Goal: Task Accomplishment & Management: Complete application form

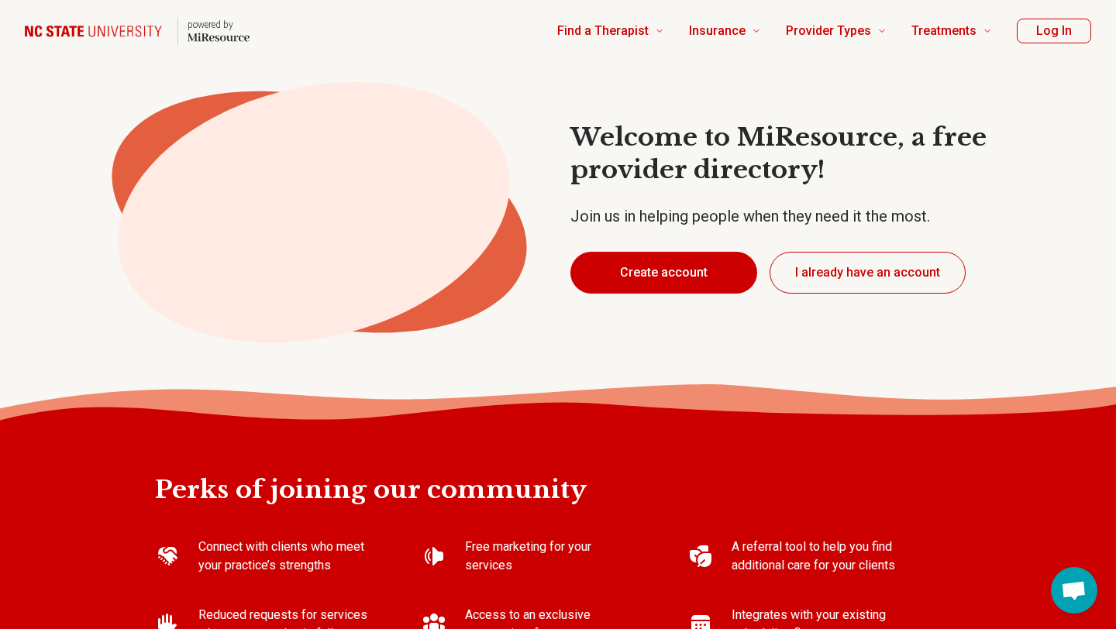
type textarea "*"
click at [700, 278] on button "Create account" at bounding box center [663, 273] width 187 height 42
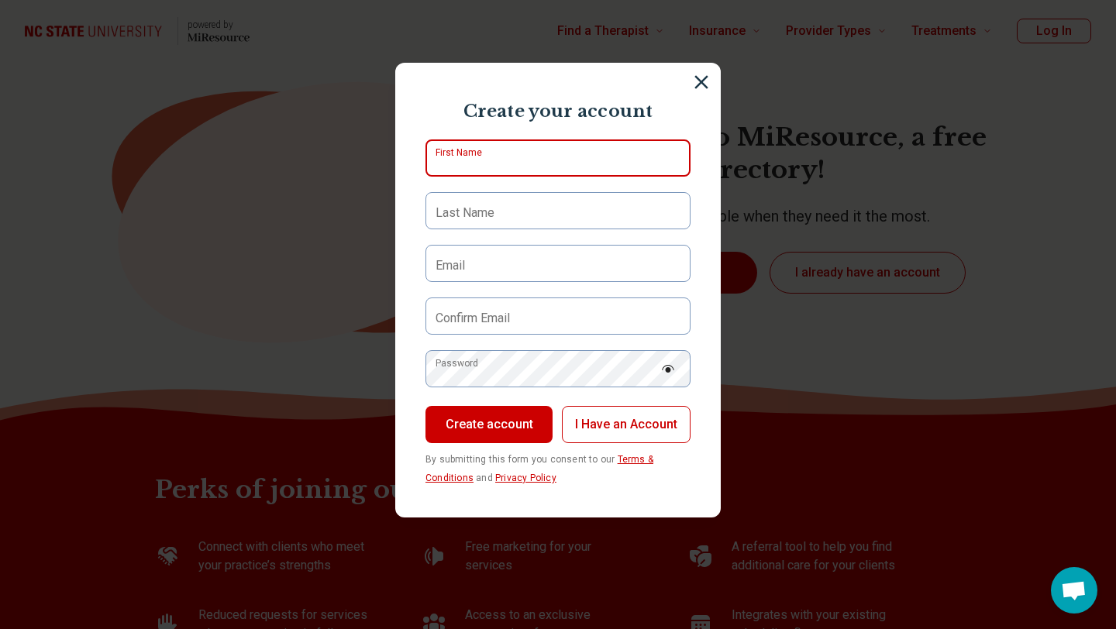
click at [574, 160] on input "First Name" at bounding box center [557, 157] width 265 height 37
type input "****"
type input "******"
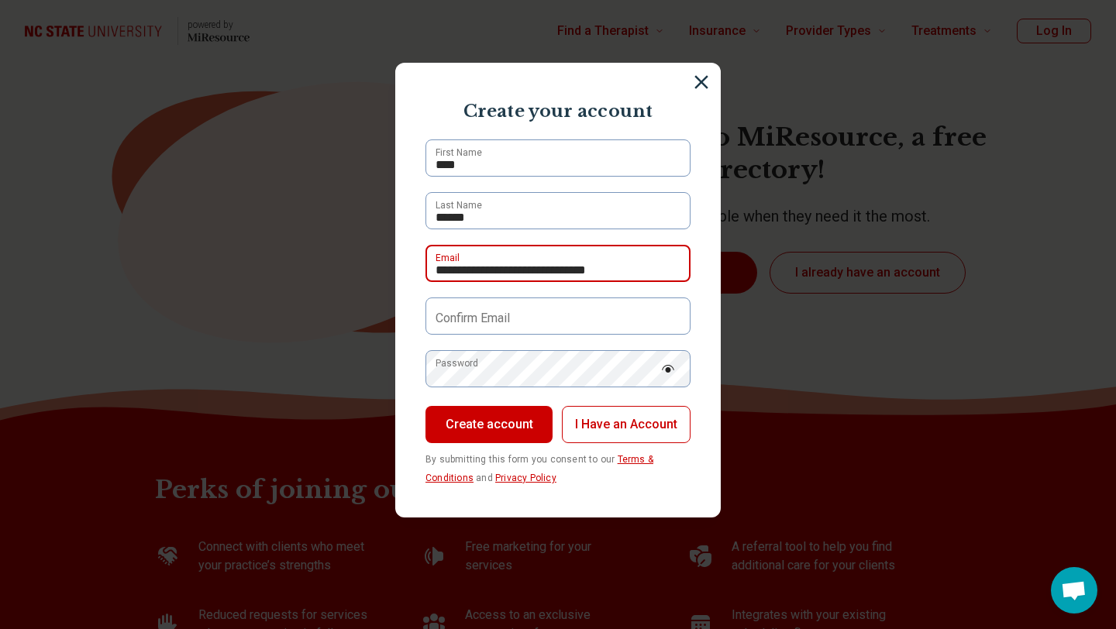
click at [552, 281] on input "**********" at bounding box center [557, 263] width 265 height 37
type input "**********"
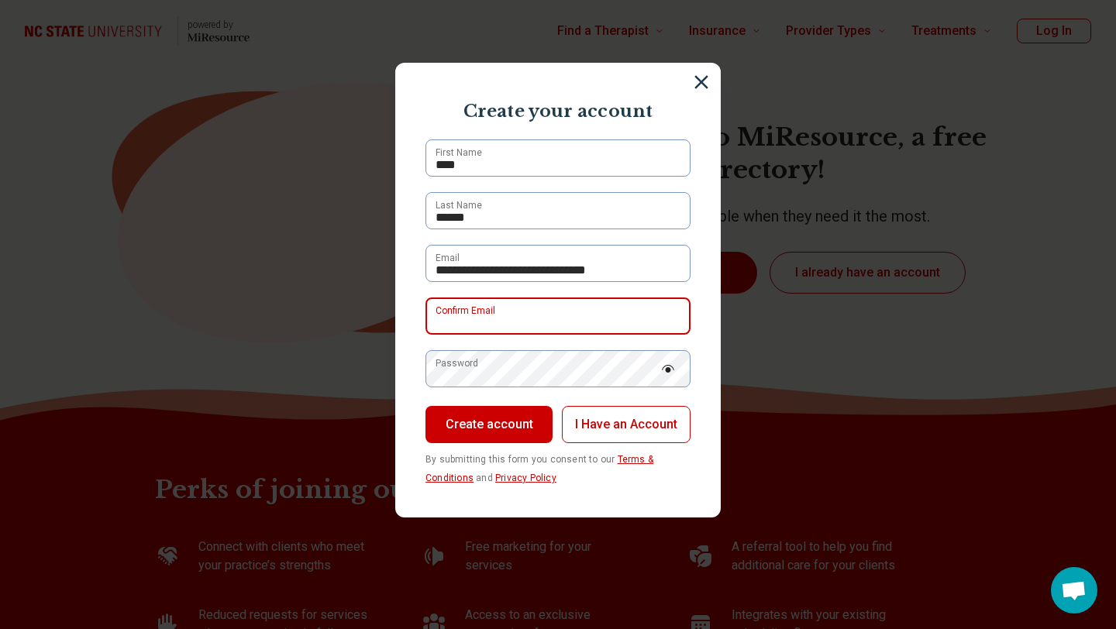
click at [528, 307] on input "Confirm Email" at bounding box center [557, 316] width 265 height 37
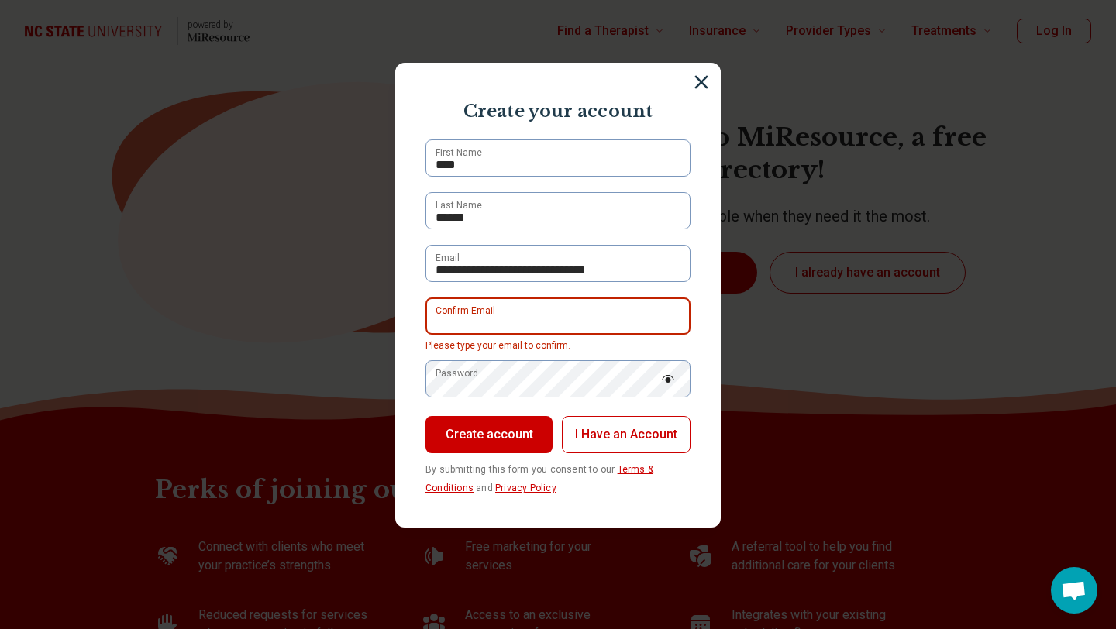
click at [522, 319] on input "Confirm Email" at bounding box center [557, 316] width 265 height 37
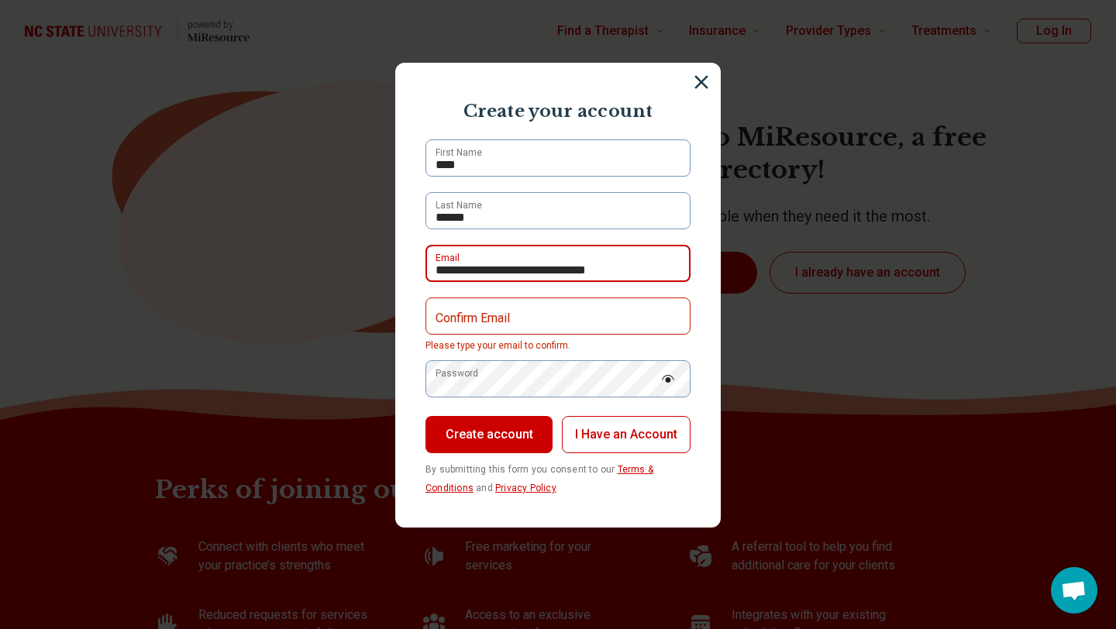
click at [531, 274] on input "**********" at bounding box center [557, 263] width 265 height 37
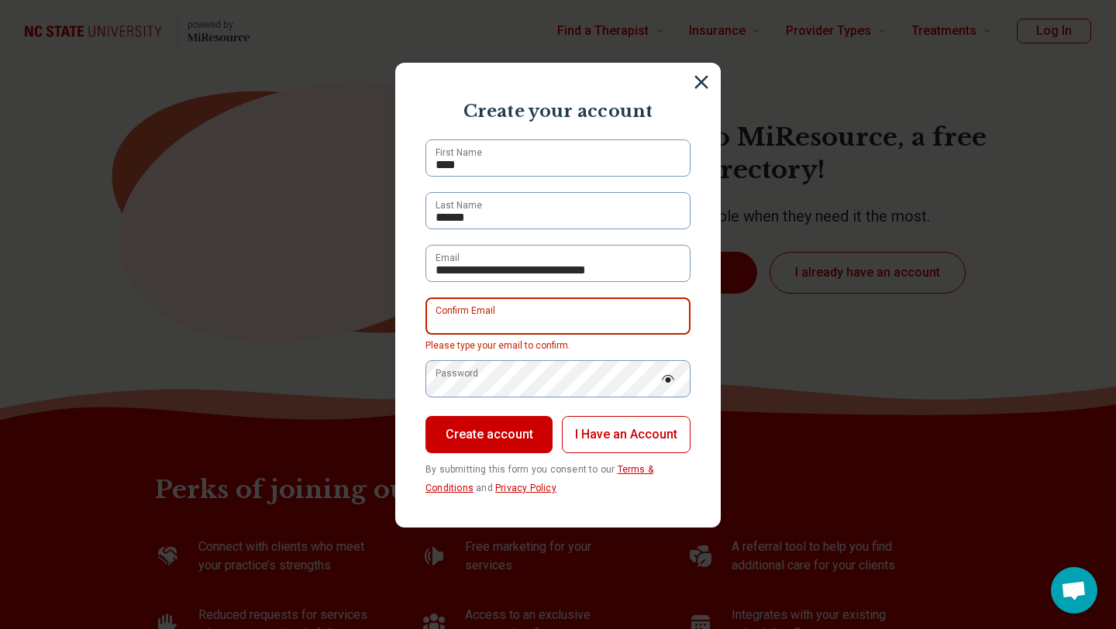
click at [528, 318] on input "Confirm Email" at bounding box center [557, 316] width 265 height 37
paste input "*"
type input "**********"
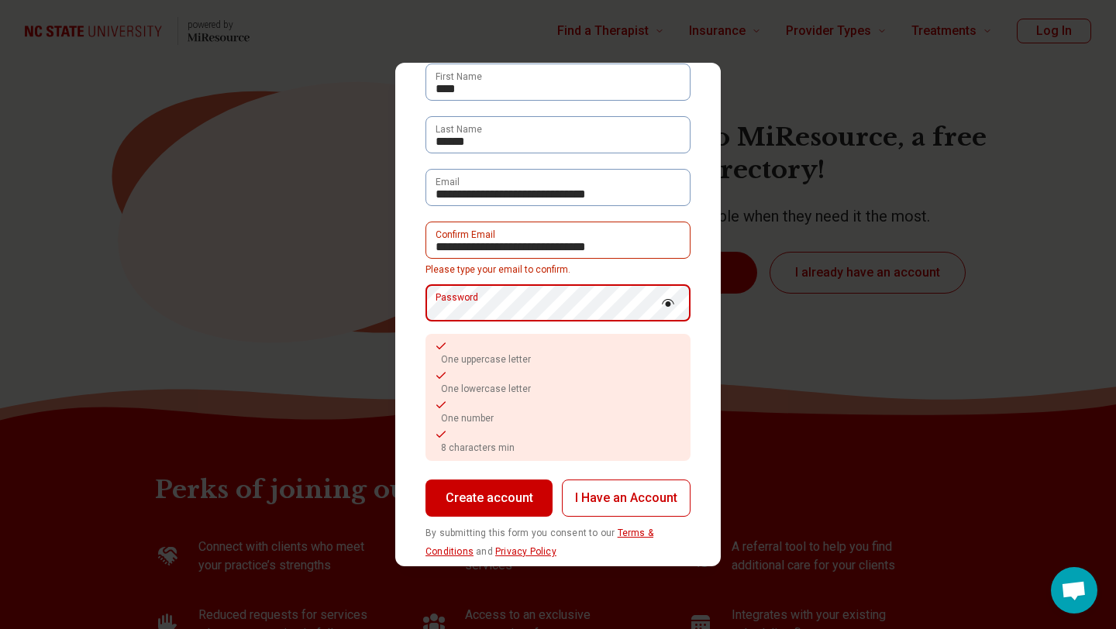
scroll to position [90, 0]
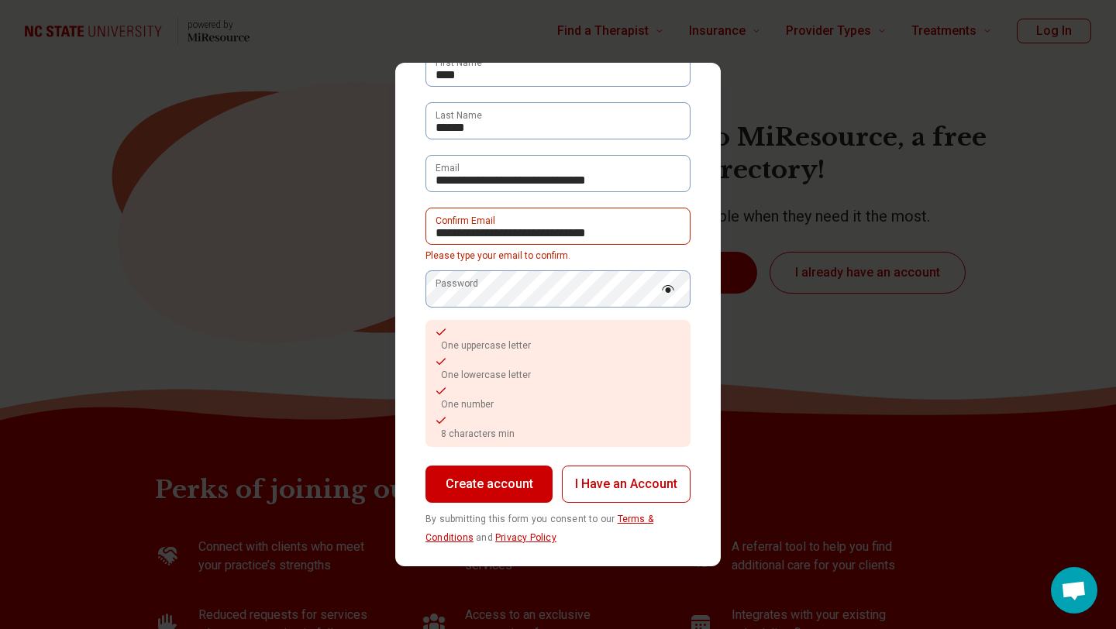
click at [494, 480] on button "Create account" at bounding box center [488, 484] width 127 height 37
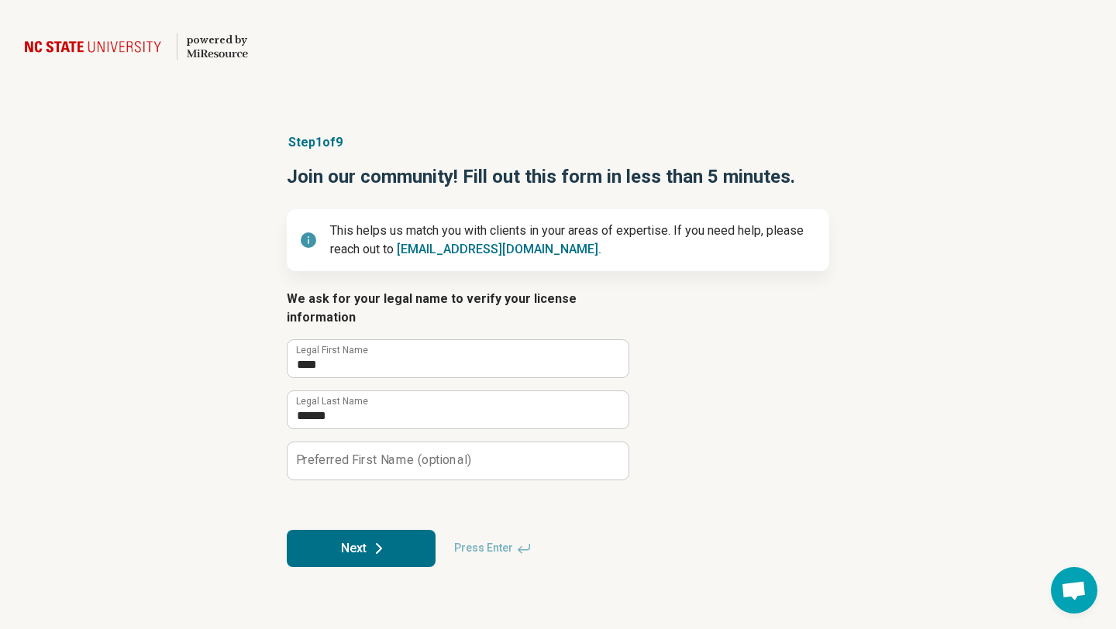
click at [372, 539] on icon at bounding box center [379, 548] width 19 height 19
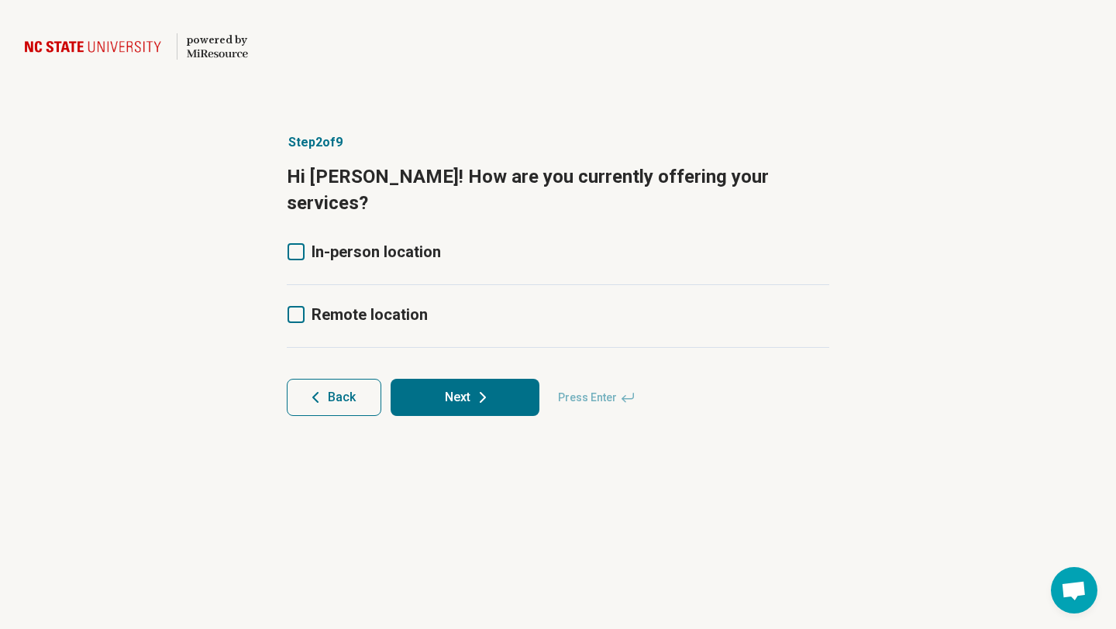
click at [328, 243] on span "In-person location" at bounding box center [376, 252] width 129 height 19
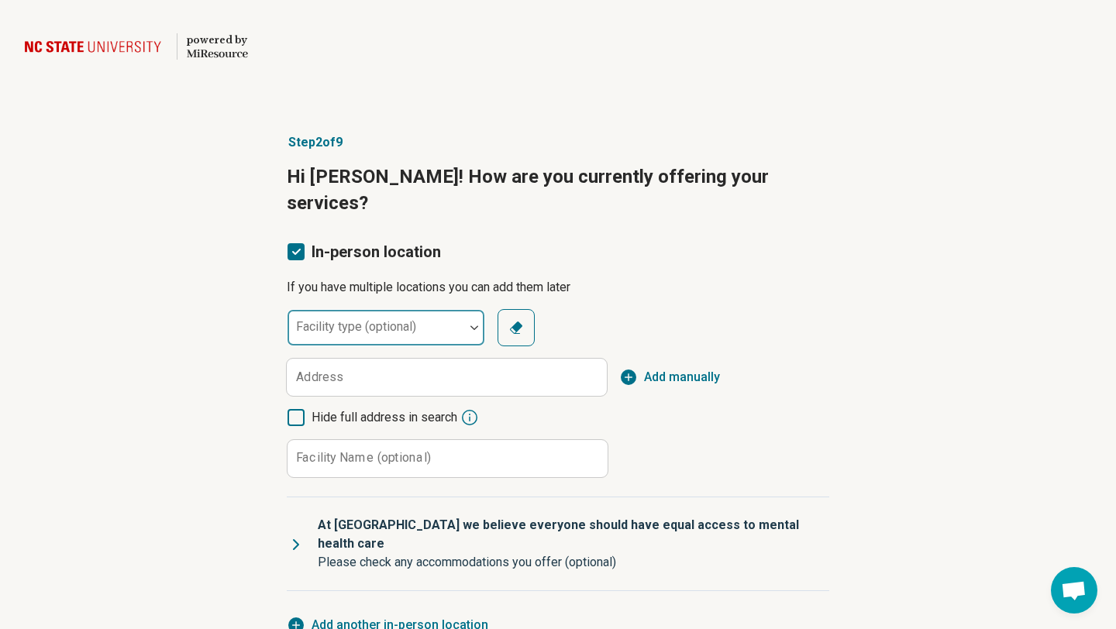
click at [361, 309] on div "Facility type (optional)" at bounding box center [386, 327] width 198 height 37
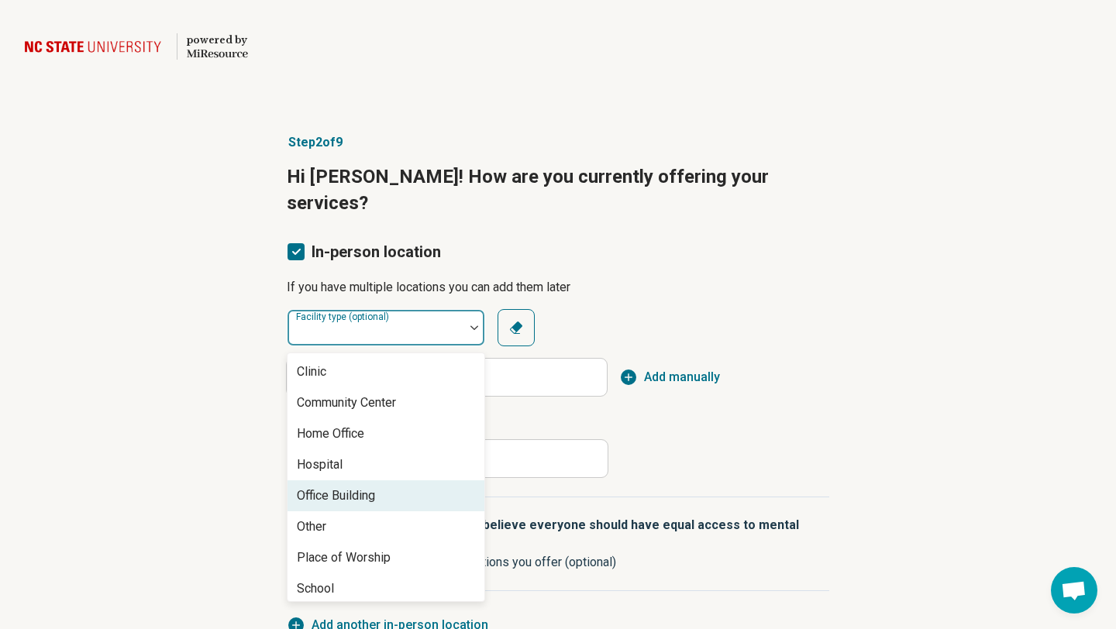
click at [328, 487] on div "Office Building" at bounding box center [336, 496] width 78 height 19
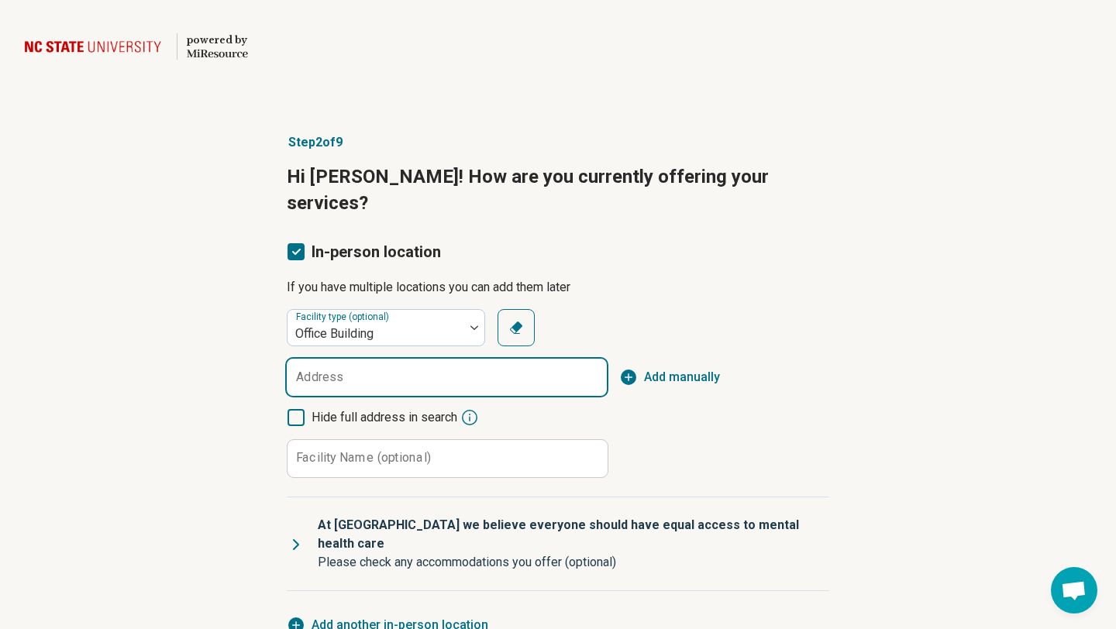
click at [379, 359] on input "Address" at bounding box center [447, 377] width 320 height 37
paste input "**********"
type input "**********"
click at [305, 408] on label "Hide full address in search" at bounding box center [372, 417] width 170 height 19
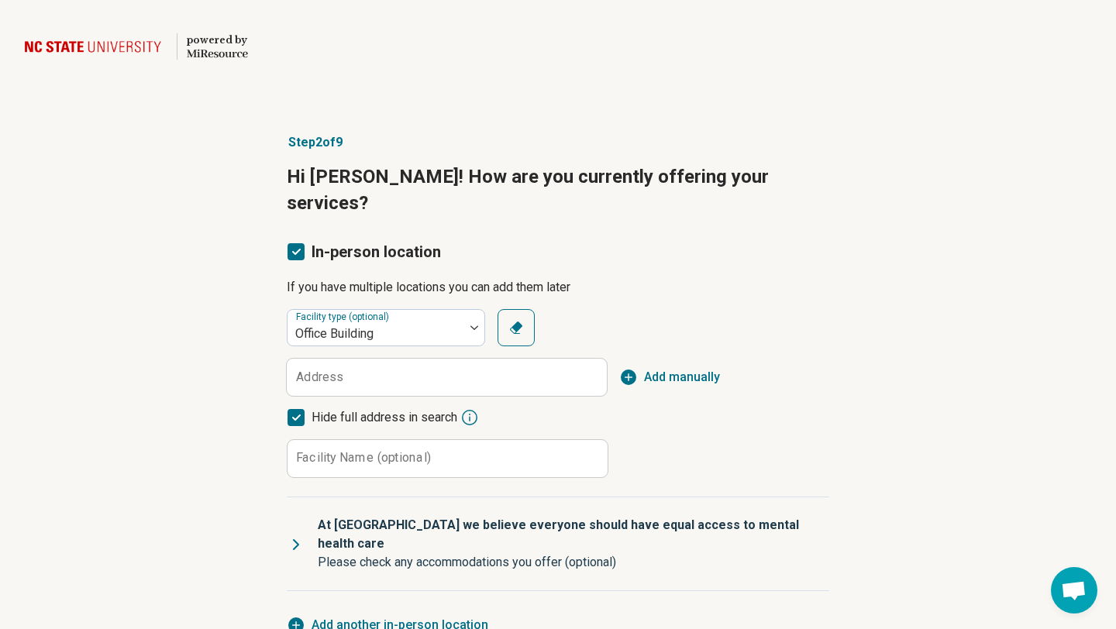
click at [298, 409] on icon at bounding box center [295, 417] width 17 height 17
click at [328, 371] on label "Address" at bounding box center [319, 377] width 47 height 12
click at [328, 359] on input "Address" at bounding box center [447, 377] width 320 height 37
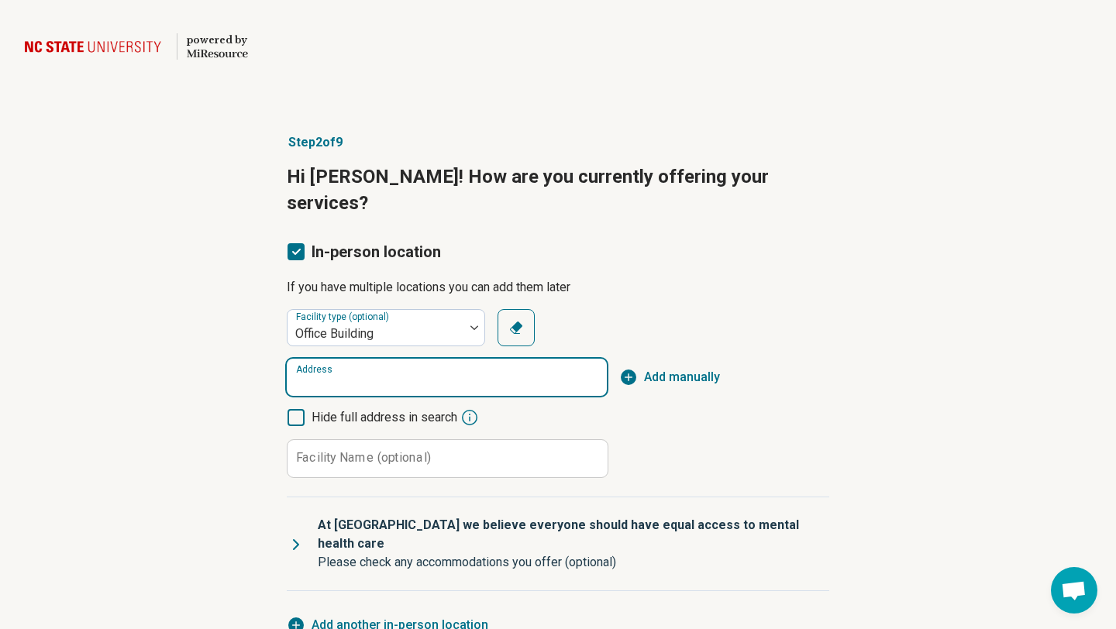
paste input "**********"
click at [487, 403] on span "[STREET_ADDRESS]" at bounding box center [450, 398] width 300 height 19
type input "**********"
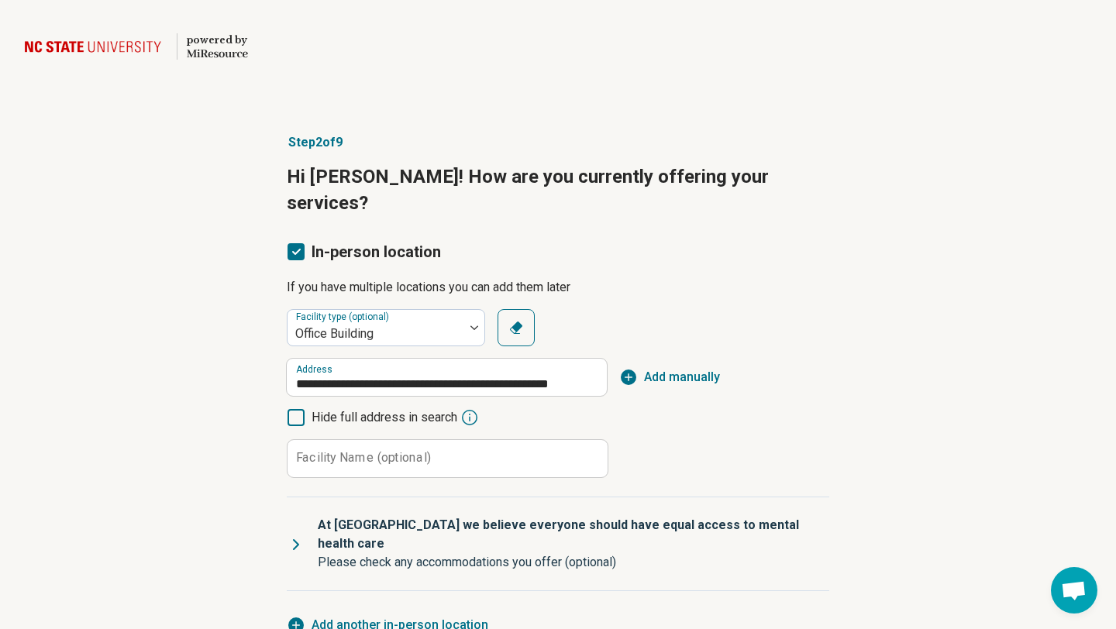
click at [391, 408] on span "Hide full address in search" at bounding box center [385, 417] width 146 height 19
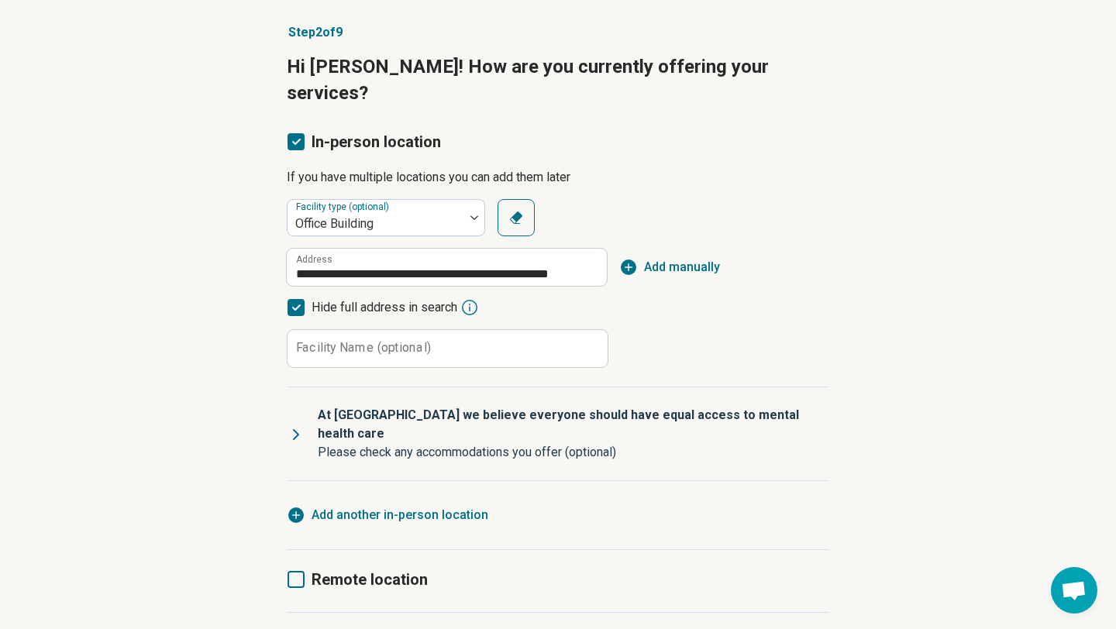
scroll to position [147, 0]
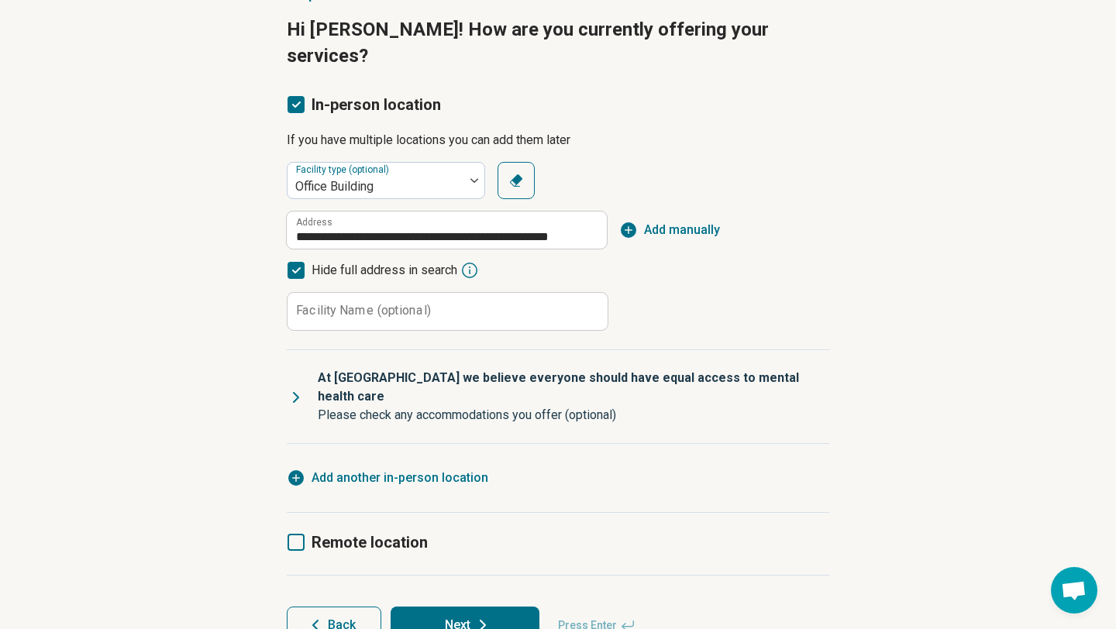
click at [432, 607] on button "Next" at bounding box center [465, 625] width 149 height 37
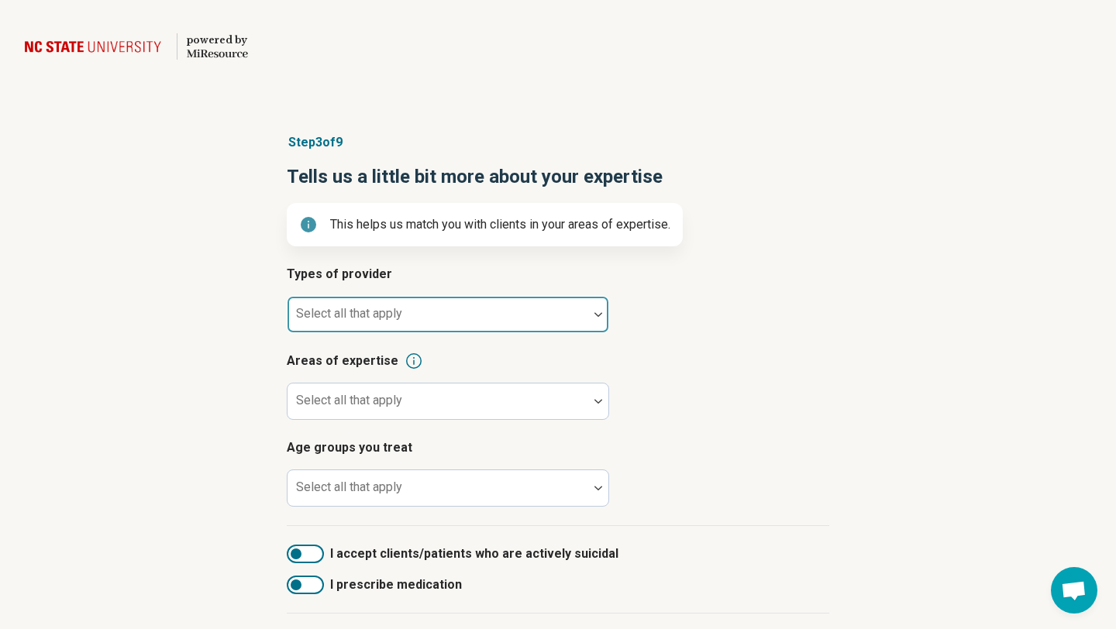
scroll to position [9, 0]
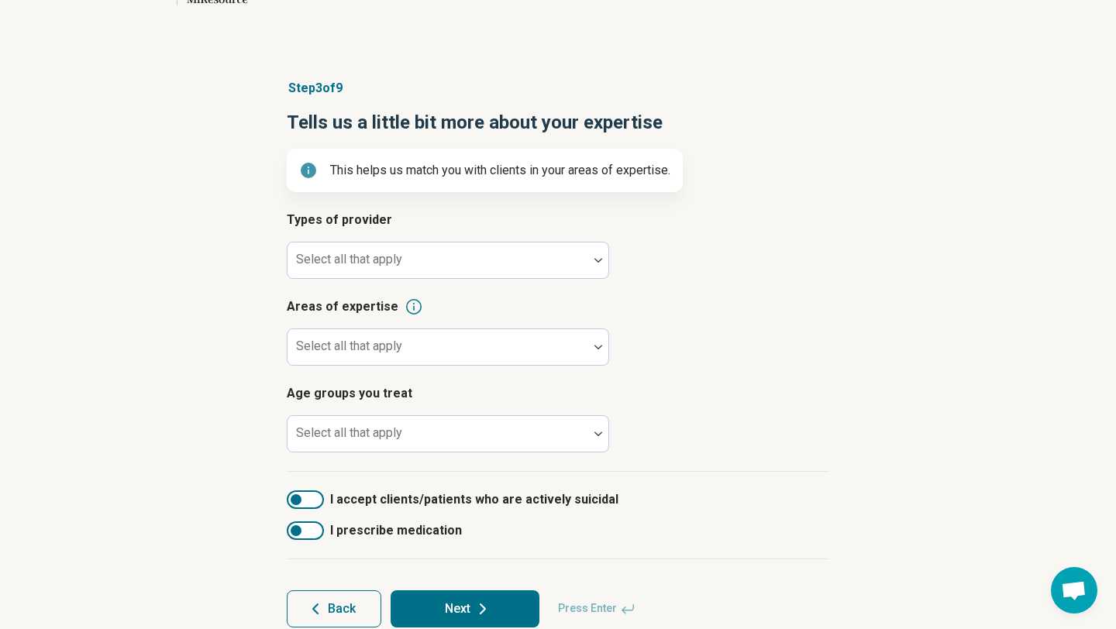
scroll to position [65, 0]
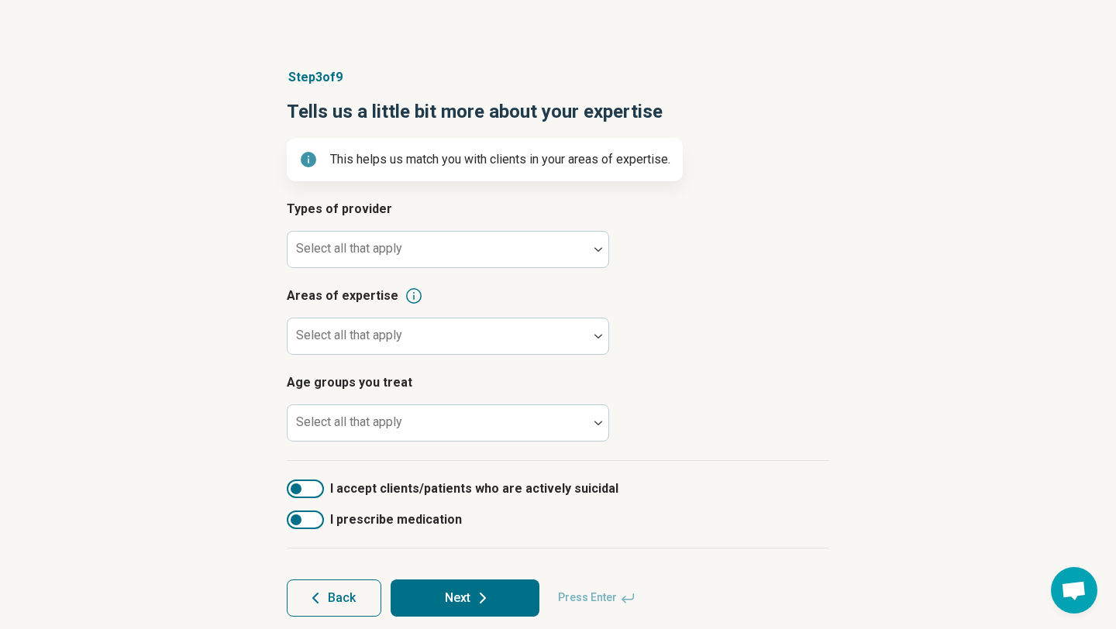
click at [349, 597] on span "Back" at bounding box center [342, 598] width 28 height 12
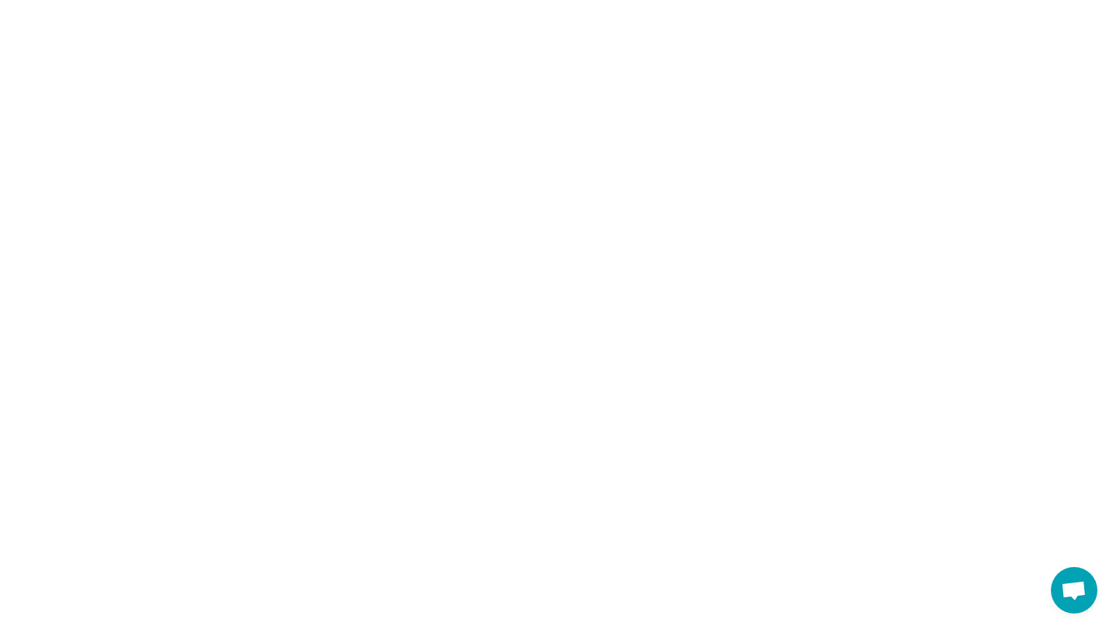
scroll to position [0, 0]
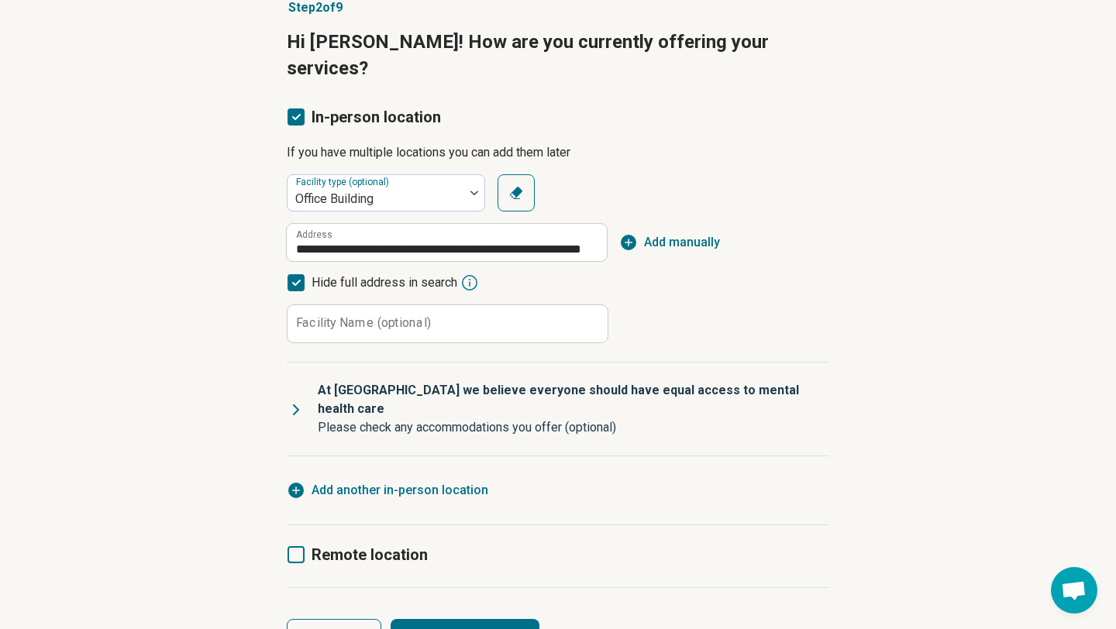
scroll to position [138, 0]
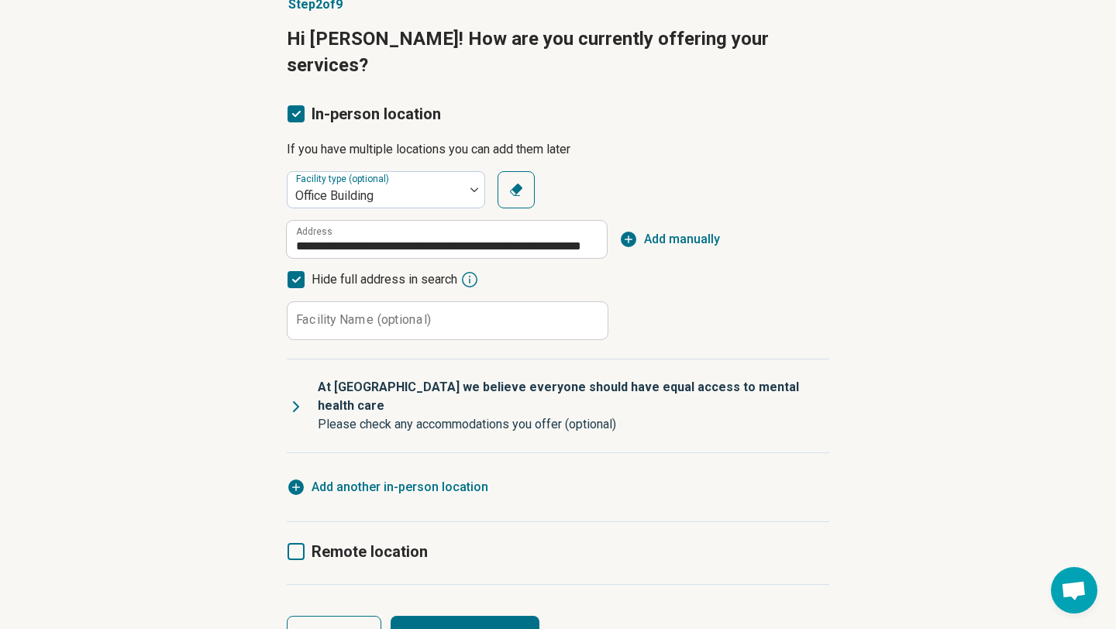
click at [301, 543] on icon at bounding box center [295, 551] width 17 height 17
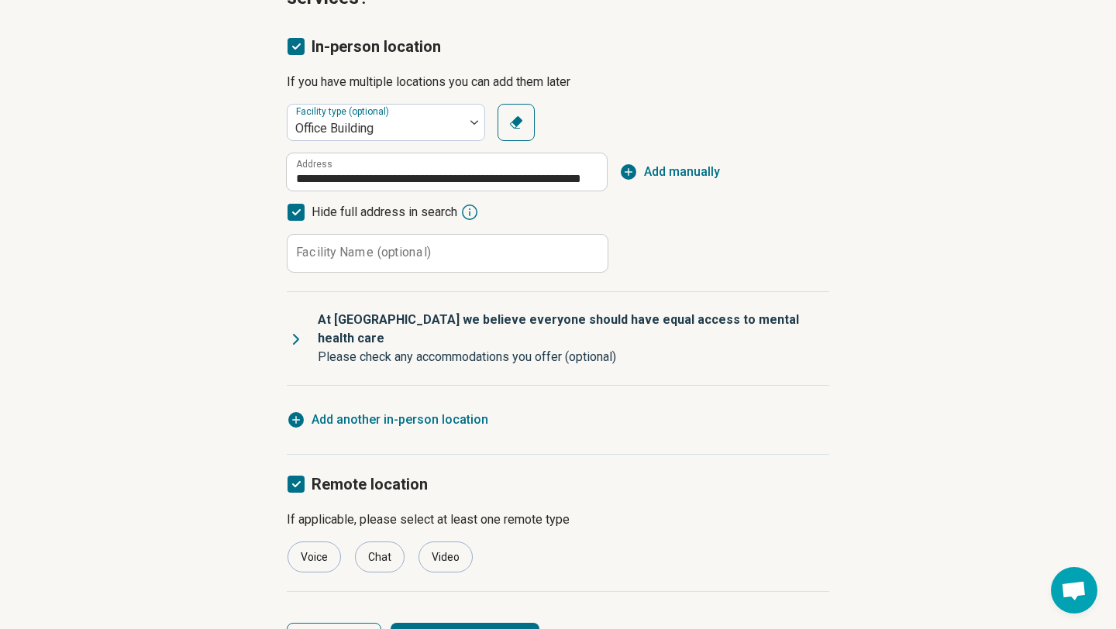
scroll to position [222, 0]
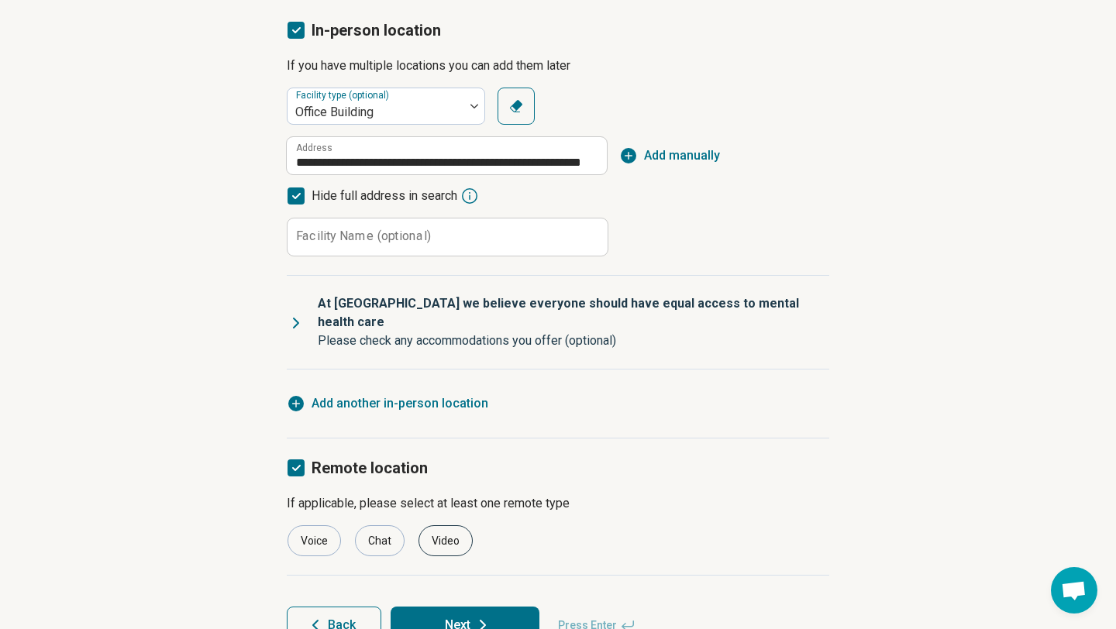
click at [451, 525] on div "Video" at bounding box center [445, 540] width 54 height 31
click at [470, 607] on button "Next" at bounding box center [465, 625] width 149 height 37
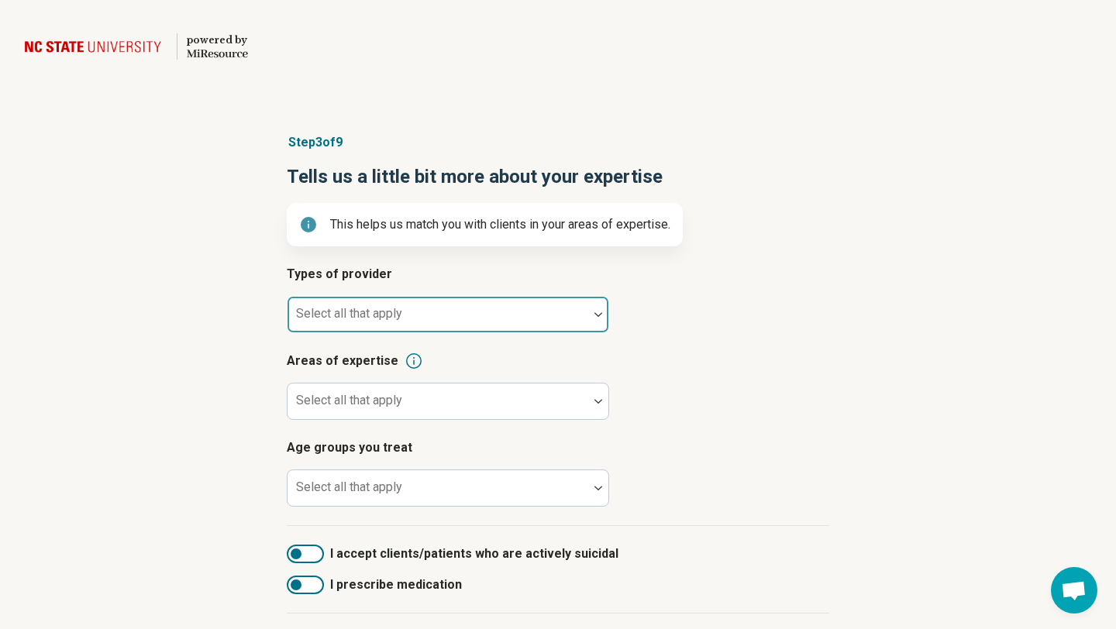
click at [377, 314] on div "Select all that apply" at bounding box center [448, 314] width 322 height 37
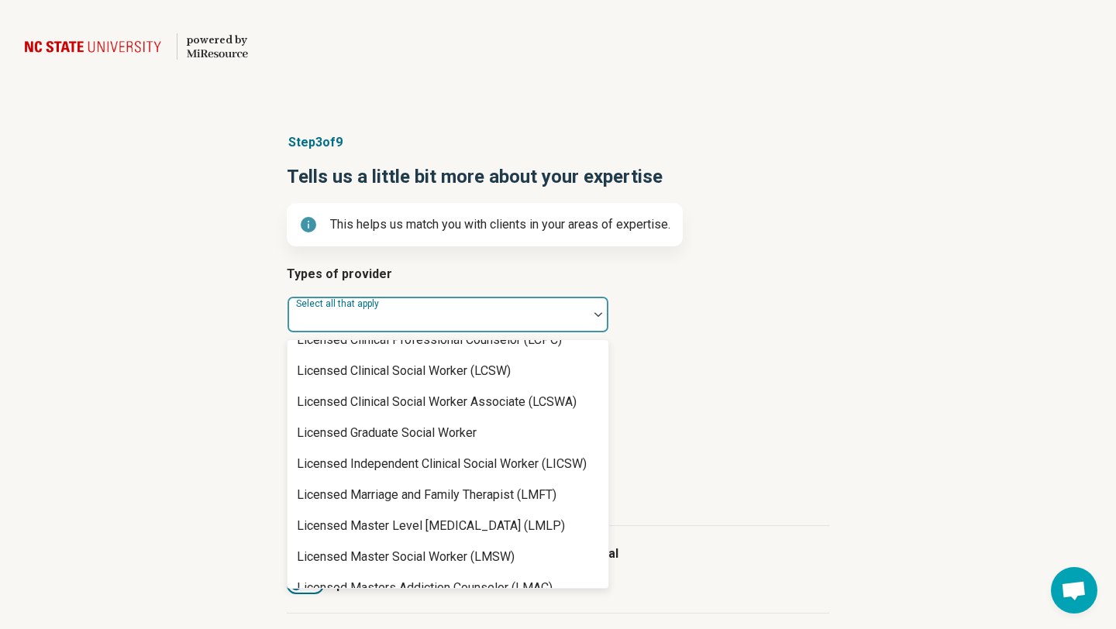
scroll to position [797, 0]
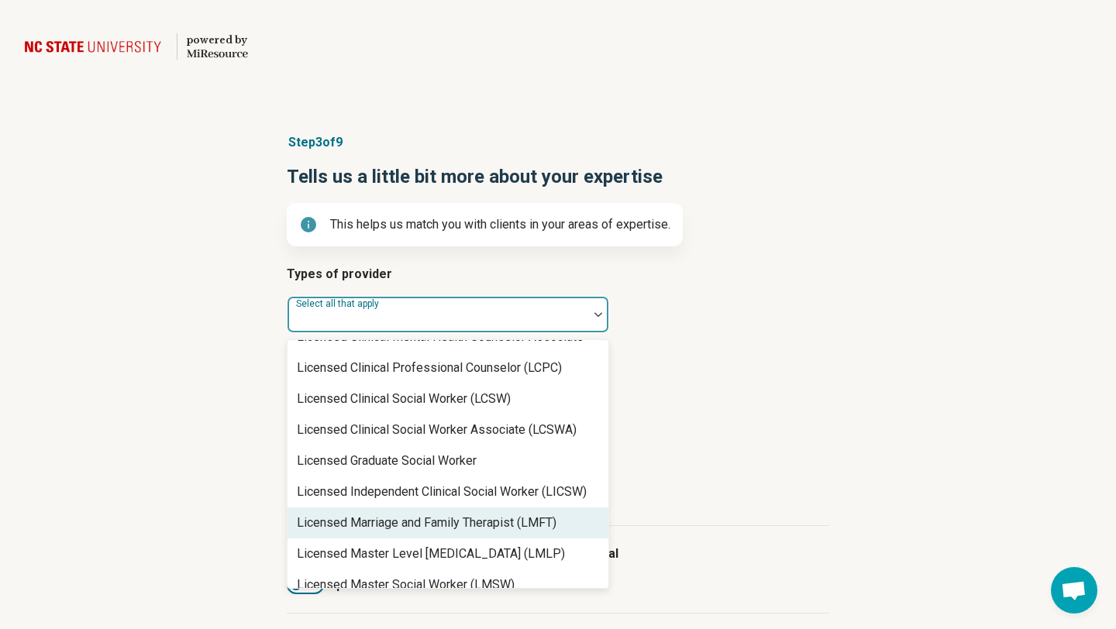
click at [467, 523] on div "Licensed Marriage and Family Therapist (LMFT)" at bounding box center [427, 523] width 260 height 19
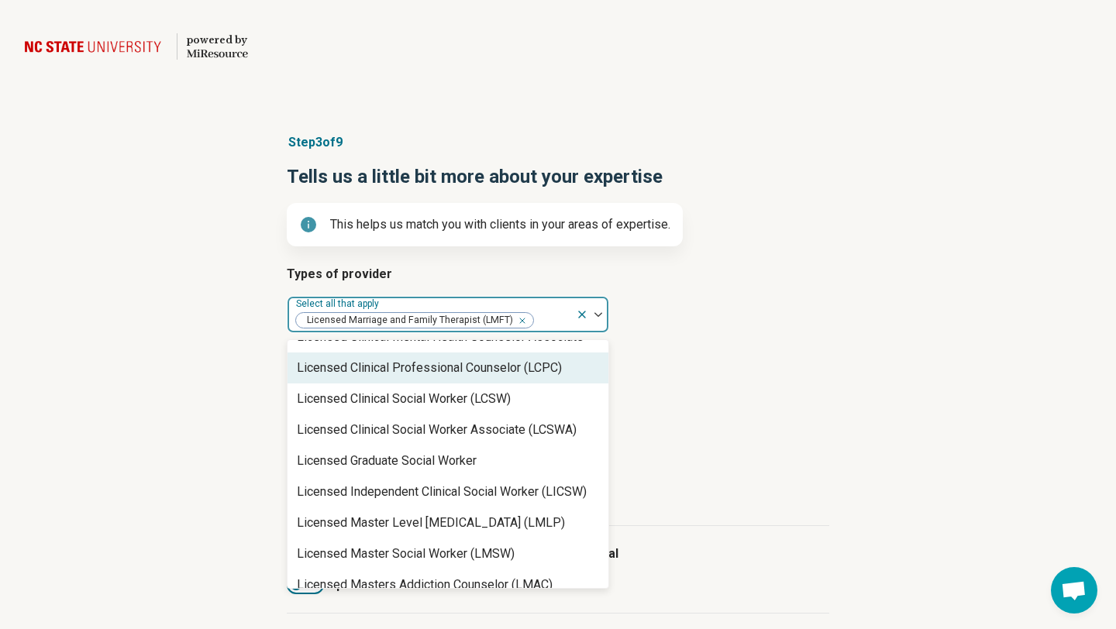
click at [680, 353] on h3 "Areas of expertise" at bounding box center [558, 361] width 542 height 19
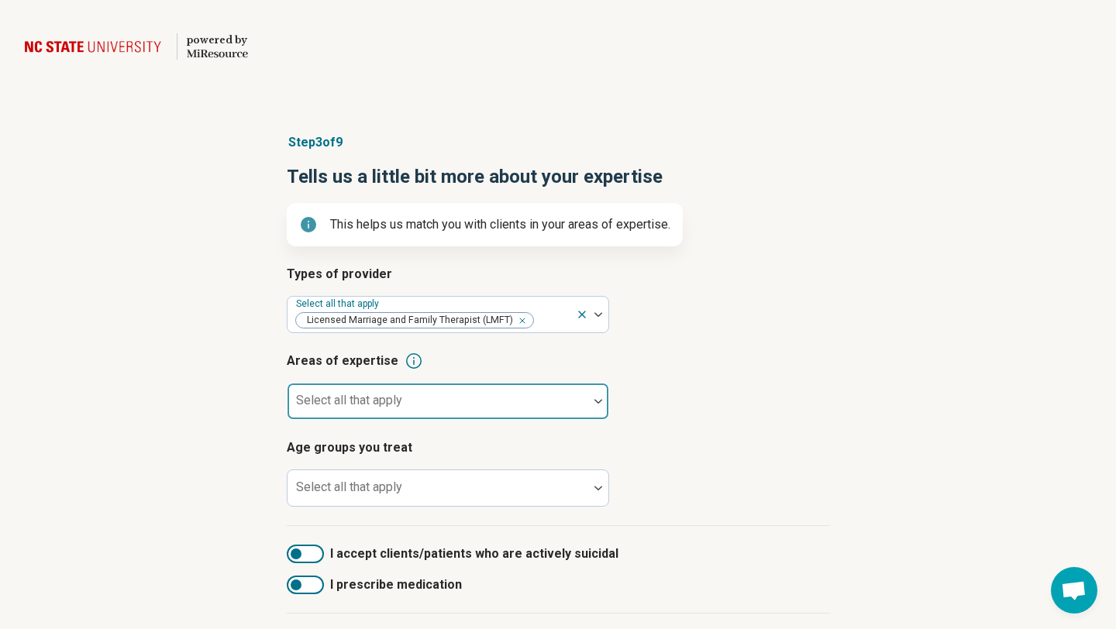
click at [498, 401] on div at bounding box center [438, 408] width 288 height 22
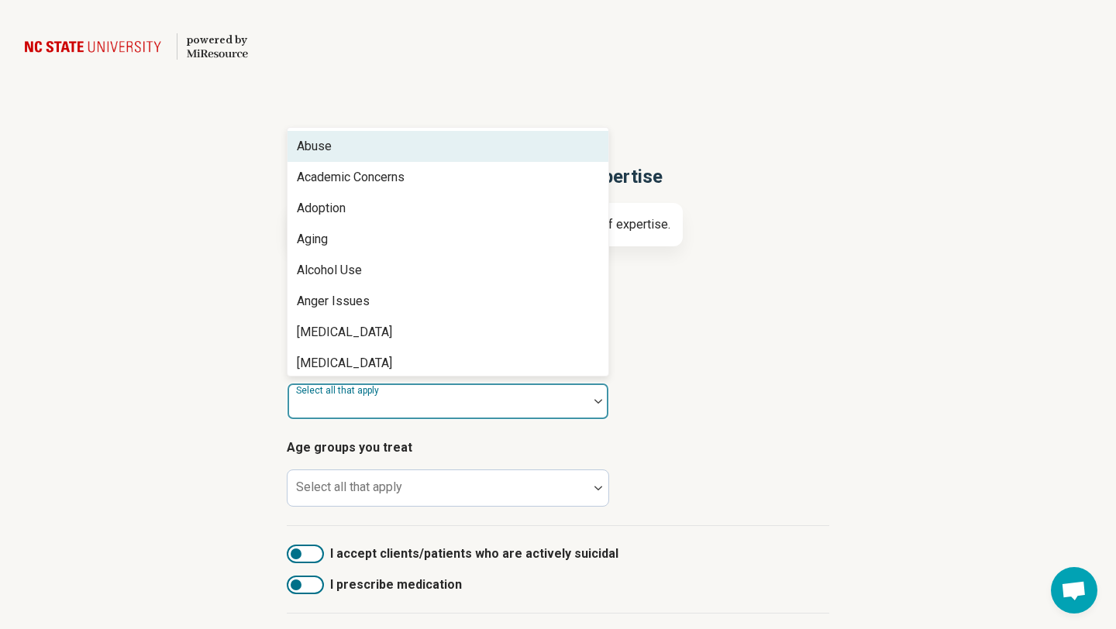
click at [397, 154] on div "Abuse" at bounding box center [447, 146] width 321 height 31
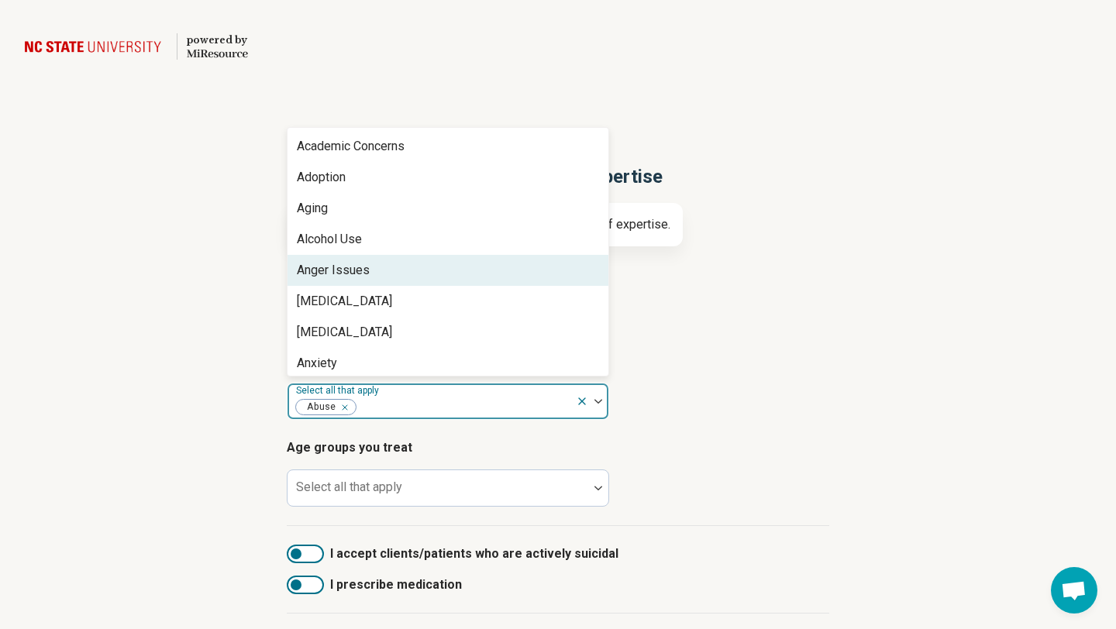
click at [344, 275] on div "Anger Issues" at bounding box center [333, 270] width 73 height 19
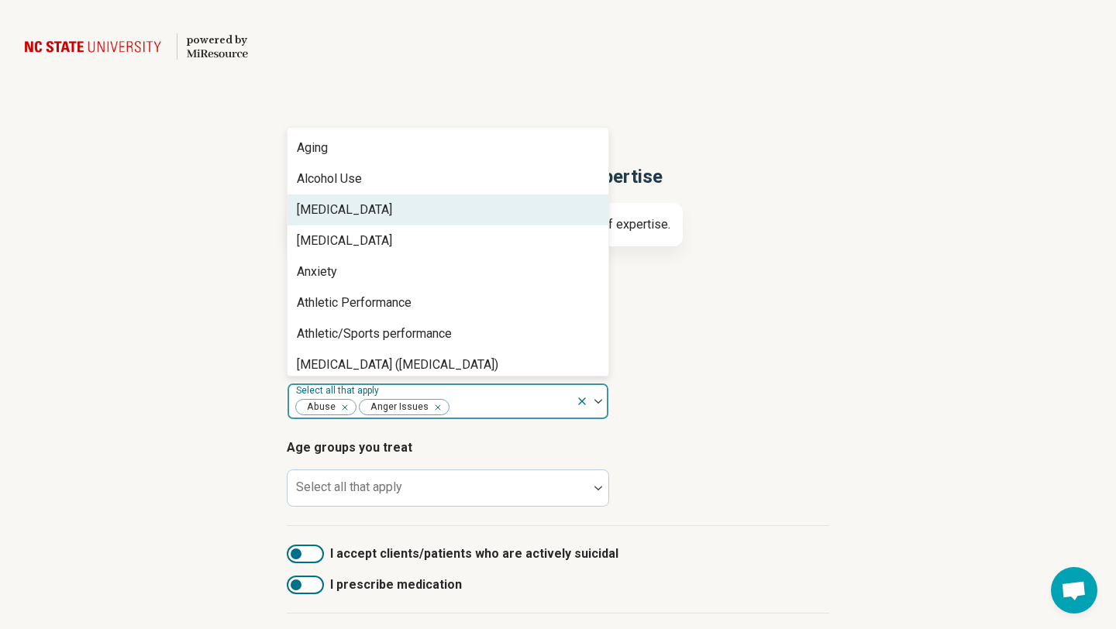
scroll to position [79, 0]
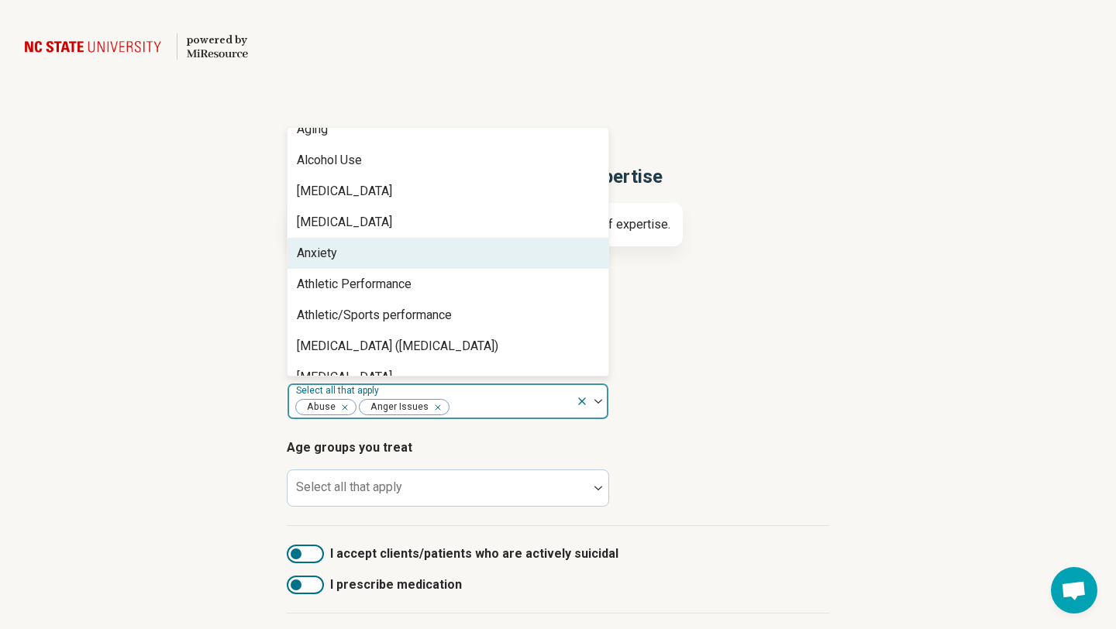
click at [343, 254] on div "Anxiety" at bounding box center [447, 253] width 321 height 31
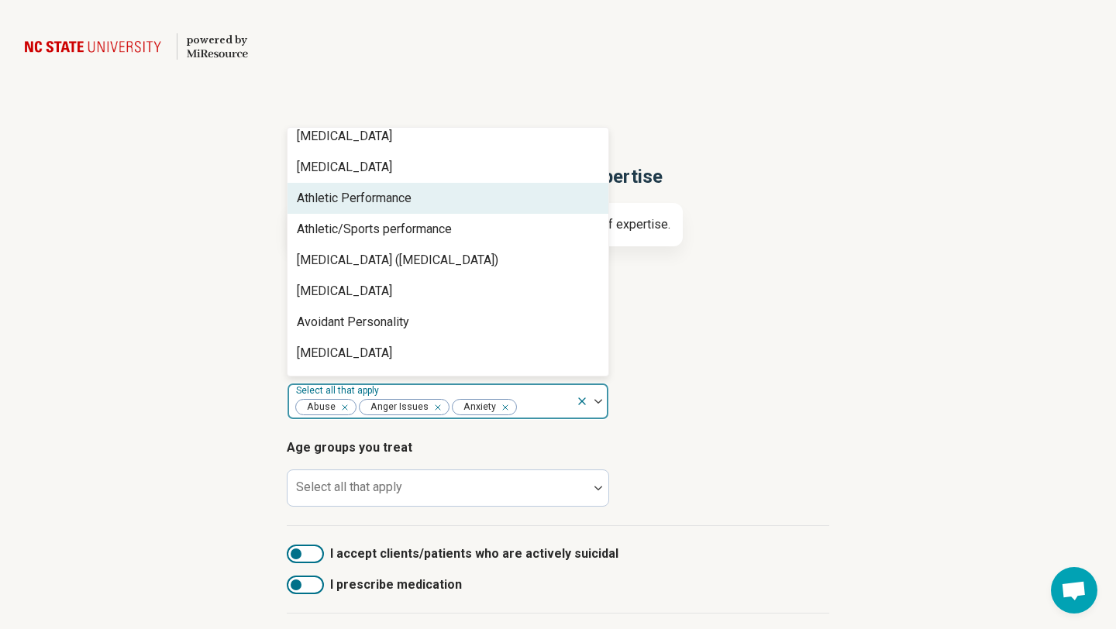
scroll to position [145, 0]
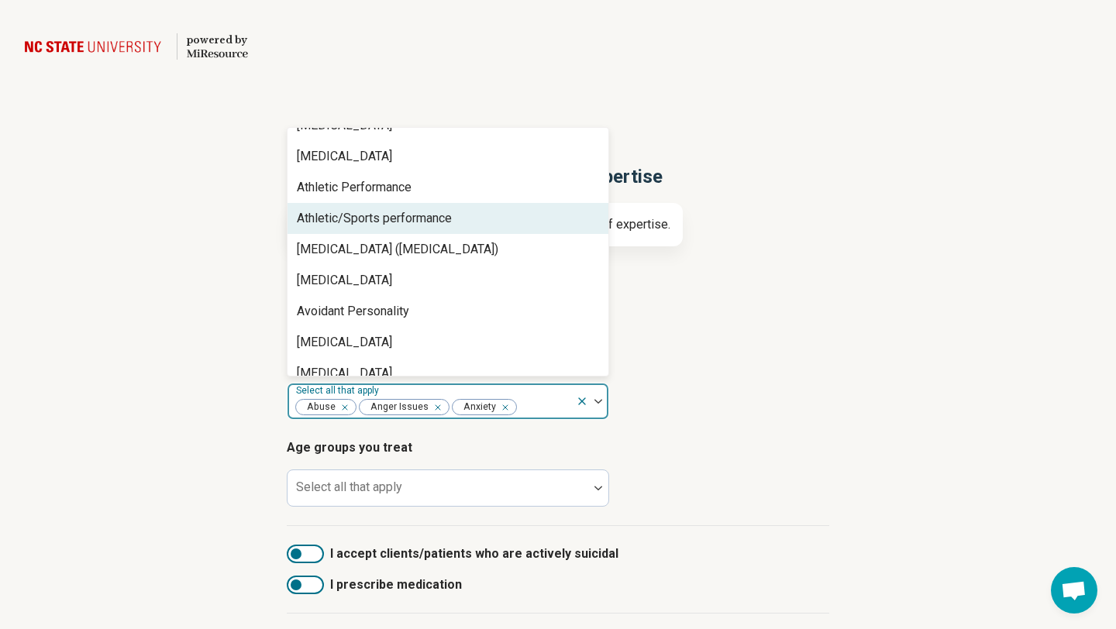
click at [346, 219] on div "Athletic/Sports performance" at bounding box center [374, 218] width 155 height 19
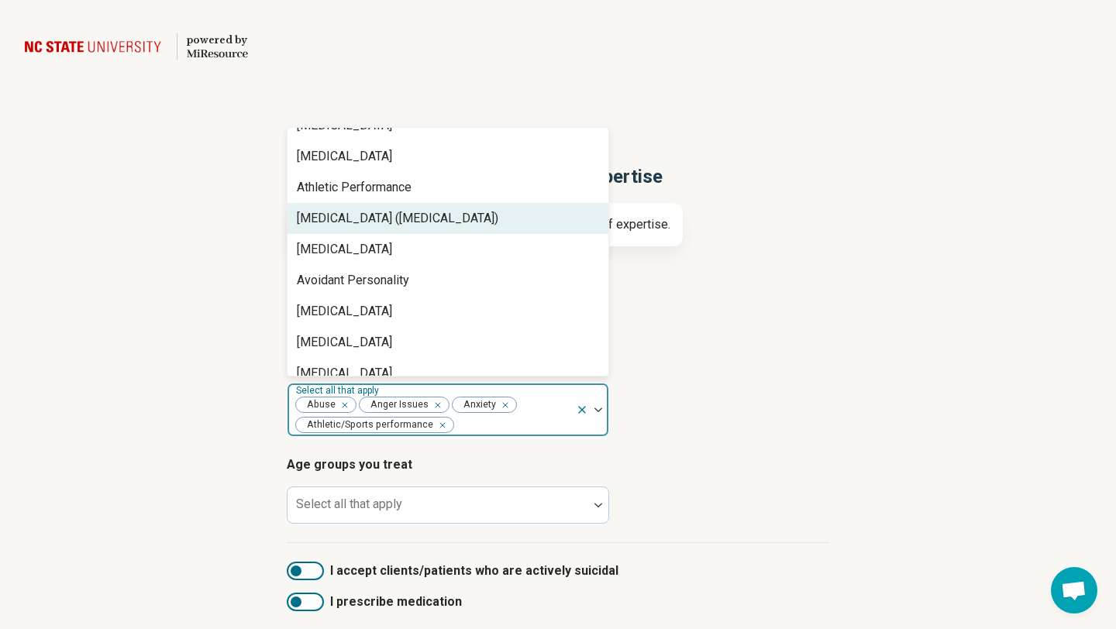
click at [346, 219] on div "Attention Deficit Hyperactivity Disorder (ADHD)" at bounding box center [397, 218] width 201 height 19
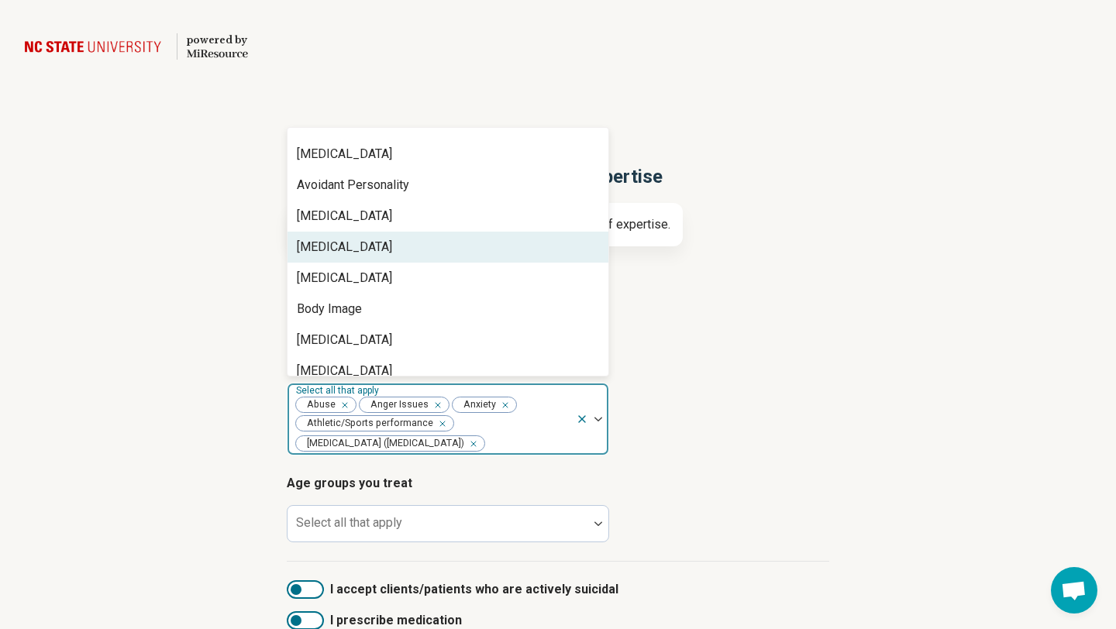
scroll to position [218, 0]
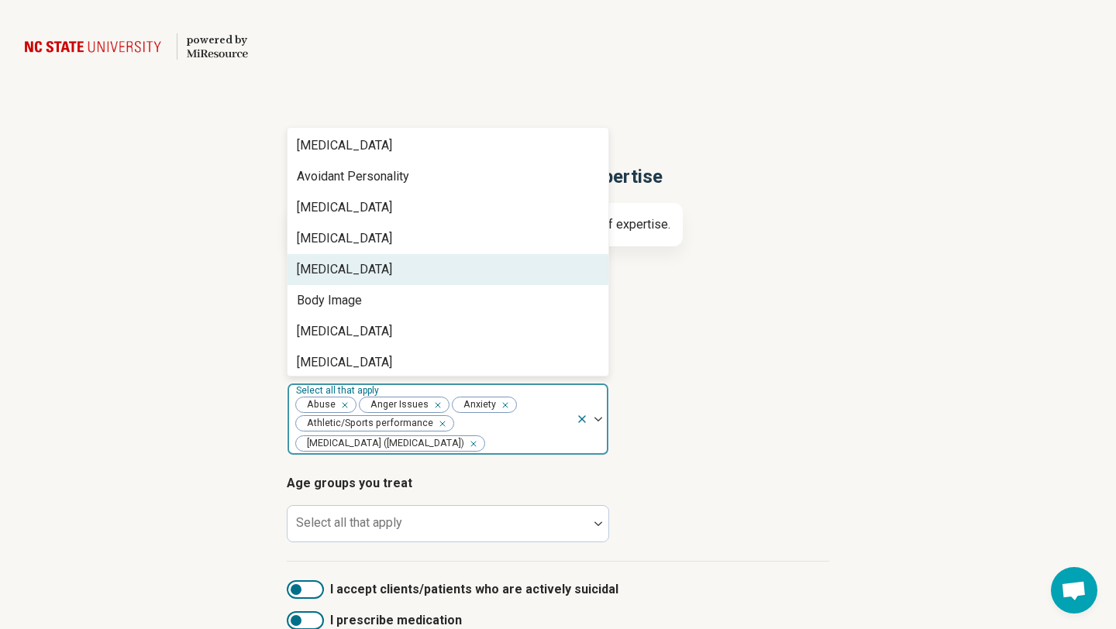
click at [339, 270] on div "Bipolar Disorder" at bounding box center [344, 269] width 95 height 19
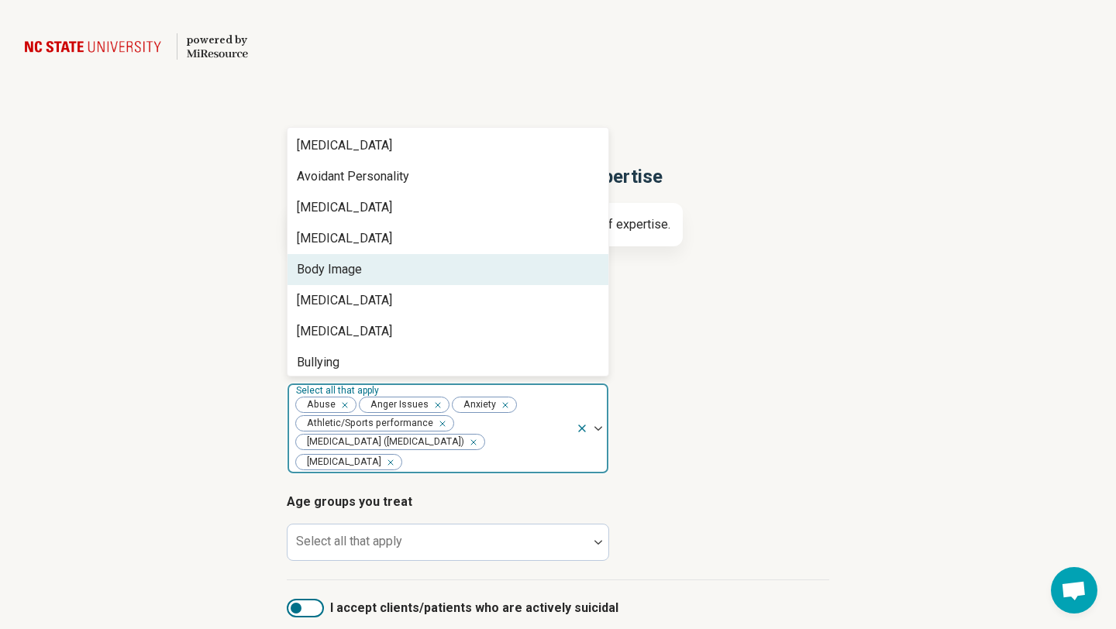
click at [339, 270] on div "Body Image" at bounding box center [329, 269] width 65 height 19
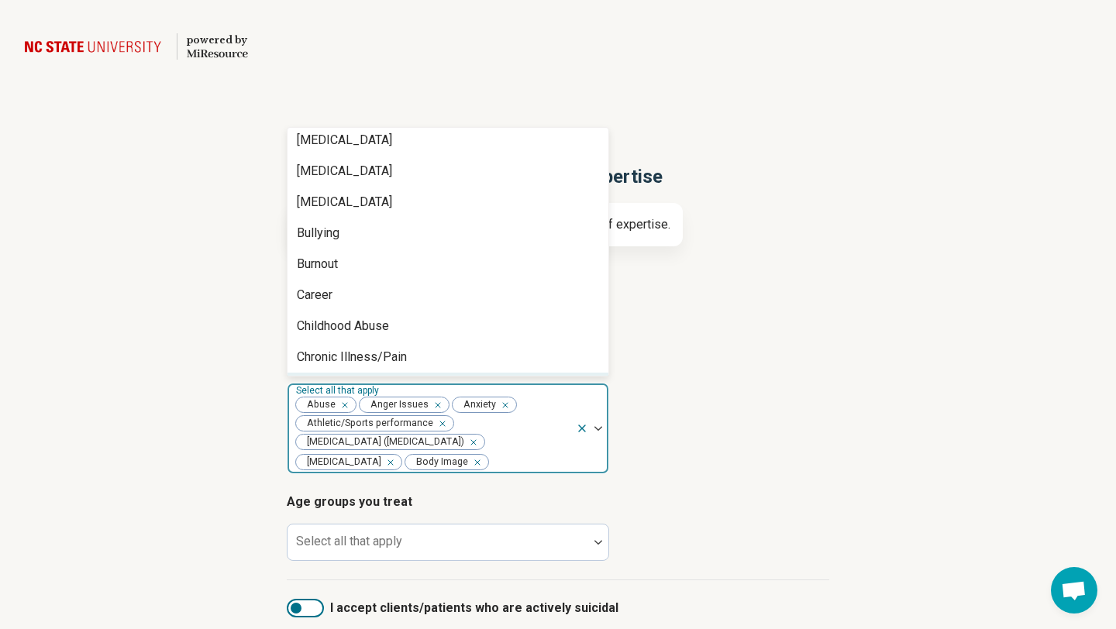
scroll to position [308, 0]
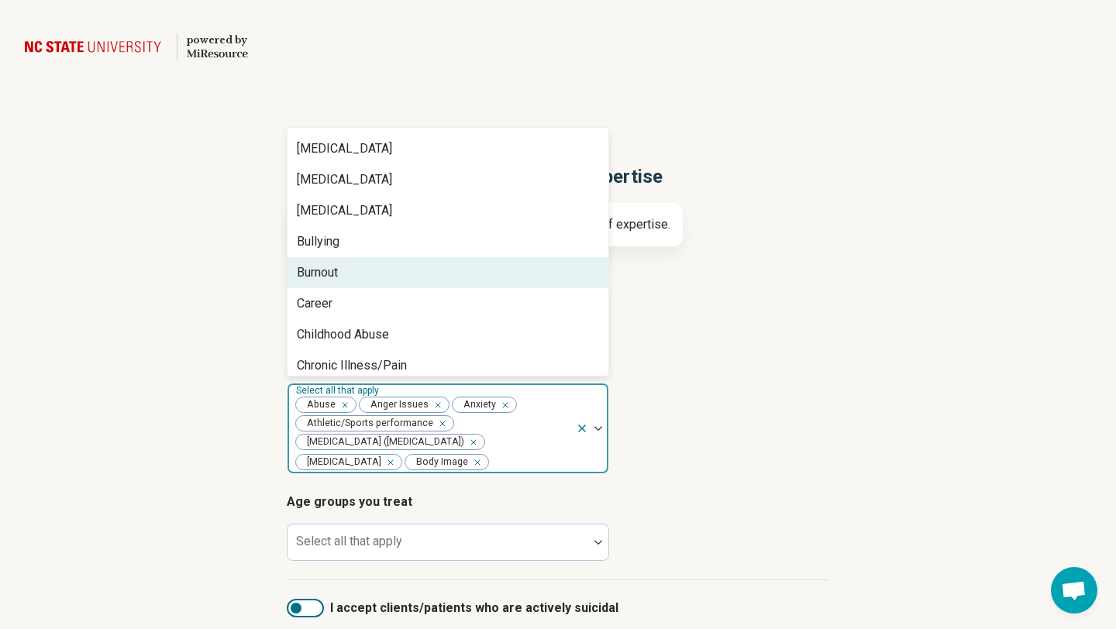
click at [362, 267] on div "Burnout" at bounding box center [447, 272] width 321 height 31
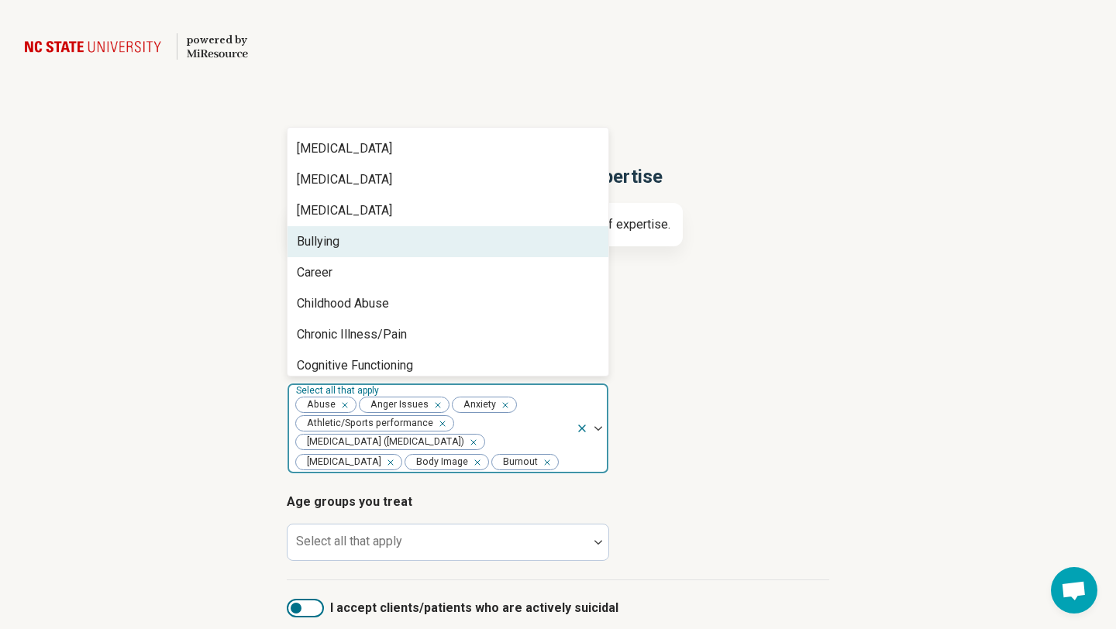
click at [362, 237] on div "Bullying" at bounding box center [447, 241] width 321 height 31
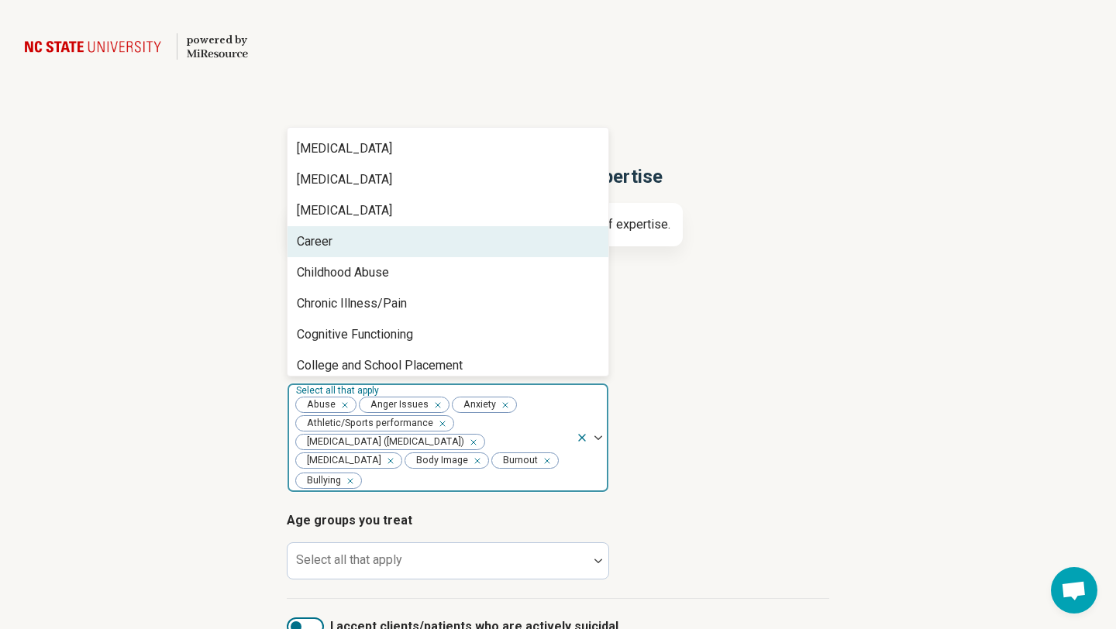
click at [362, 237] on div "Career" at bounding box center [447, 241] width 321 height 31
click at [362, 237] on div "Childhood Abuse" at bounding box center [343, 241] width 92 height 19
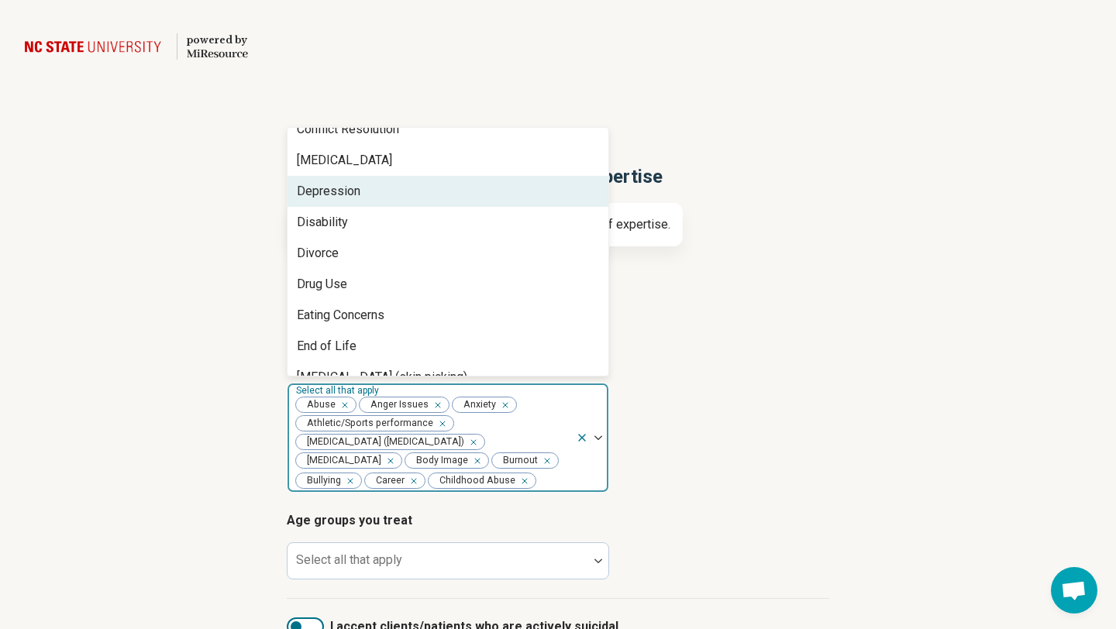
scroll to position [558, 0]
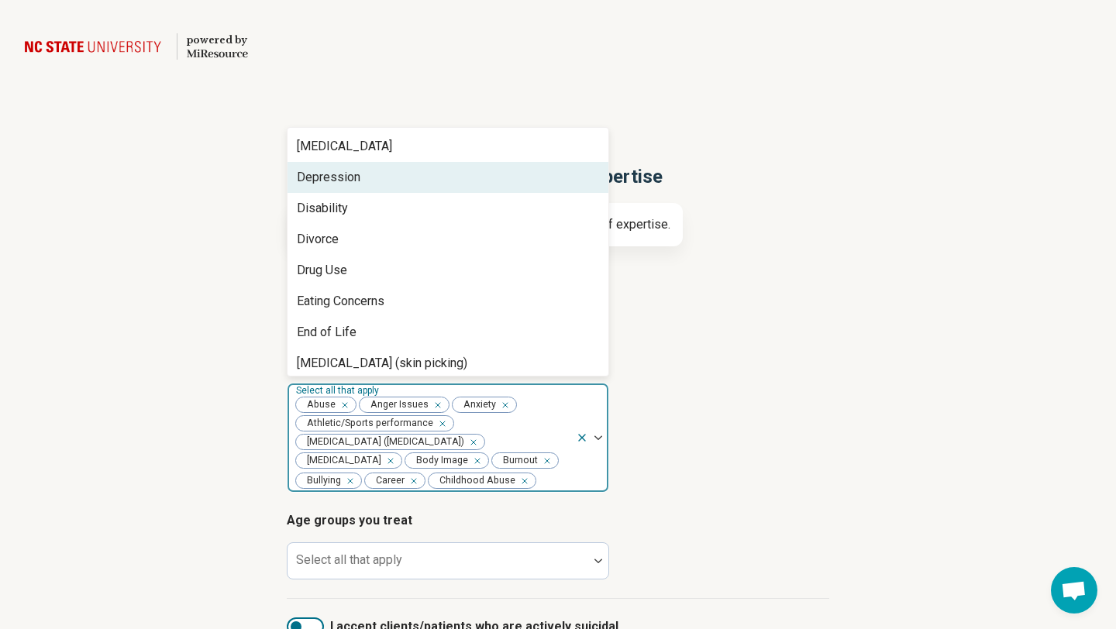
click at [352, 176] on div "Depression" at bounding box center [329, 177] width 64 height 19
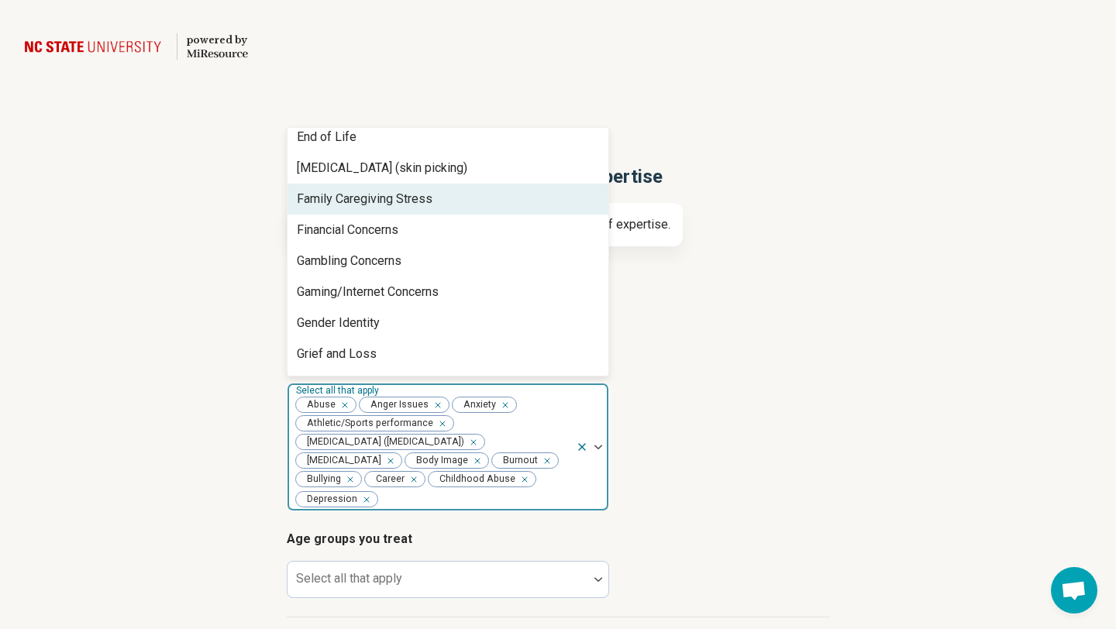
scroll to position [724, 0]
click at [344, 201] on div "Family Caregiving Stress" at bounding box center [365, 197] width 136 height 19
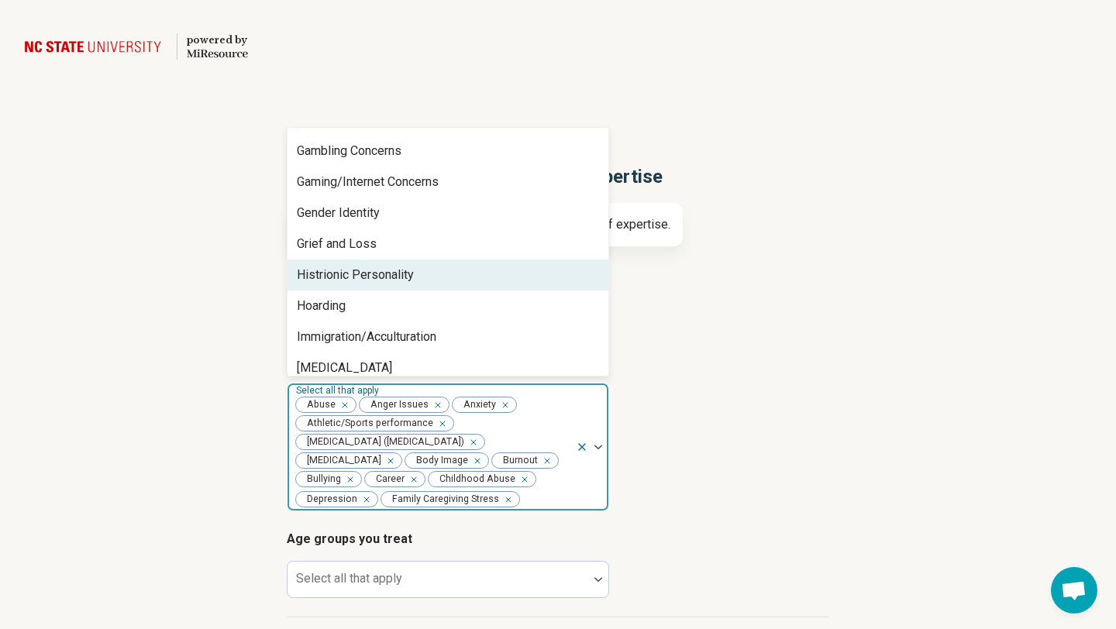
scroll to position [804, 0]
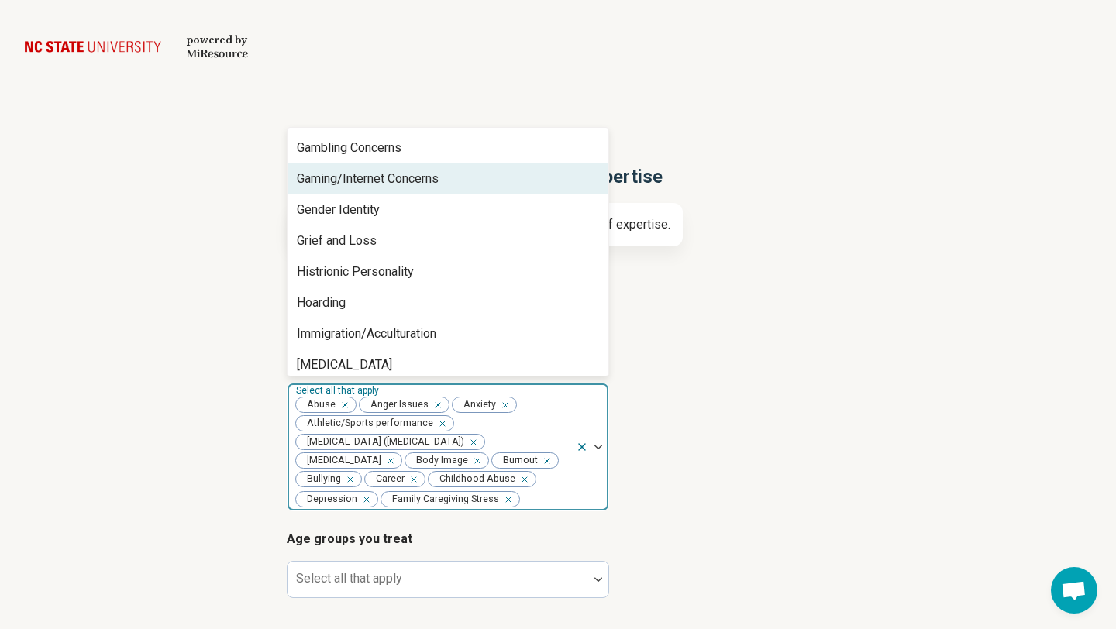
click at [349, 173] on div "Gaming/Internet Concerns" at bounding box center [368, 179] width 142 height 19
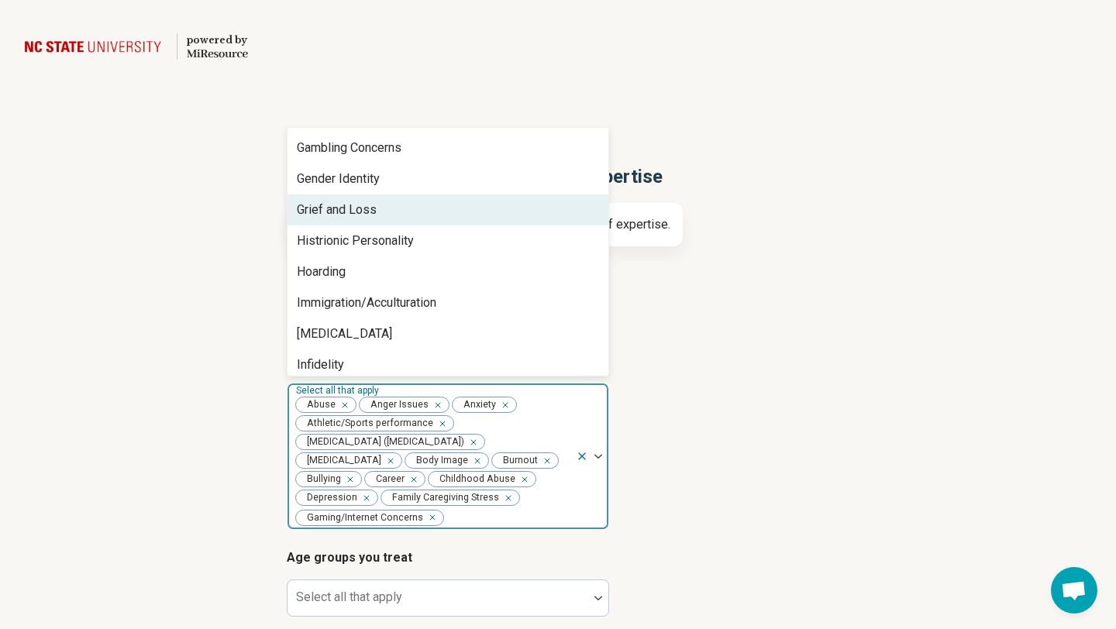
click at [336, 207] on div "Grief and Loss" at bounding box center [337, 210] width 80 height 19
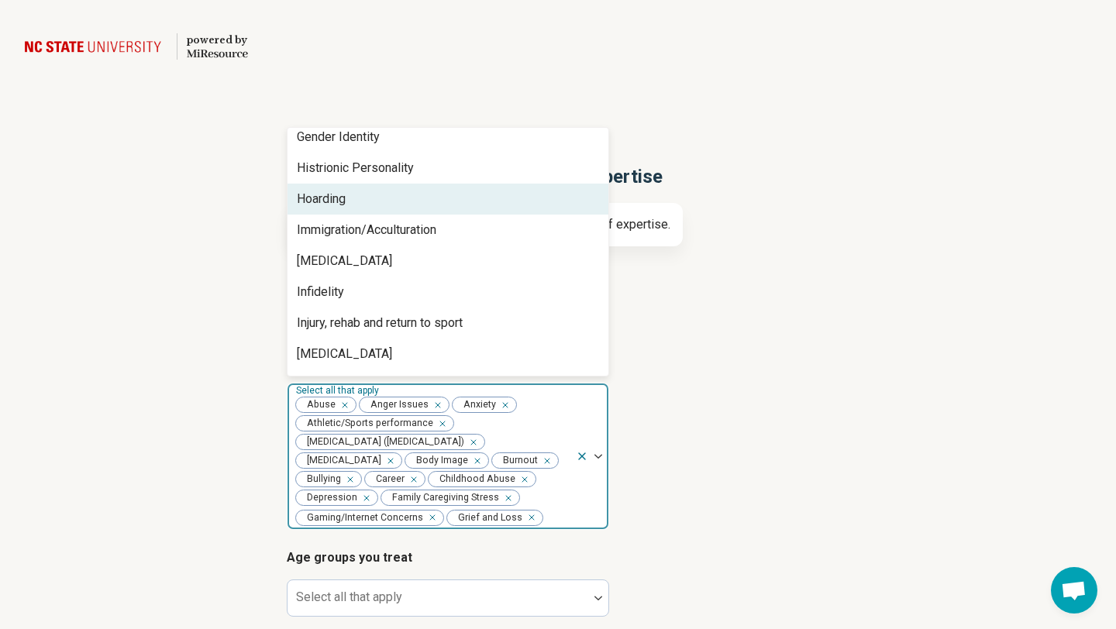
scroll to position [859, 0]
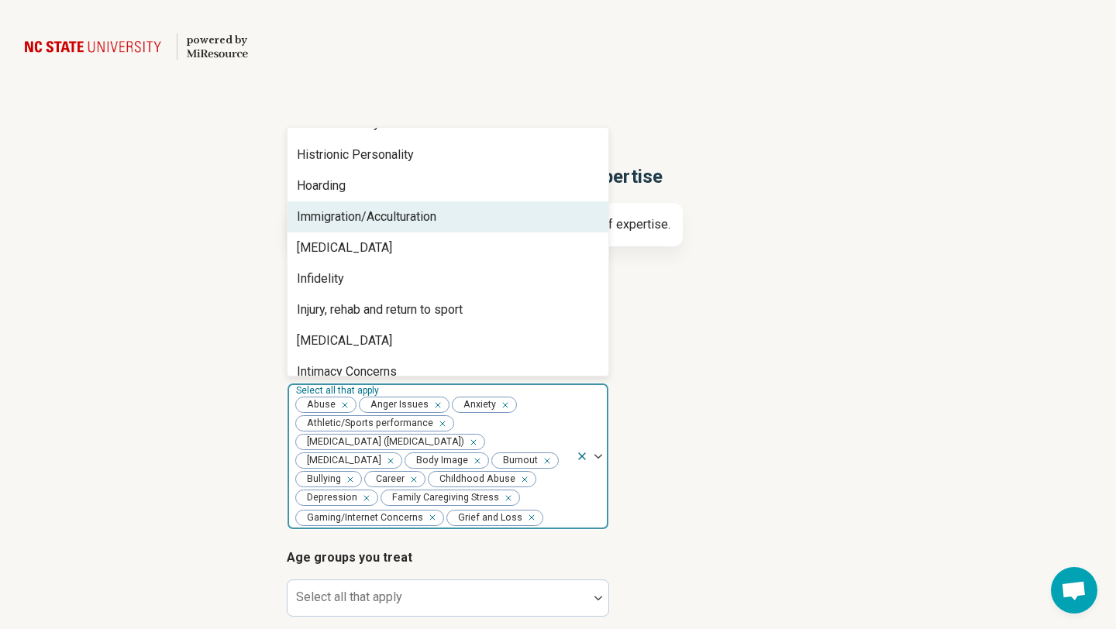
click at [339, 219] on div "Immigration/Acculturation" at bounding box center [366, 217] width 139 height 19
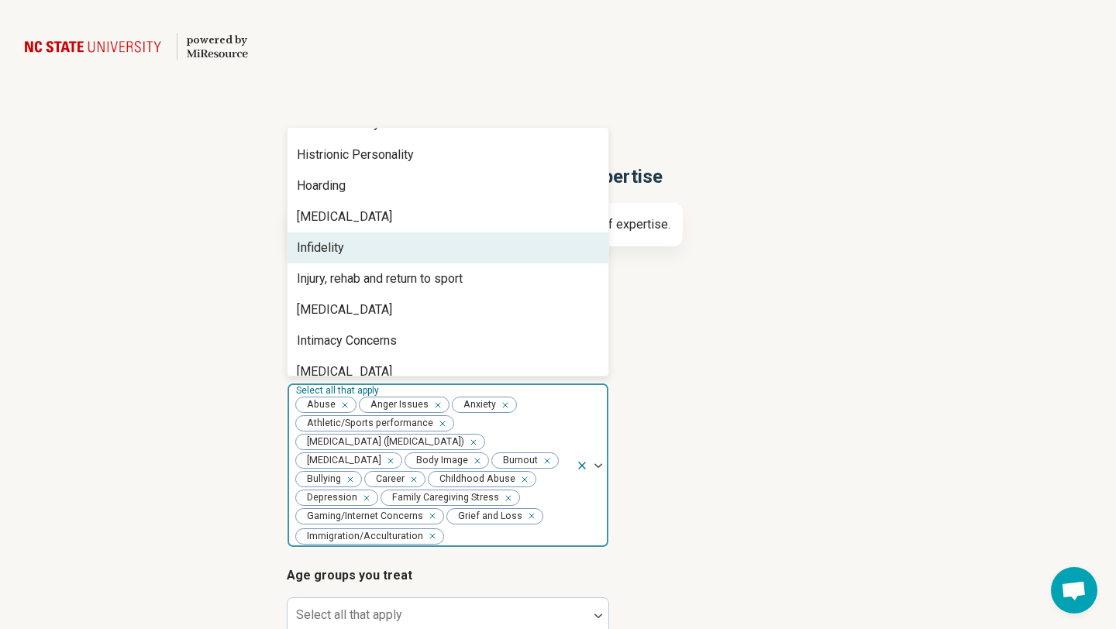
click at [332, 249] on div "Infidelity" at bounding box center [320, 248] width 47 height 19
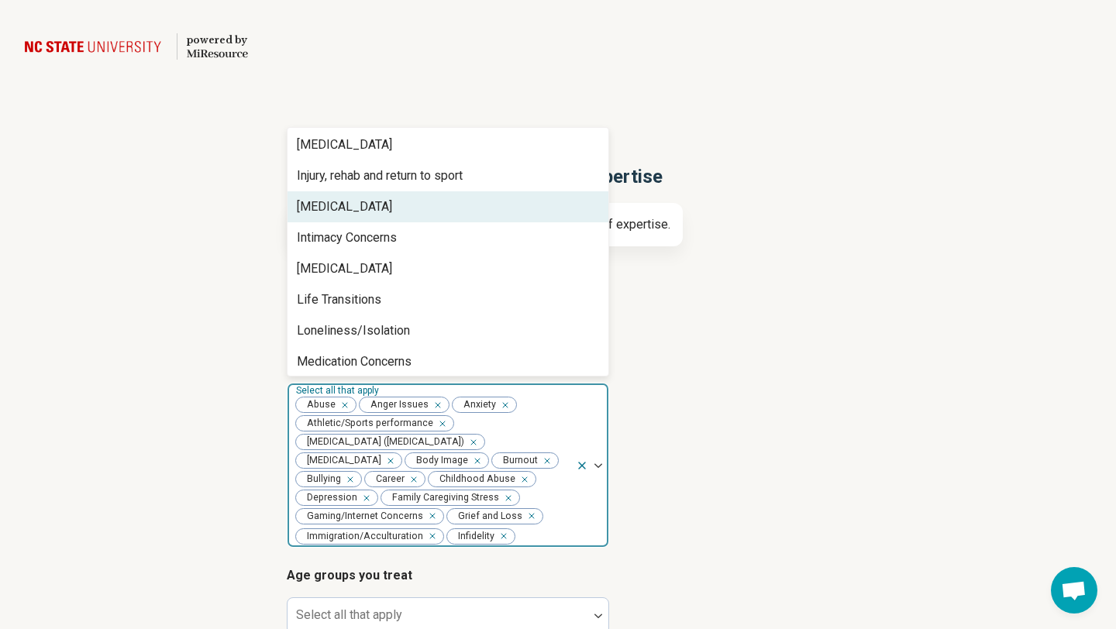
scroll to position [941, 0]
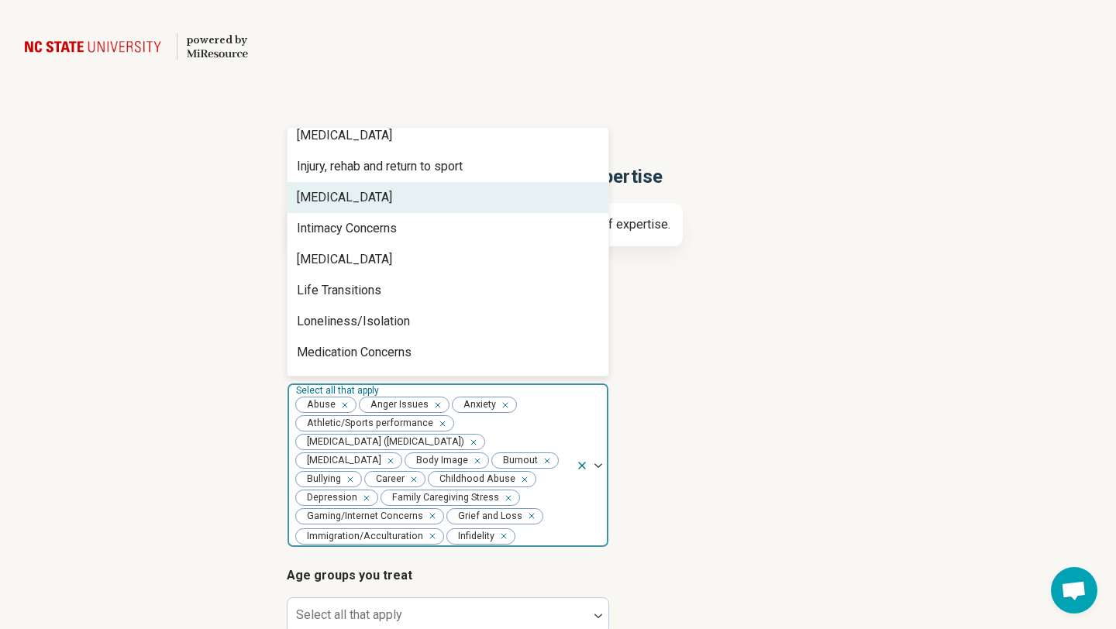
click at [341, 201] on div "Insomnia" at bounding box center [344, 197] width 95 height 19
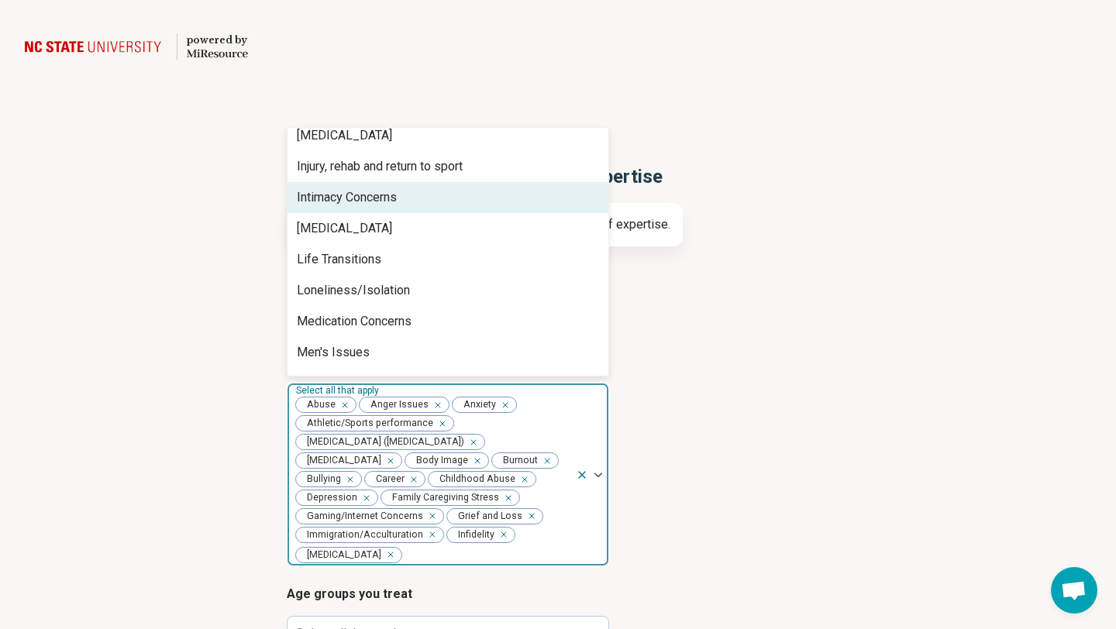
click at [333, 204] on div "Intimacy Concerns" at bounding box center [347, 197] width 100 height 19
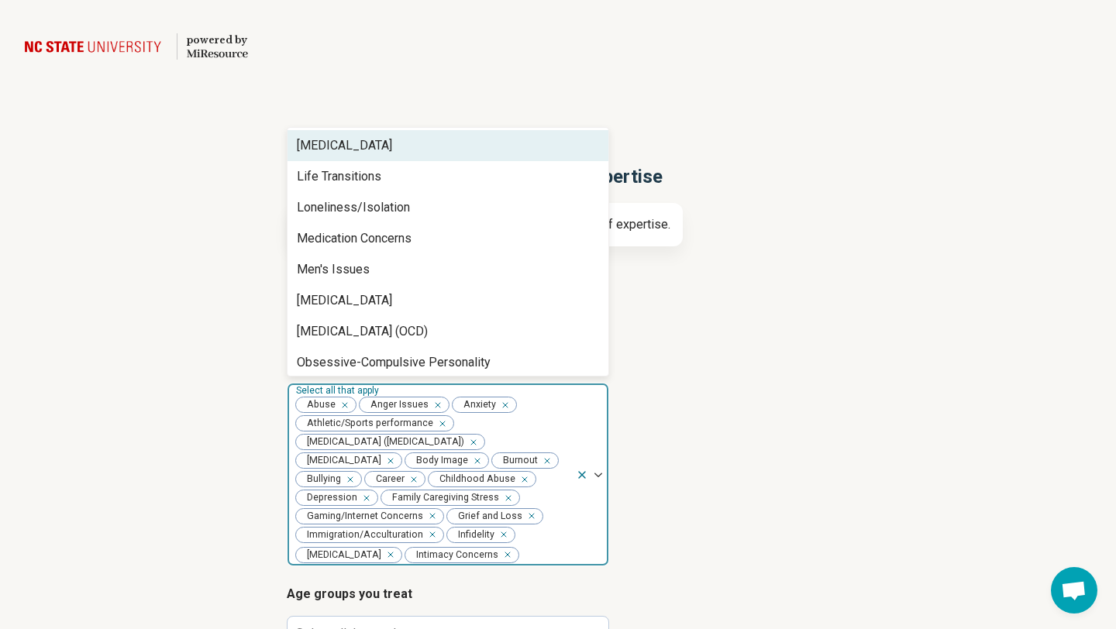
scroll to position [999, 0]
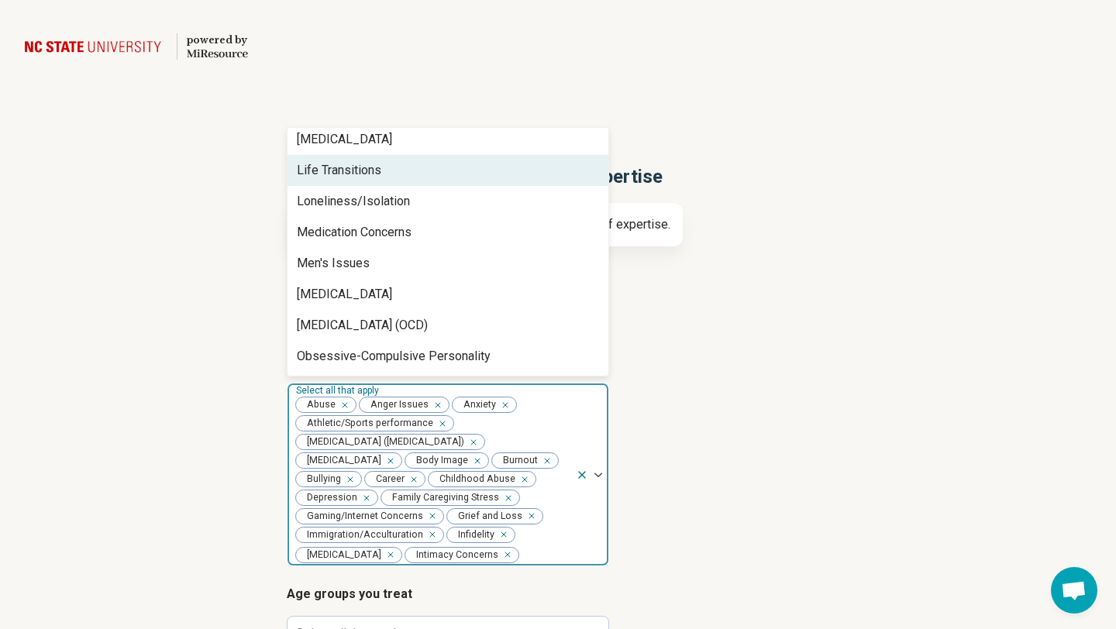
click at [333, 170] on div "Life Transitions" at bounding box center [339, 170] width 84 height 19
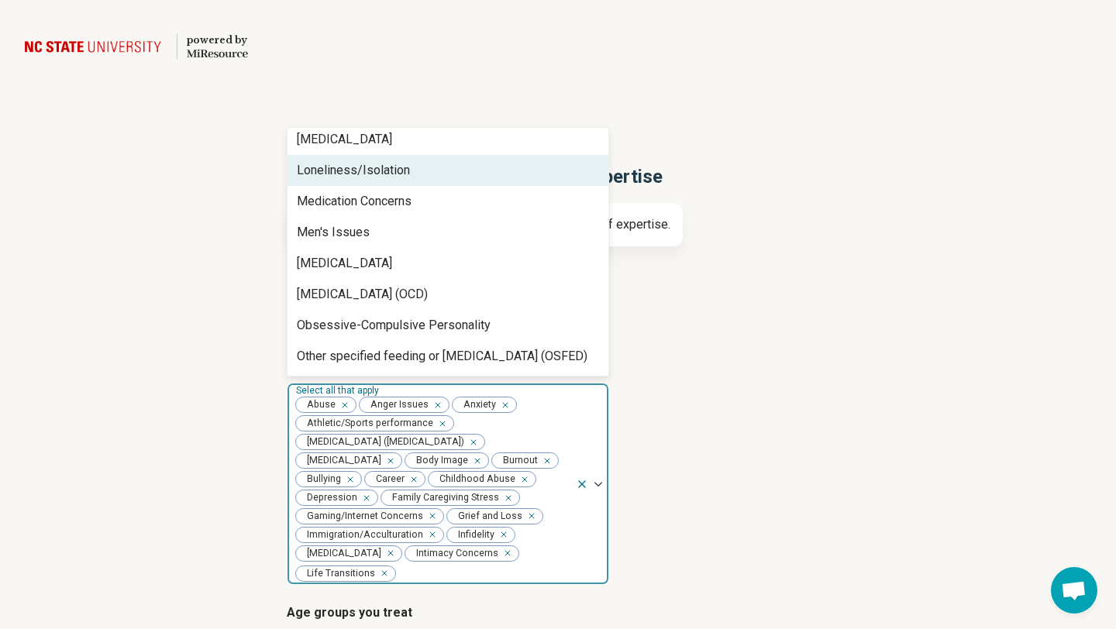
click at [333, 170] on div "Loneliness/Isolation" at bounding box center [353, 170] width 113 height 19
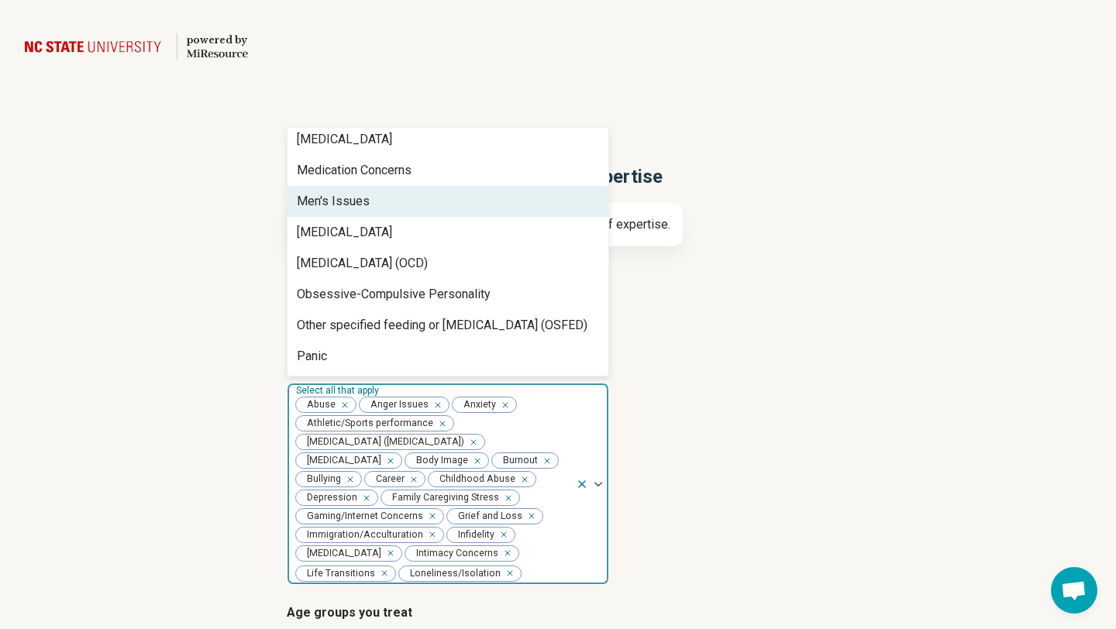
click at [329, 198] on div "Men's Issues" at bounding box center [333, 201] width 73 height 19
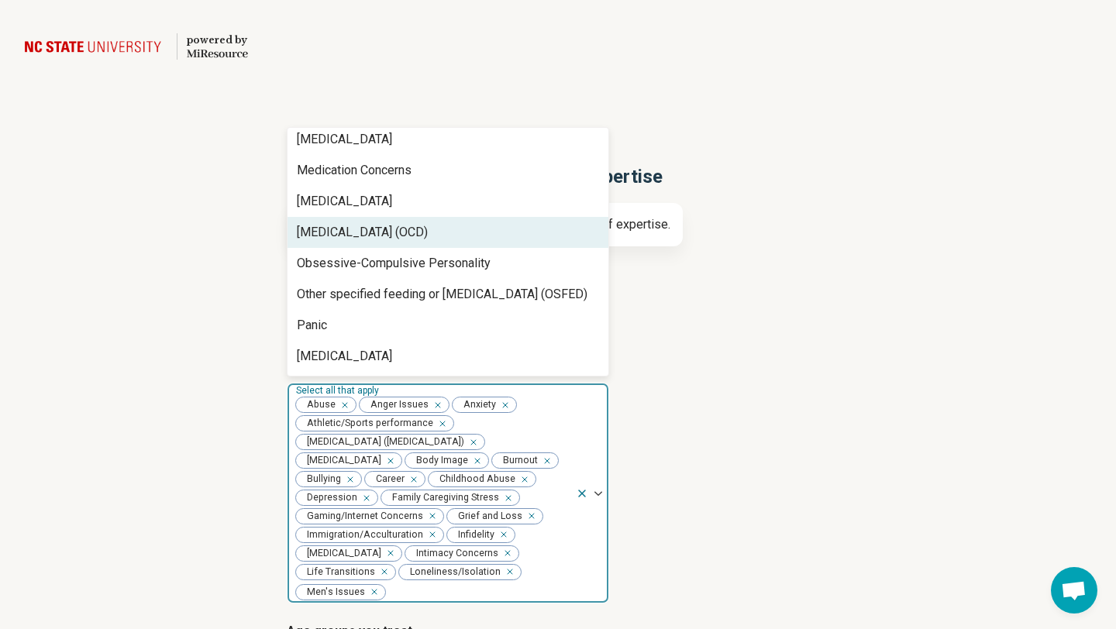
click at [329, 229] on div "Obsessive Compulsive Disorder (OCD)" at bounding box center [362, 232] width 131 height 19
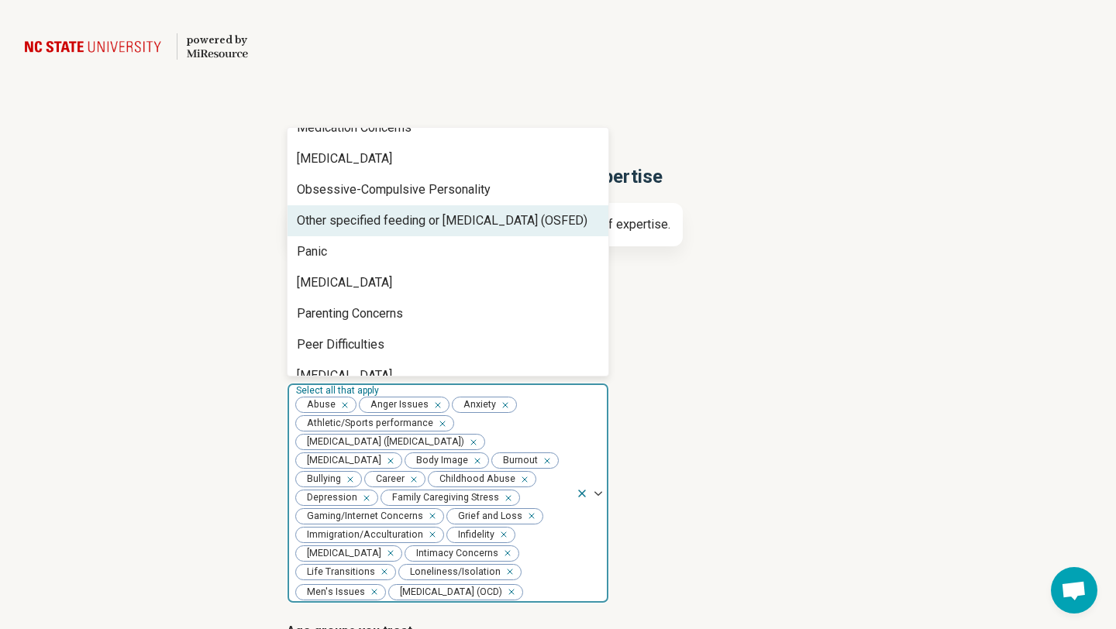
scroll to position [1053, 0]
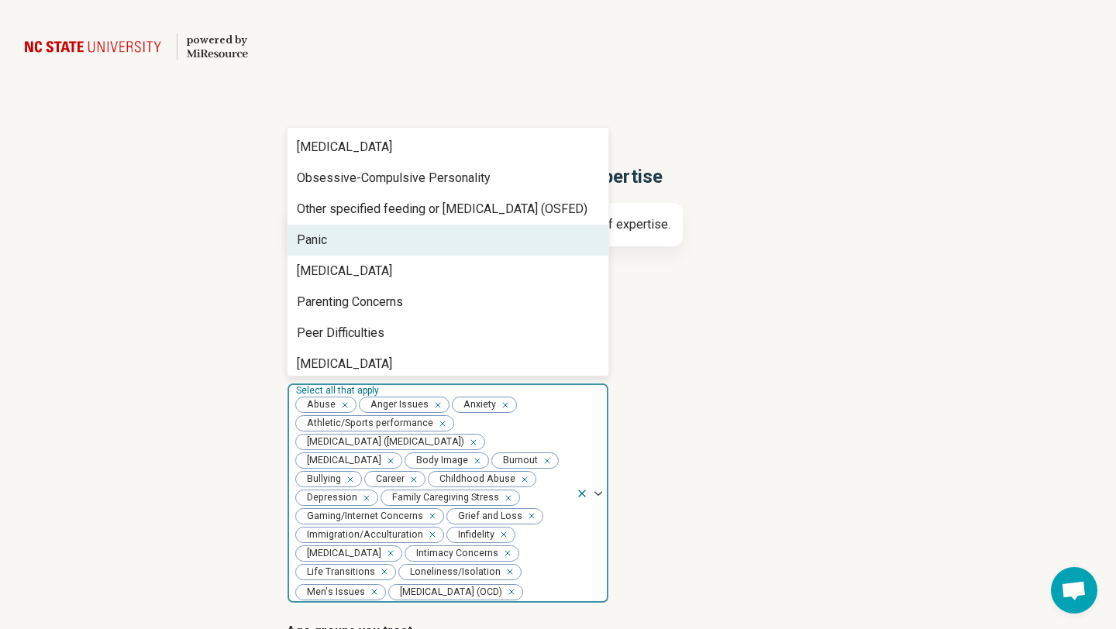
click at [332, 236] on div "Panic" at bounding box center [447, 240] width 321 height 31
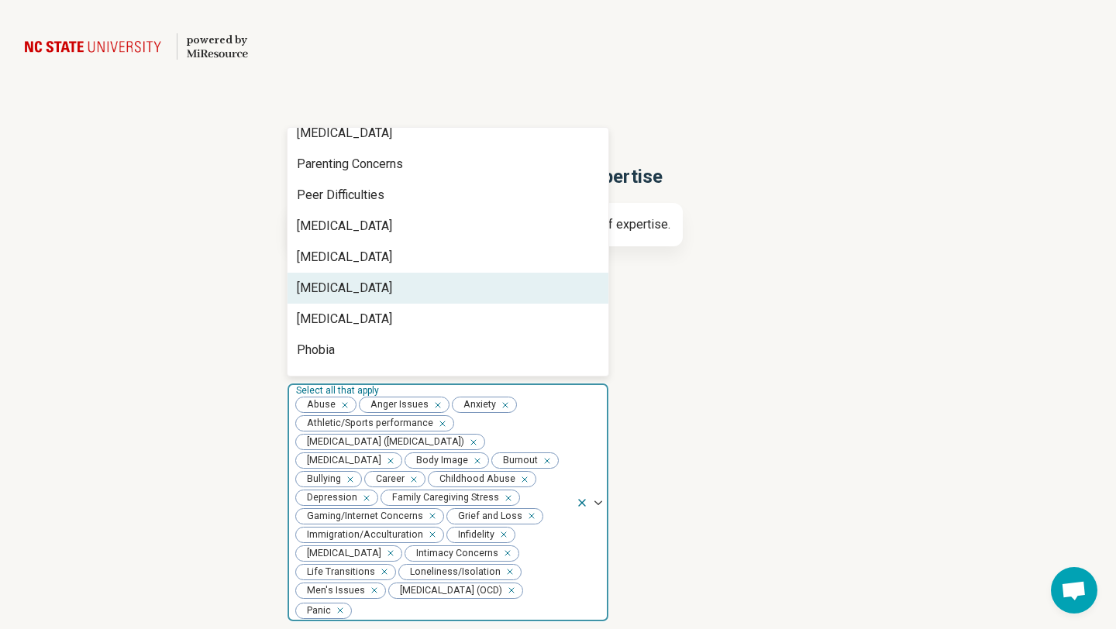
scroll to position [1172, 0]
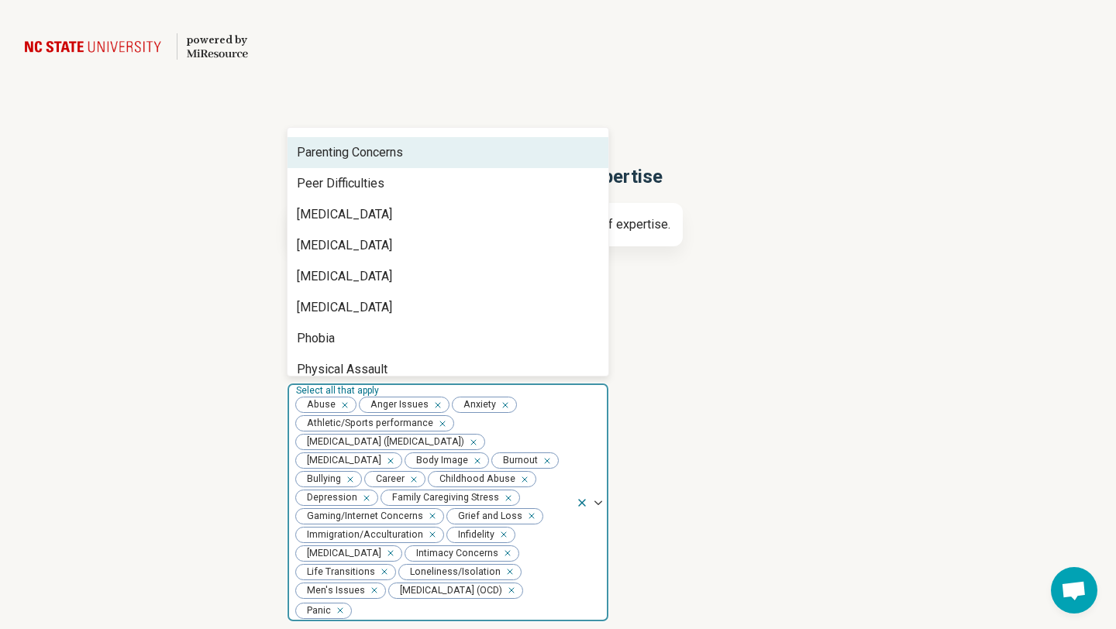
click at [338, 160] on div "Parenting Concerns" at bounding box center [350, 152] width 106 height 19
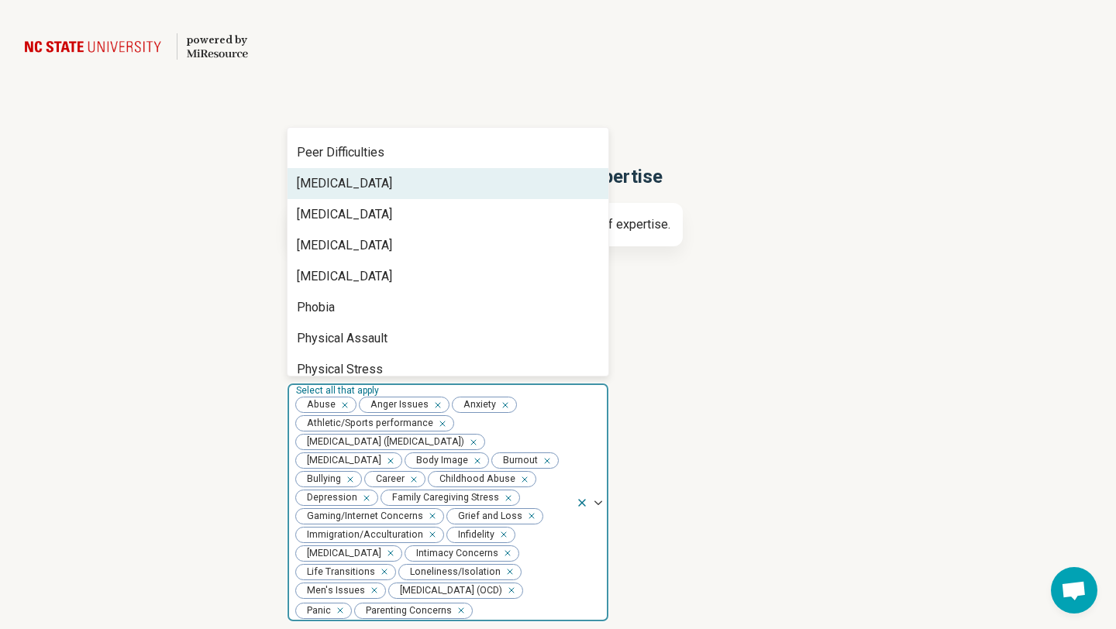
click at [338, 188] on div "Perfectionism" at bounding box center [344, 183] width 95 height 19
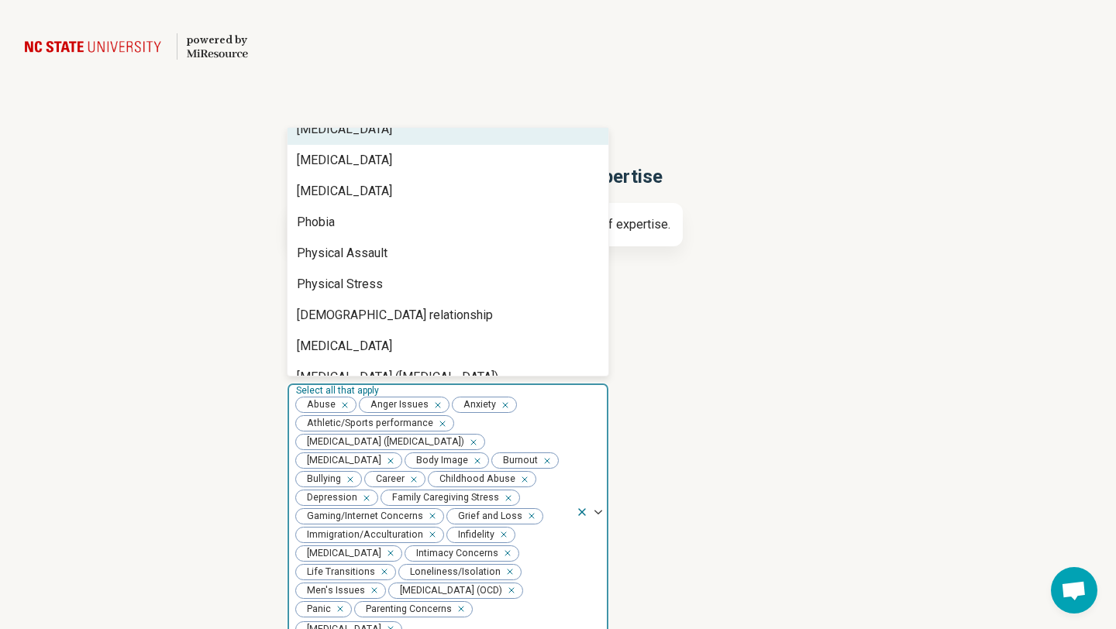
scroll to position [1231, 0]
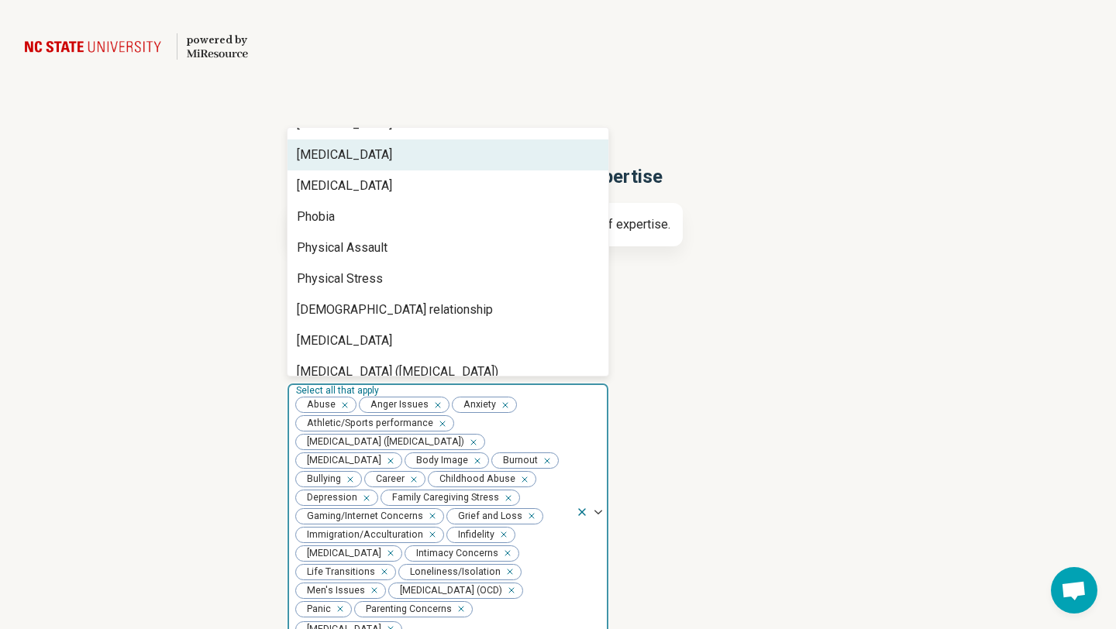
click at [339, 151] on div "Personal Growth" at bounding box center [344, 155] width 95 height 19
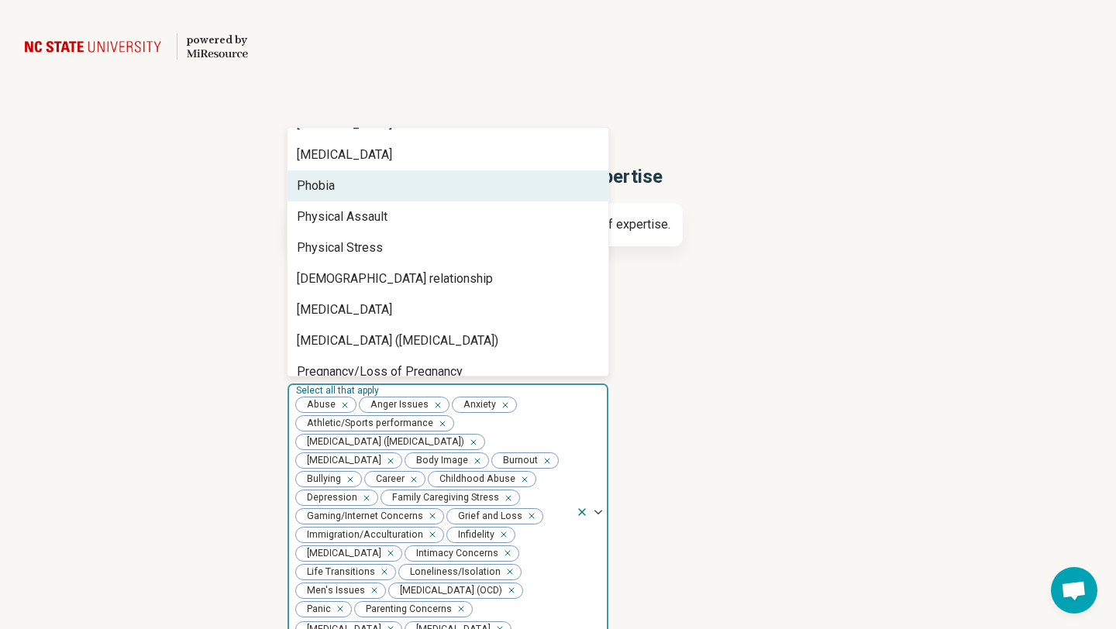
click at [336, 184] on div "Phobia" at bounding box center [447, 185] width 321 height 31
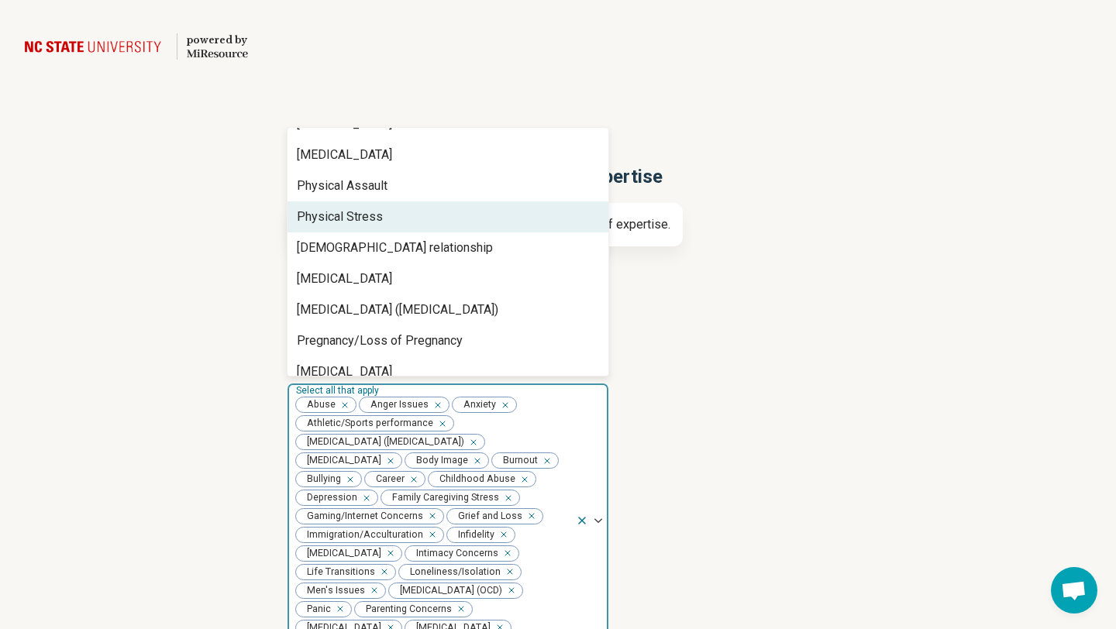
click at [333, 219] on div "Physical Stress" at bounding box center [340, 217] width 86 height 19
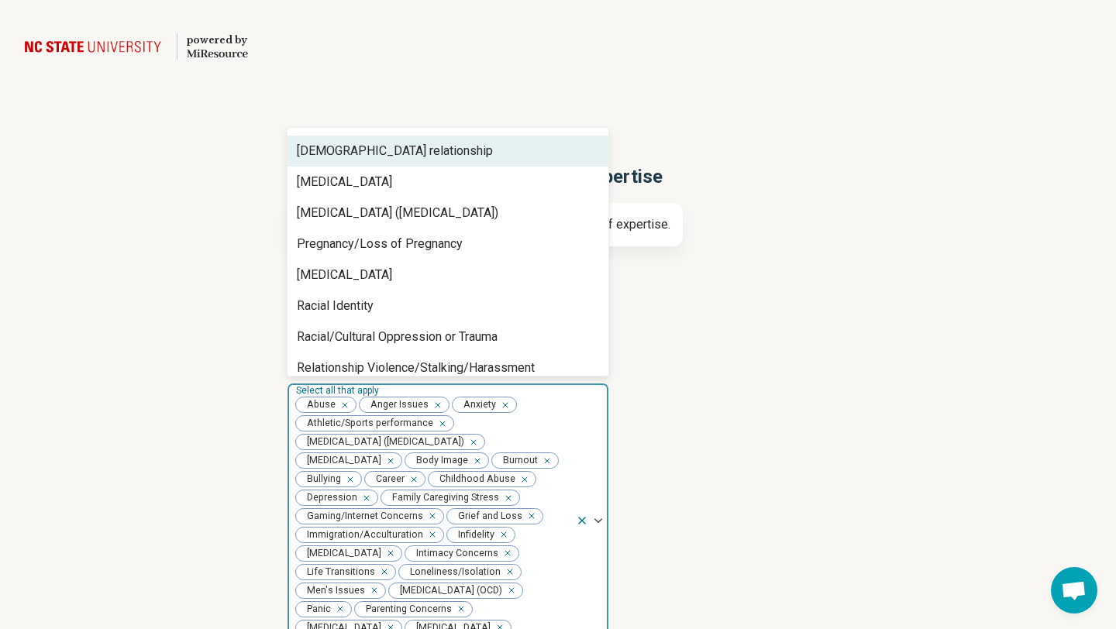
scroll to position [1324, 0]
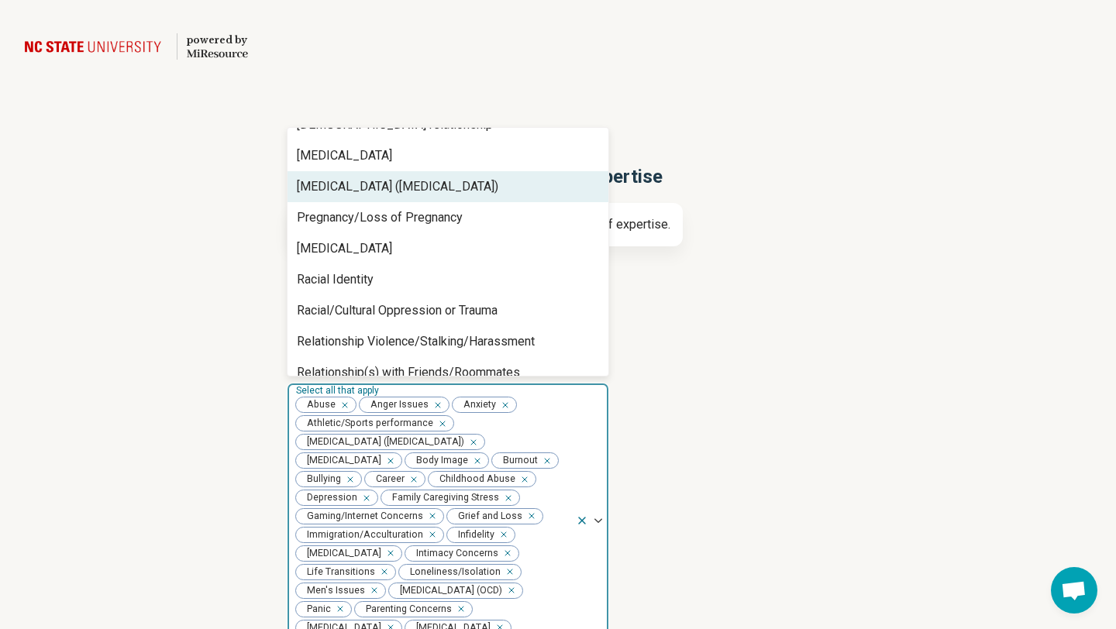
click at [332, 190] on div "Posttraumatic Stress Disorder (PTSD)" at bounding box center [397, 186] width 201 height 19
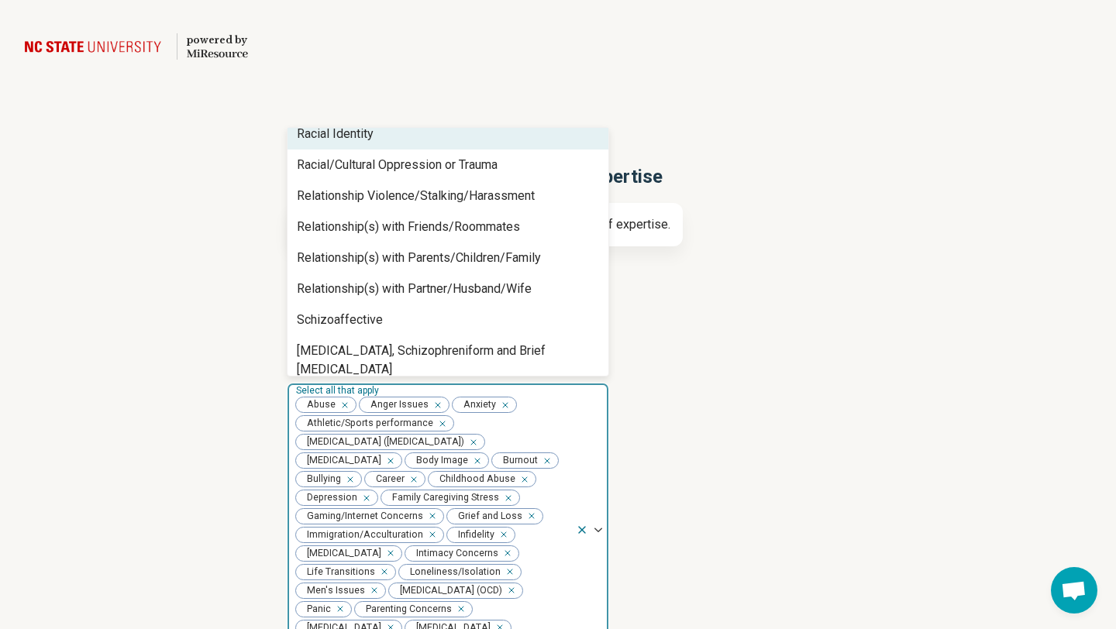
scroll to position [1441, 0]
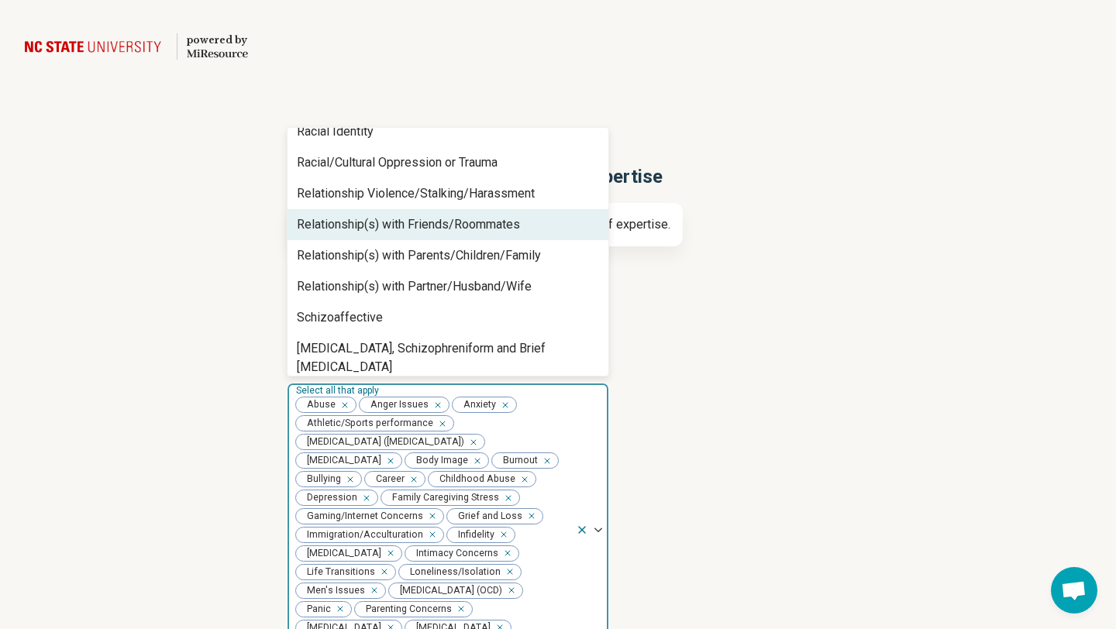
click at [329, 228] on div "Relationship(s) with Friends/Roommates" at bounding box center [408, 224] width 223 height 19
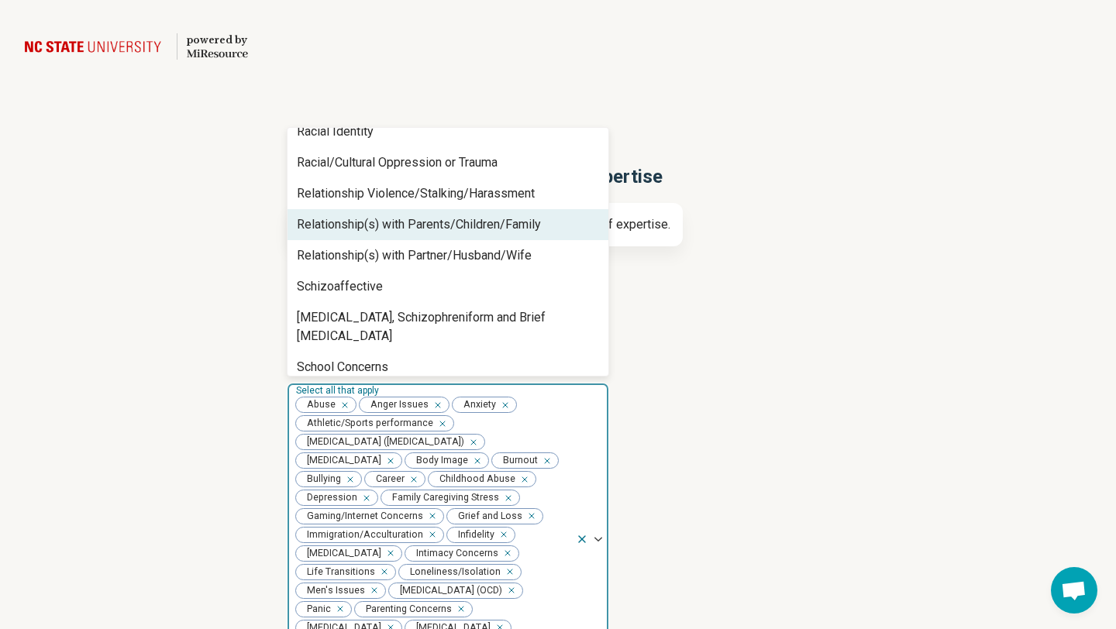
click at [329, 228] on div "Relationship(s) with Parents/Children/Family" at bounding box center [419, 224] width 244 height 19
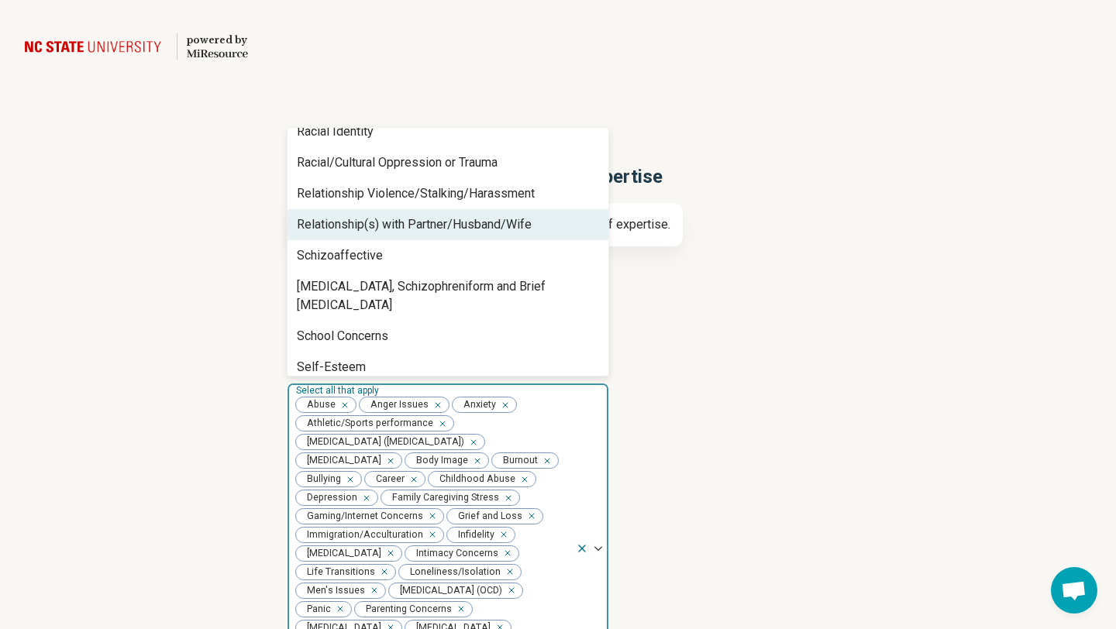
click at [329, 228] on div "Relationship(s) with Partner/Husband/Wife" at bounding box center [414, 224] width 235 height 19
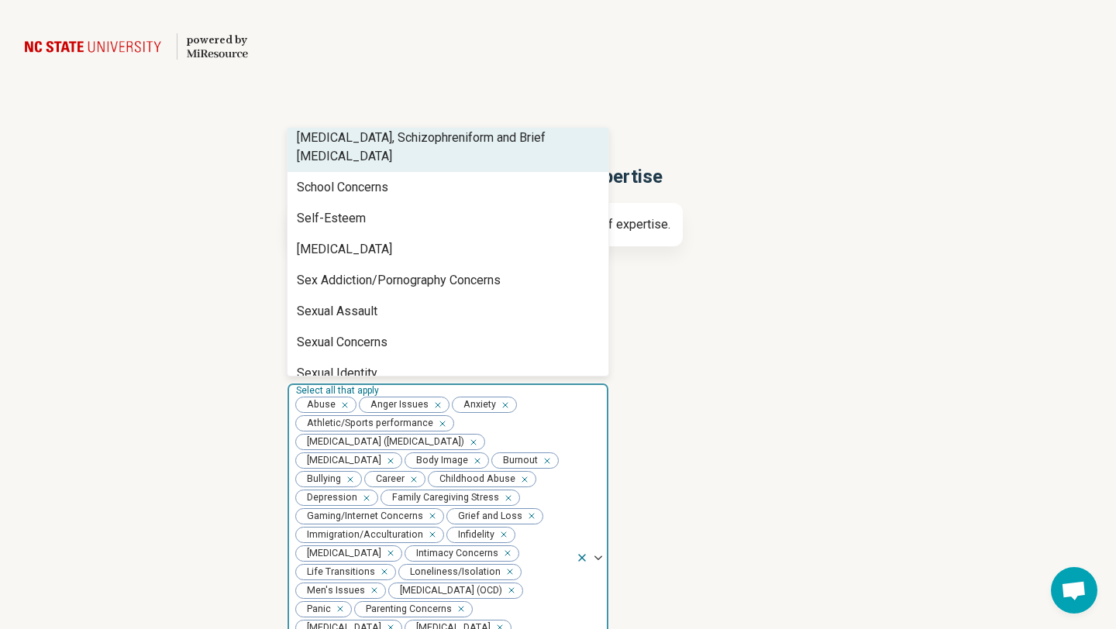
scroll to position [1560, 0]
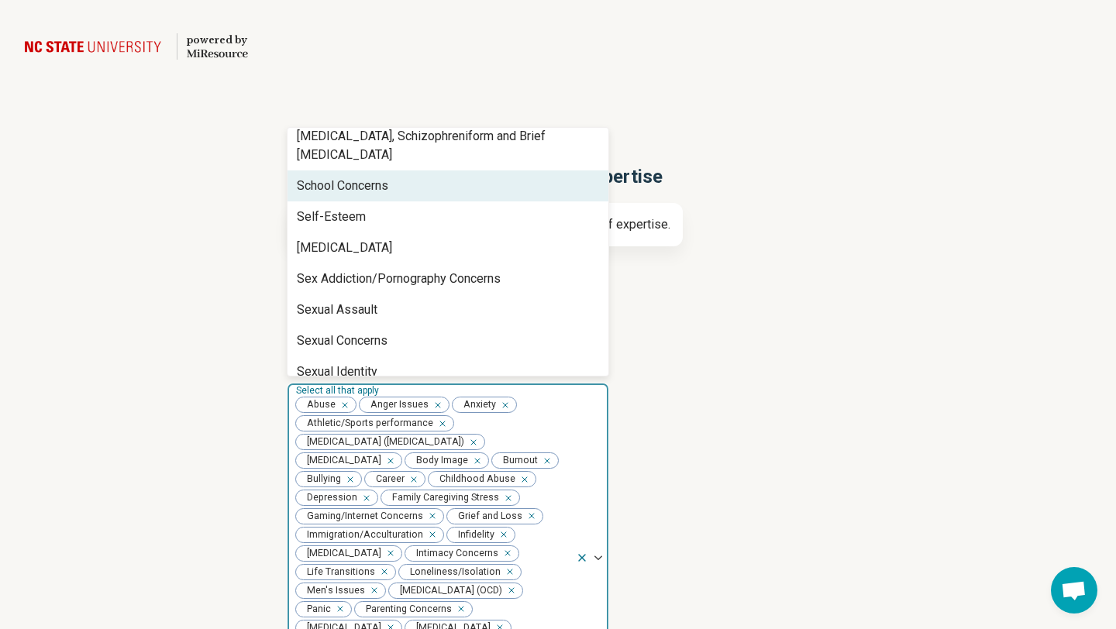
click at [336, 177] on div "School Concerns" at bounding box center [342, 186] width 91 height 19
click at [339, 177] on div "Self-Esteem" at bounding box center [331, 186] width 69 height 19
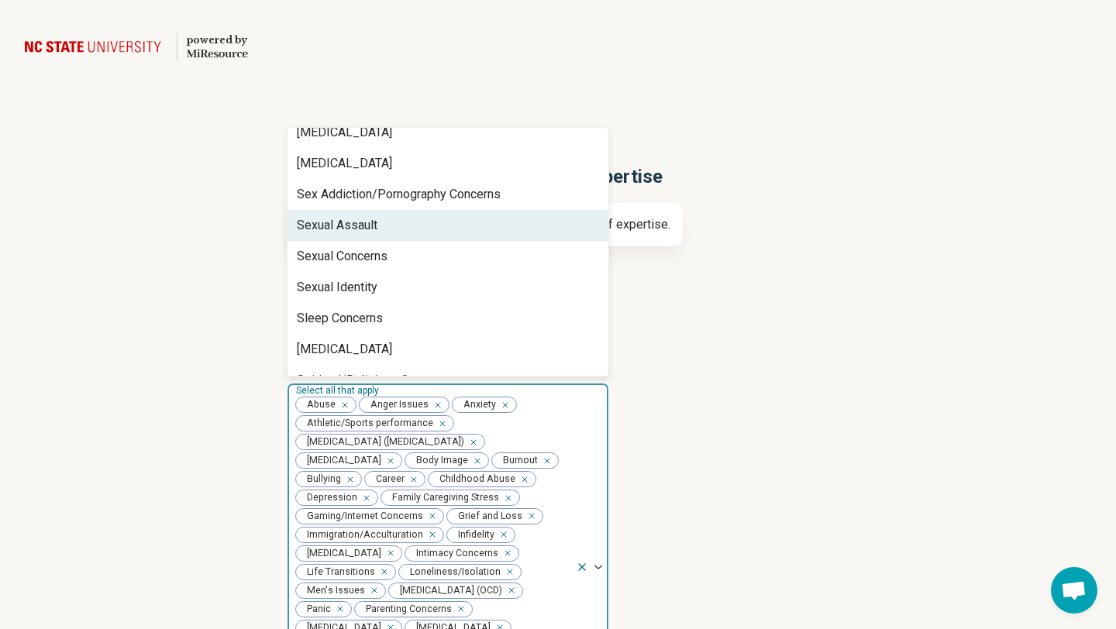
scroll to position [1574, 0]
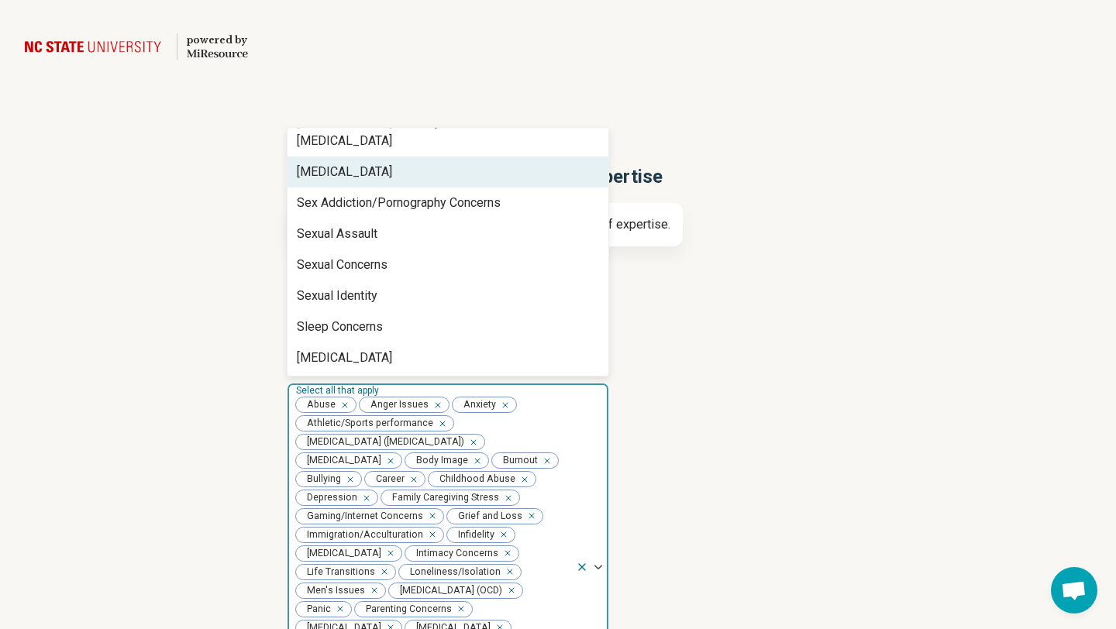
click at [338, 163] on div "Self-Harm" at bounding box center [344, 172] width 95 height 19
click at [334, 163] on div "Sex Addiction/Pornography Concerns" at bounding box center [399, 172] width 204 height 19
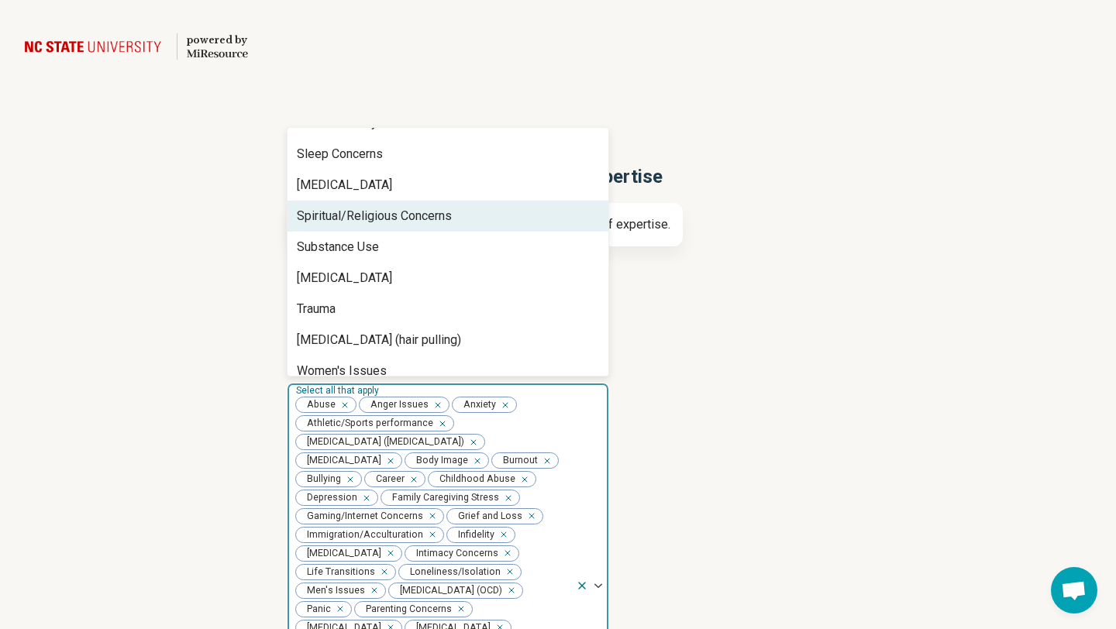
scroll to position [1672, 0]
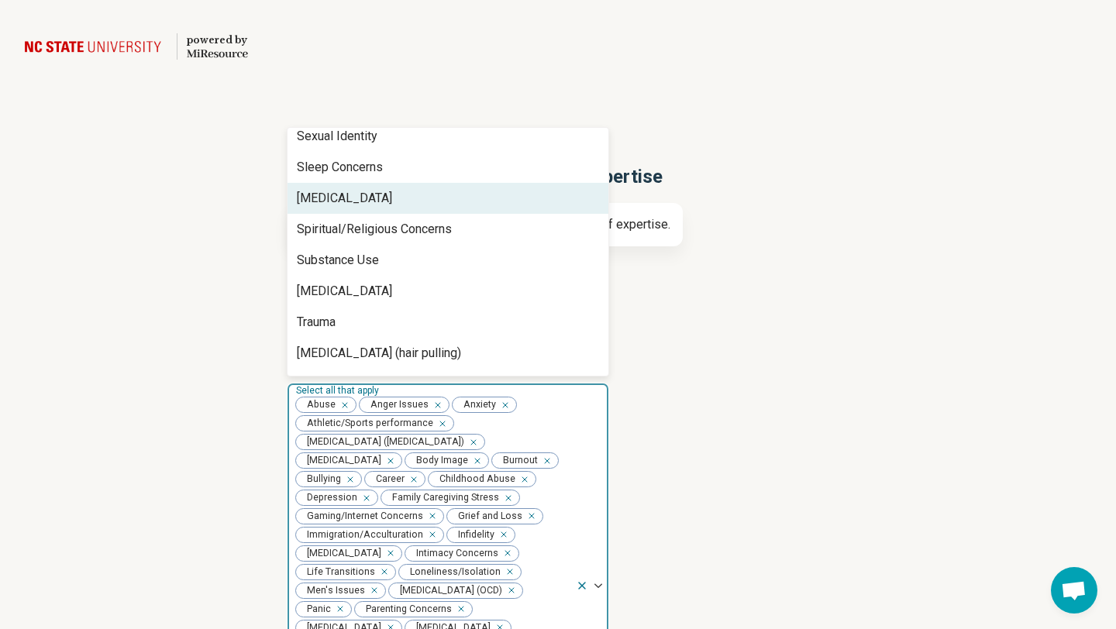
click at [322, 189] on div "Social Anxiety" at bounding box center [344, 198] width 95 height 19
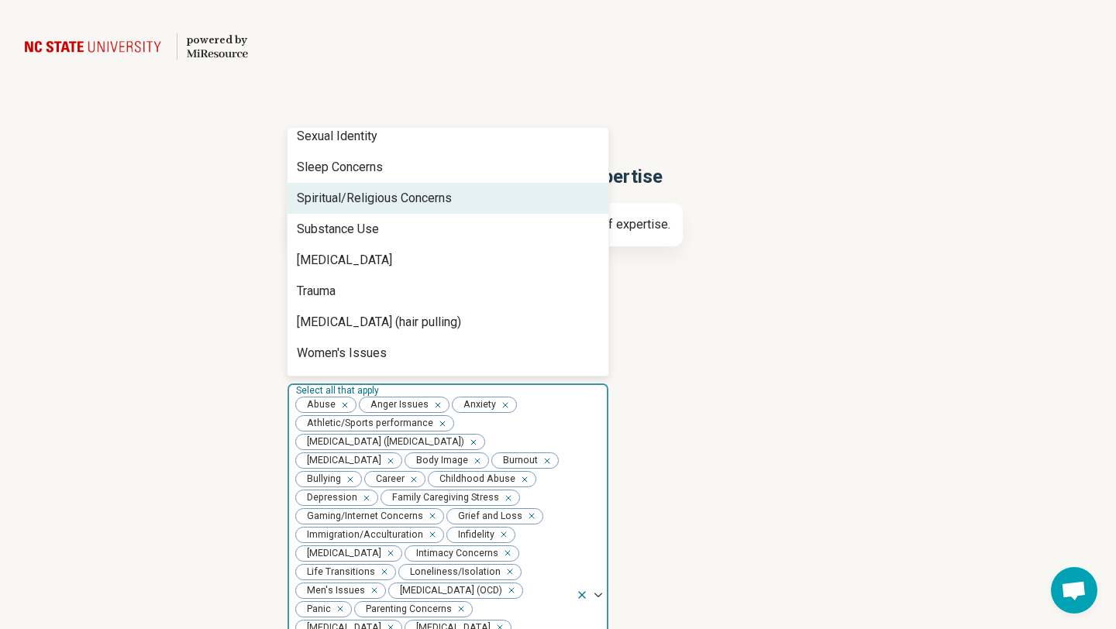
click at [322, 189] on div "Spiritual/Religious Concerns" at bounding box center [374, 198] width 155 height 19
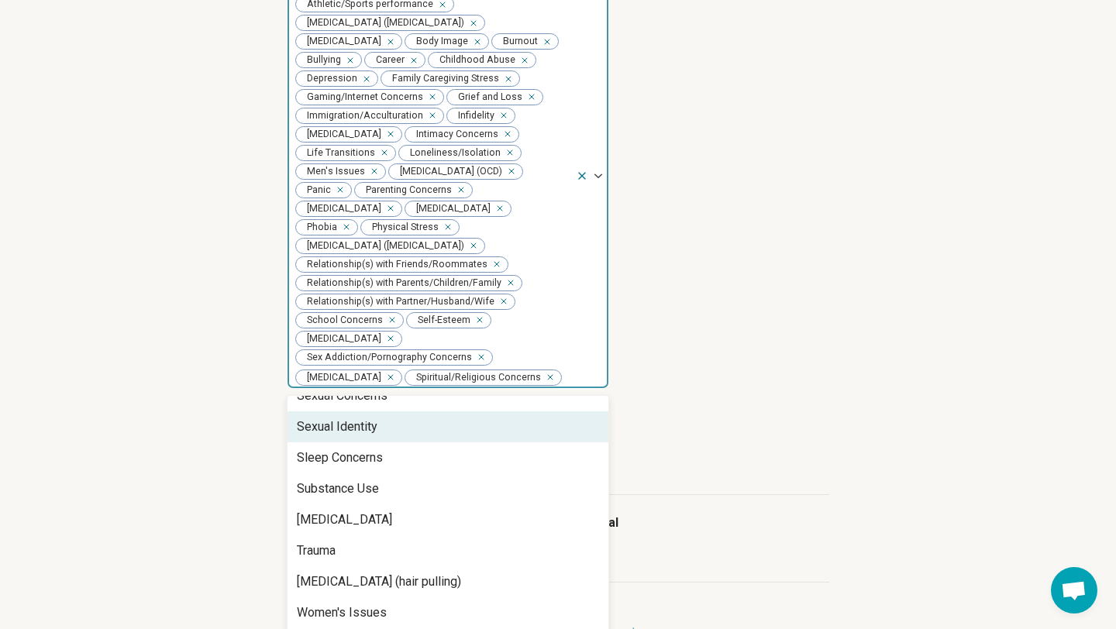
scroll to position [417, 0]
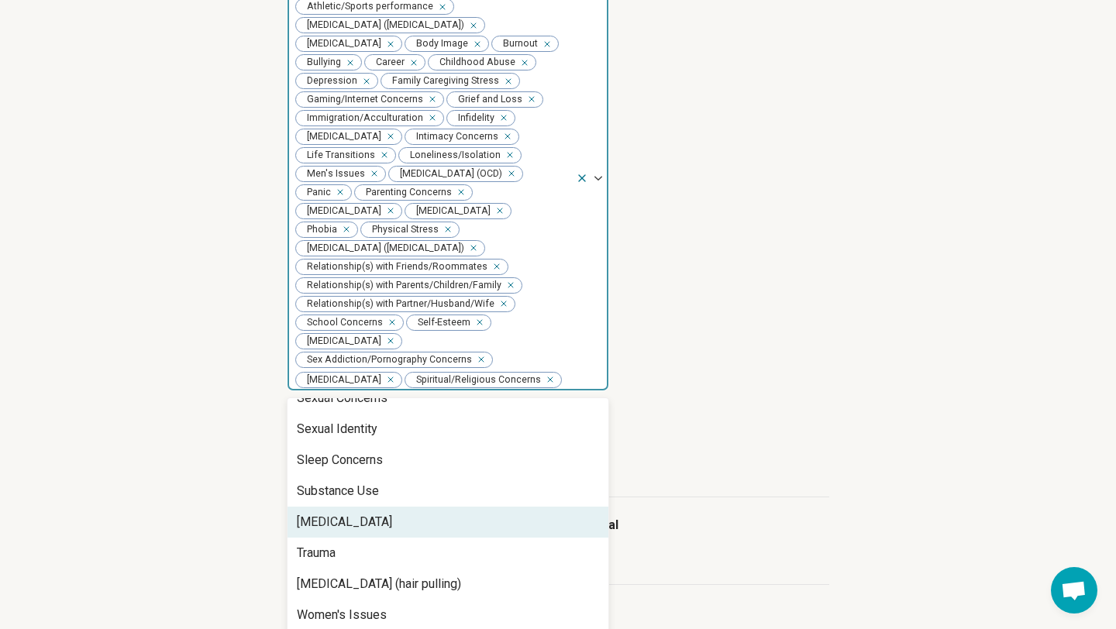
click at [415, 507] on div "Suicidal Ideation" at bounding box center [447, 522] width 321 height 31
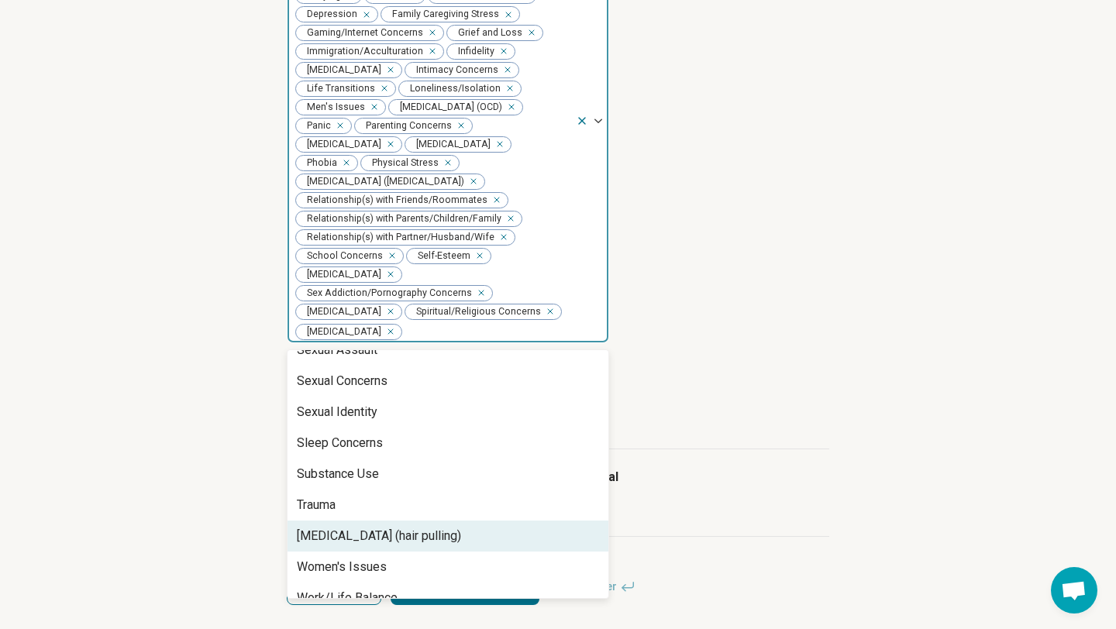
scroll to position [485, 0]
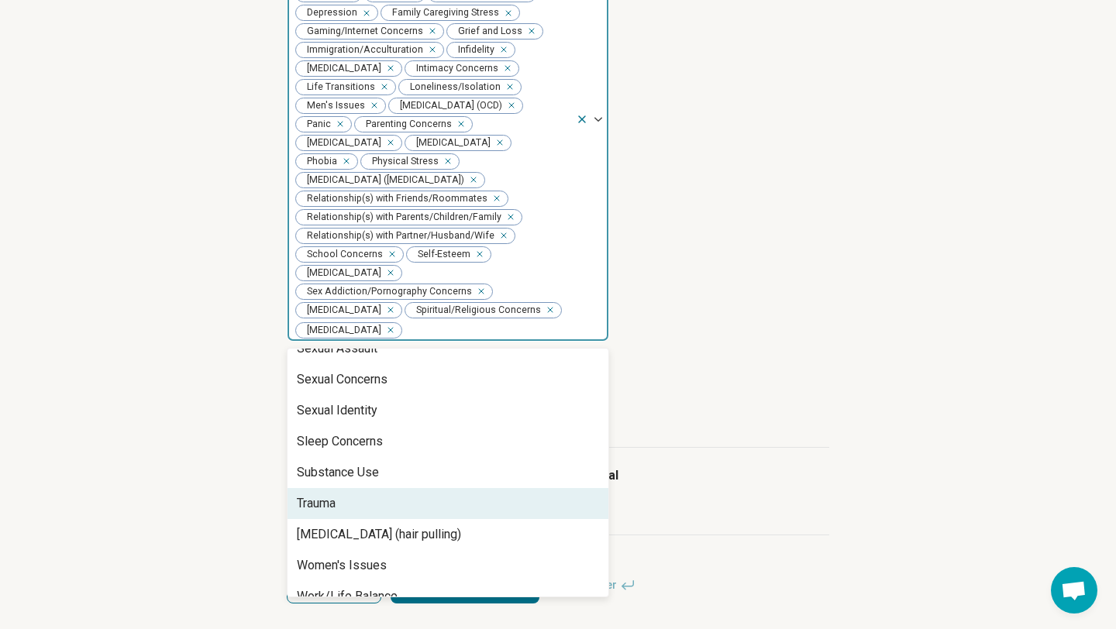
click at [392, 488] on div "Trauma" at bounding box center [447, 503] width 321 height 31
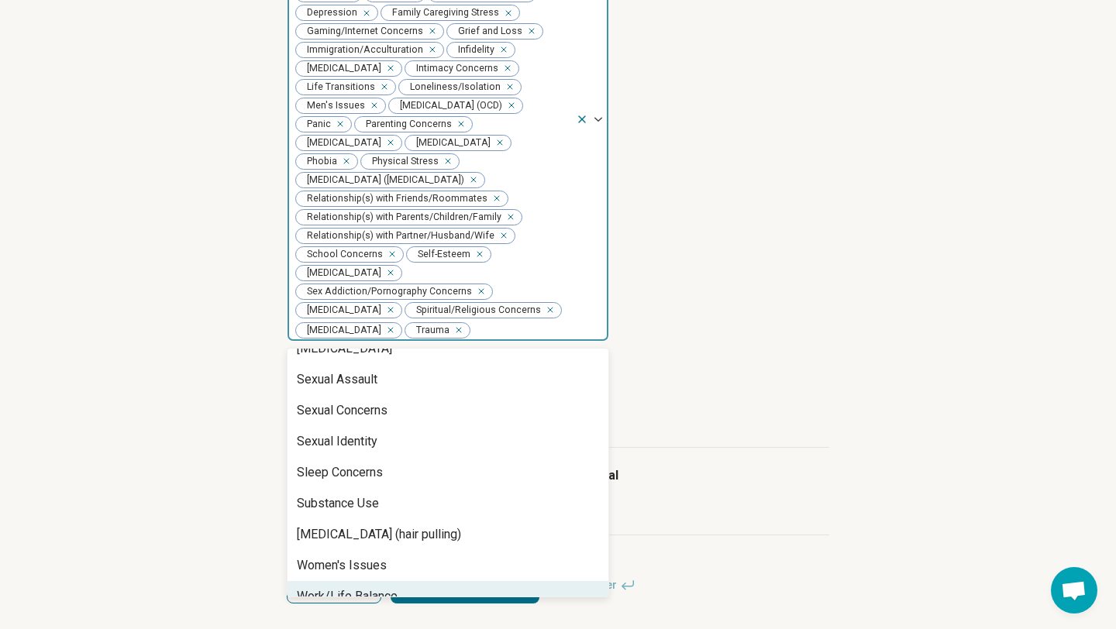
click at [367, 587] on div "Work/Life Balance" at bounding box center [347, 596] width 101 height 19
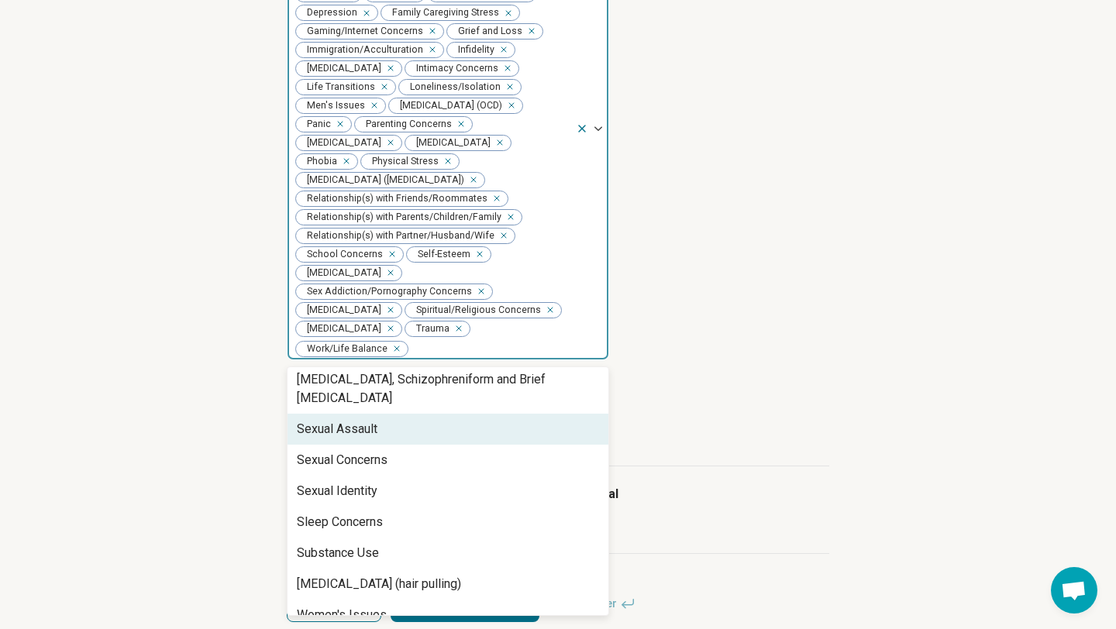
click at [739, 291] on article "Areas of expertise option Work/Life Balance, selected. Sexual Assault, 52 of 58…" at bounding box center [558, 114] width 542 height 494
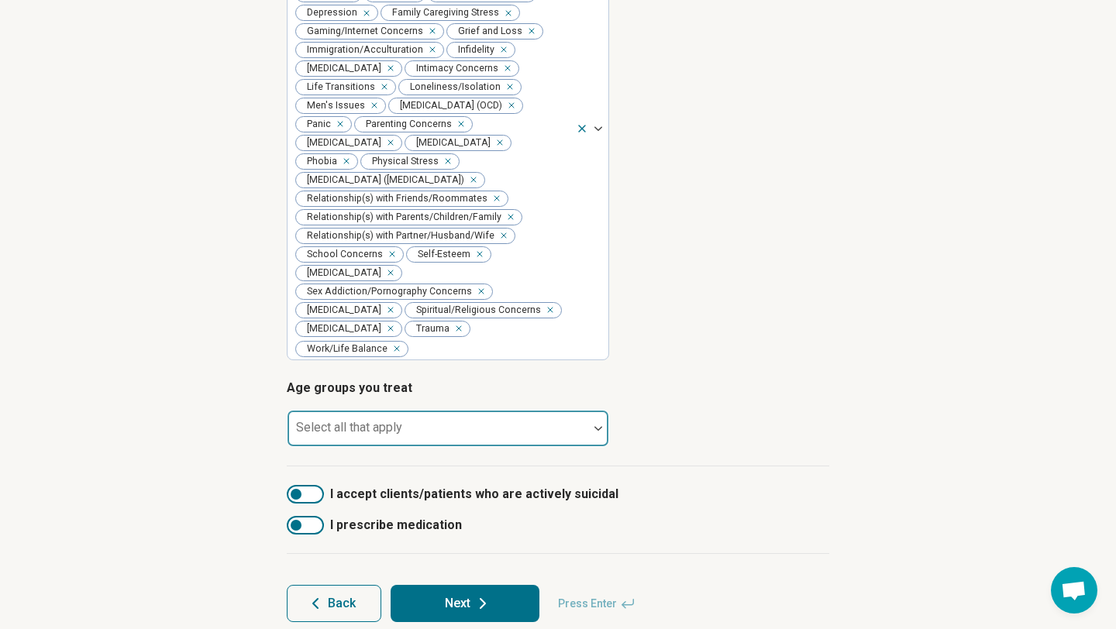
click at [529, 424] on div at bounding box center [438, 435] width 288 height 22
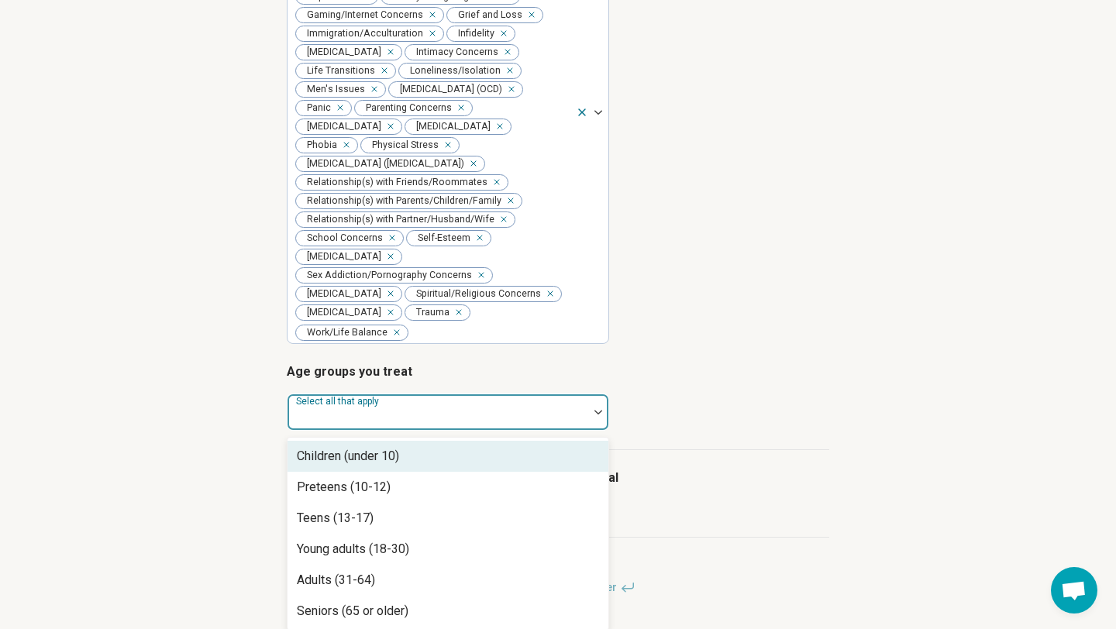
scroll to position [504, 0]
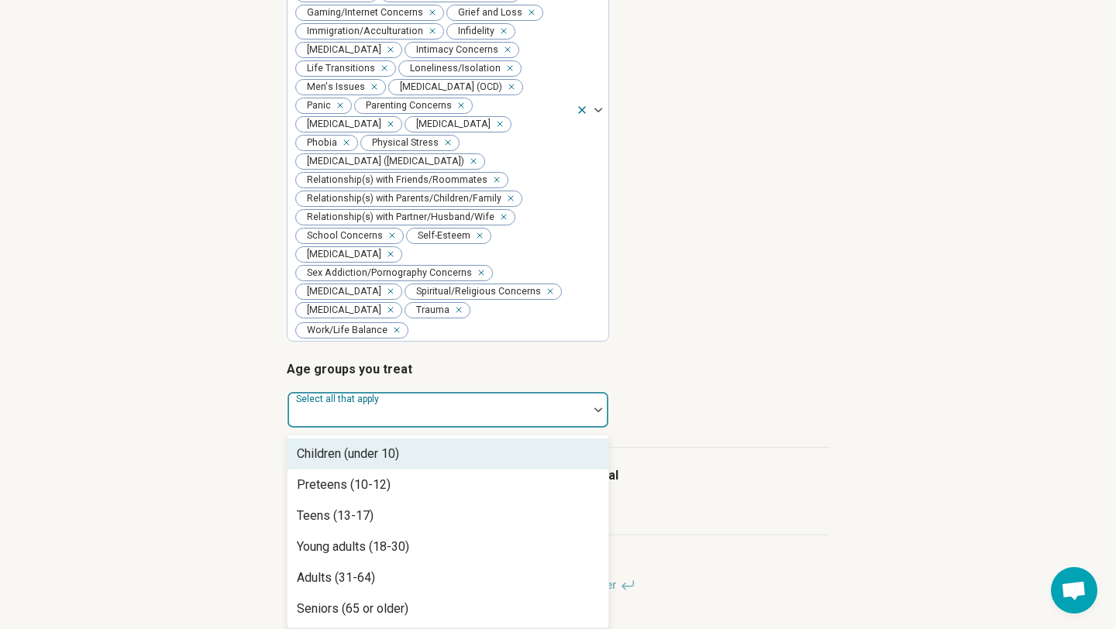
click at [705, 293] on article "Areas of expertise Select all that apply Abuse Anger Issues Anxiety Athletic/Sp…" at bounding box center [558, 95] width 542 height 494
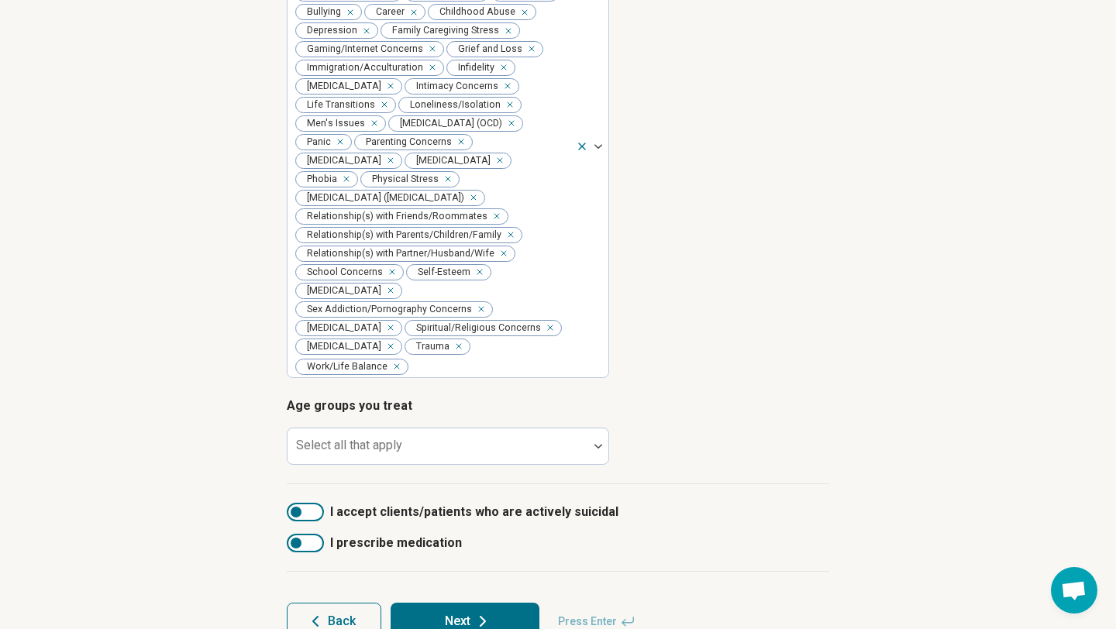
scroll to position [470, 0]
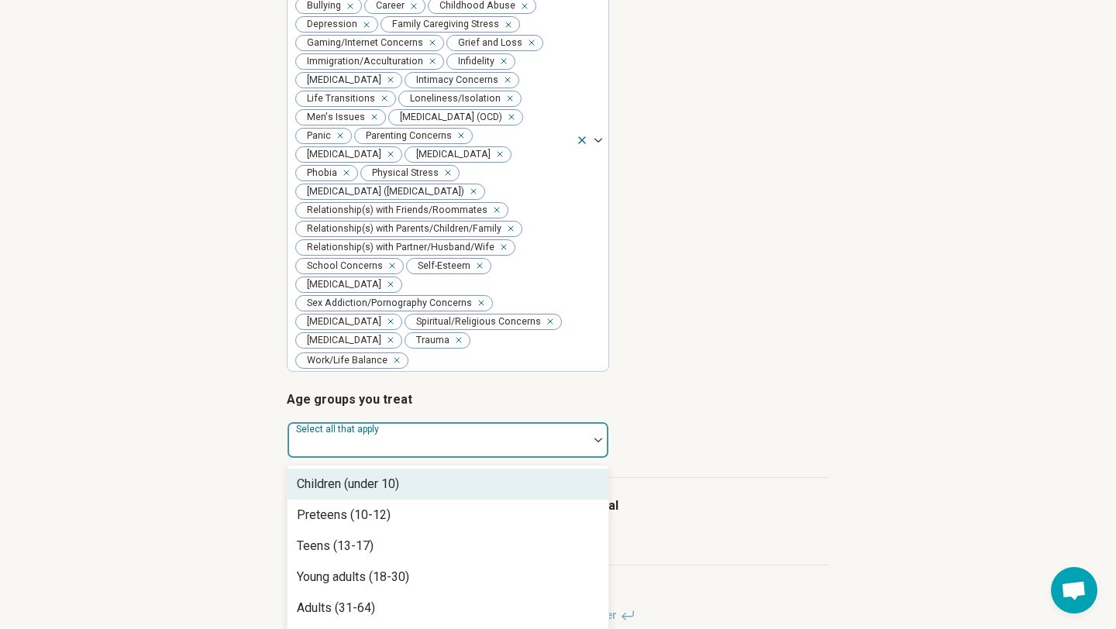
click at [510, 452] on div at bounding box center [438, 447] width 288 height 22
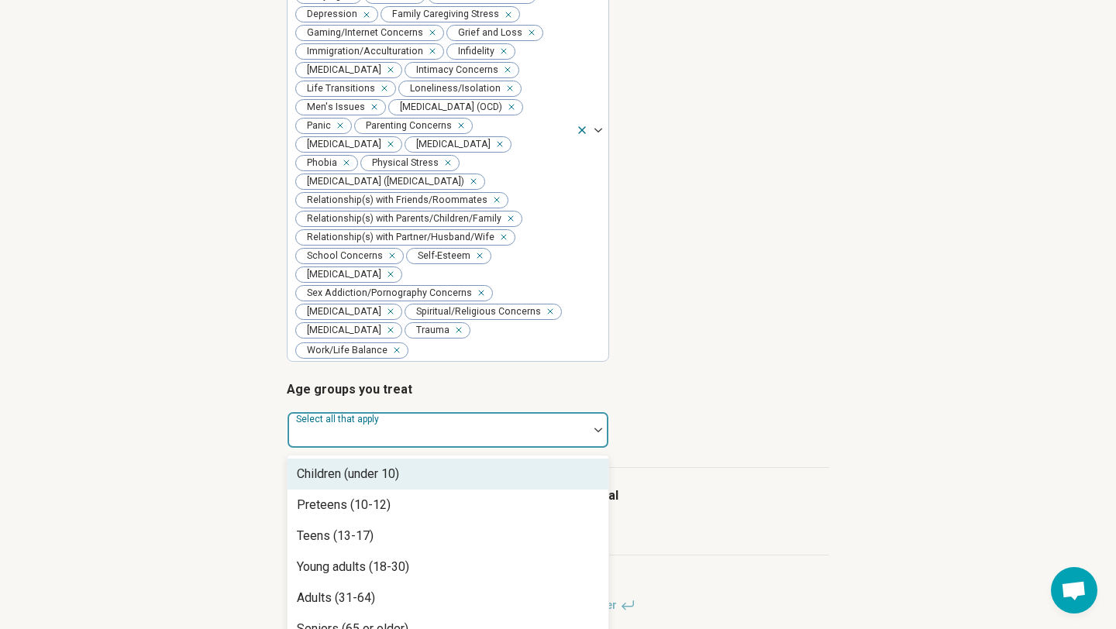
scroll to position [504, 0]
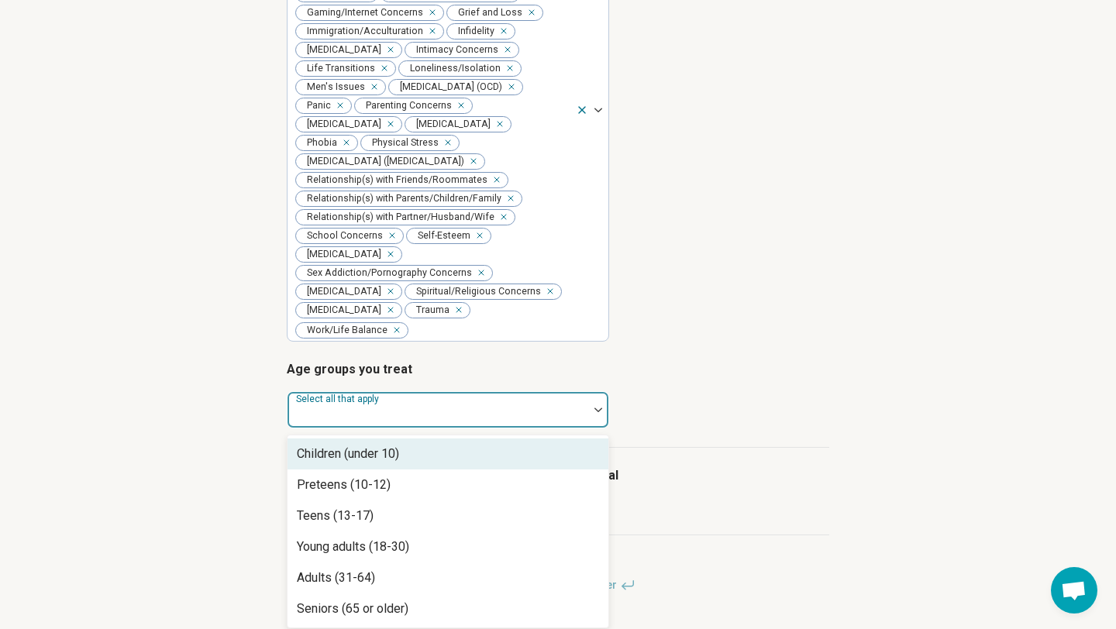
click at [381, 452] on div "Children (under 10)" at bounding box center [348, 454] width 102 height 19
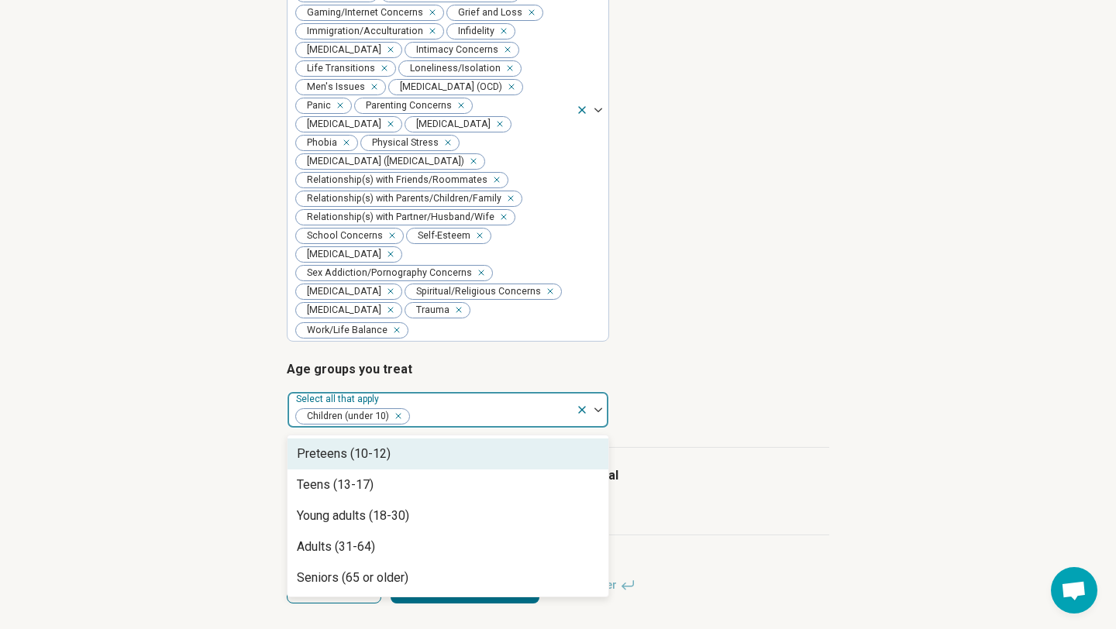
click at [383, 445] on div "Preteens (10-12)" at bounding box center [344, 454] width 94 height 19
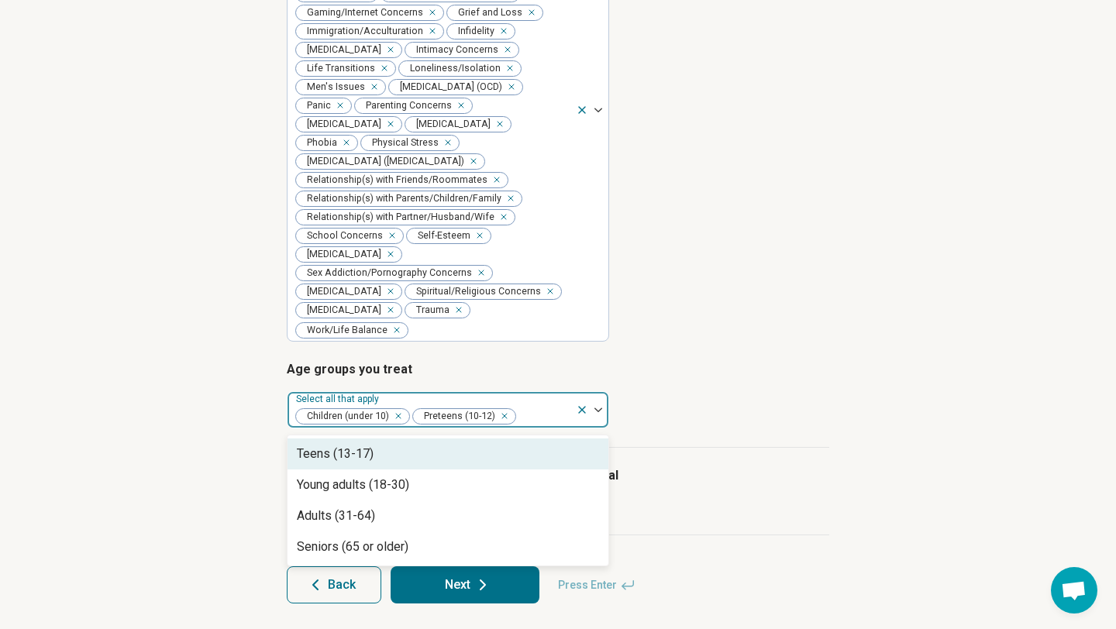
click at [383, 443] on div "Teens (13-17)" at bounding box center [447, 454] width 321 height 31
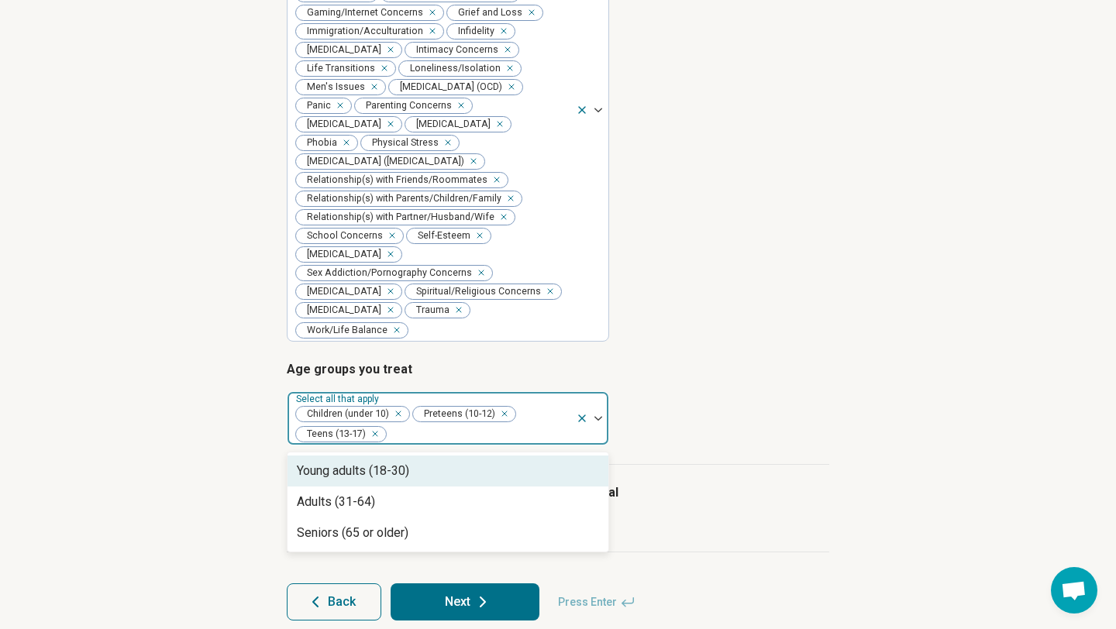
click at [376, 467] on div "Young adults (18-30)" at bounding box center [353, 471] width 112 height 19
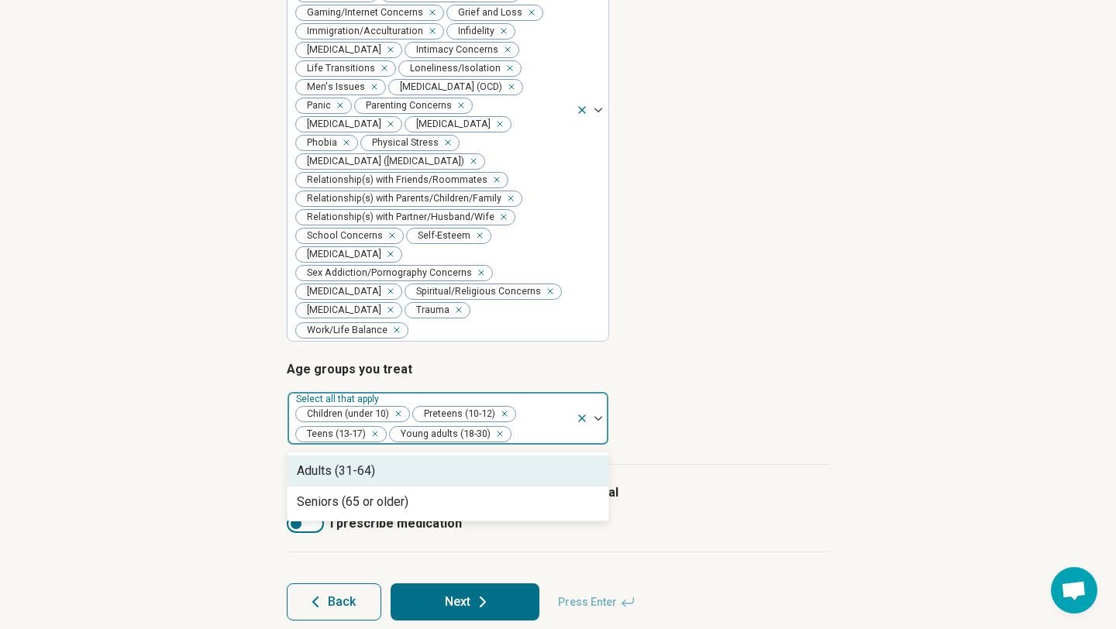
click at [376, 467] on div "Adults (31-64)" at bounding box center [447, 471] width 321 height 31
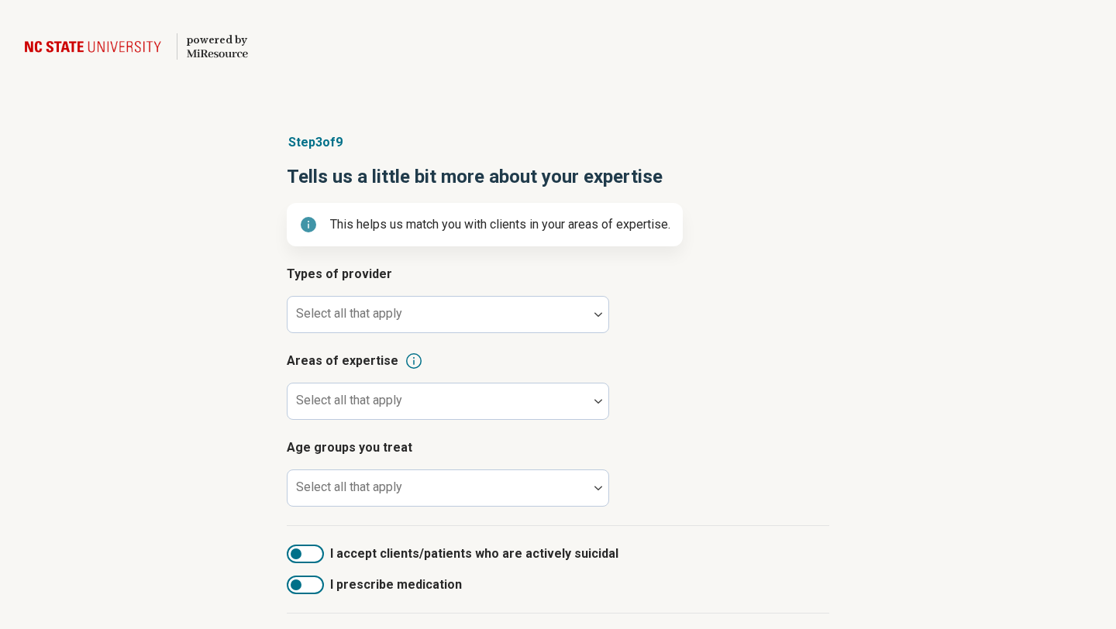
scroll to position [69, 0]
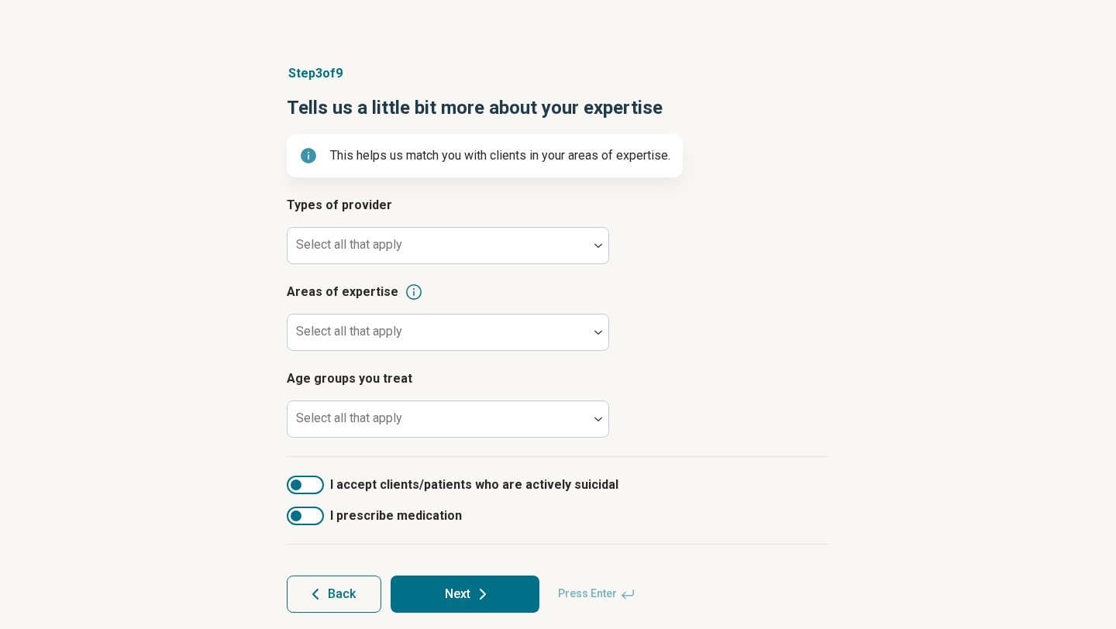
click at [528, 254] on div at bounding box center [438, 252] width 288 height 22
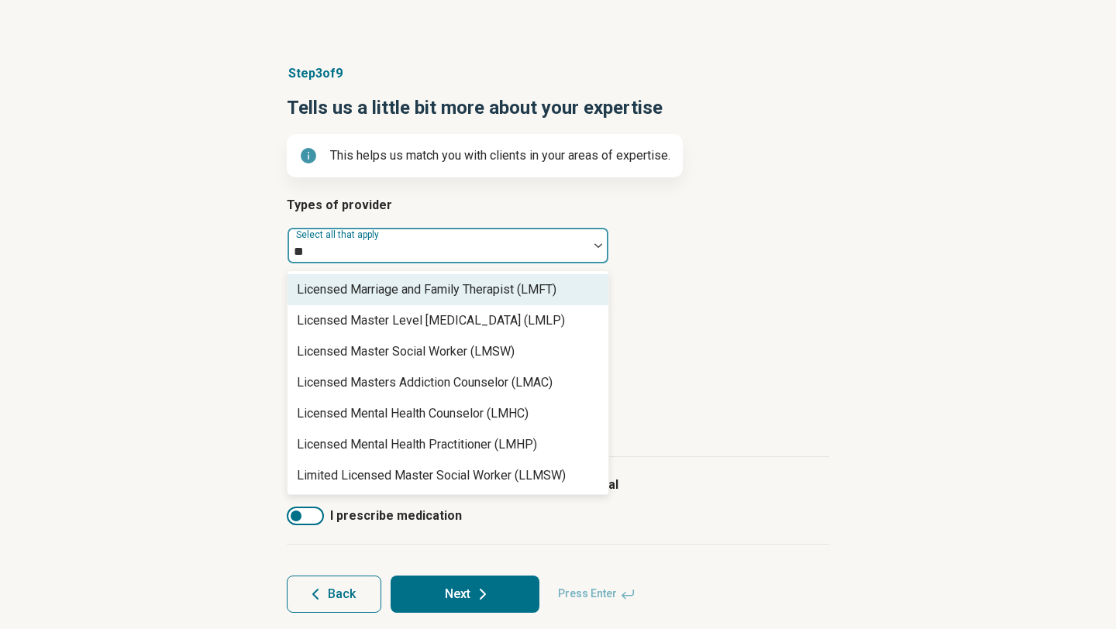
type input "***"
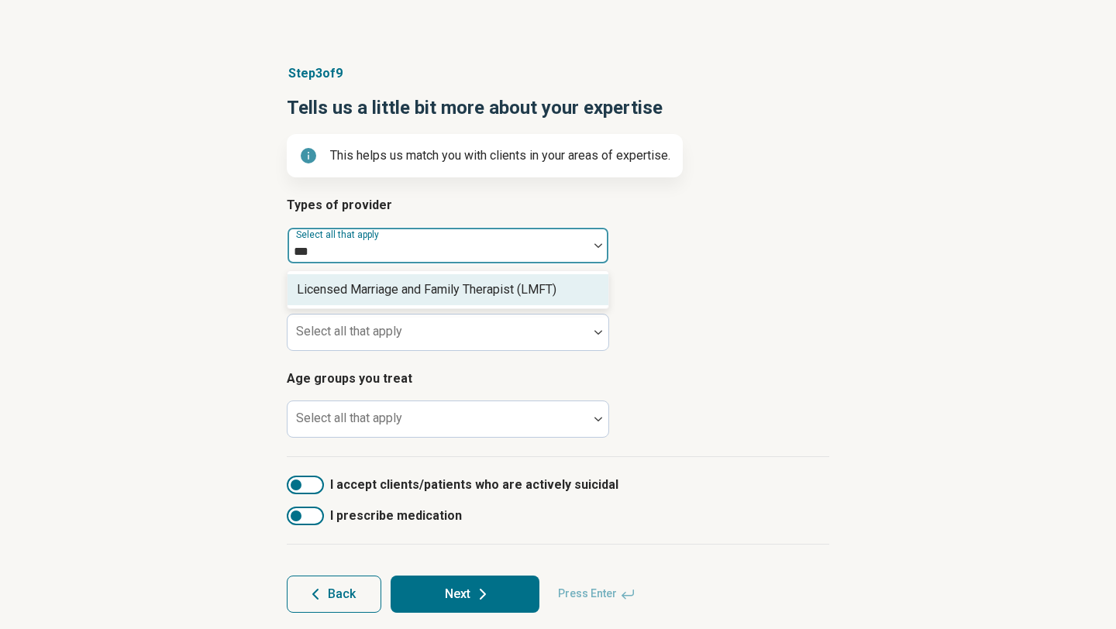
click at [486, 289] on div "Licensed Marriage and Family Therapist (LMFT)" at bounding box center [427, 290] width 260 height 19
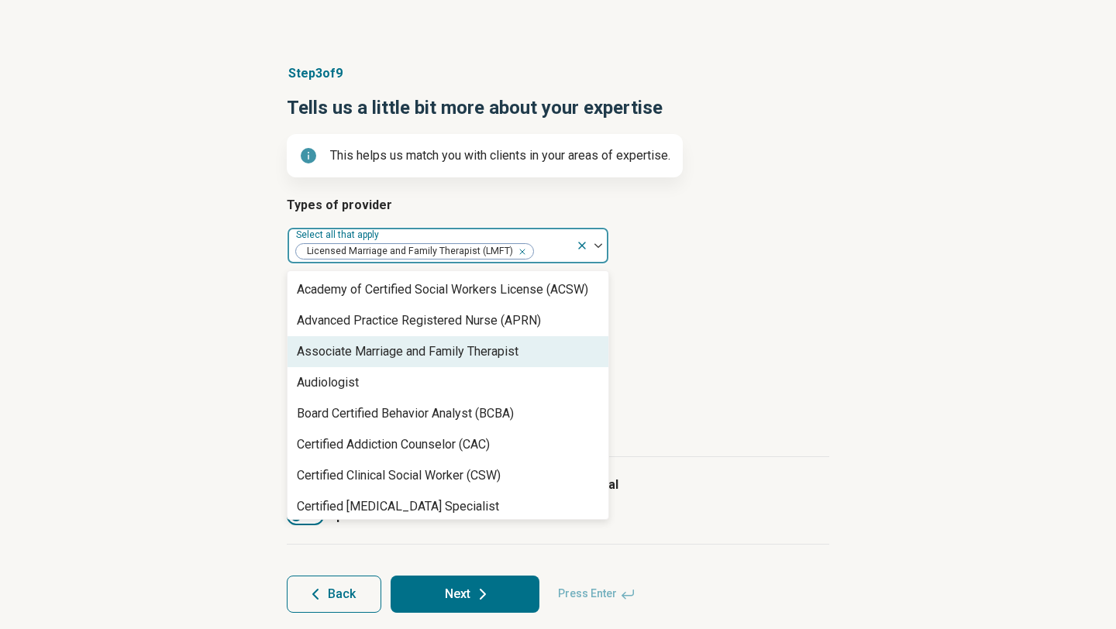
click at [262, 332] on article "Step 3 of 9 Tells us a little bit more about your expertise This helps us match…" at bounding box center [558, 338] width 592 height 611
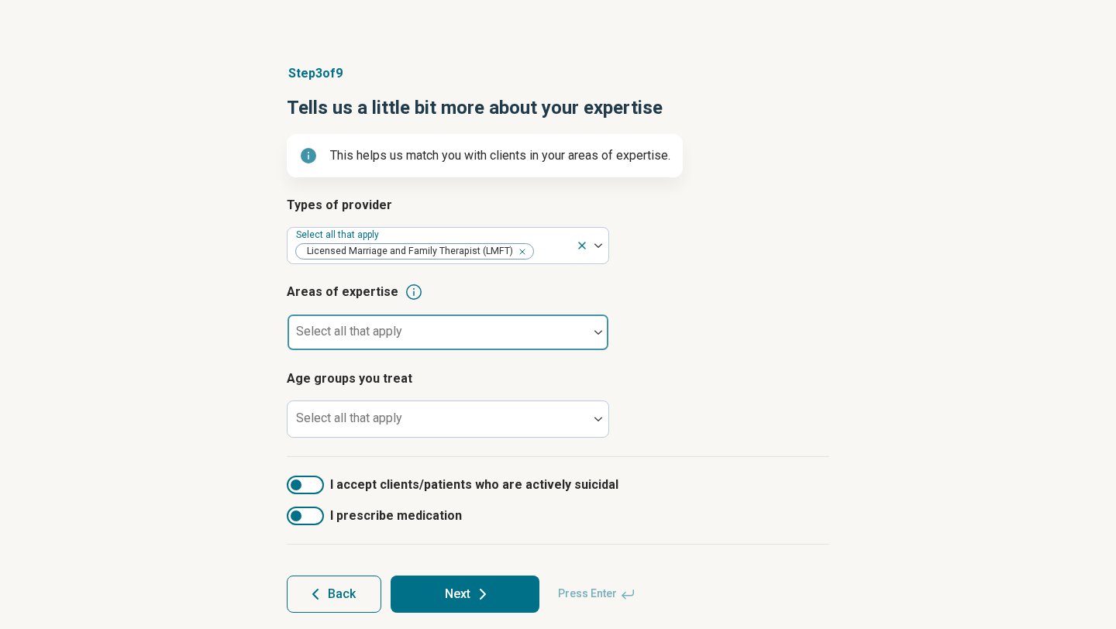
click at [315, 334] on div "Select all that apply" at bounding box center [448, 332] width 322 height 37
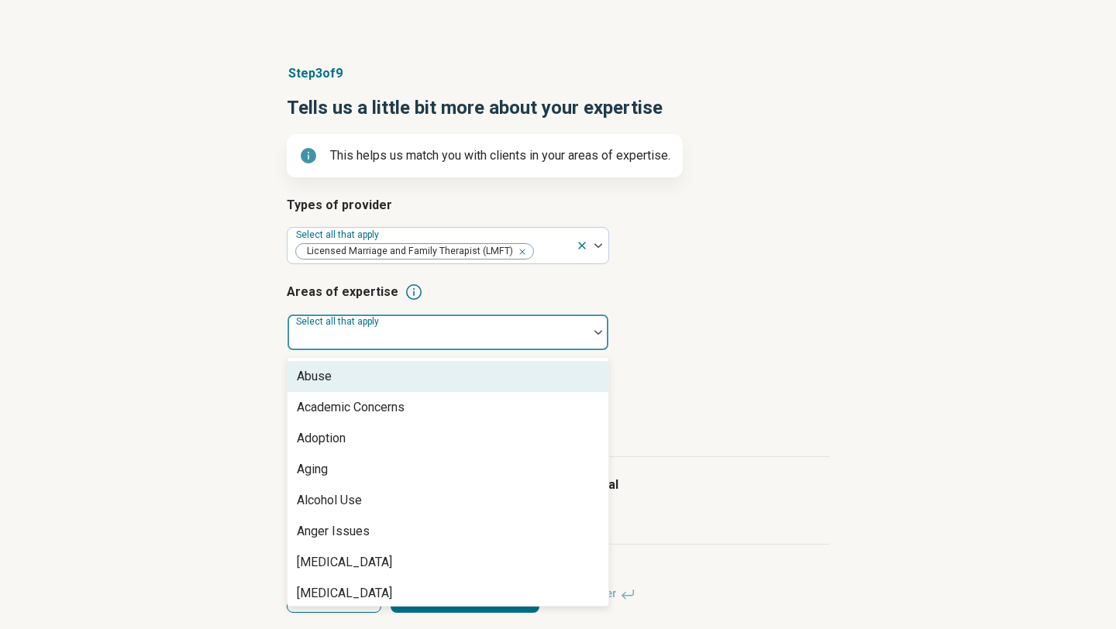
click at [322, 381] on div "Abuse" at bounding box center [314, 376] width 35 height 19
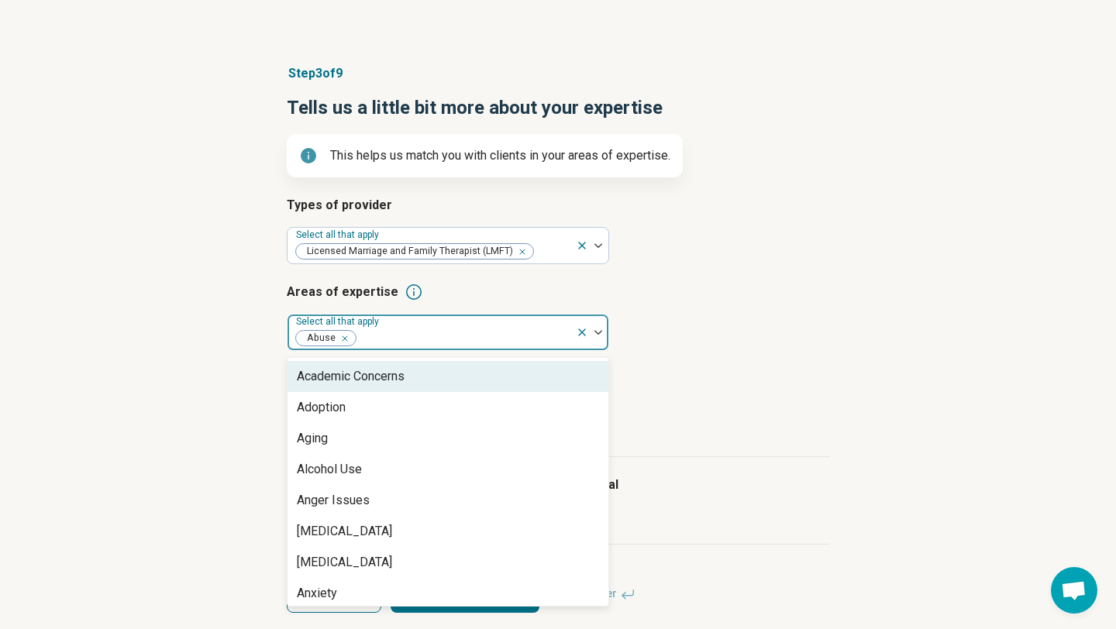
click at [322, 381] on div "Academic Concerns" at bounding box center [351, 376] width 108 height 19
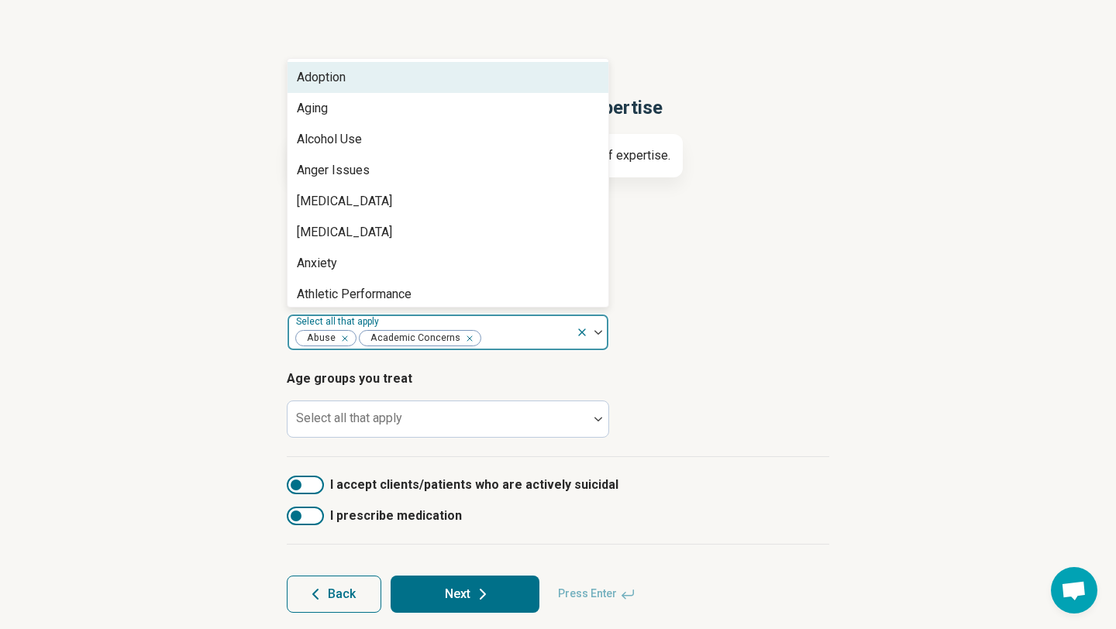
scroll to position [0, 0]
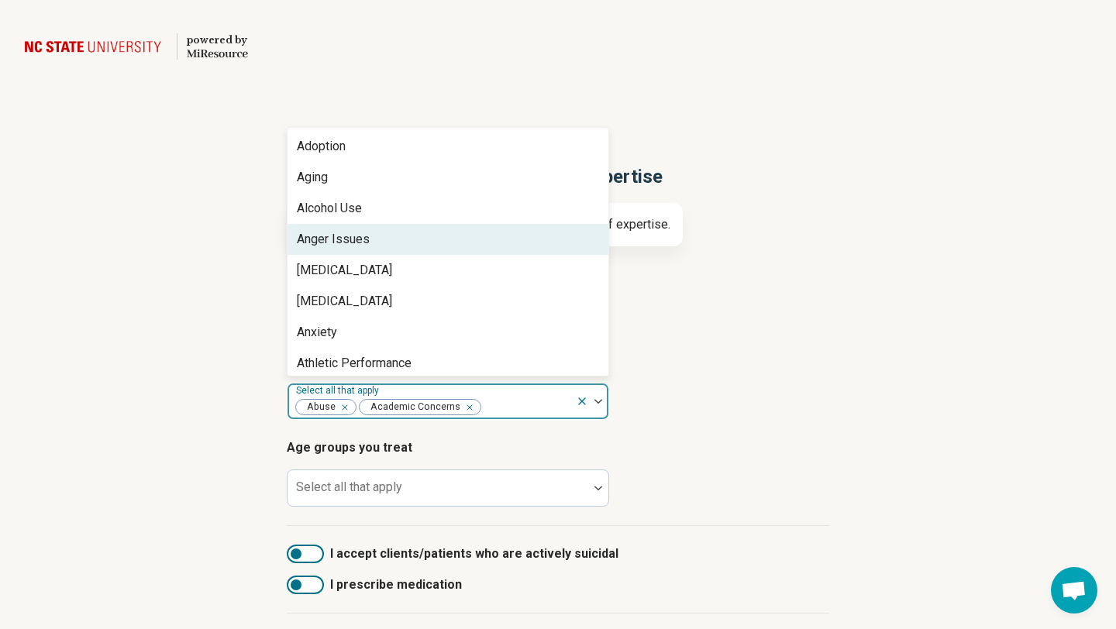
click at [347, 237] on div "Anger Issues" at bounding box center [333, 239] width 73 height 19
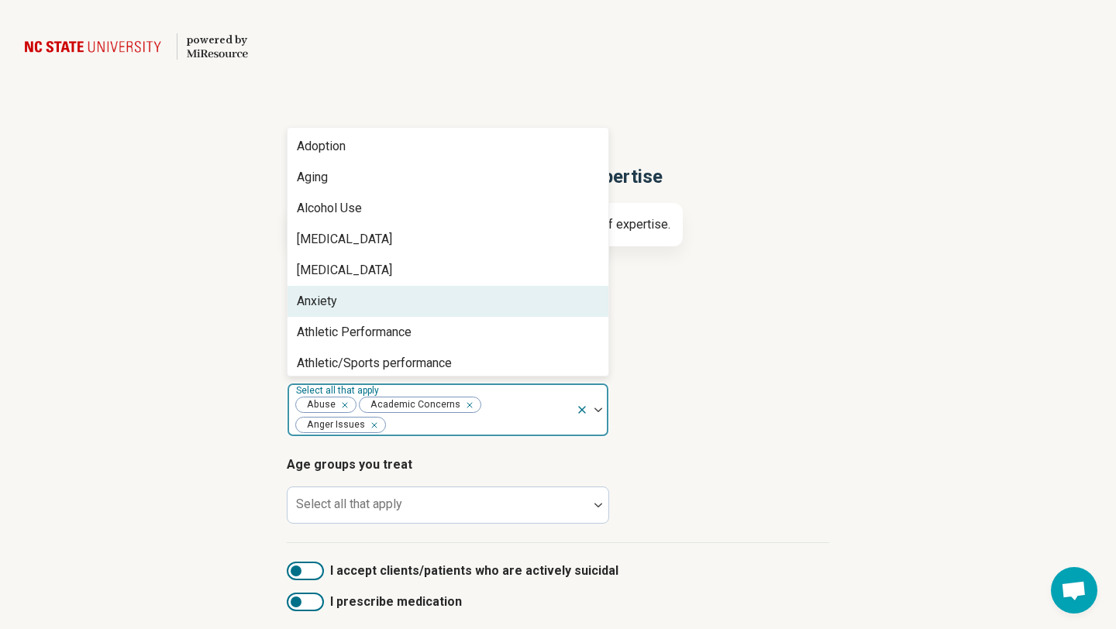
click at [326, 301] on div "Anxiety" at bounding box center [317, 301] width 40 height 19
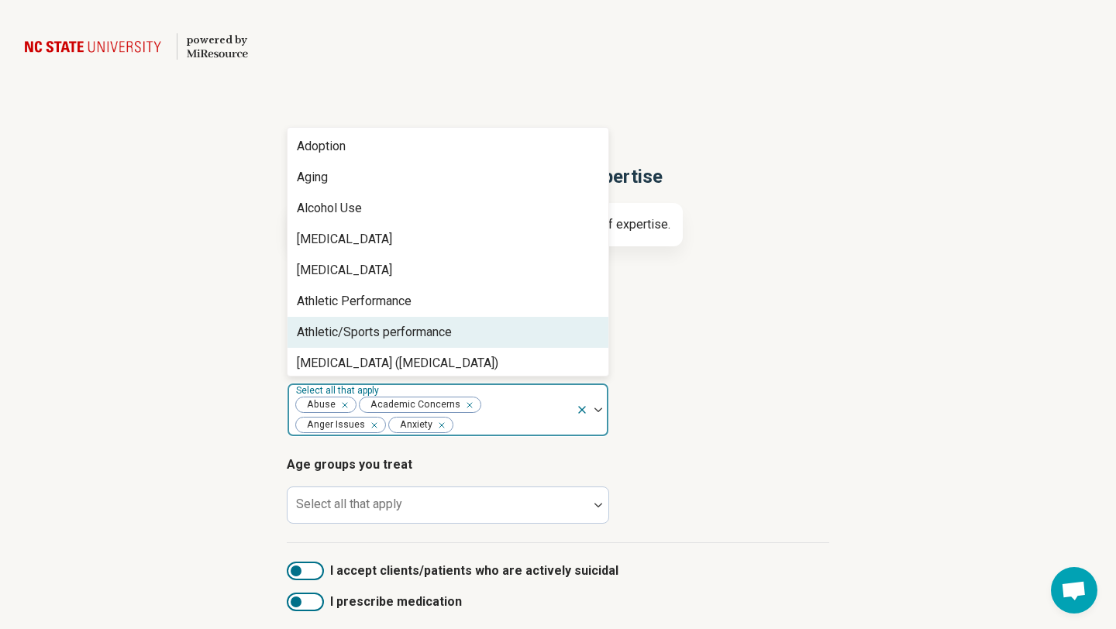
click at [322, 331] on div "Athletic/Sports performance" at bounding box center [374, 332] width 155 height 19
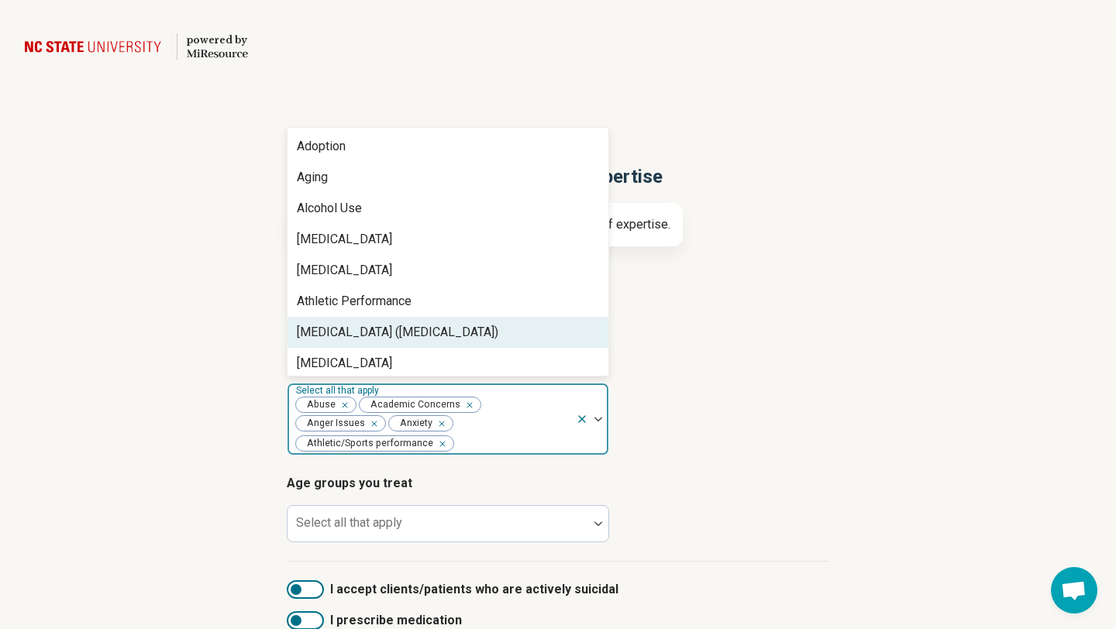
click at [322, 331] on div "Attention Deficit Hyperactivity Disorder (ADHD)" at bounding box center [397, 332] width 201 height 19
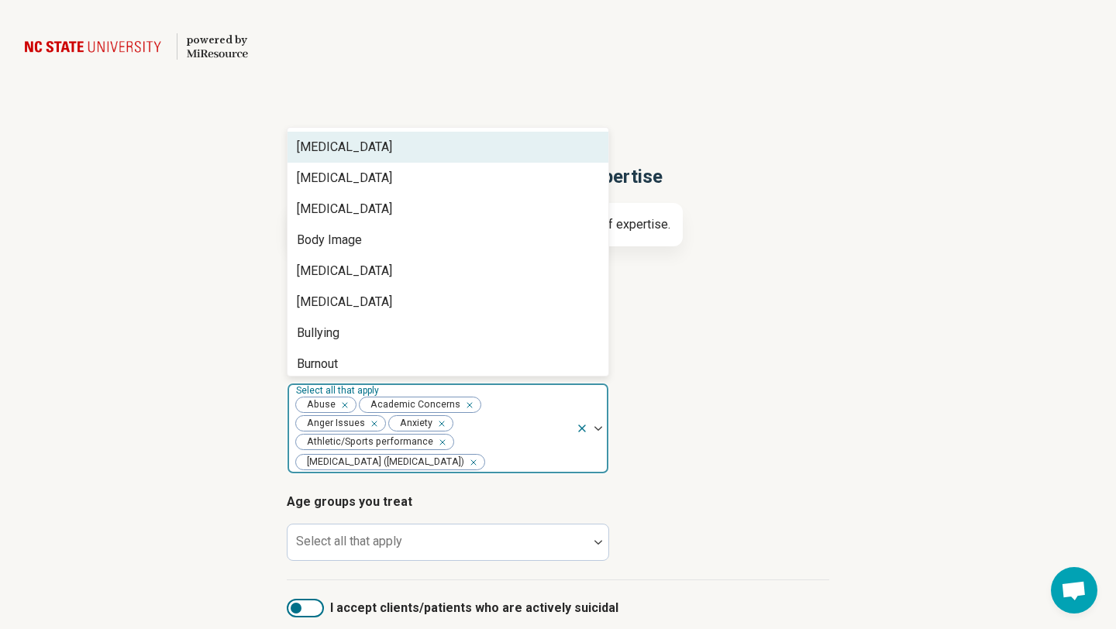
scroll to position [248, 0]
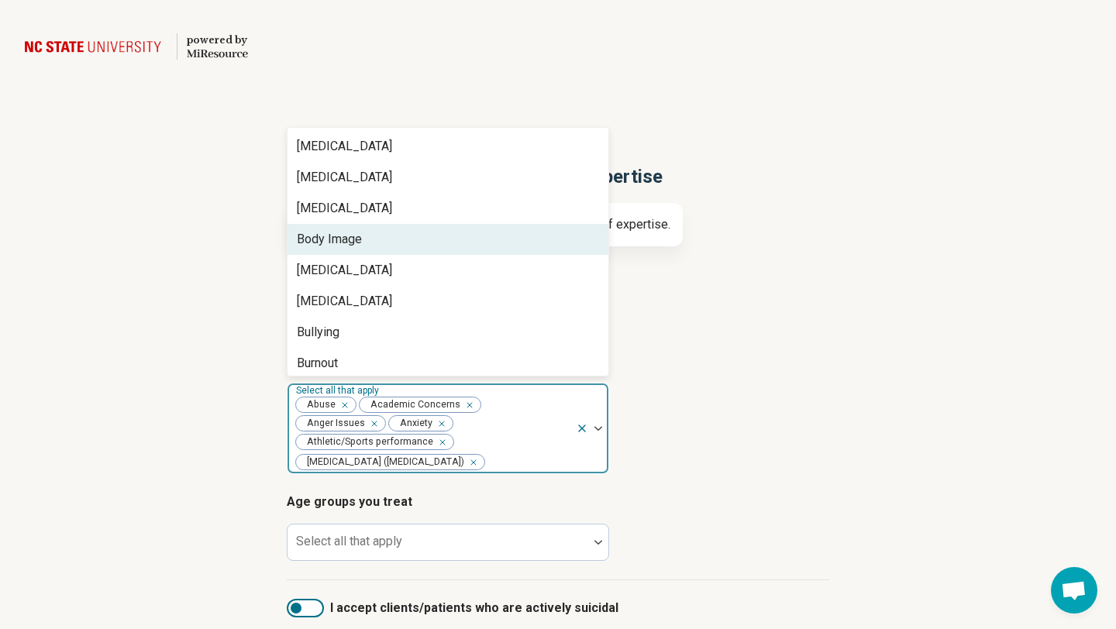
click at [336, 233] on div "Body Image" at bounding box center [329, 239] width 65 height 19
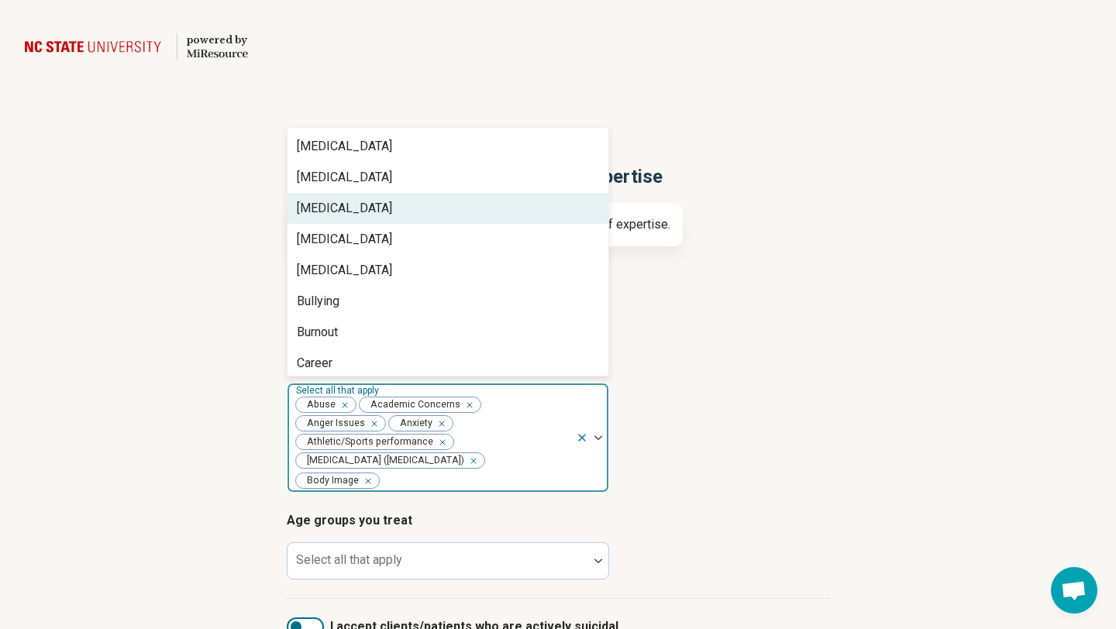
click at [336, 219] on div "Bipolar Disorder" at bounding box center [447, 208] width 321 height 31
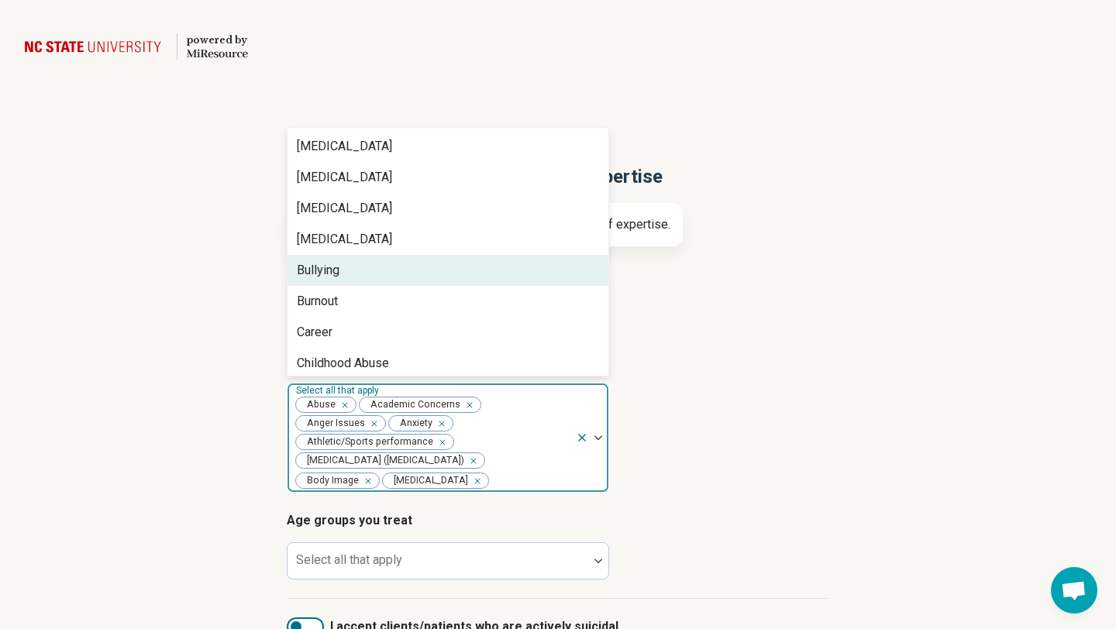
click at [327, 270] on div "Bullying" at bounding box center [318, 270] width 43 height 19
click at [327, 270] on div "Burnout" at bounding box center [317, 270] width 41 height 19
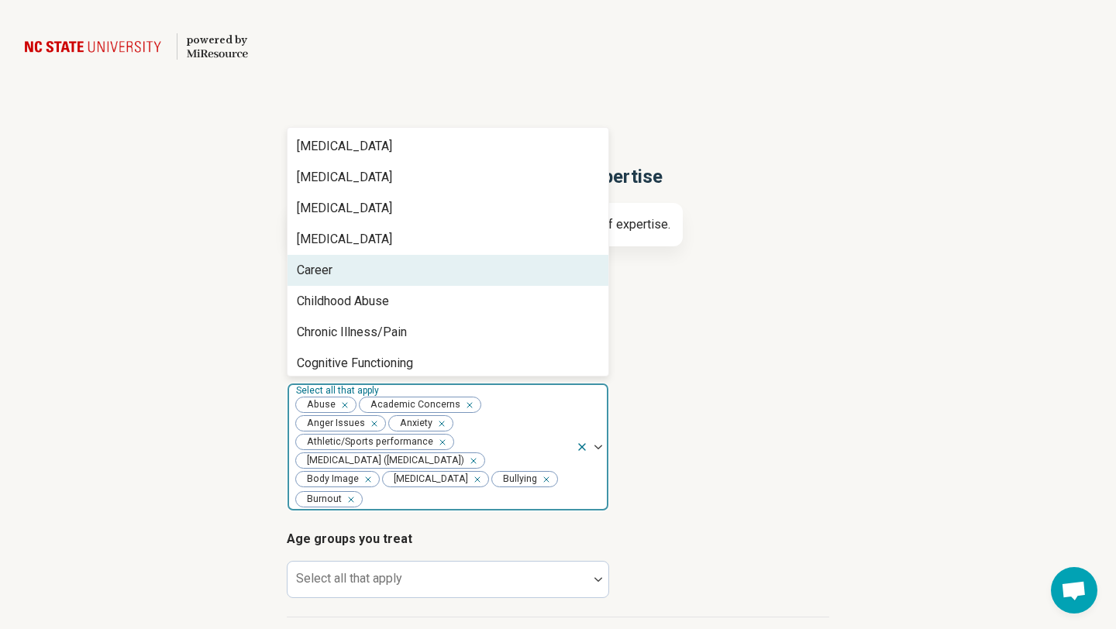
click at [327, 270] on div "Career" at bounding box center [315, 270] width 36 height 19
click at [327, 270] on div "Childhood Abuse" at bounding box center [343, 270] width 92 height 19
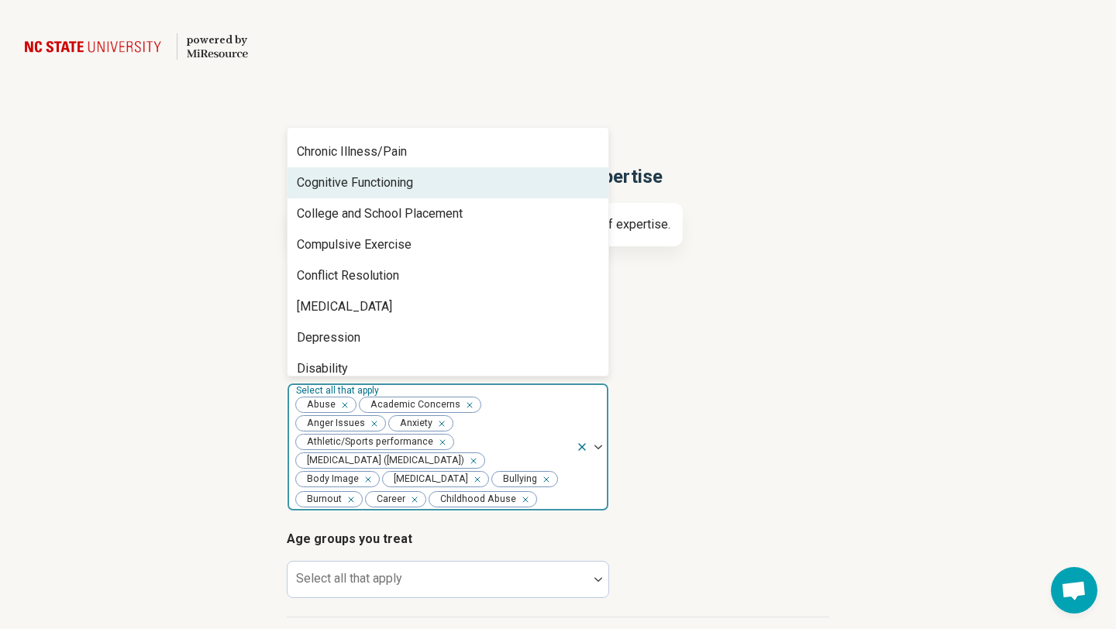
scroll to position [371, 0]
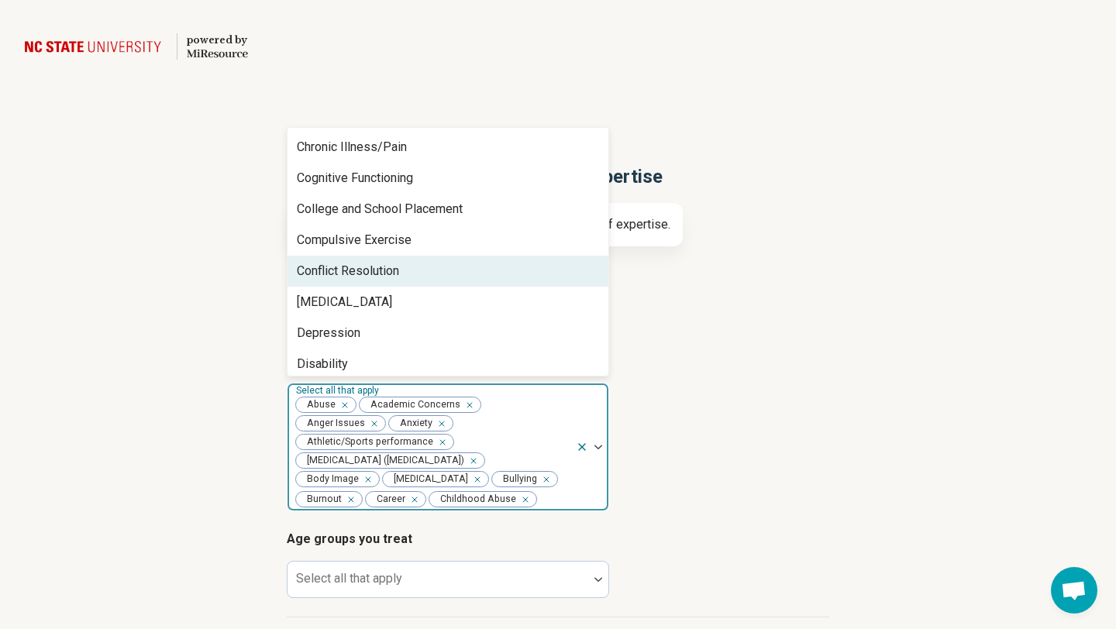
click at [322, 277] on div "Conflict Resolution" at bounding box center [348, 271] width 102 height 19
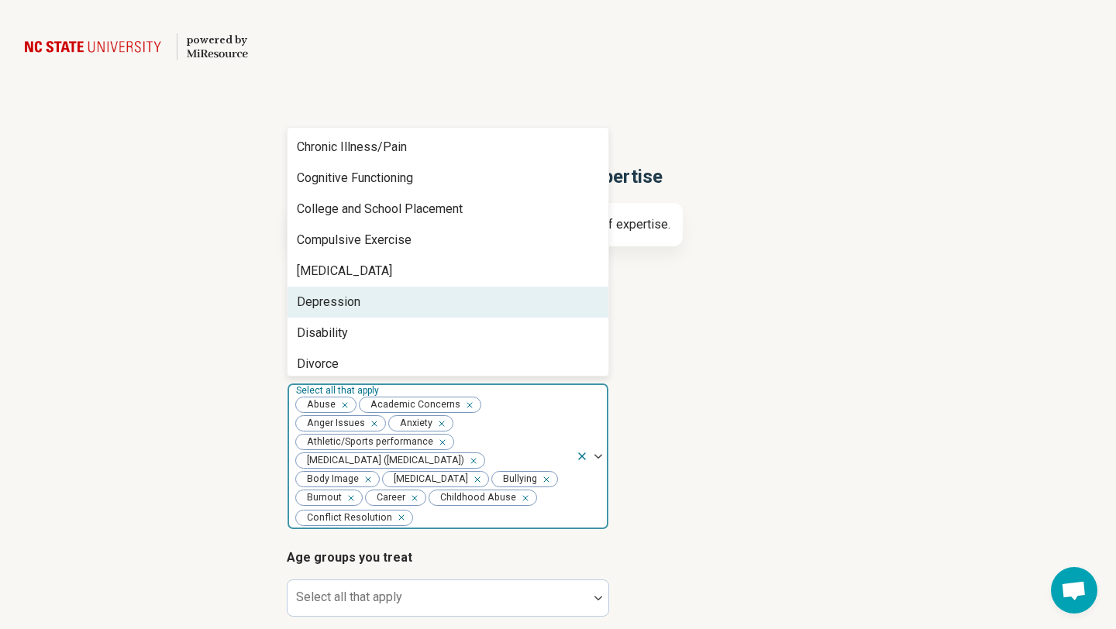
click at [322, 299] on div "Depression" at bounding box center [329, 302] width 64 height 19
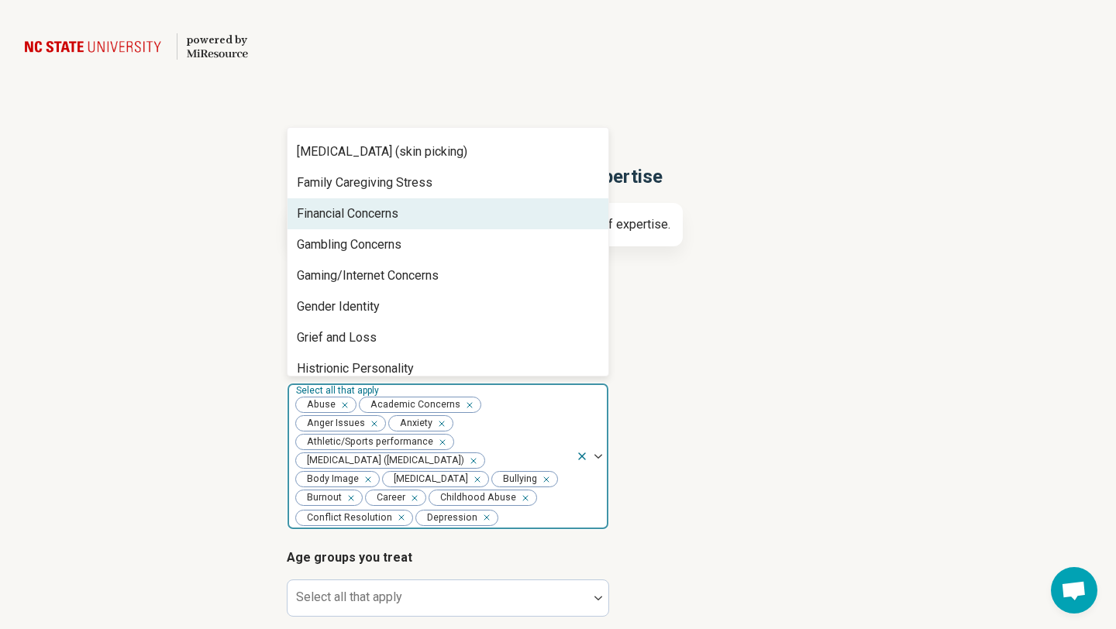
scroll to position [679, 0]
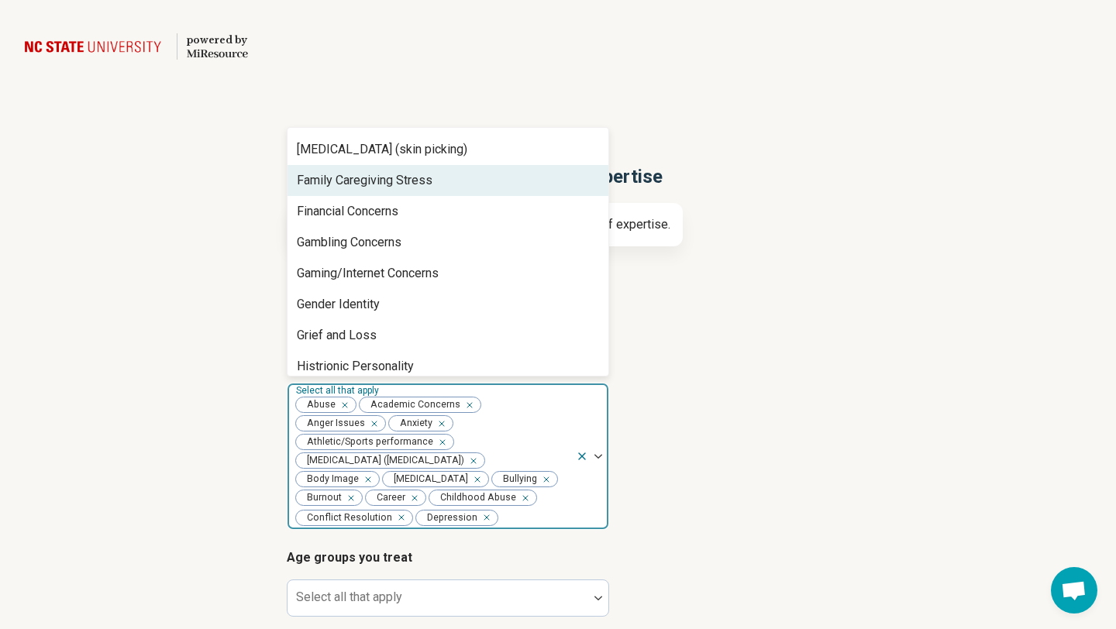
click at [331, 183] on div "Family Caregiving Stress" at bounding box center [365, 180] width 136 height 19
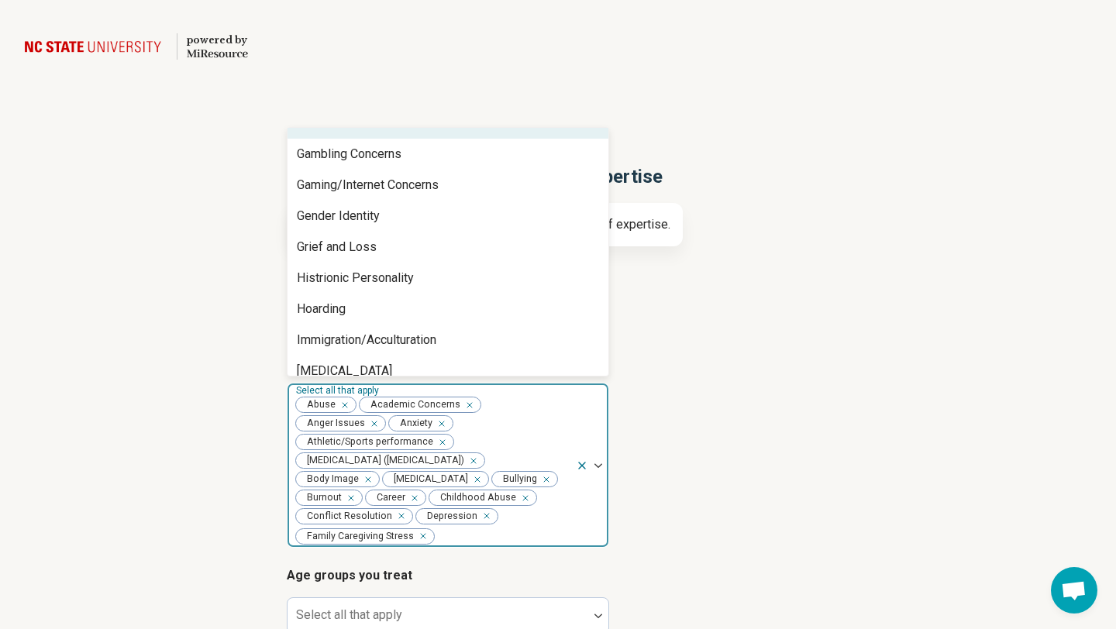
scroll to position [750, 0]
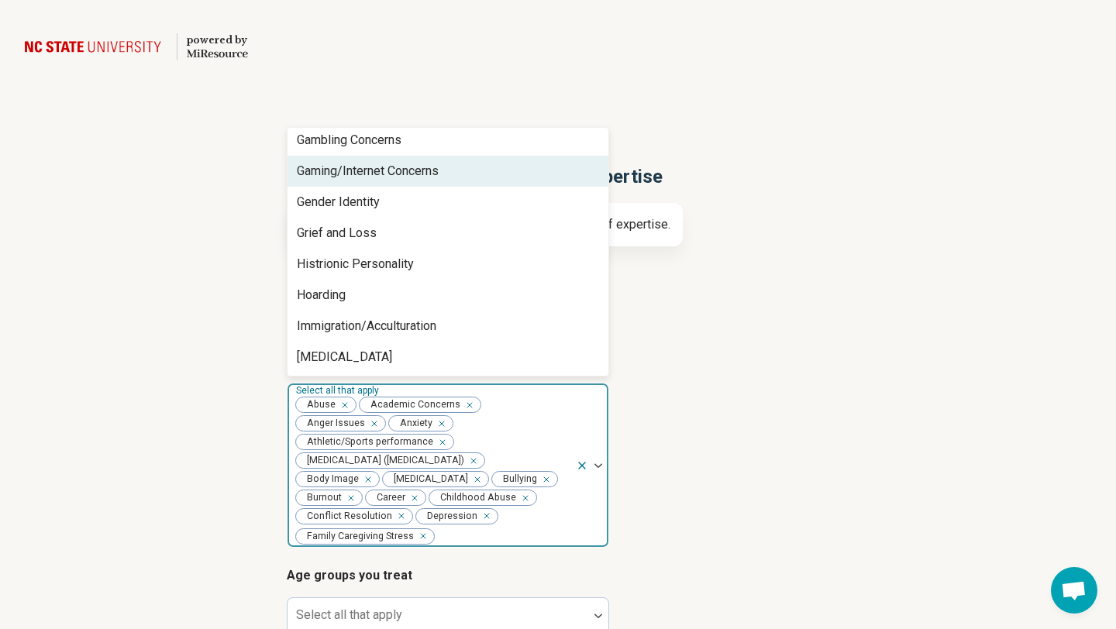
click at [331, 174] on div "Gaming/Internet Concerns" at bounding box center [368, 171] width 142 height 19
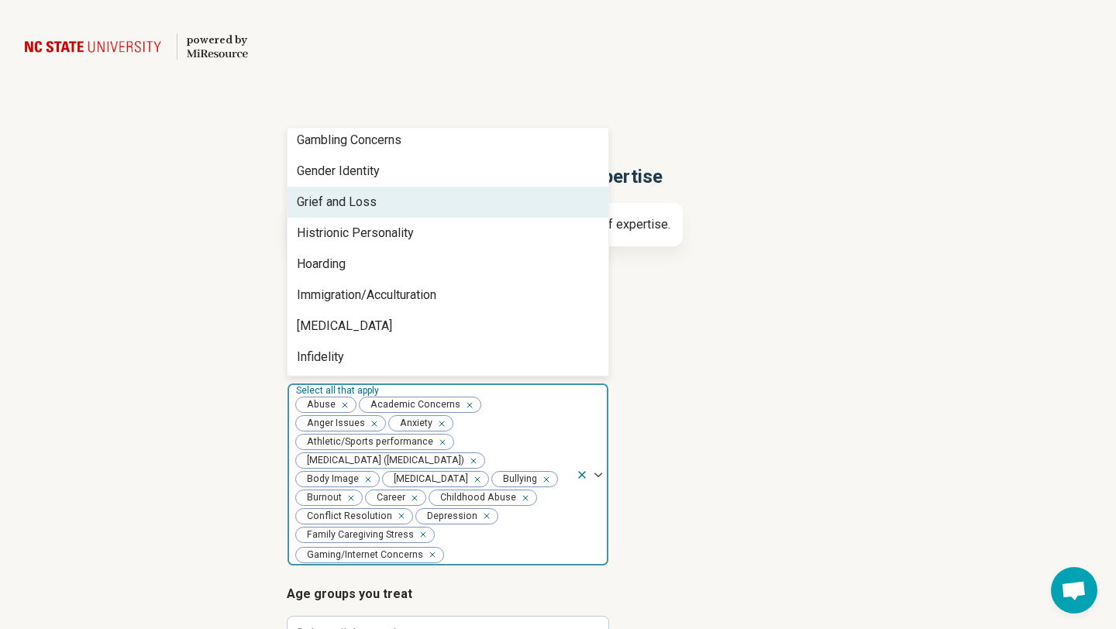
click at [334, 204] on div "Grief and Loss" at bounding box center [337, 202] width 80 height 19
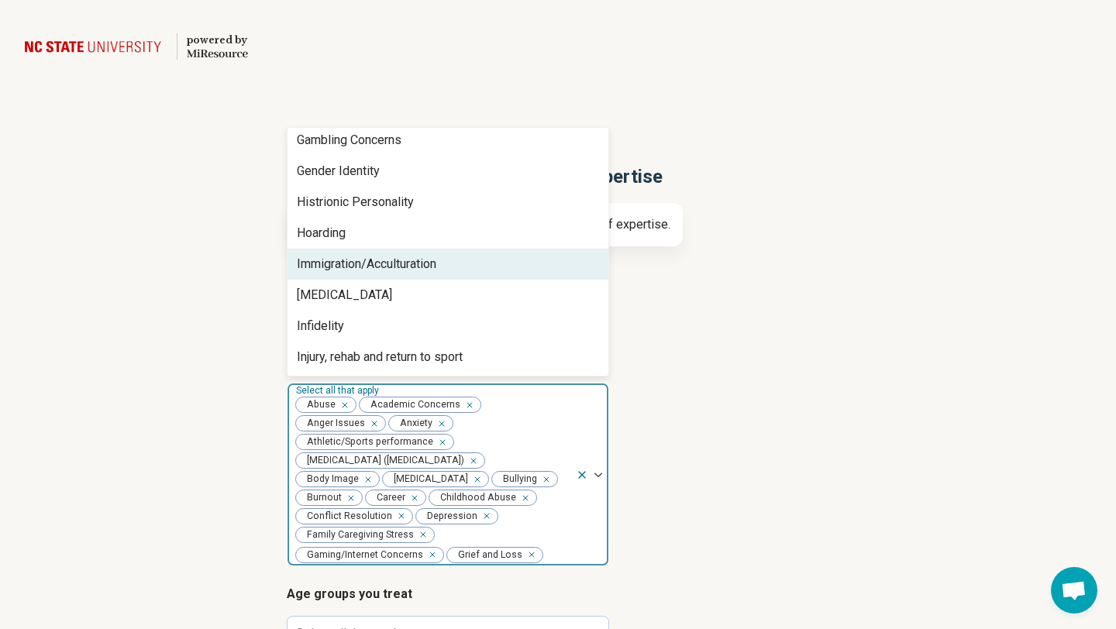
click at [329, 264] on div "Immigration/Acculturation" at bounding box center [366, 264] width 139 height 19
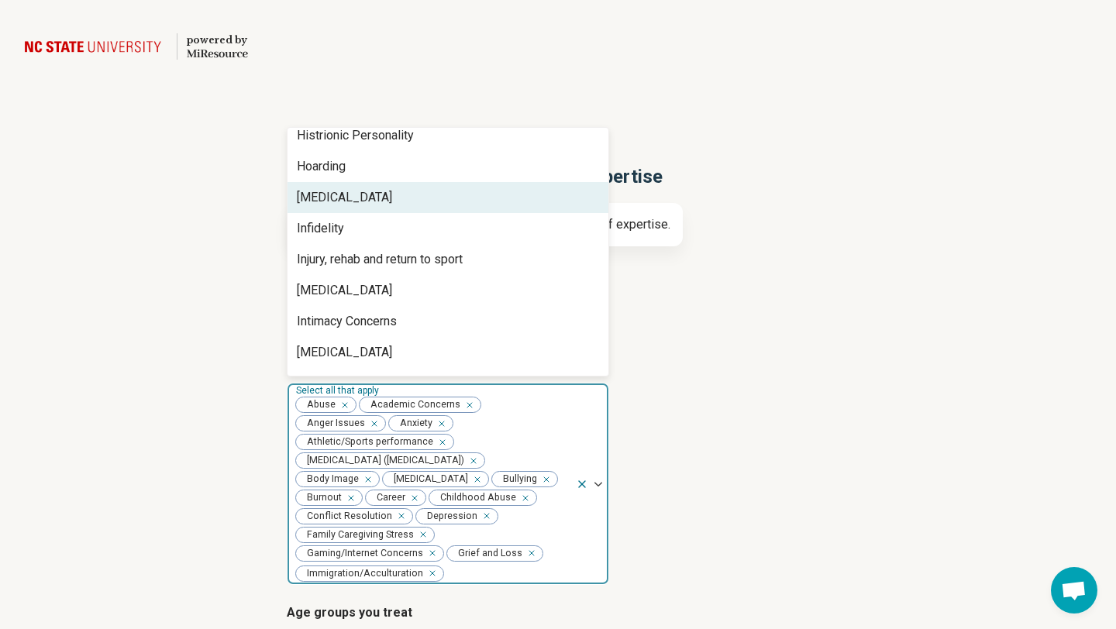
scroll to position [818, 0]
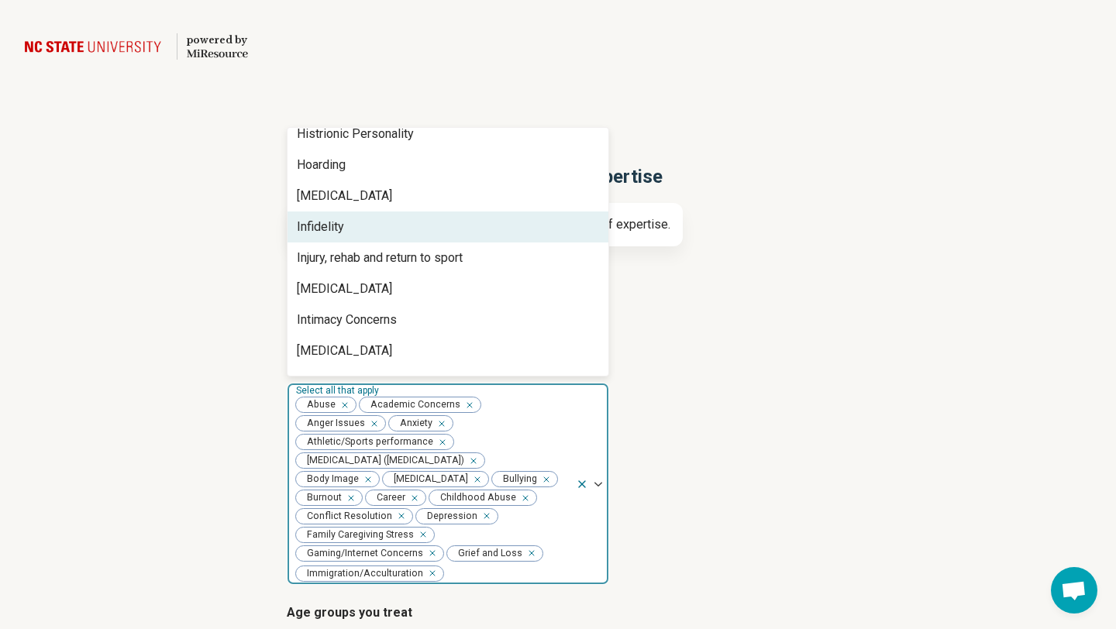
click at [327, 227] on div "Infidelity" at bounding box center [320, 227] width 47 height 19
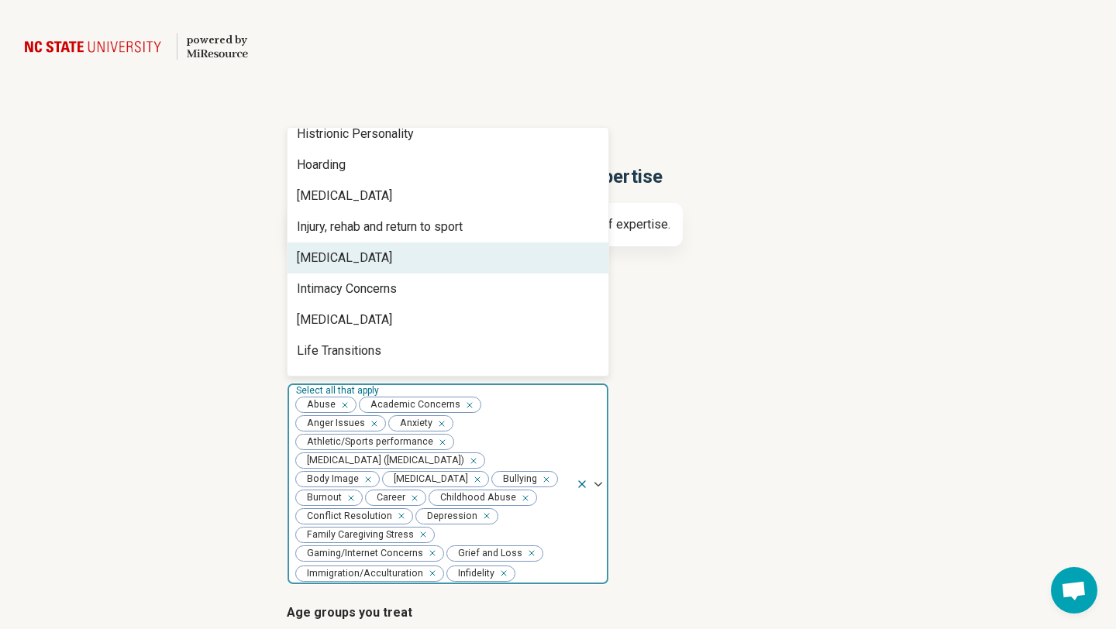
click at [328, 251] on div "Insomnia" at bounding box center [344, 258] width 95 height 19
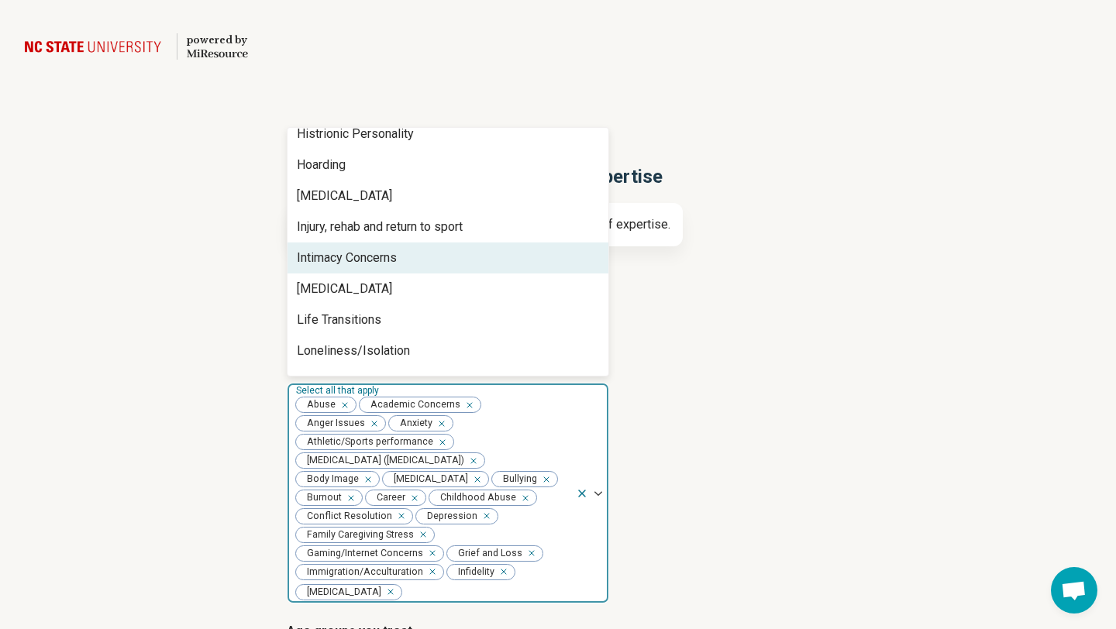
click at [328, 251] on div "Intimacy Concerns" at bounding box center [347, 258] width 100 height 19
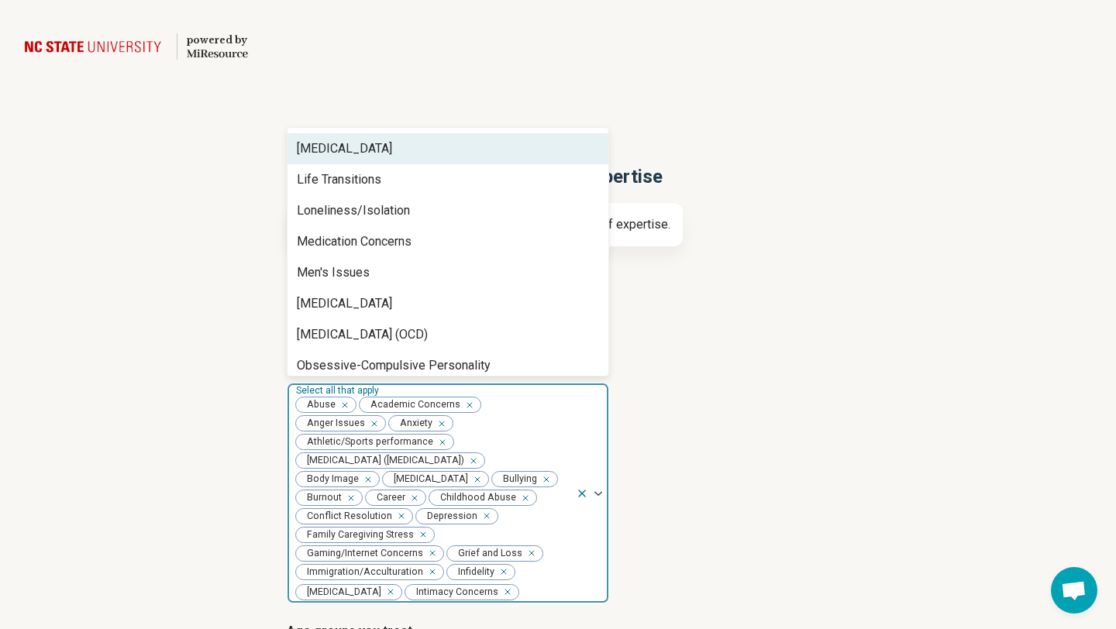
scroll to position [931, 0]
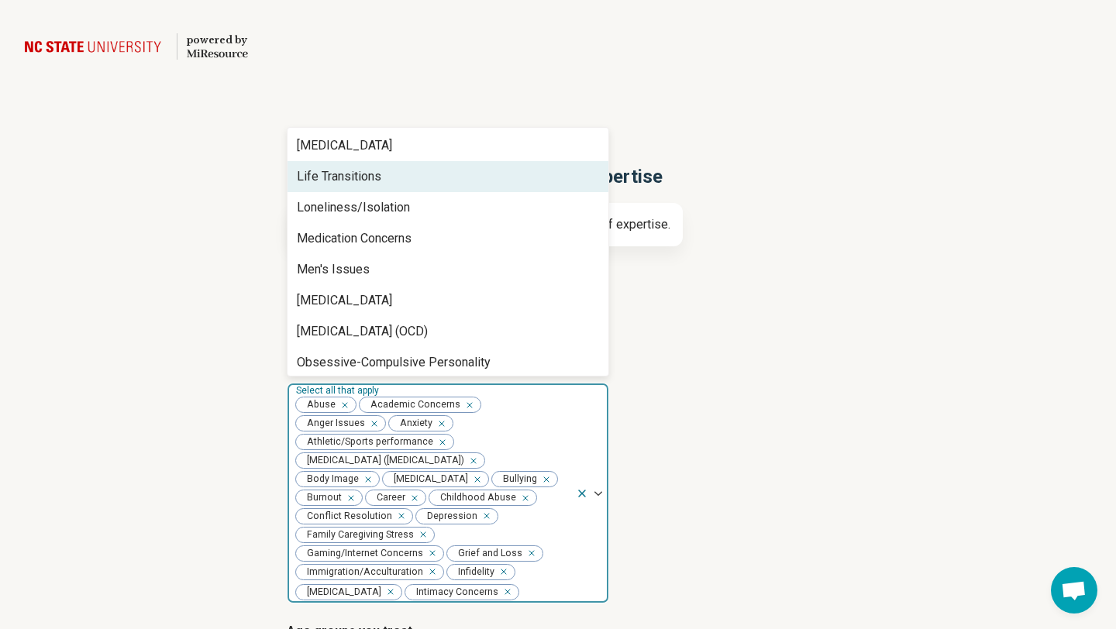
click at [335, 171] on div "Life Transitions" at bounding box center [339, 176] width 84 height 19
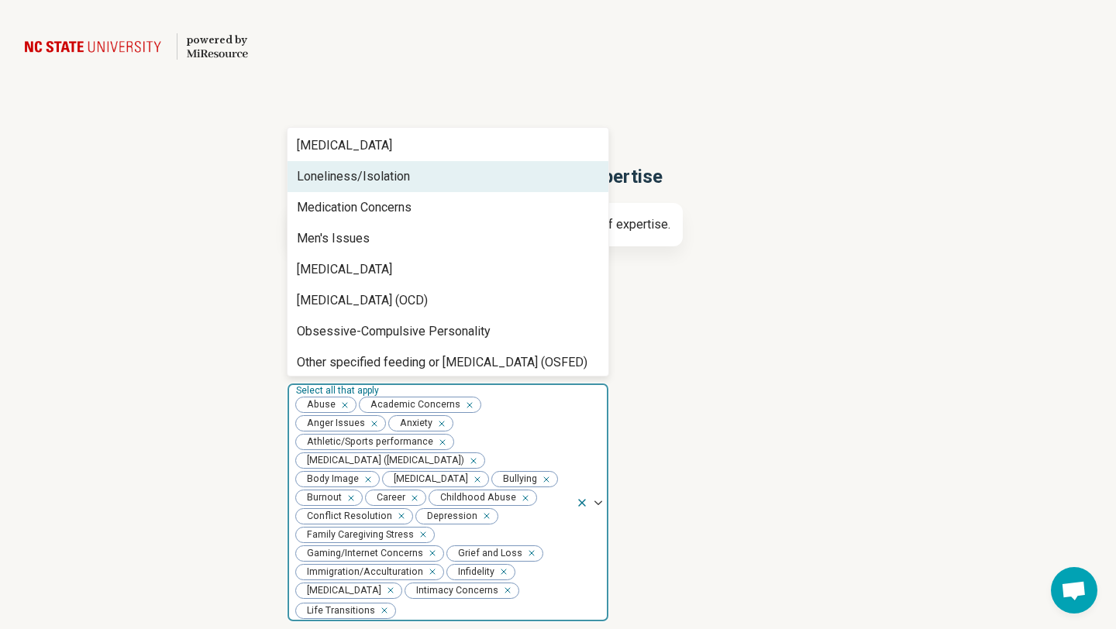
click at [335, 171] on div "Loneliness/Isolation" at bounding box center [353, 176] width 113 height 19
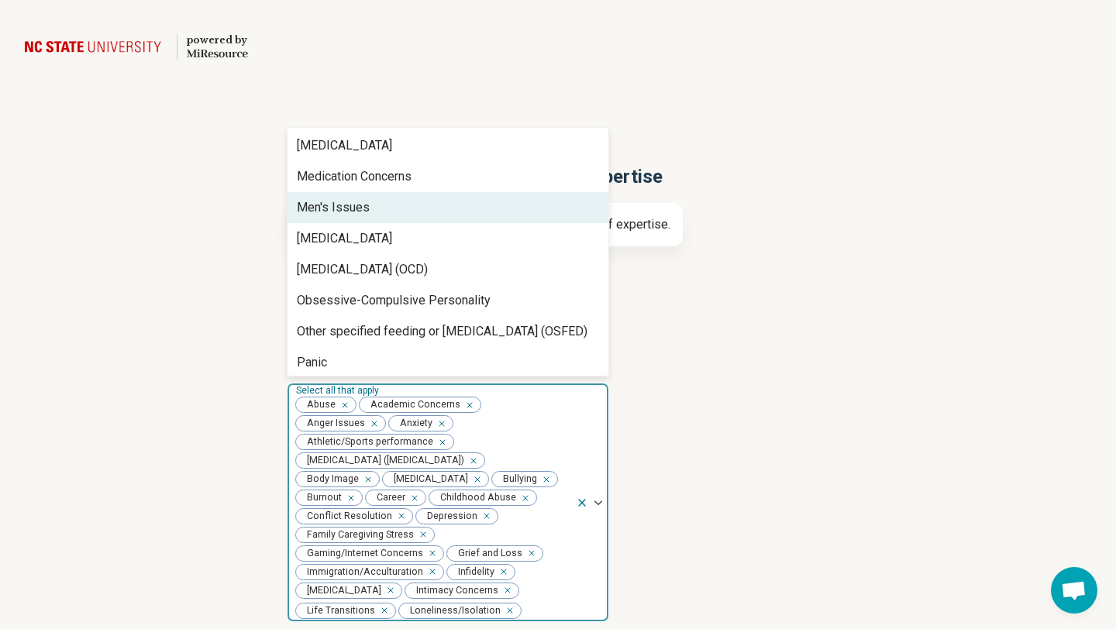
click at [333, 208] on div "Men's Issues" at bounding box center [333, 207] width 73 height 19
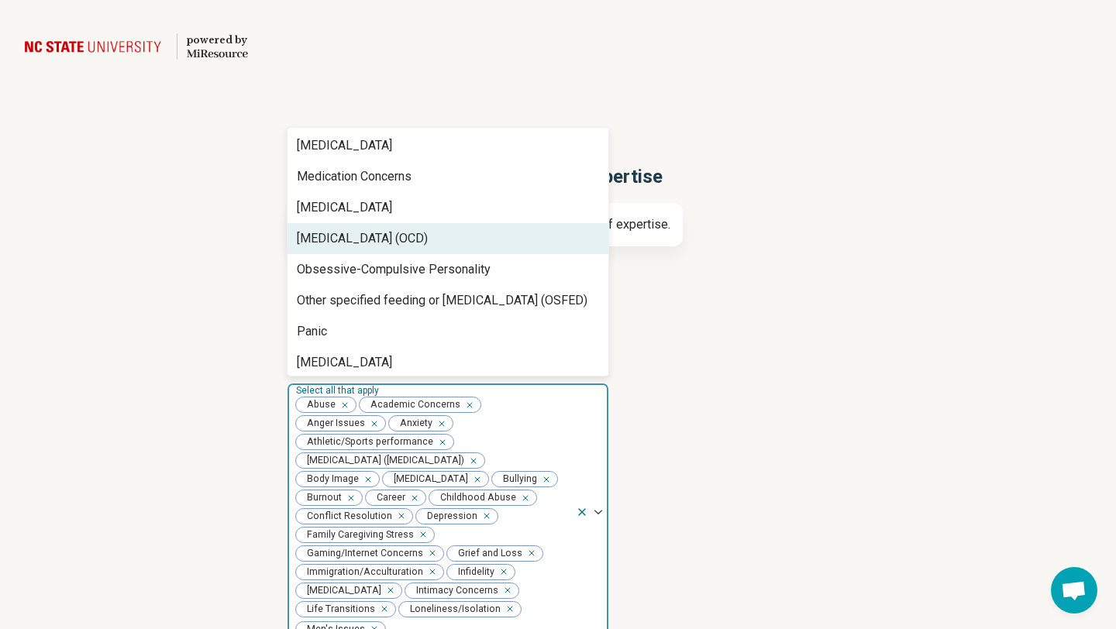
click at [336, 243] on div "Obsessive Compulsive Disorder (OCD)" at bounding box center [362, 238] width 131 height 19
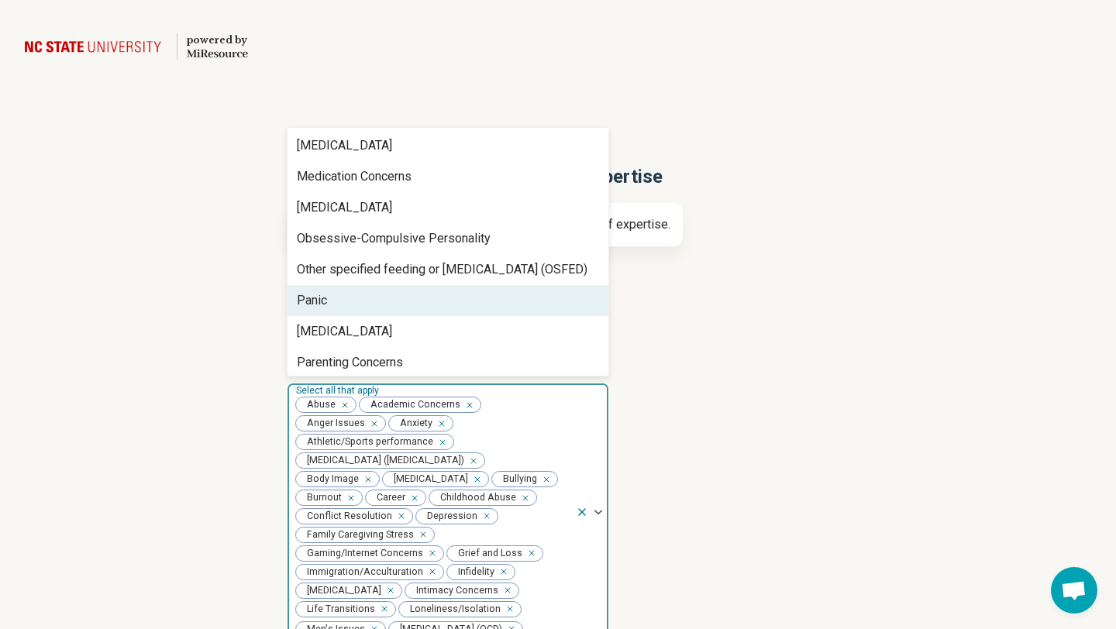
click at [329, 291] on div "Panic" at bounding box center [447, 300] width 321 height 31
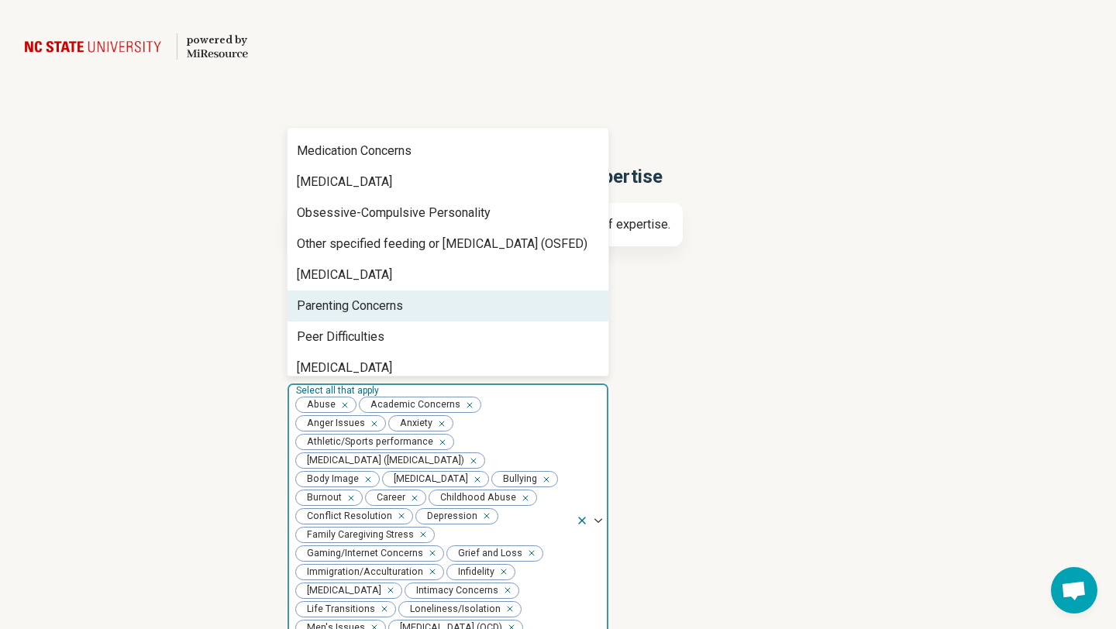
scroll to position [963, 0]
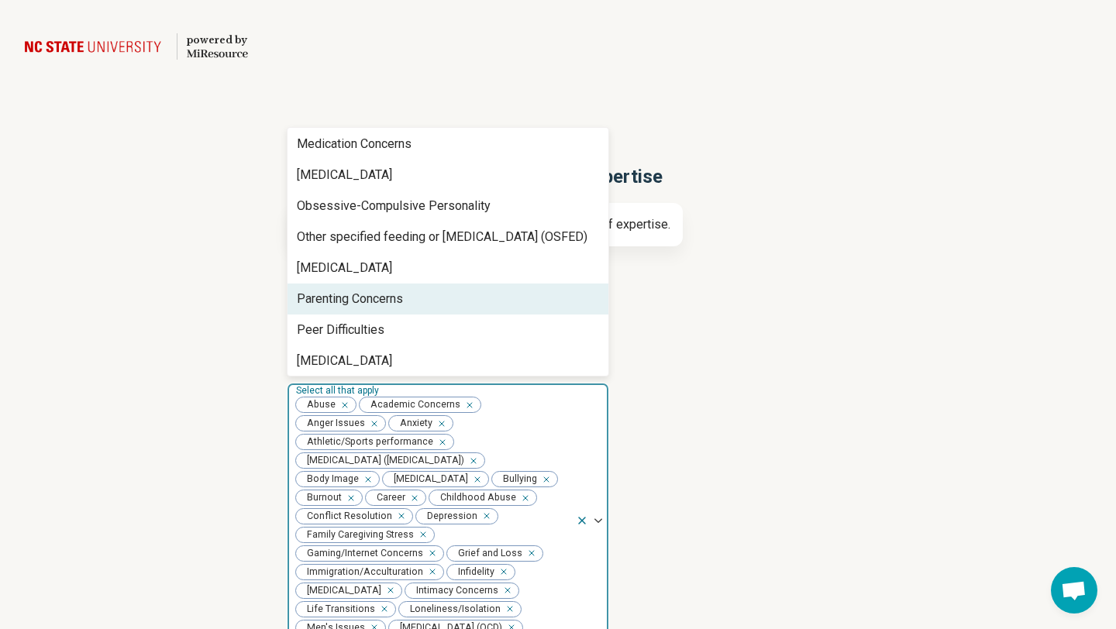
click at [374, 301] on div "Parenting Concerns" at bounding box center [350, 299] width 106 height 19
click at [374, 301] on div "Peer Difficulties" at bounding box center [341, 299] width 88 height 19
click at [374, 301] on div "Perfectionism" at bounding box center [447, 299] width 321 height 31
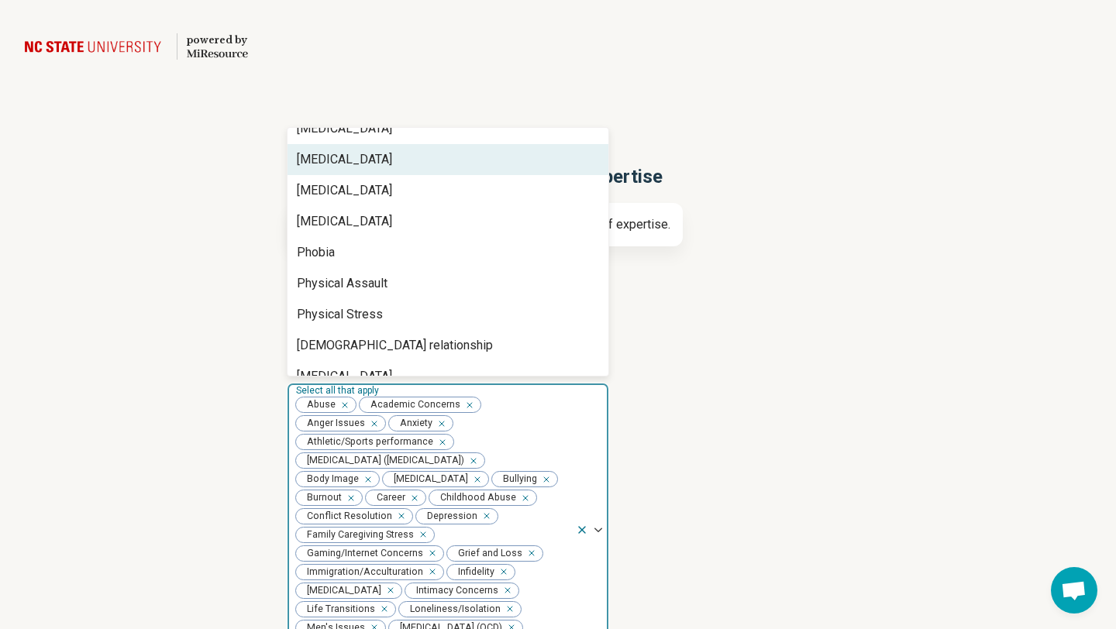
scroll to position [1104, 0]
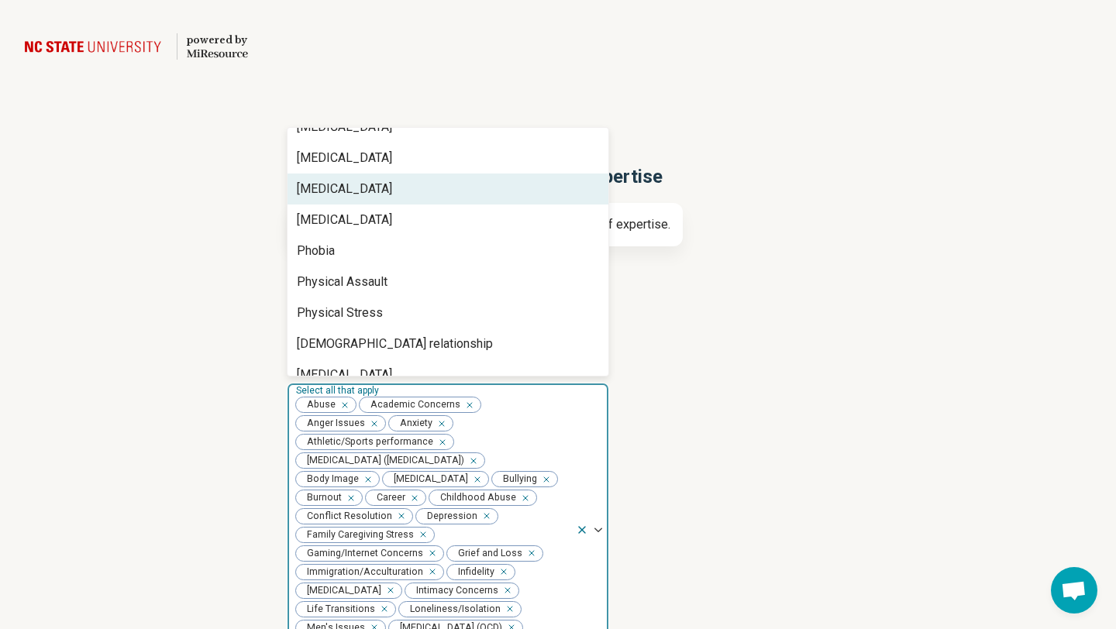
click at [371, 181] on div "Personal Growth" at bounding box center [344, 189] width 95 height 19
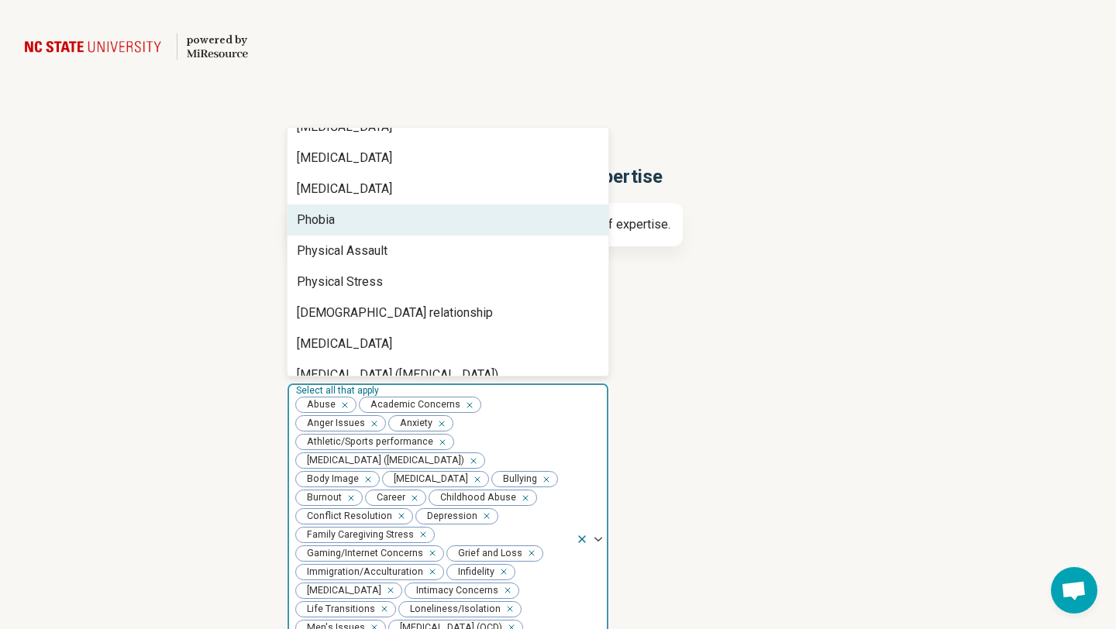
click at [363, 215] on div "Phobia" at bounding box center [447, 220] width 321 height 31
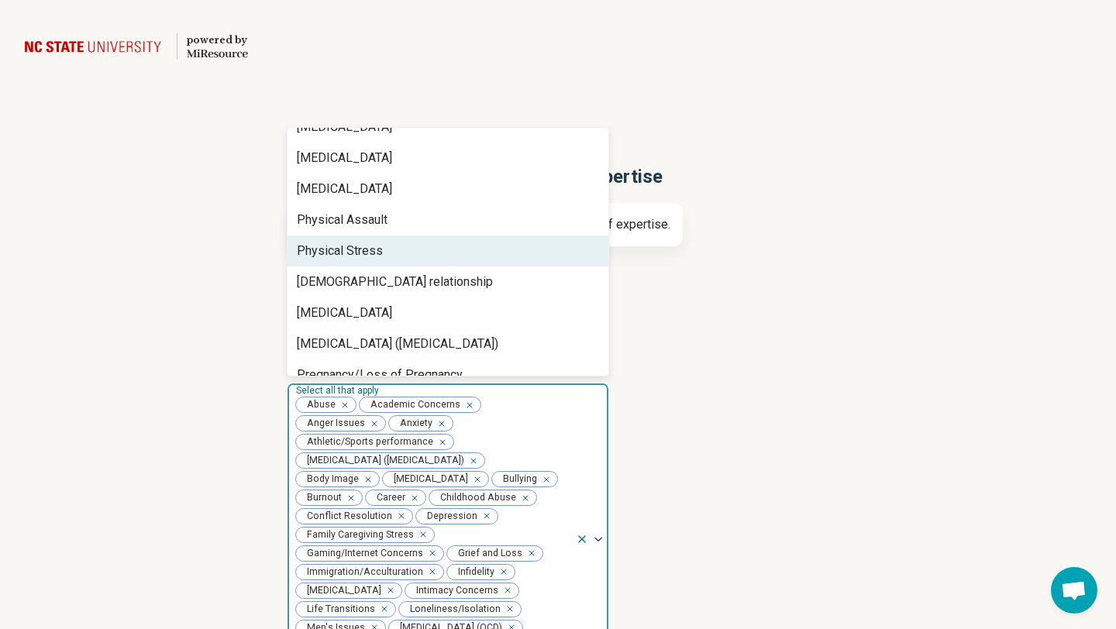
click at [360, 247] on div "Physical Stress" at bounding box center [340, 251] width 86 height 19
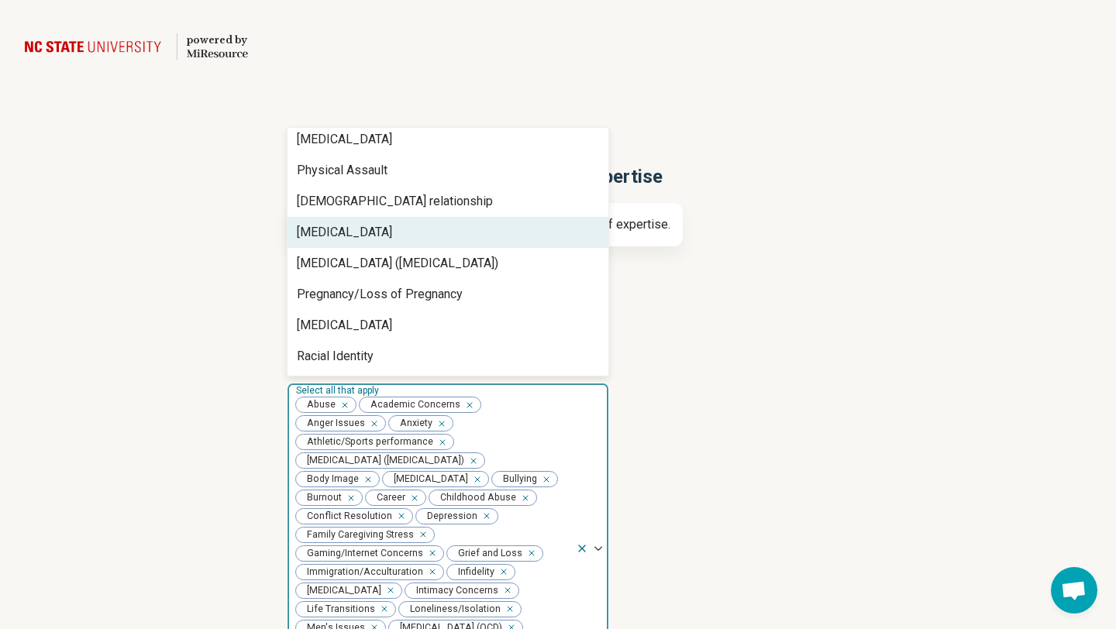
scroll to position [1190, 0]
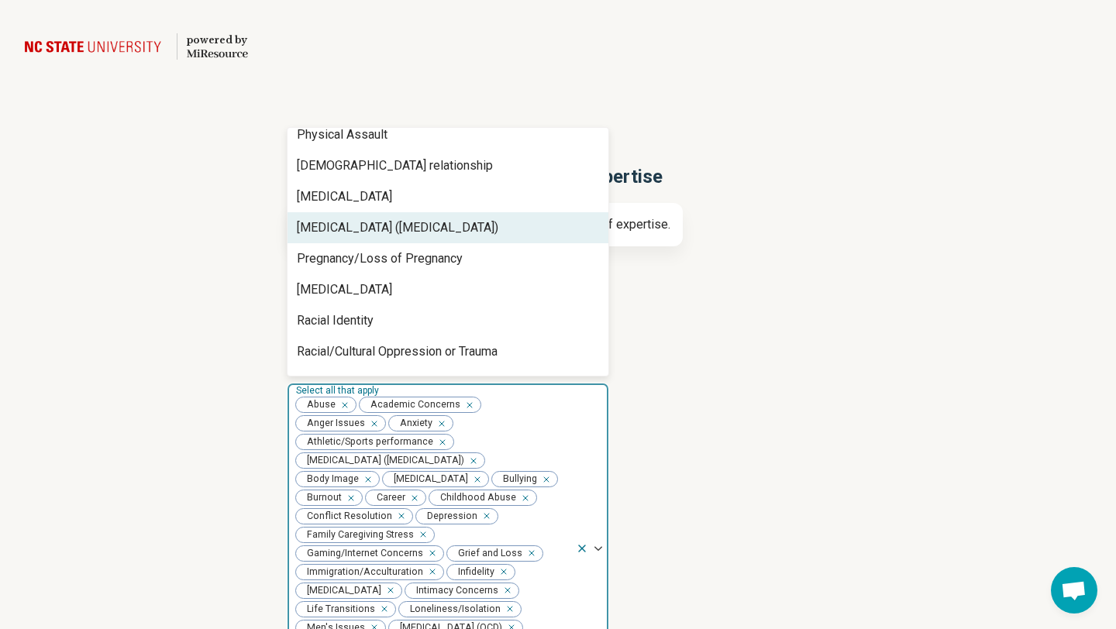
click at [359, 224] on div "Posttraumatic Stress Disorder (PTSD)" at bounding box center [397, 228] width 201 height 19
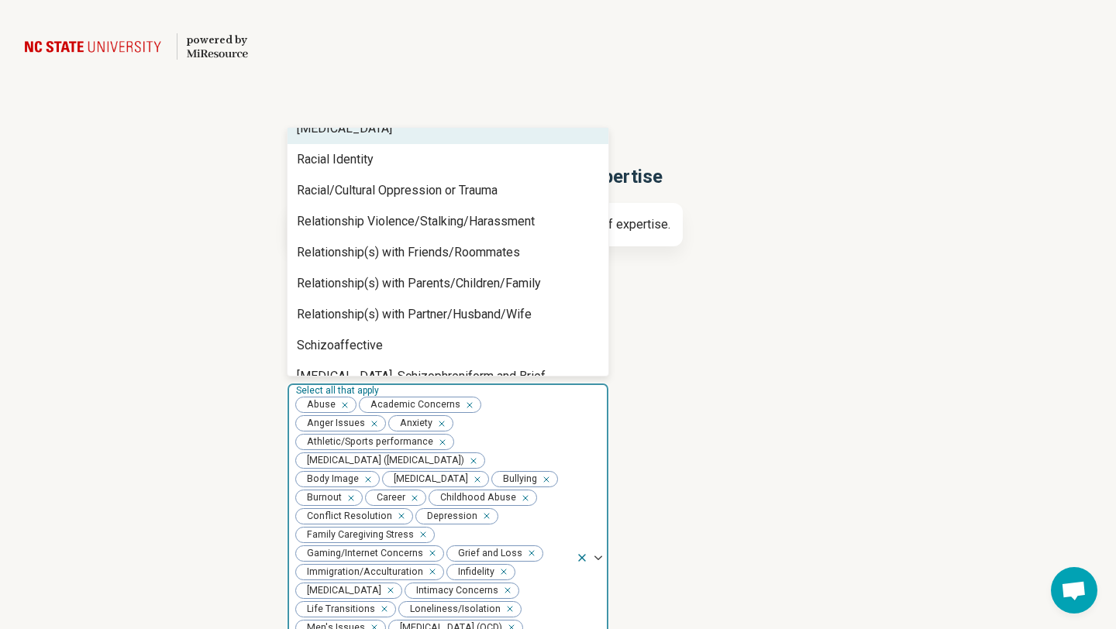
scroll to position [1320, 0]
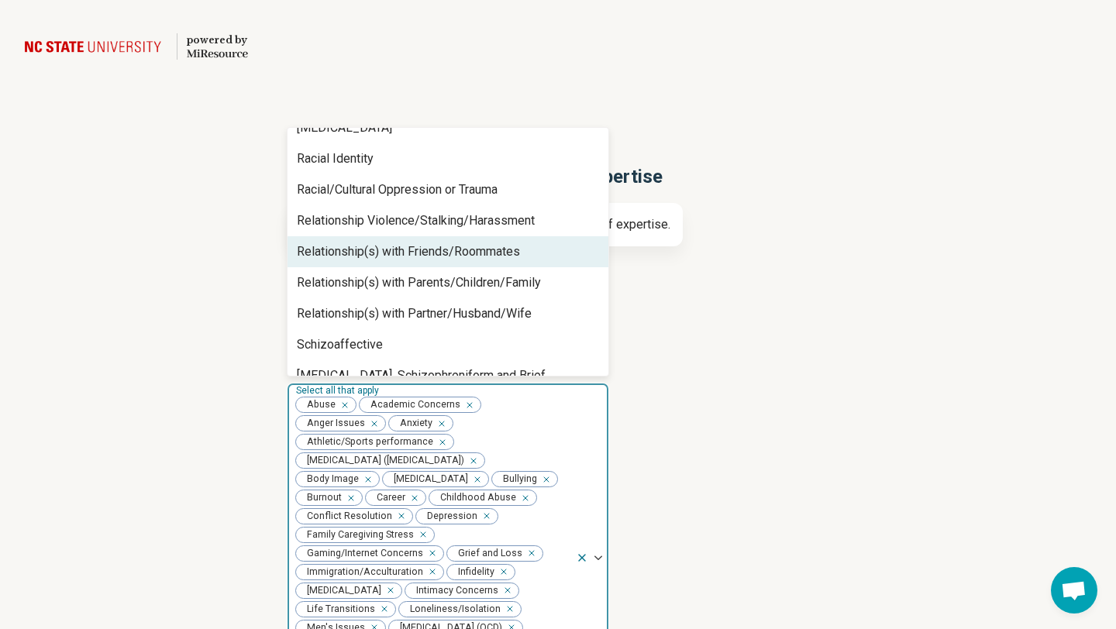
click at [349, 245] on div "Relationship(s) with Friends/Roommates" at bounding box center [408, 252] width 223 height 19
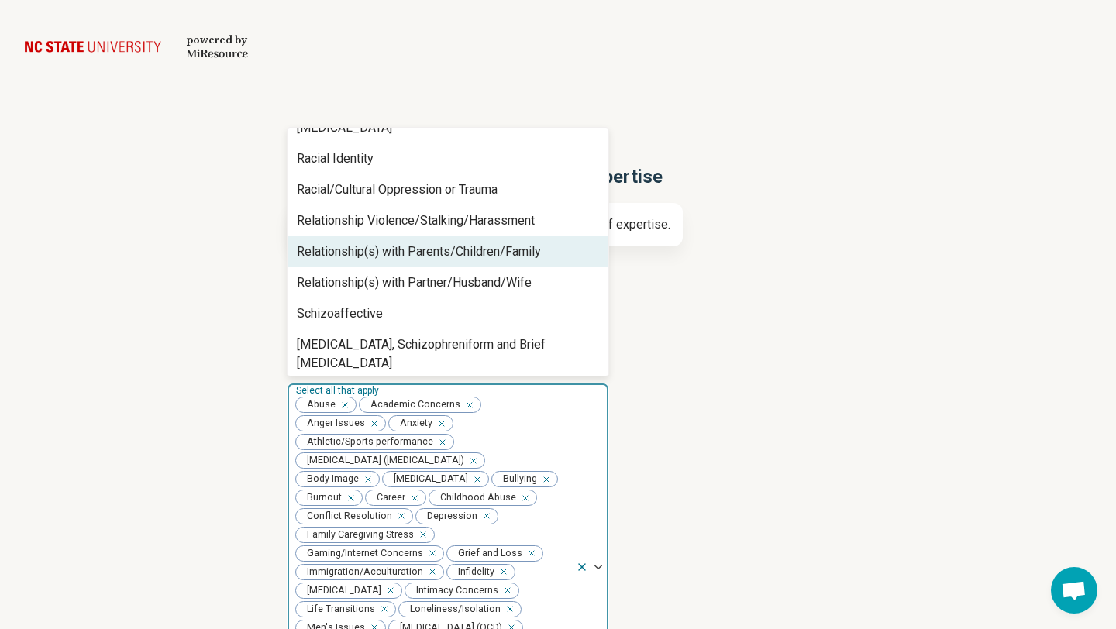
click at [349, 245] on div "Relationship(s) with Parents/Children/Family" at bounding box center [419, 252] width 244 height 19
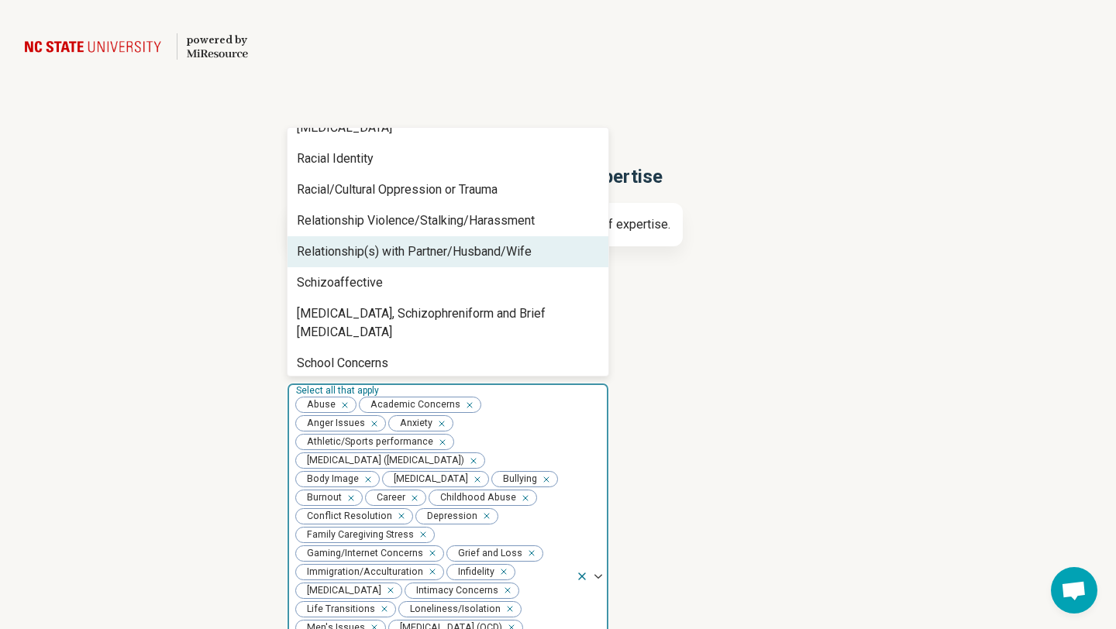
click at [349, 245] on div "Relationship(s) with Partner/Husband/Wife" at bounding box center [414, 252] width 235 height 19
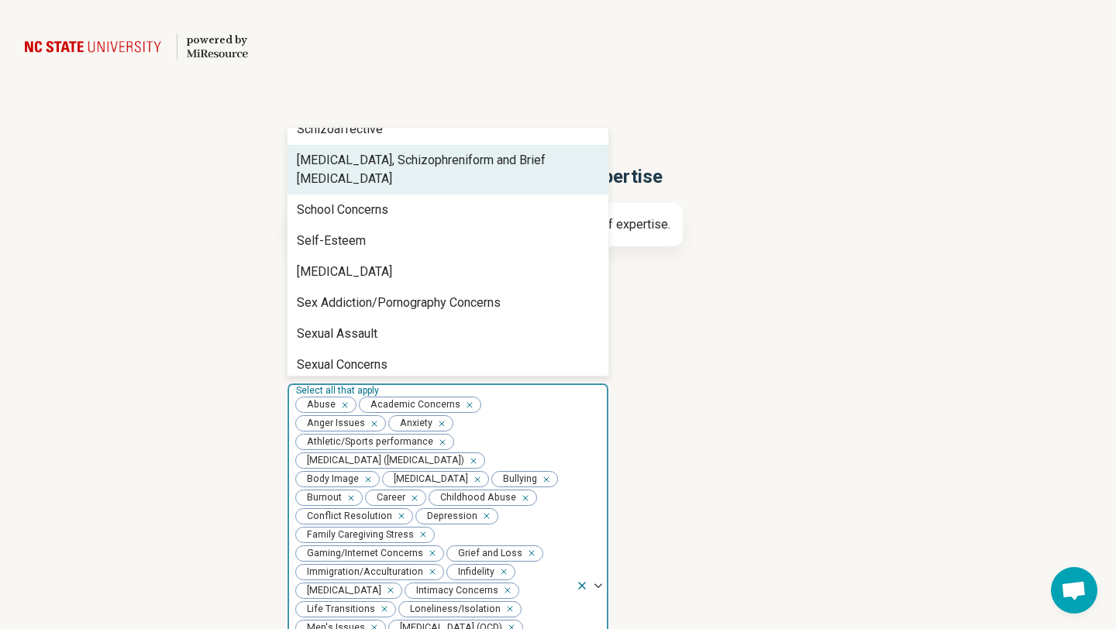
scroll to position [1444, 0]
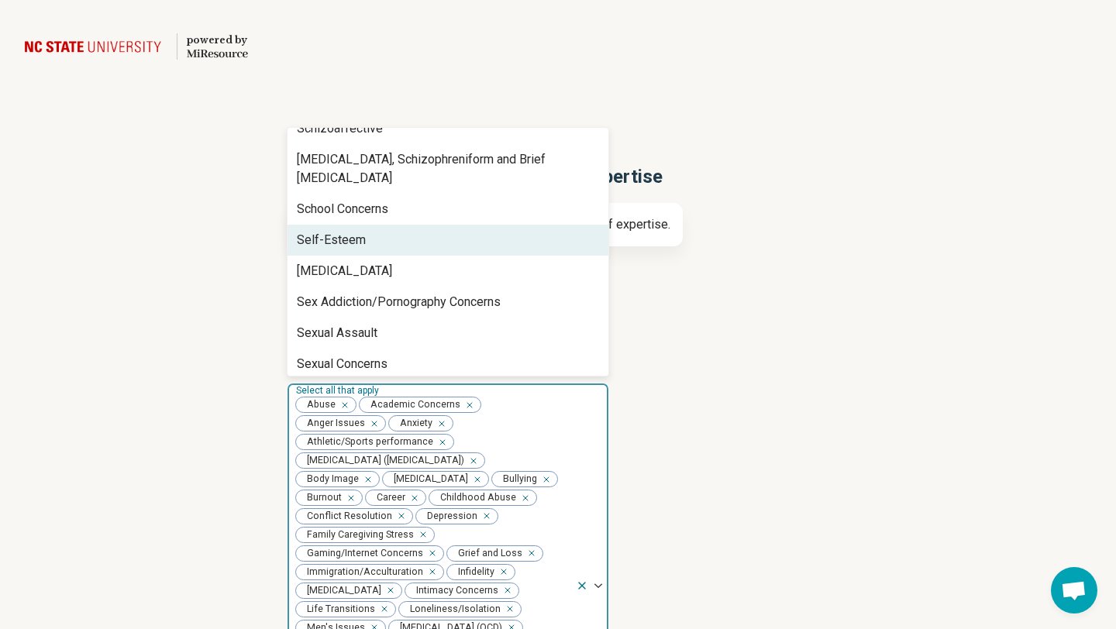
click at [341, 231] on div "Self-Esteem" at bounding box center [331, 240] width 69 height 19
click at [341, 231] on div "Self-Harm" at bounding box center [344, 240] width 95 height 19
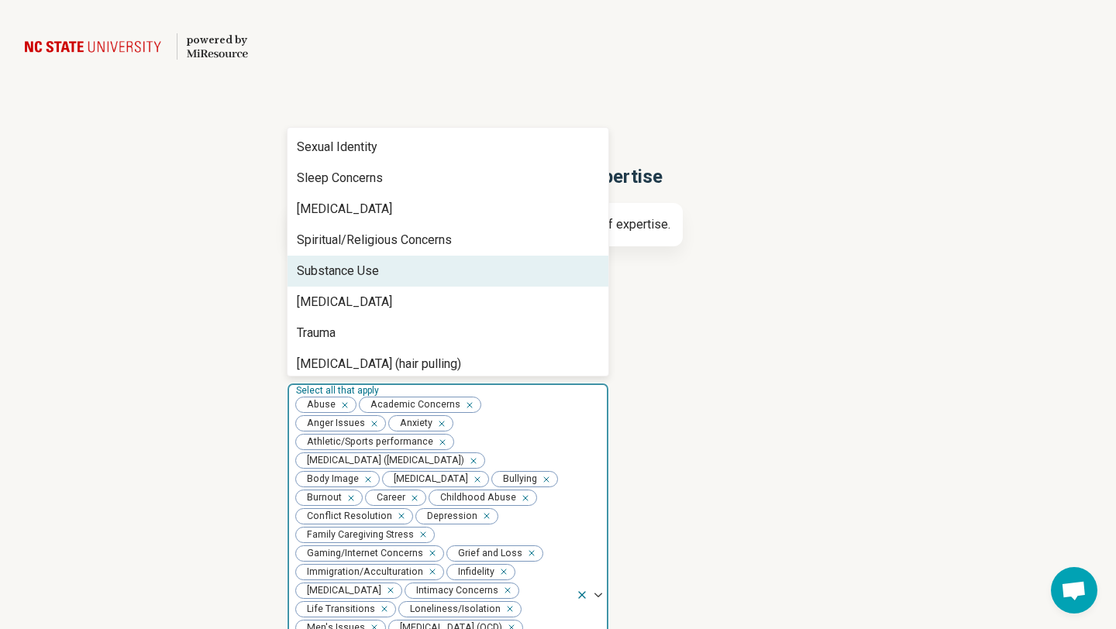
scroll to position [1634, 0]
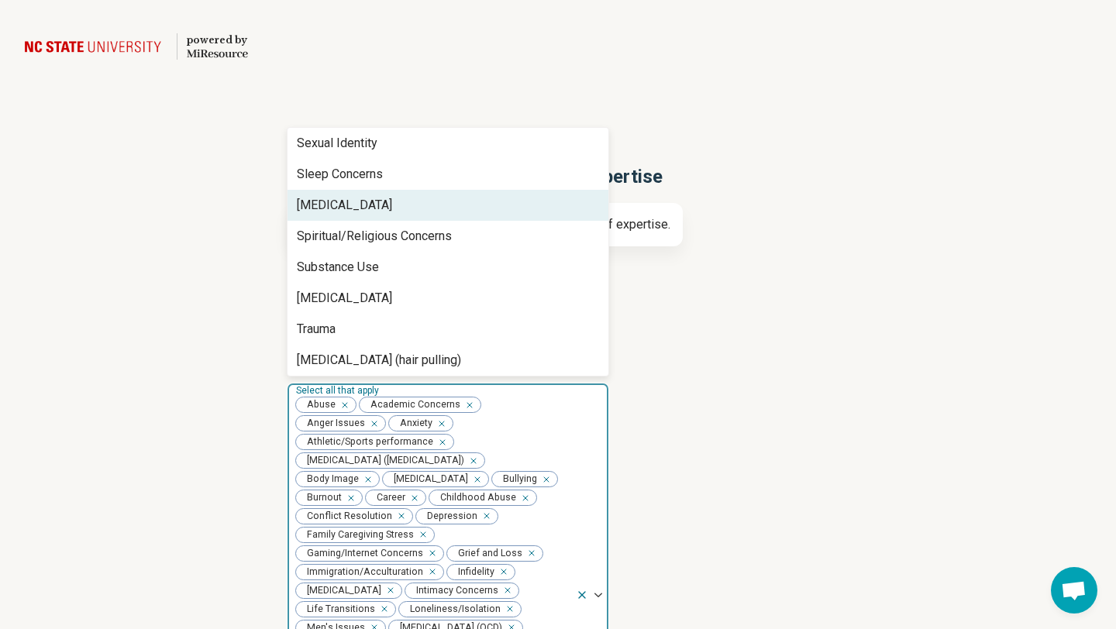
click at [352, 196] on div "Social Anxiety" at bounding box center [344, 205] width 95 height 19
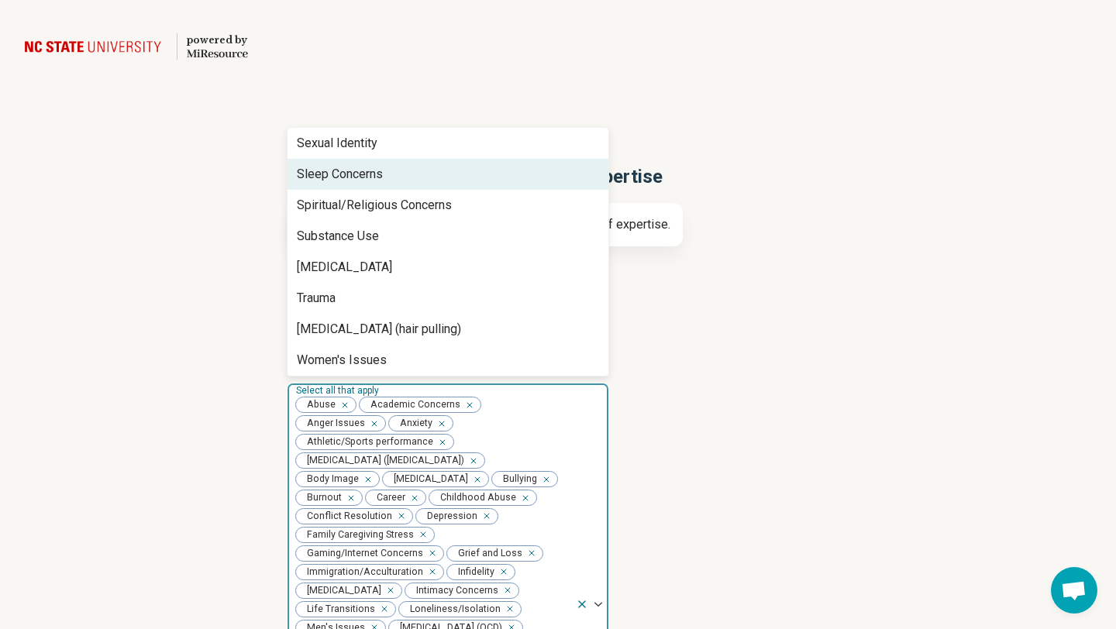
click at [351, 165] on div "Sleep Concerns" at bounding box center [340, 174] width 86 height 19
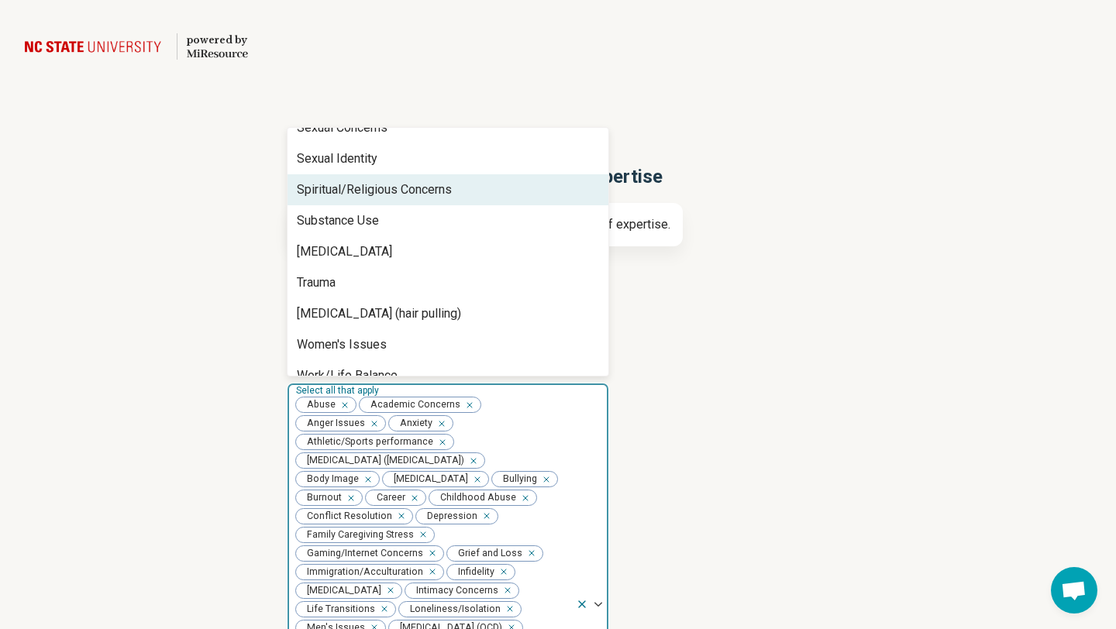
click at [349, 181] on div "Spiritual/Religious Concerns" at bounding box center [374, 190] width 155 height 19
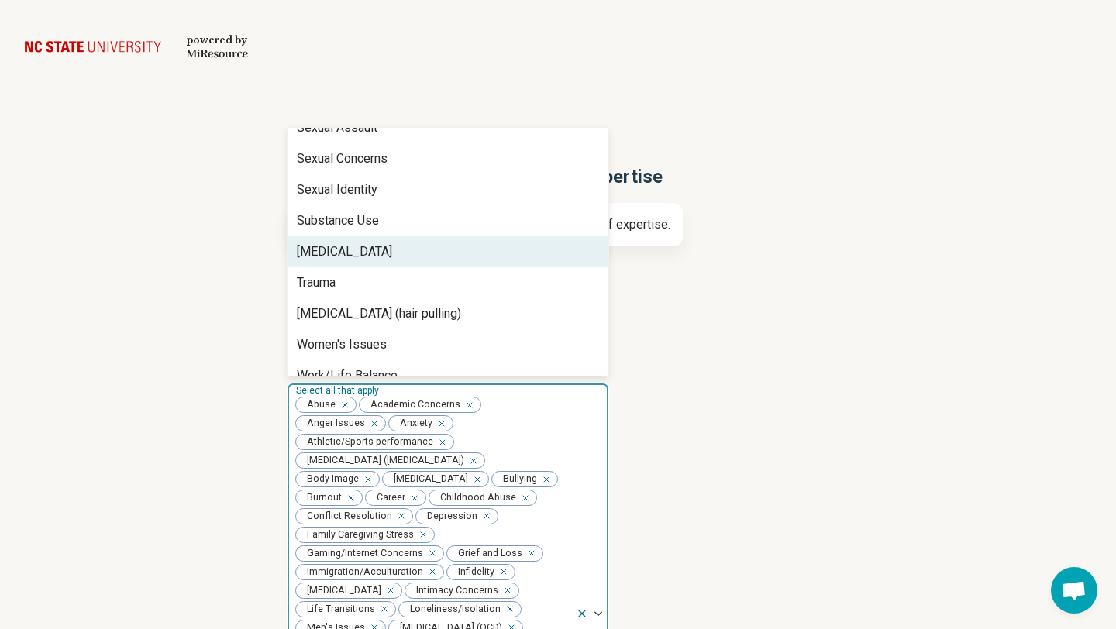
click at [336, 243] on div "Suicidal Ideation" at bounding box center [344, 252] width 95 height 19
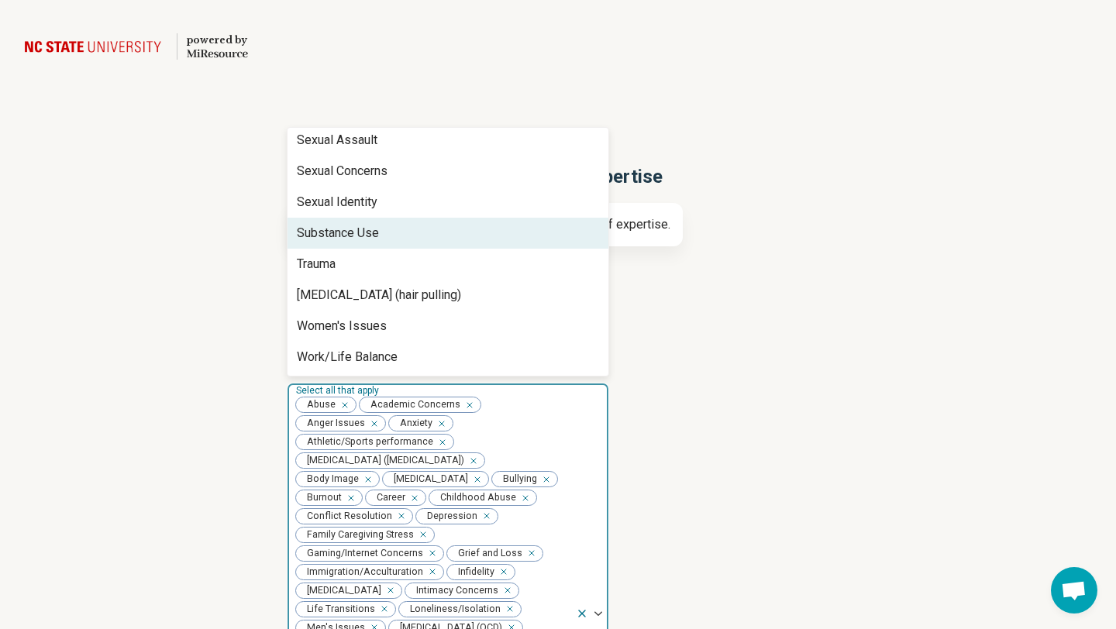
scroll to position [1556, 0]
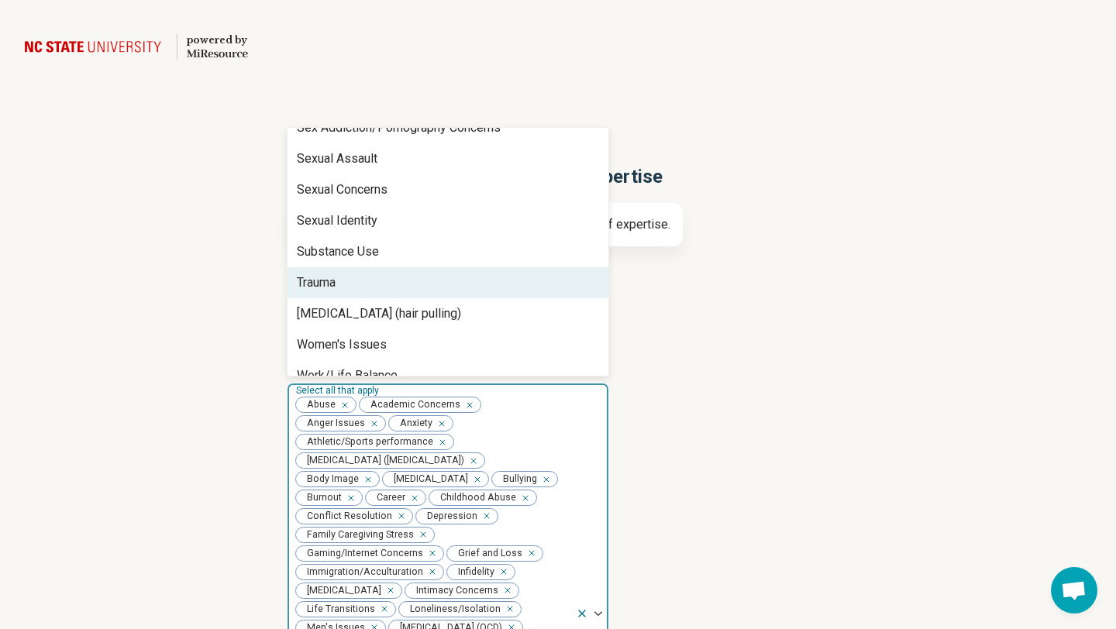
click at [334, 267] on div "Trauma" at bounding box center [447, 282] width 321 height 31
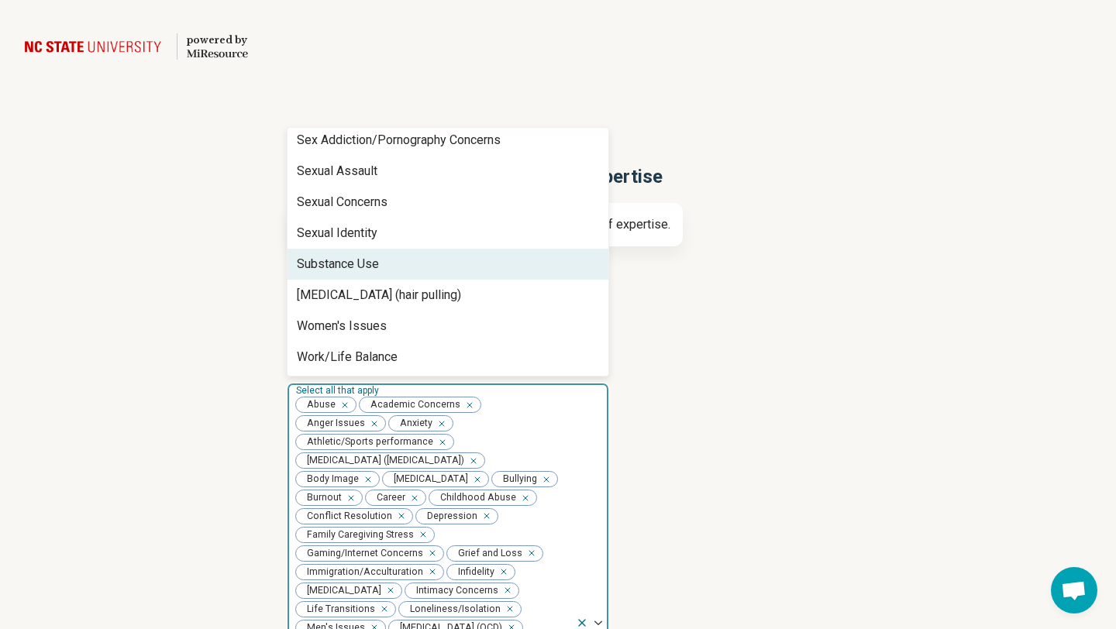
scroll to position [1525, 0]
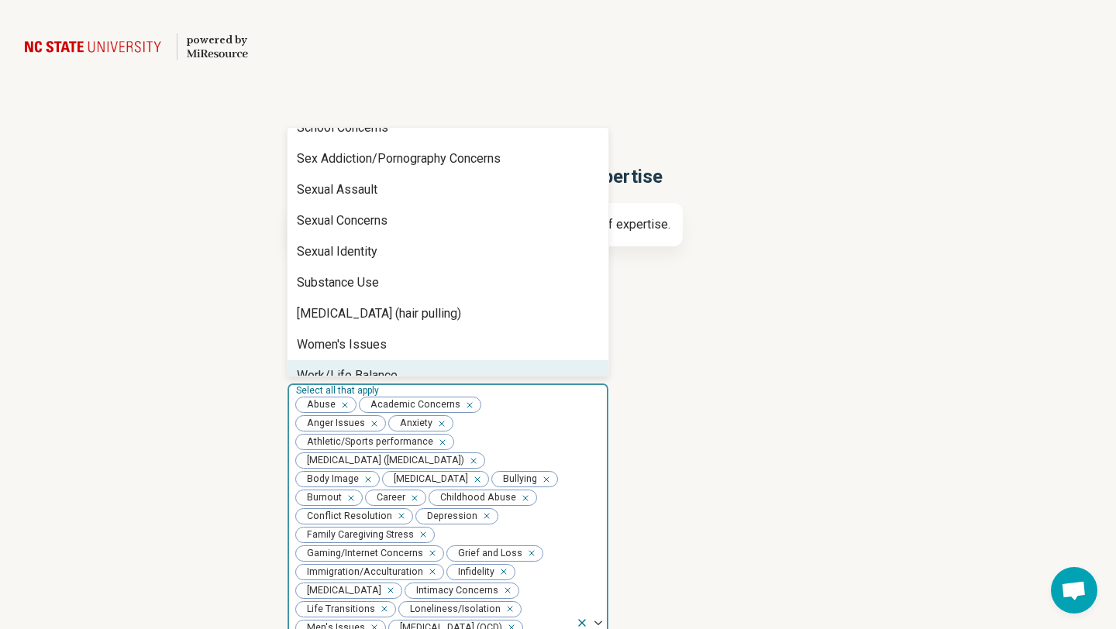
click at [328, 367] on div "Work/Life Balance" at bounding box center [347, 376] width 101 height 19
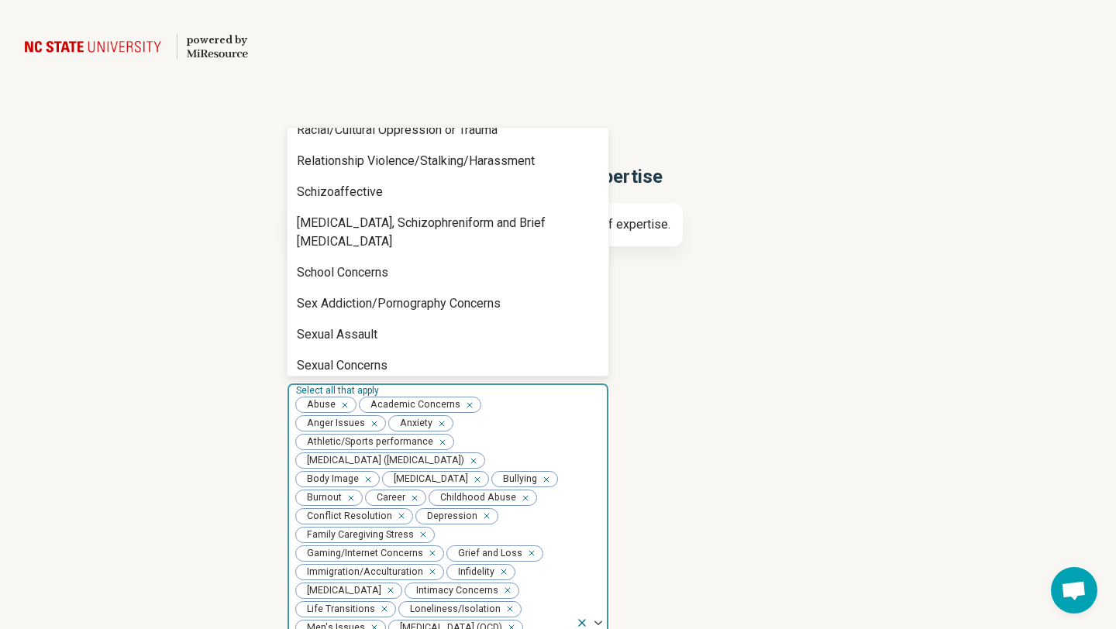
scroll to position [1356, 0]
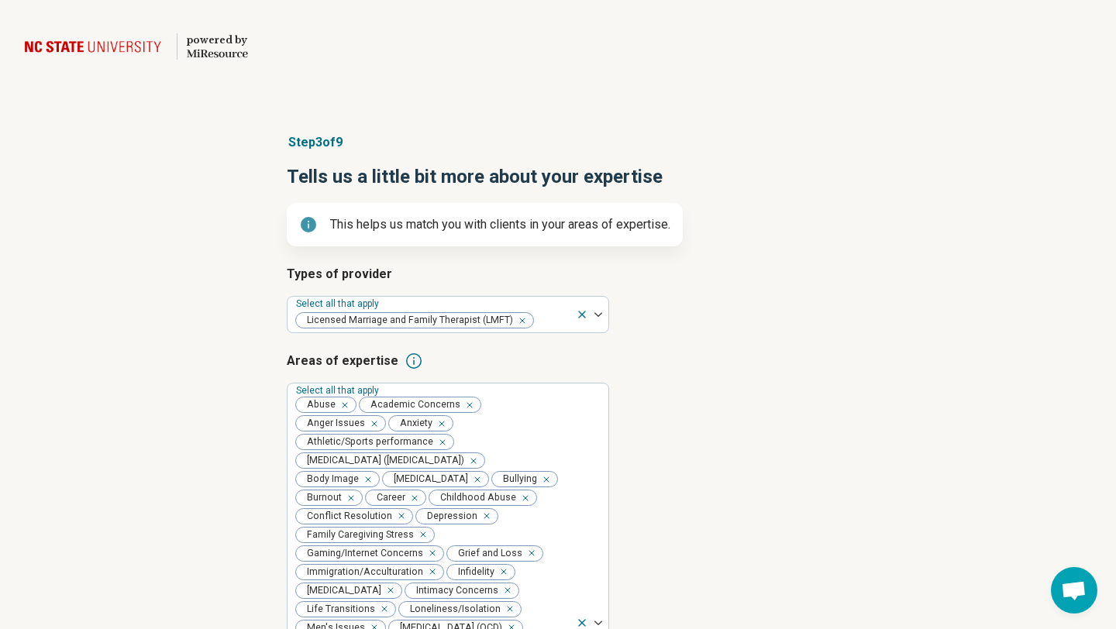
click at [238, 301] on div "Step 3 of 9 Tells us a little bit more about your expertise This helps us match…" at bounding box center [558, 629] width 1116 height 1055
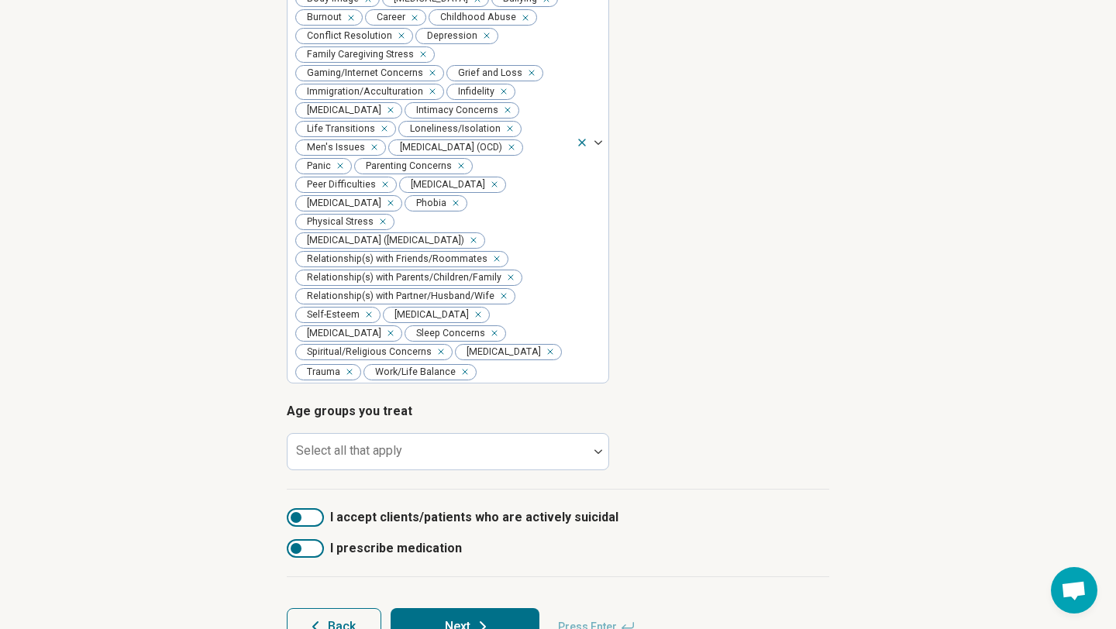
scroll to position [542, 0]
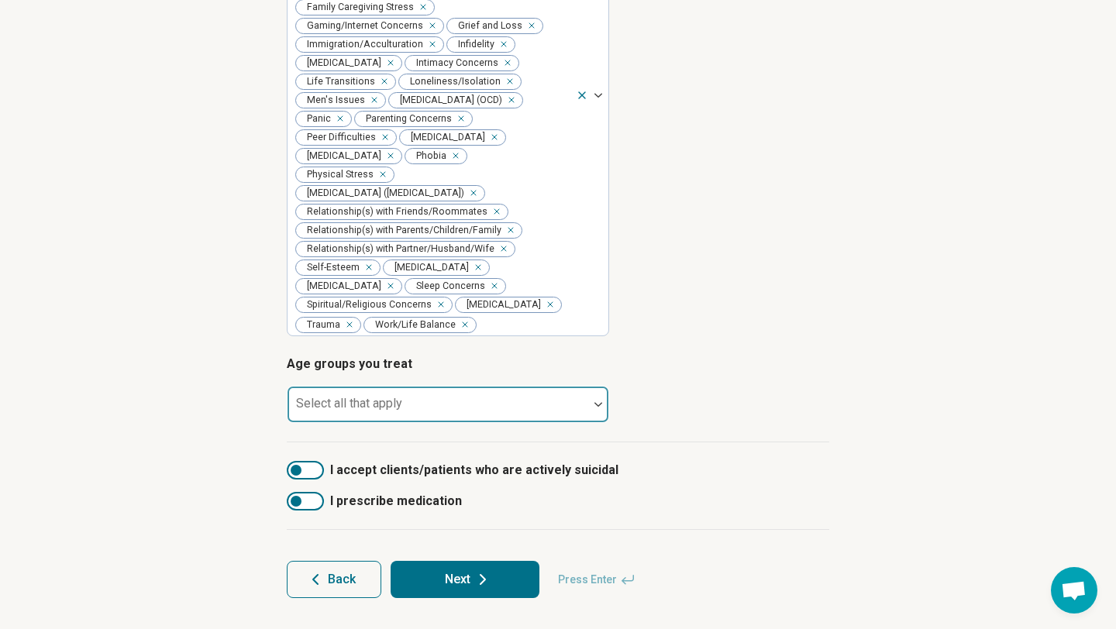
click at [314, 394] on div "Select all that apply" at bounding box center [448, 404] width 322 height 37
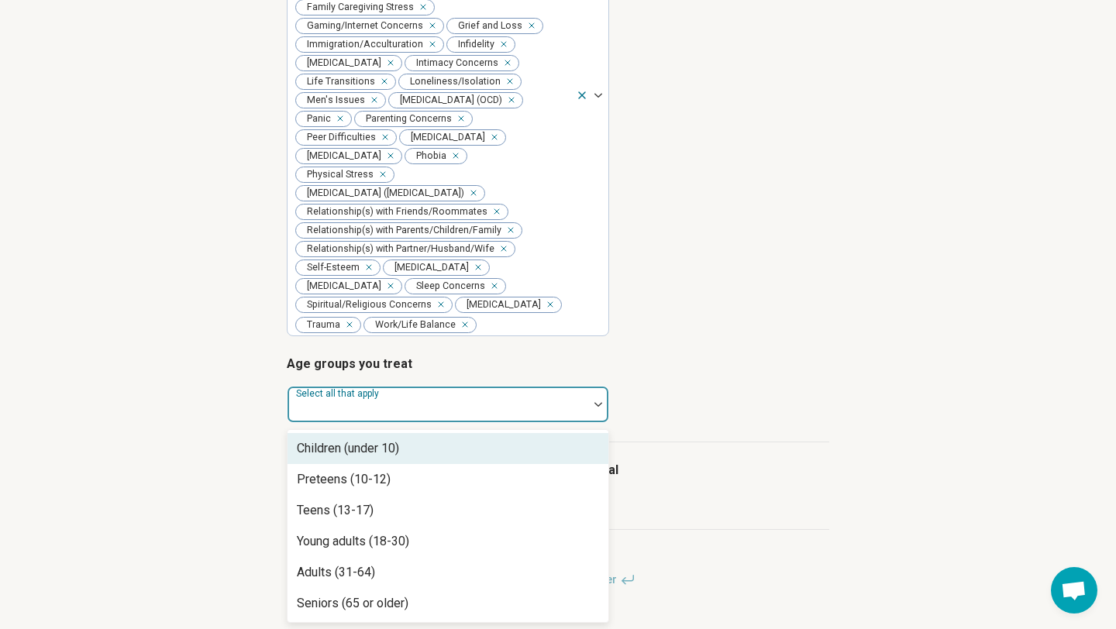
click at [354, 458] on div "Children (under 10)" at bounding box center [447, 448] width 321 height 31
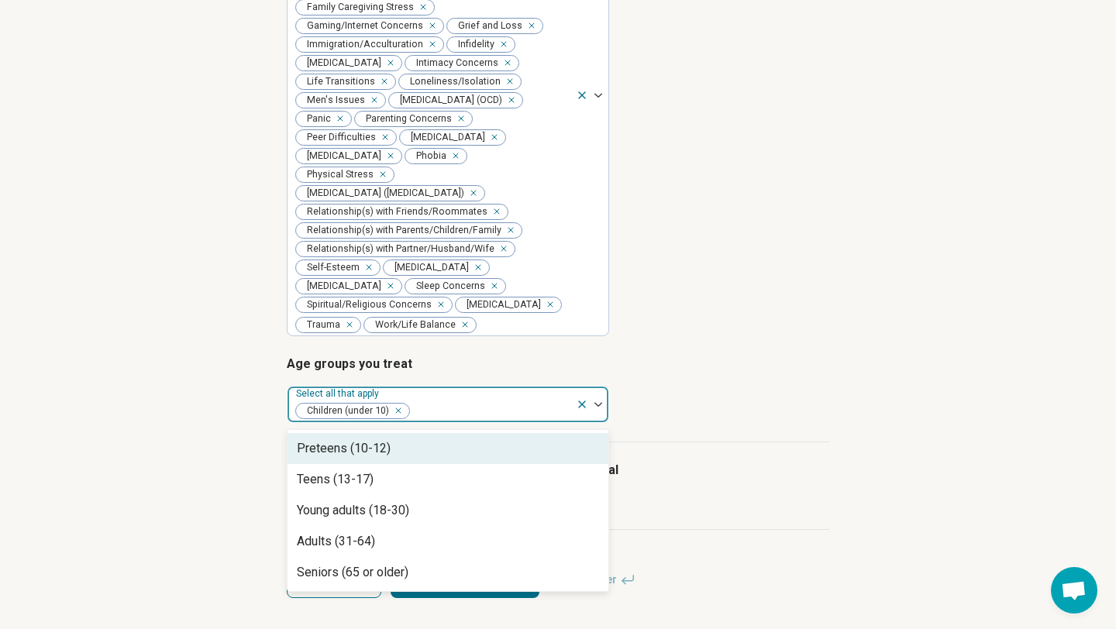
click at [354, 458] on div "Preteens (10-12)" at bounding box center [447, 448] width 321 height 31
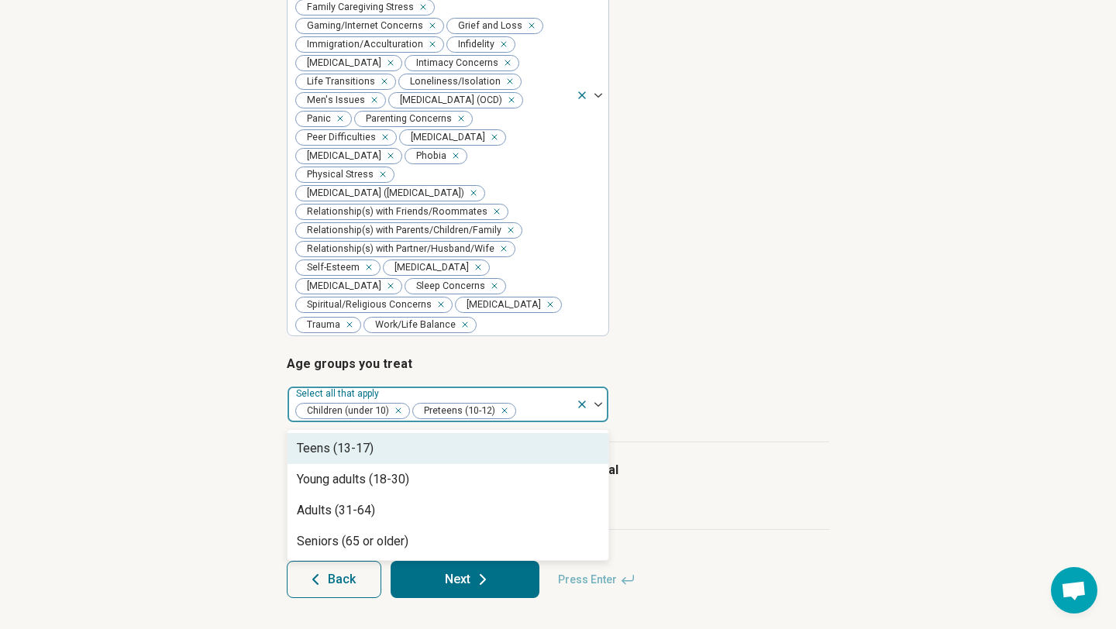
click at [354, 458] on div "Teens (13-17)" at bounding box center [447, 448] width 321 height 31
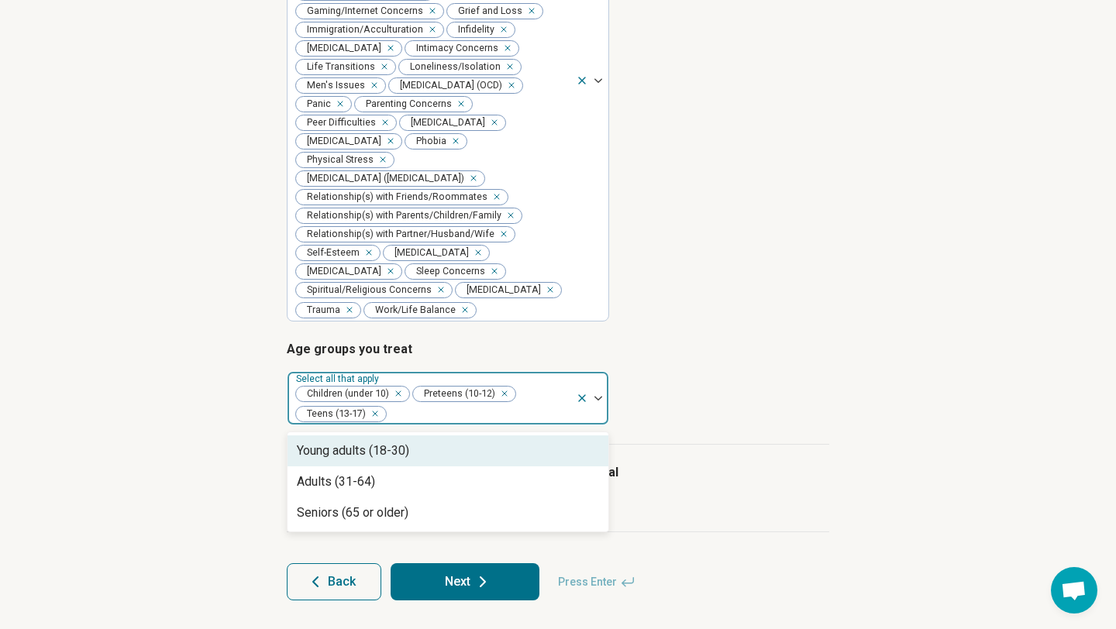
click at [354, 458] on div "Young adults (18-30)" at bounding box center [353, 451] width 112 height 19
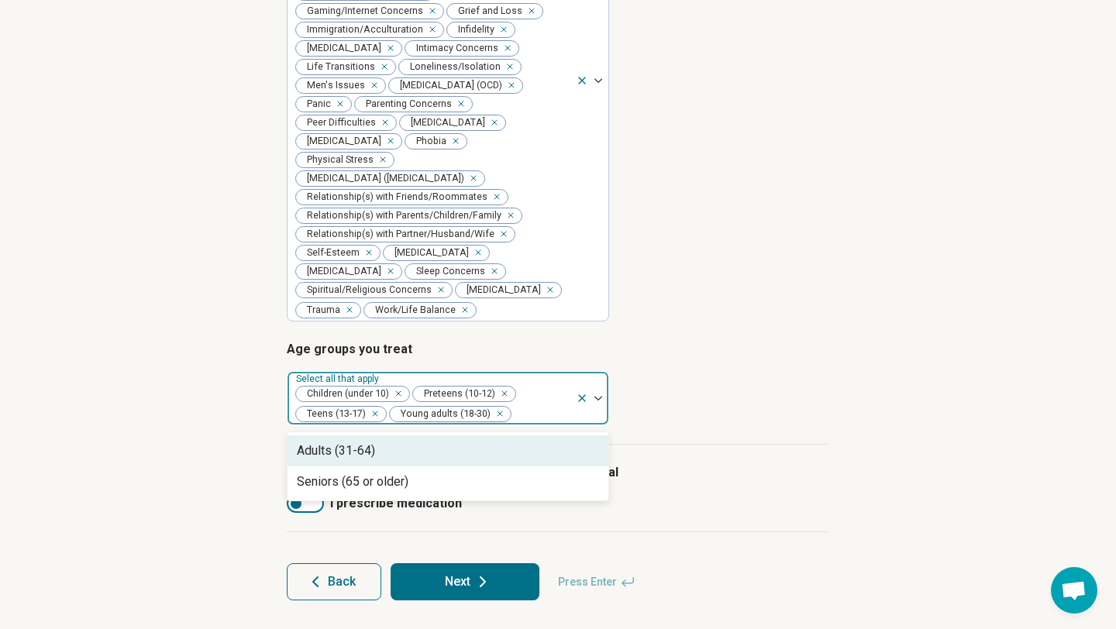
click at [354, 458] on div "Adults (31-64)" at bounding box center [336, 451] width 78 height 19
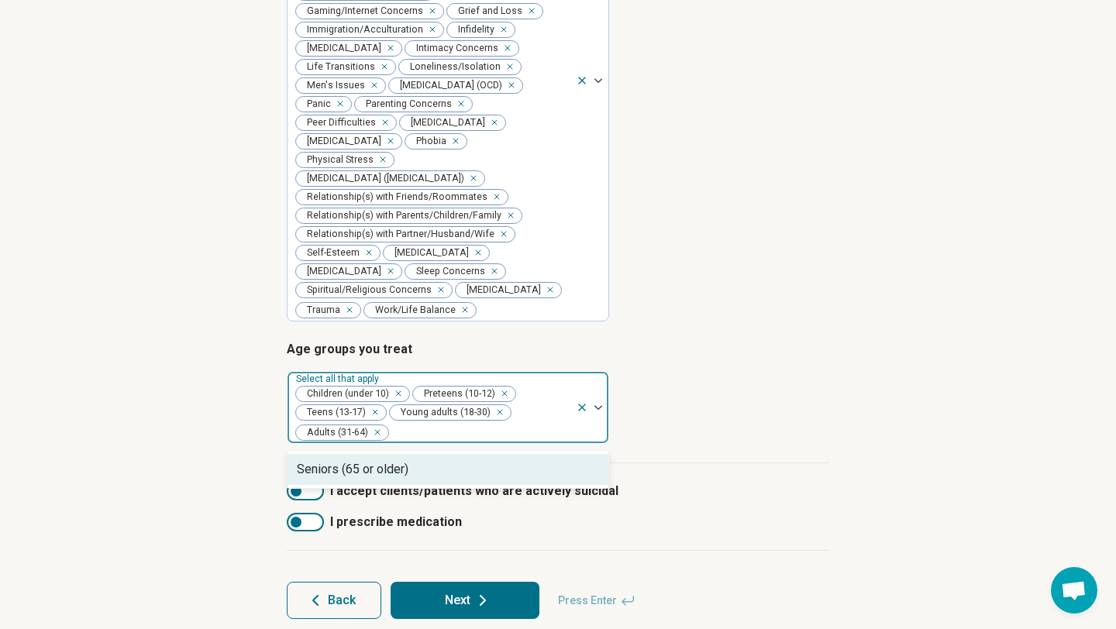
click at [354, 443] on div "Children (under 10) Preteens (10-12) Teens (13-17) Young adults (18-30) Adults …" at bounding box center [431, 407] width 288 height 71
click at [404, 443] on div at bounding box center [480, 433] width 180 height 22
click at [399, 478] on div "Seniors (65 or older)" at bounding box center [353, 469] width 112 height 19
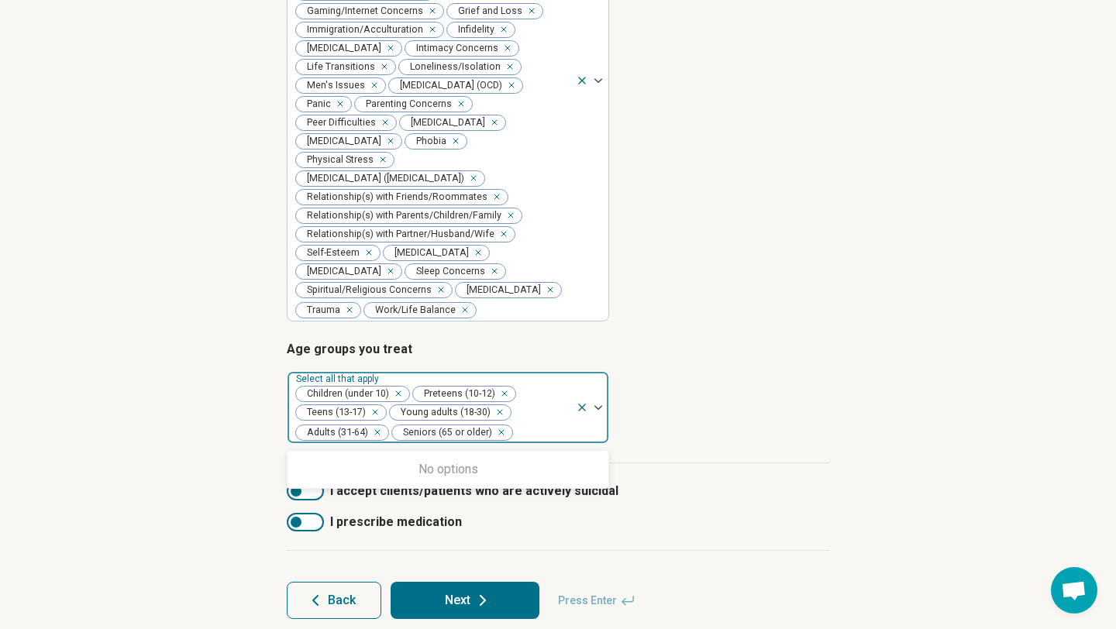
click at [198, 489] on div "Step 3 of 9 Tells us a little bit more about your expertise This helps us match…" at bounding box center [558, 105] width 1116 height 1090
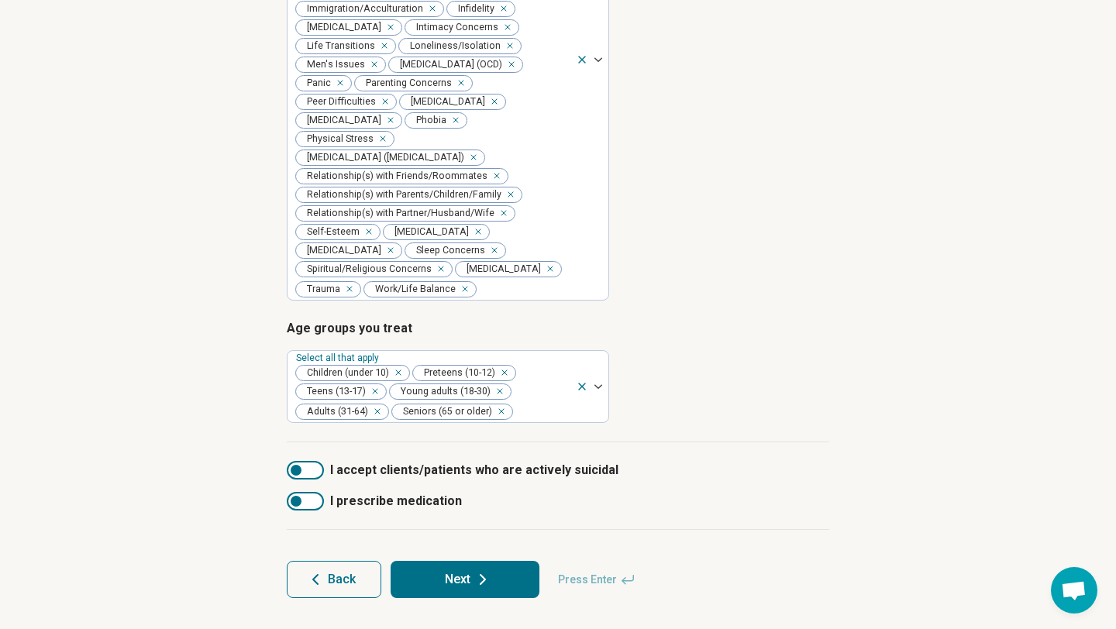
scroll to position [580, 0]
click at [449, 576] on button "Next" at bounding box center [465, 579] width 149 height 37
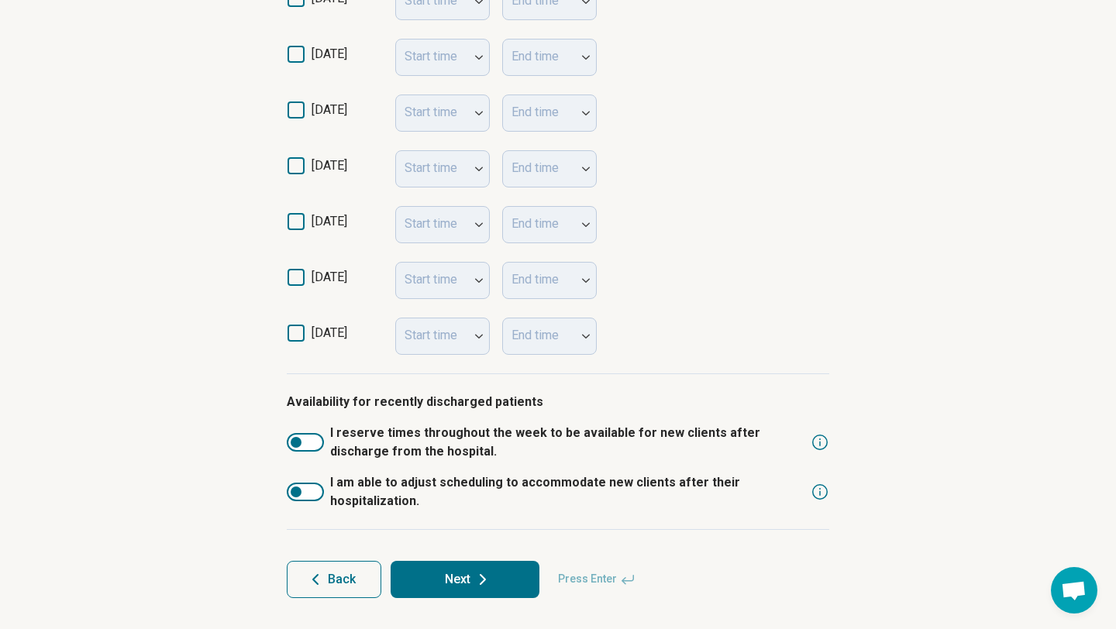
scroll to position [452, 0]
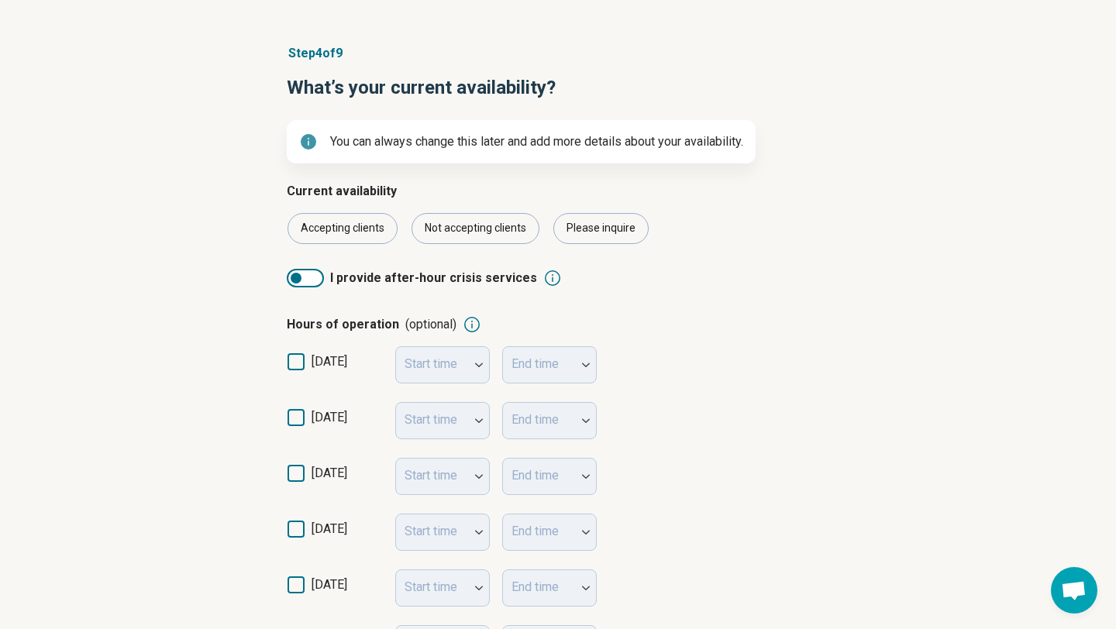
scroll to position [93, 0]
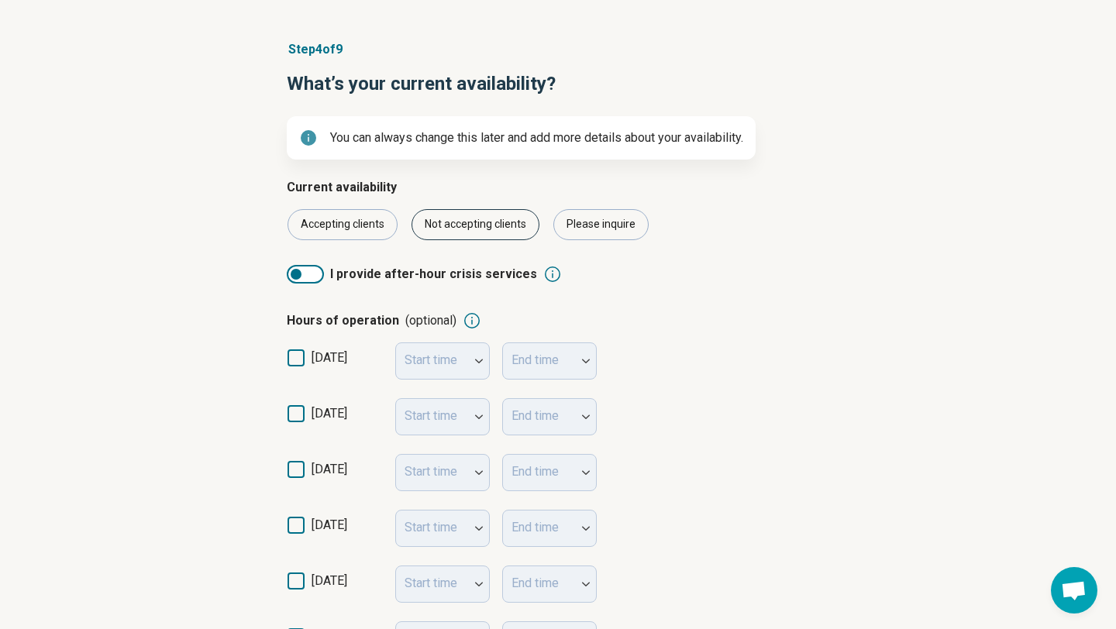
click at [436, 225] on div "Not accepting clients" at bounding box center [475, 224] width 128 height 31
click at [296, 415] on icon at bounding box center [295, 413] width 17 height 17
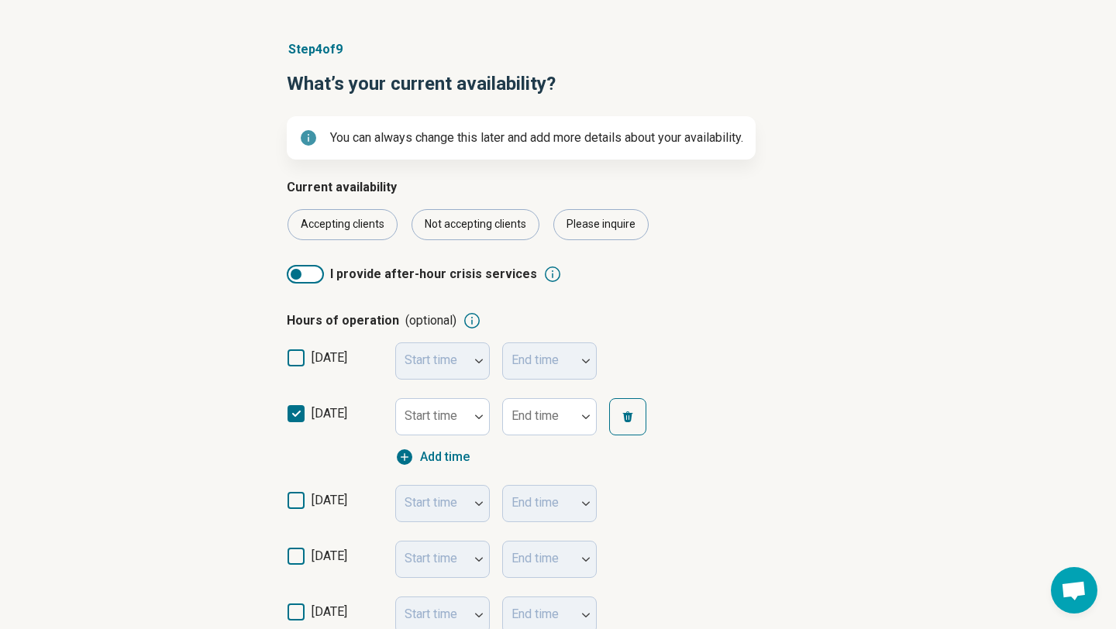
scroll to position [8, 0]
click at [291, 507] on icon at bounding box center [295, 500] width 17 height 17
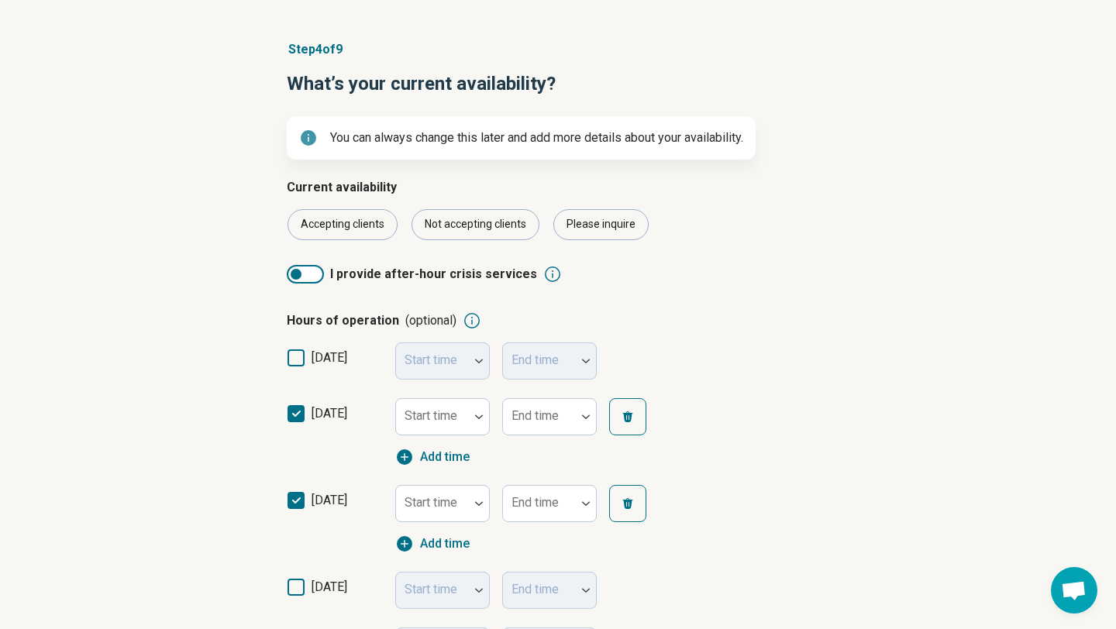
click at [296, 581] on icon at bounding box center [295, 587] width 17 height 17
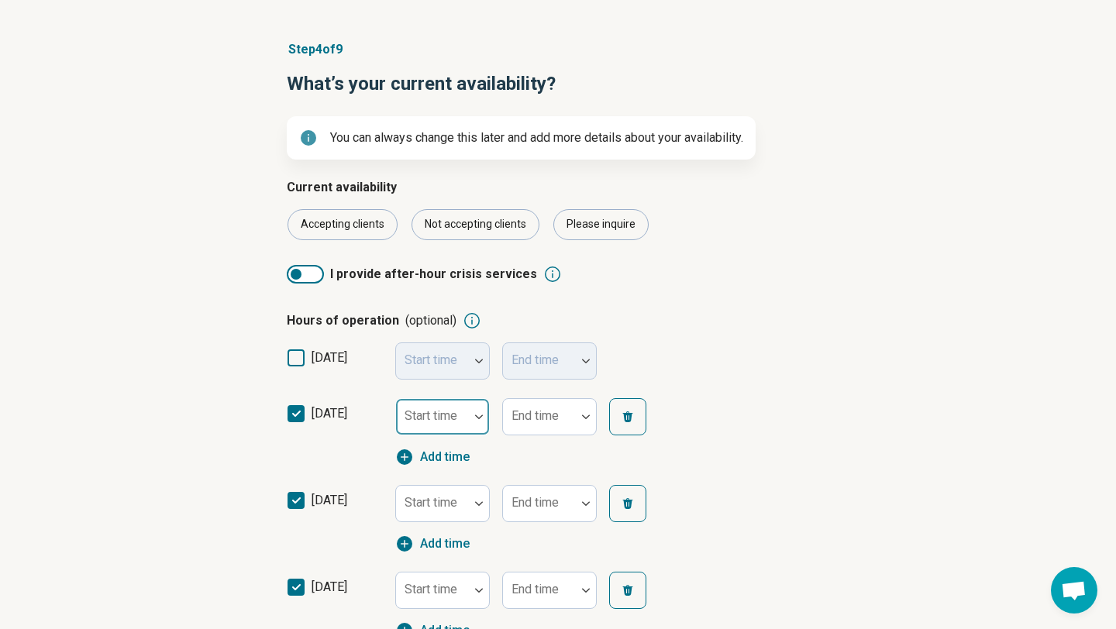
click at [456, 415] on div "Start time" at bounding box center [442, 416] width 95 height 37
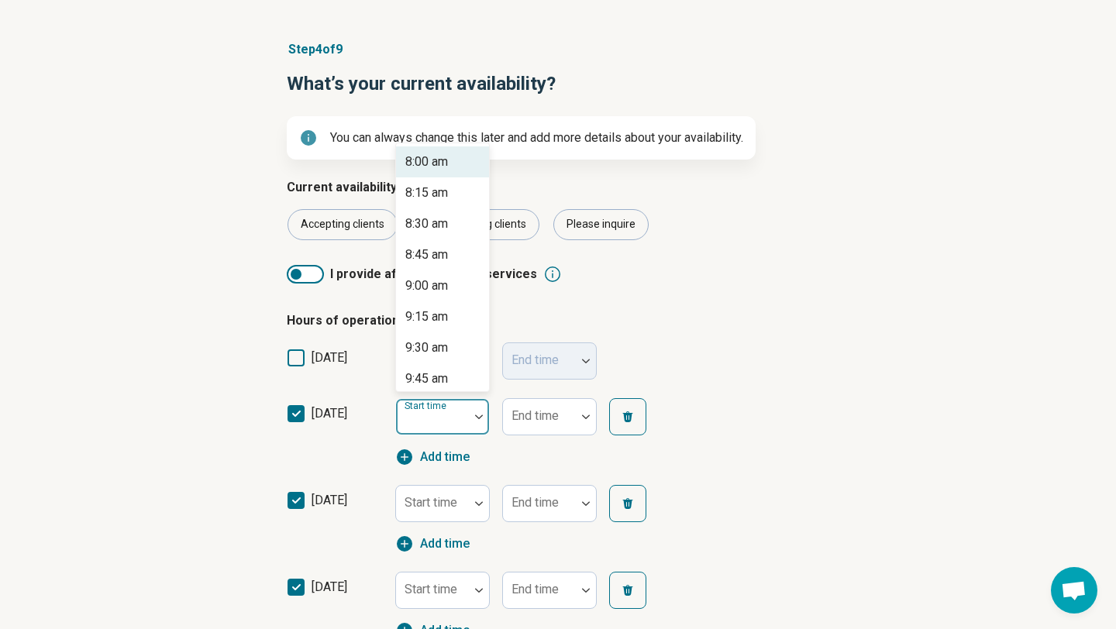
scroll to position [998, 0]
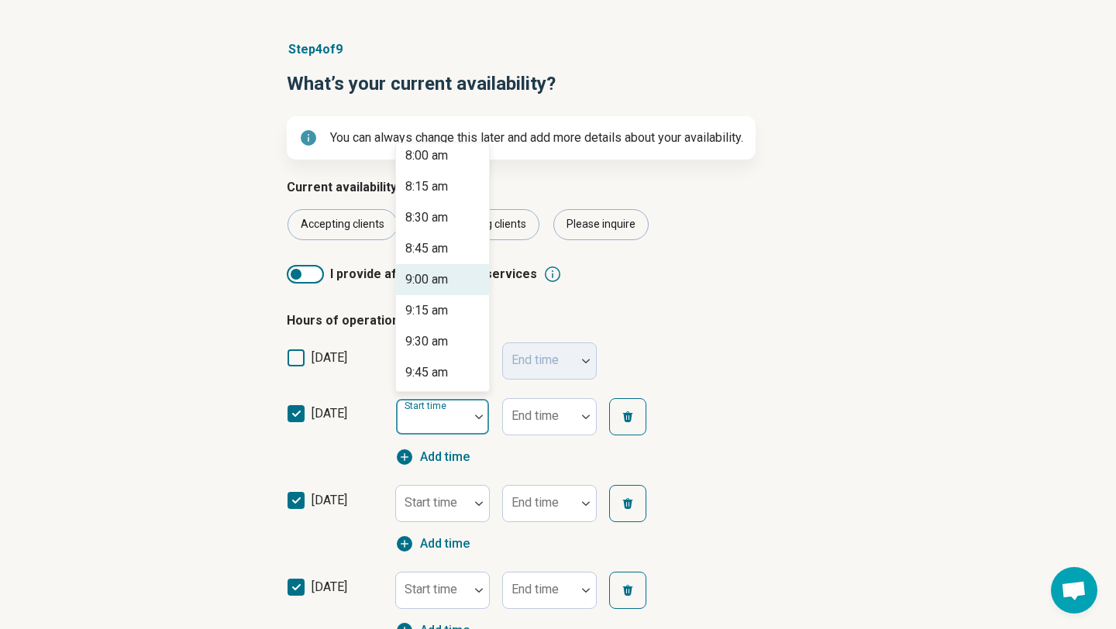
click at [424, 277] on div "9:00 am" at bounding box center [426, 279] width 43 height 19
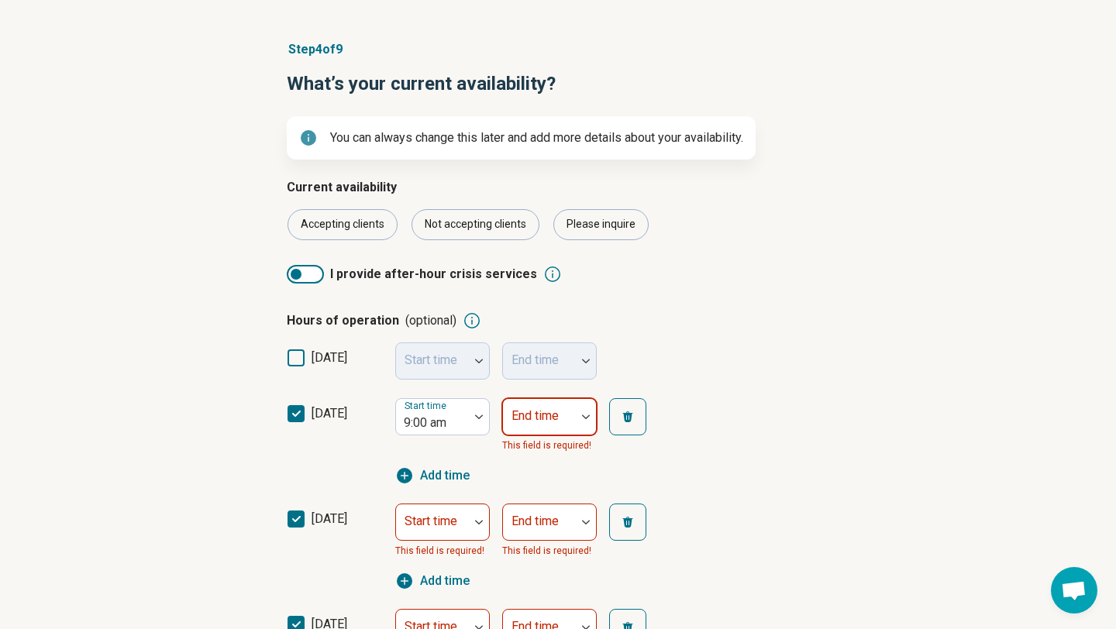
click at [536, 412] on div "End time" at bounding box center [549, 416] width 95 height 37
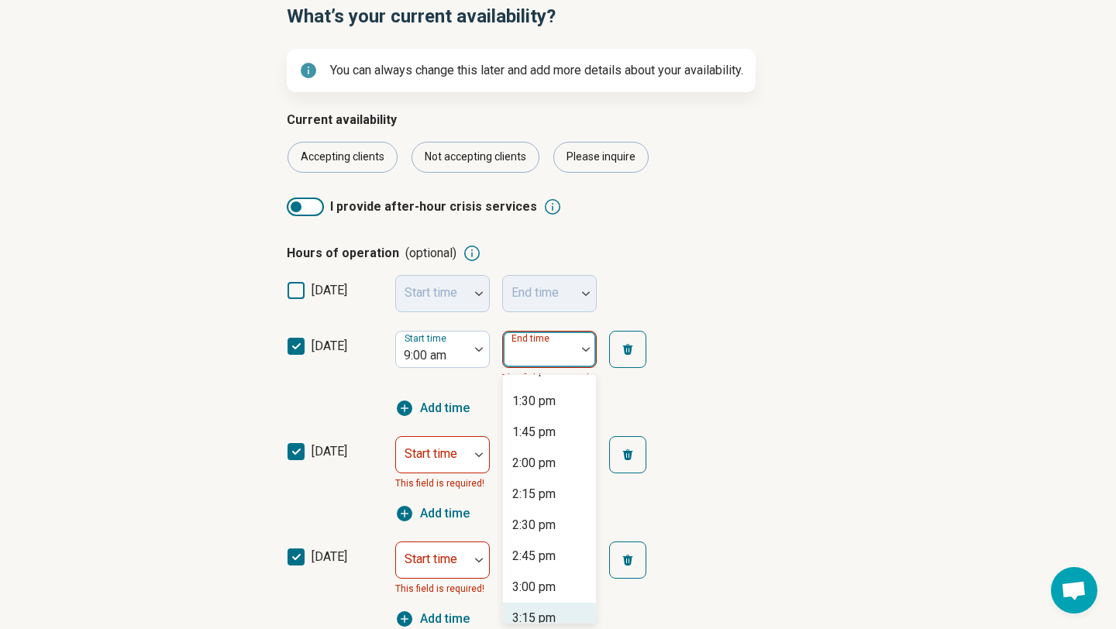
scroll to position [441, 0]
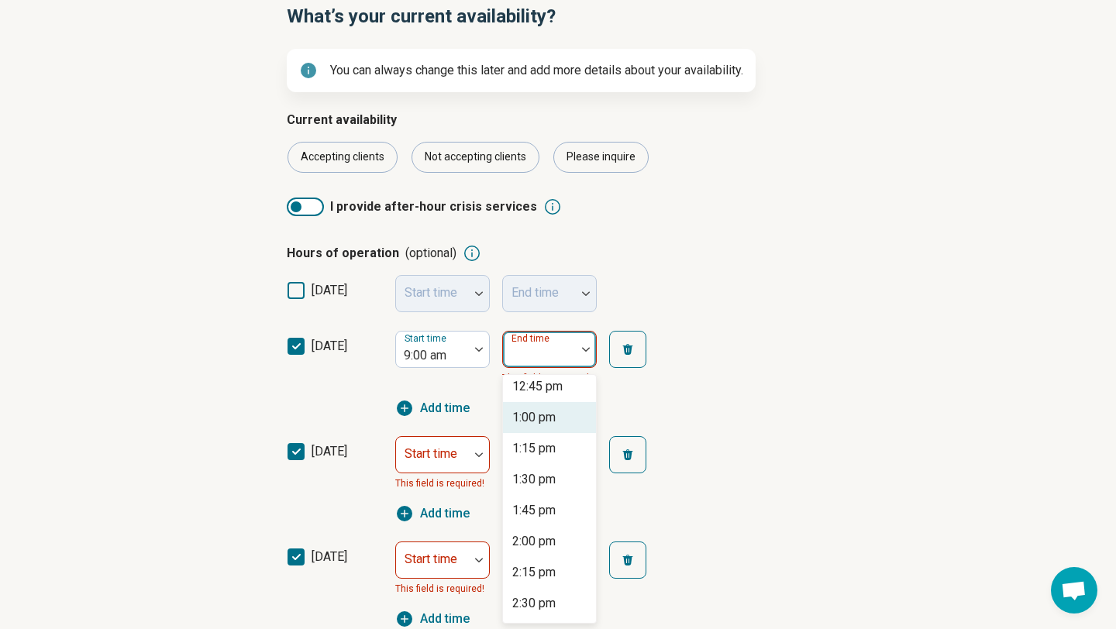
click at [547, 418] on div "1:00 pm" at bounding box center [533, 417] width 43 height 19
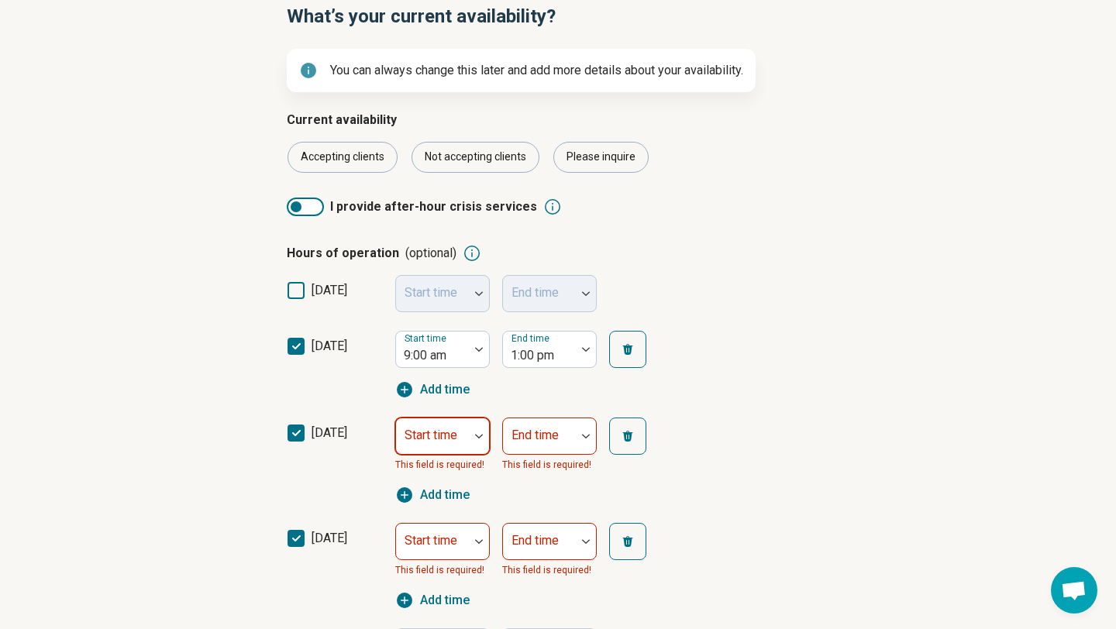
click at [485, 429] on div at bounding box center [479, 436] width 20 height 36
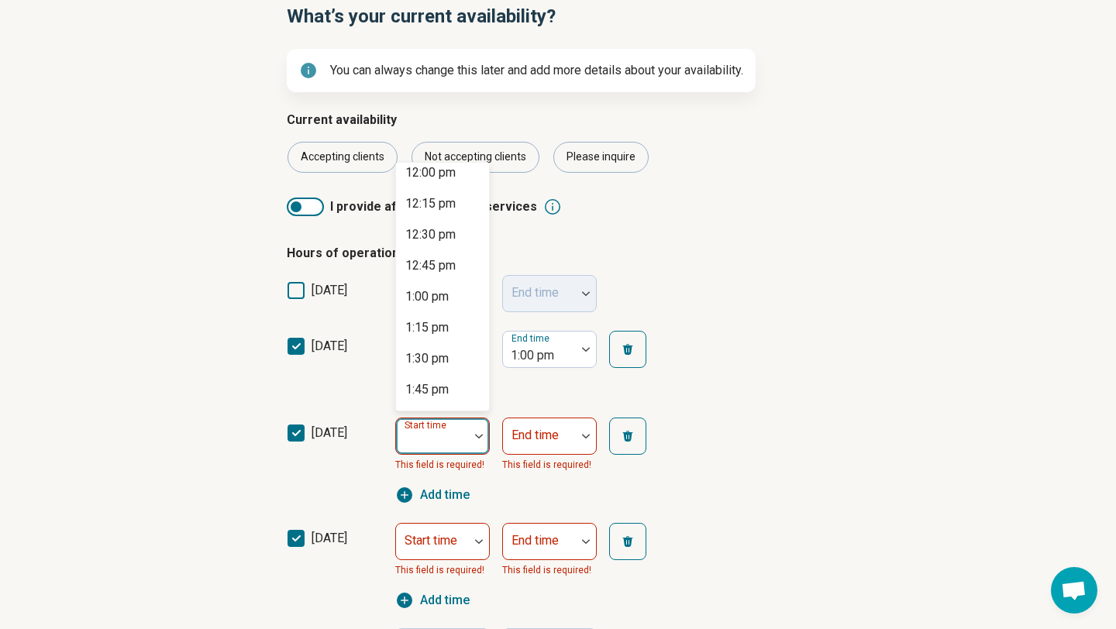
scroll to position [1500, 0]
click at [434, 289] on div "1:00 pm" at bounding box center [426, 293] width 43 height 19
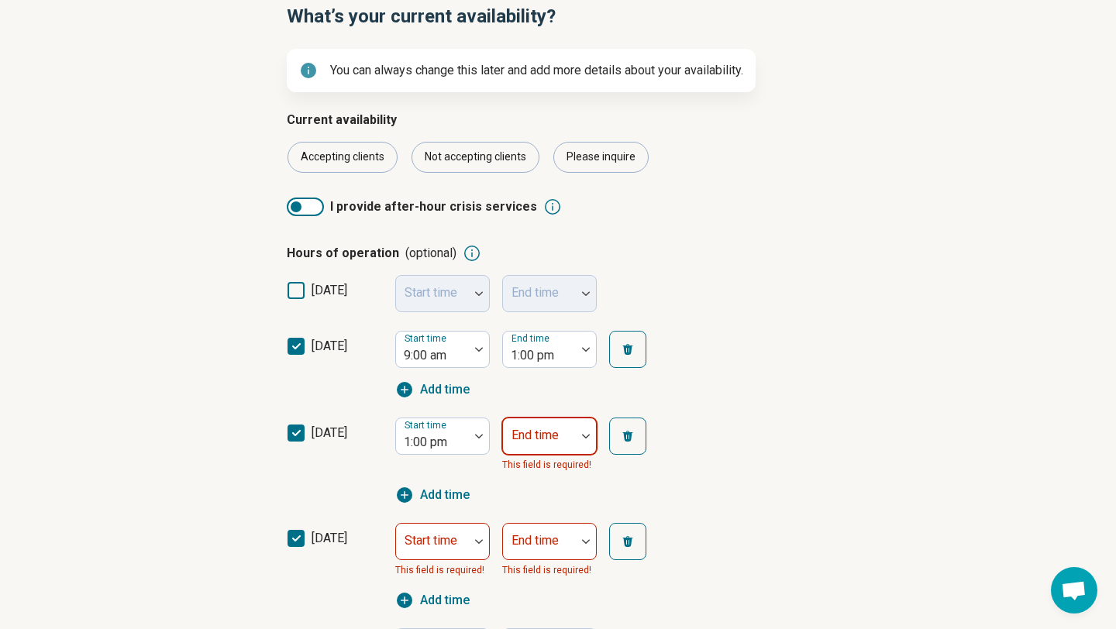
click at [535, 441] on div "End time" at bounding box center [549, 436] width 95 height 37
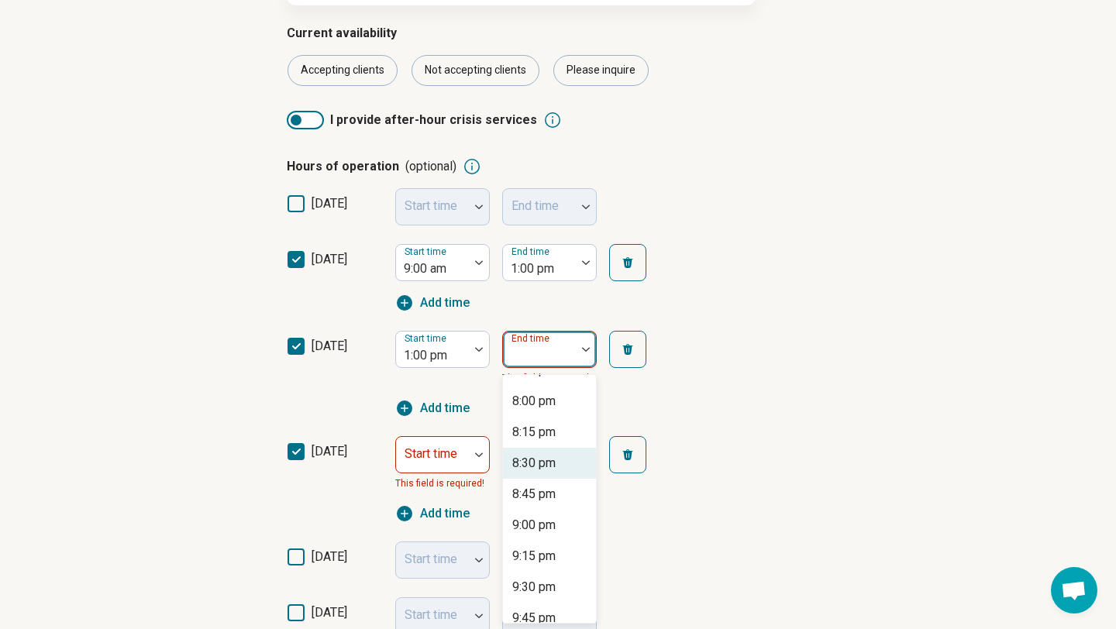
scroll to position [820, 0]
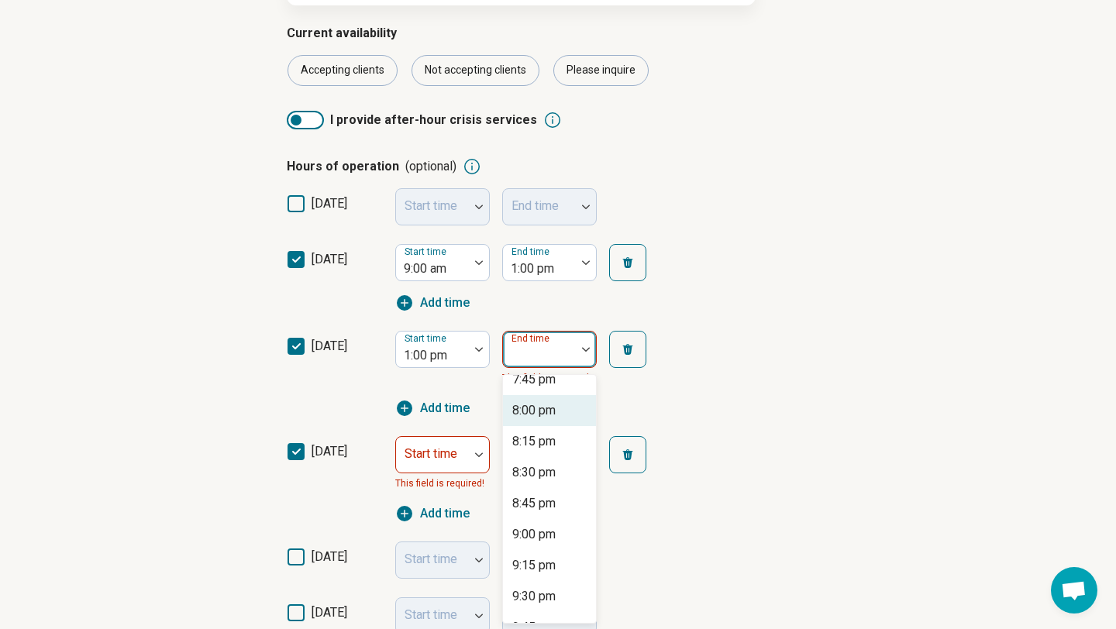
click at [548, 418] on div "8:00 pm" at bounding box center [533, 410] width 43 height 19
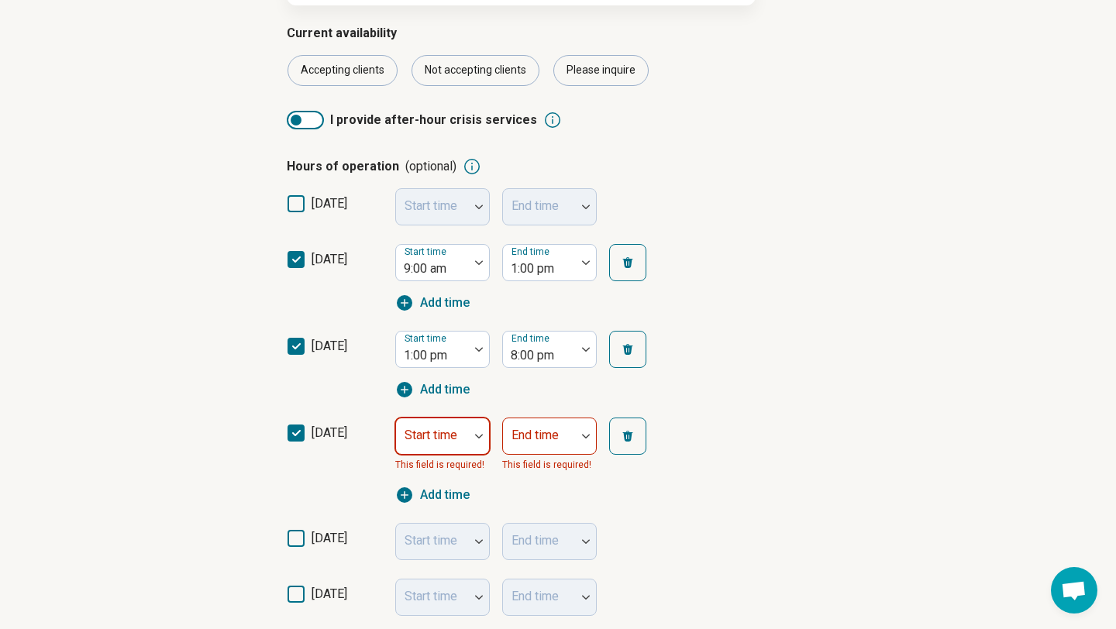
click at [470, 434] on div at bounding box center [479, 436] width 20 height 5
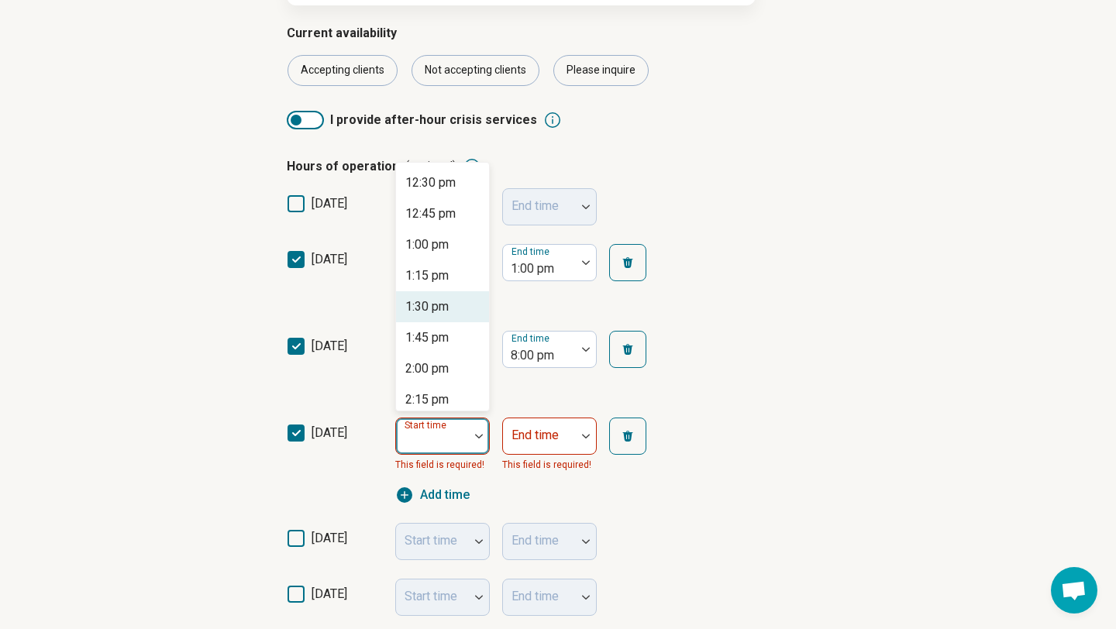
scroll to position [1534, 0]
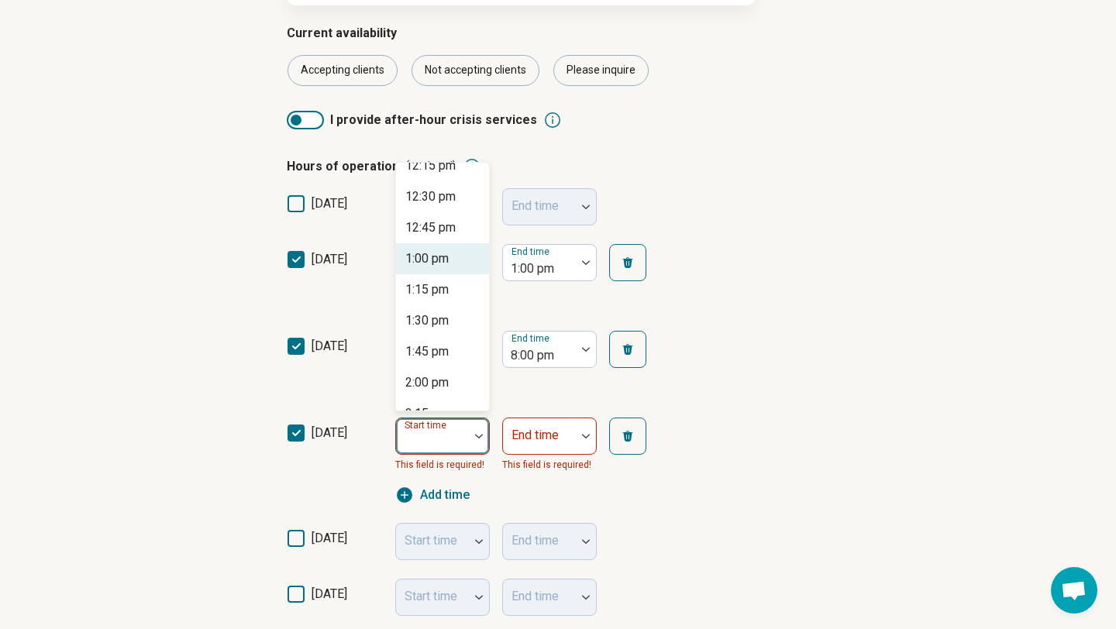
click at [423, 250] on div "1:00 pm" at bounding box center [426, 259] width 43 height 19
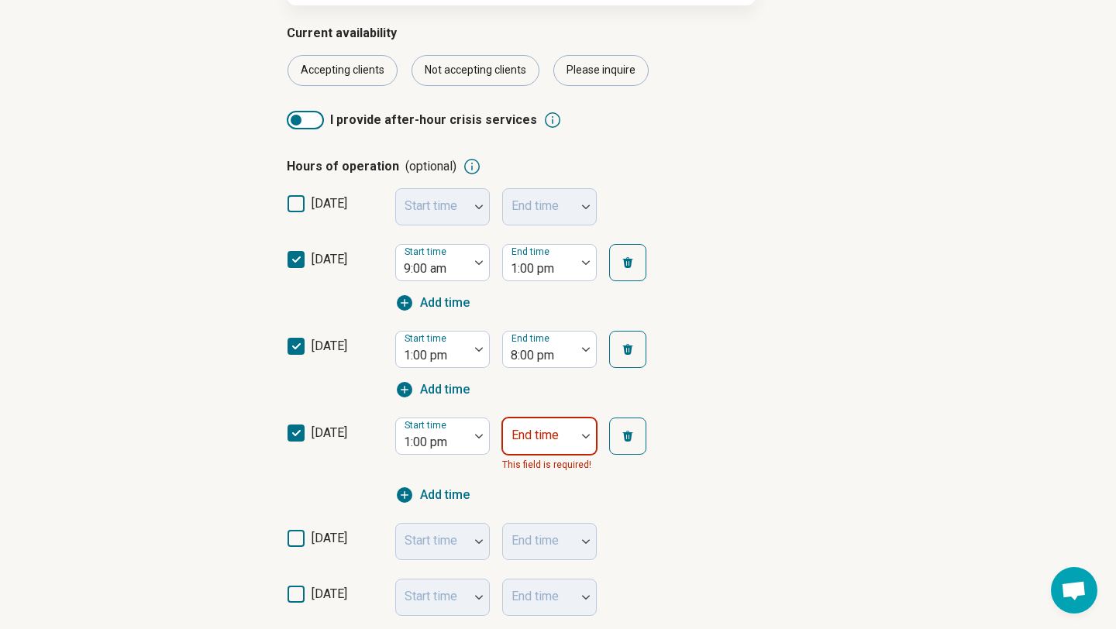
click at [525, 428] on label "End time" at bounding box center [534, 435] width 47 height 15
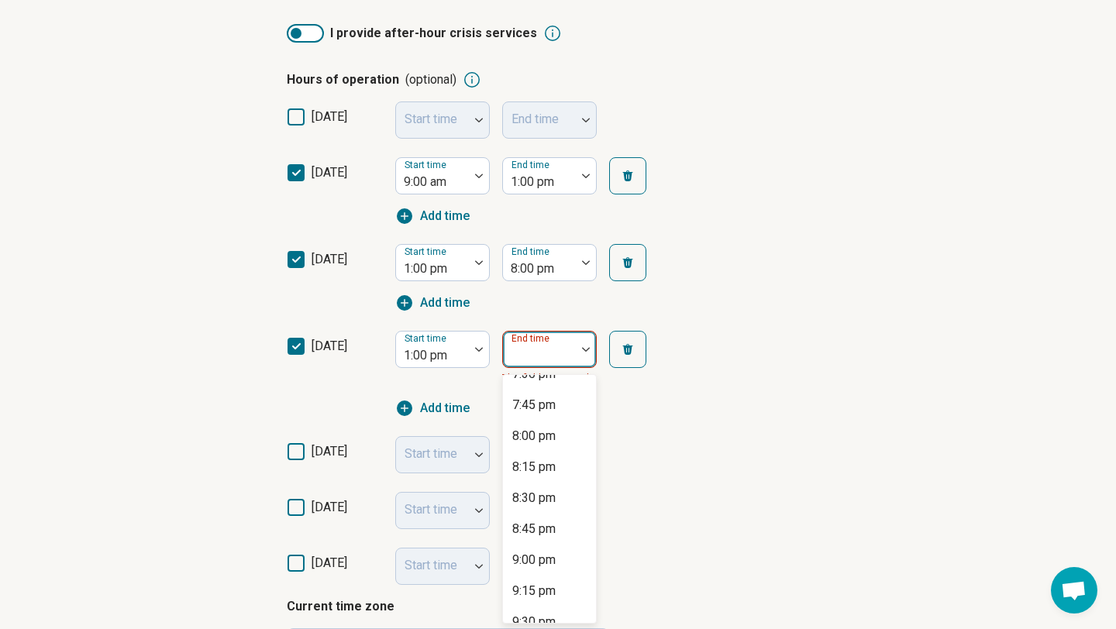
scroll to position [823, 0]
click at [534, 410] on div "8:00 pm" at bounding box center [533, 407] width 43 height 19
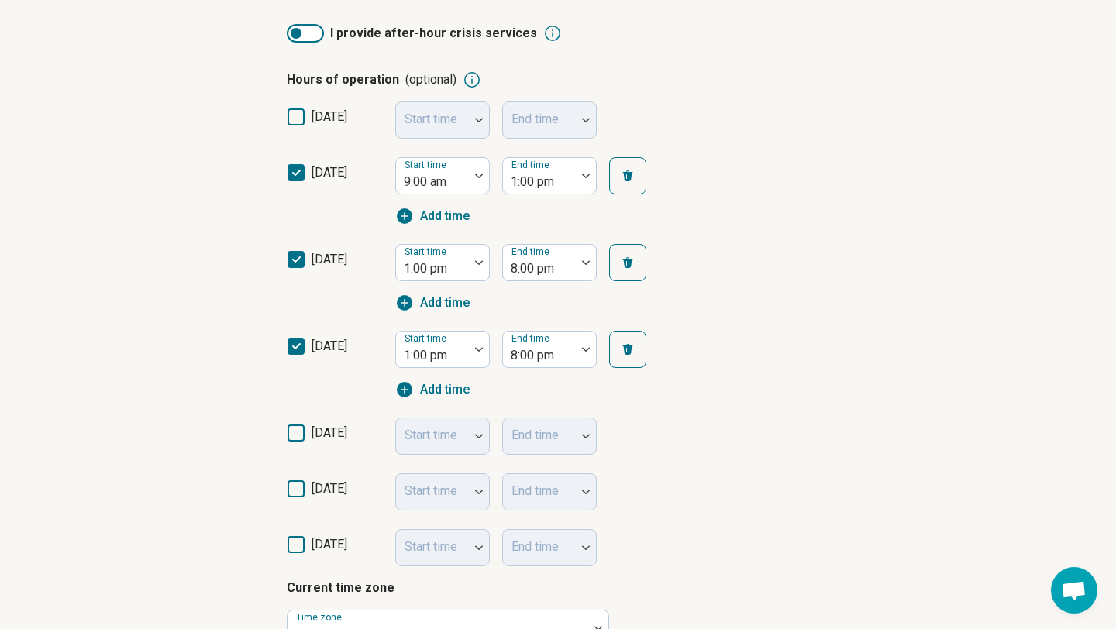
click at [652, 392] on div "Start time 1:00 pm End time 8:00 pm Add time" at bounding box center [534, 365] width 279 height 68
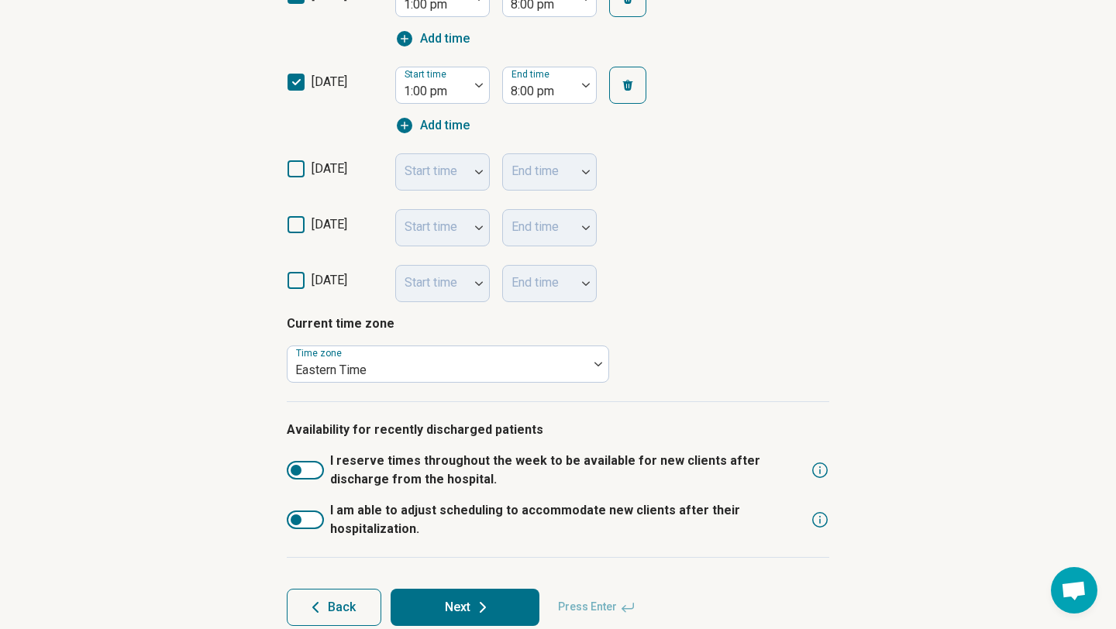
scroll to position [625, 0]
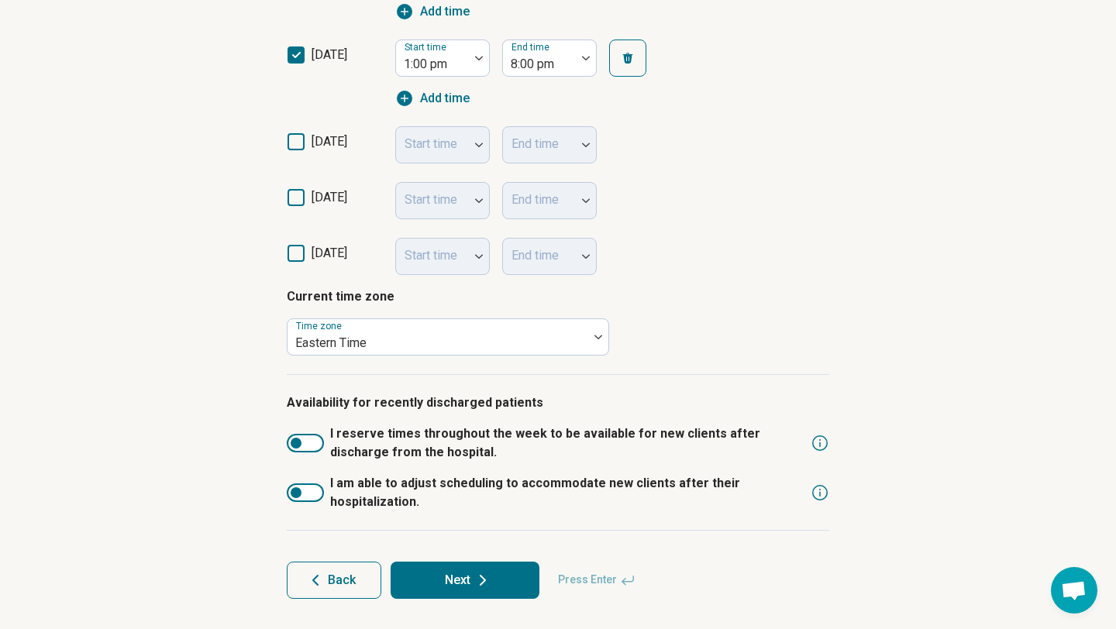
click at [452, 573] on button "Next" at bounding box center [465, 580] width 149 height 37
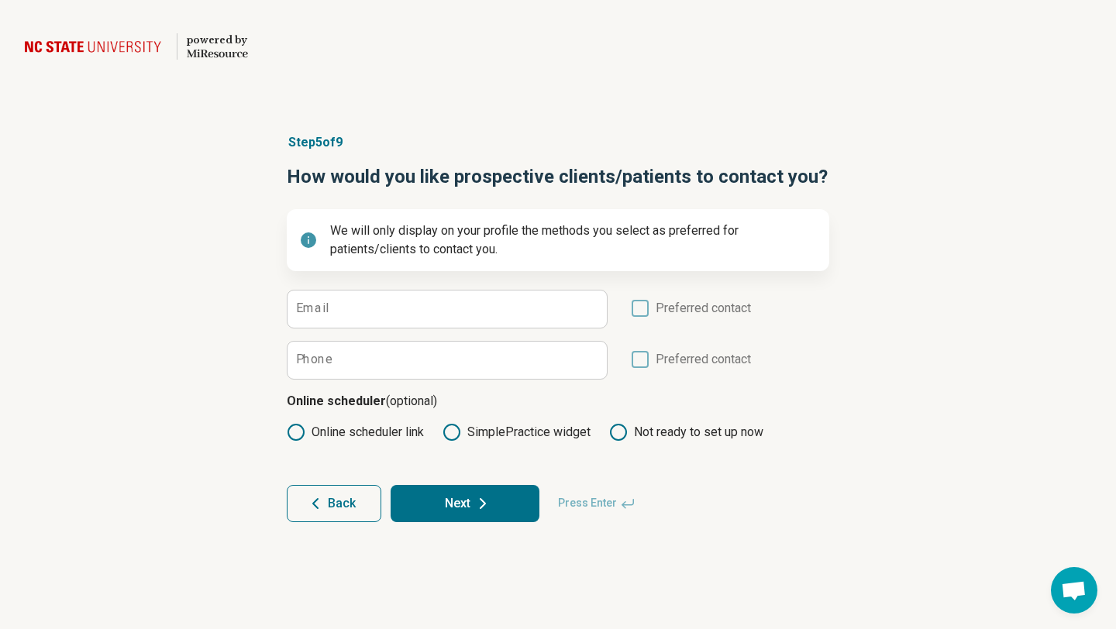
scroll to position [0, 0]
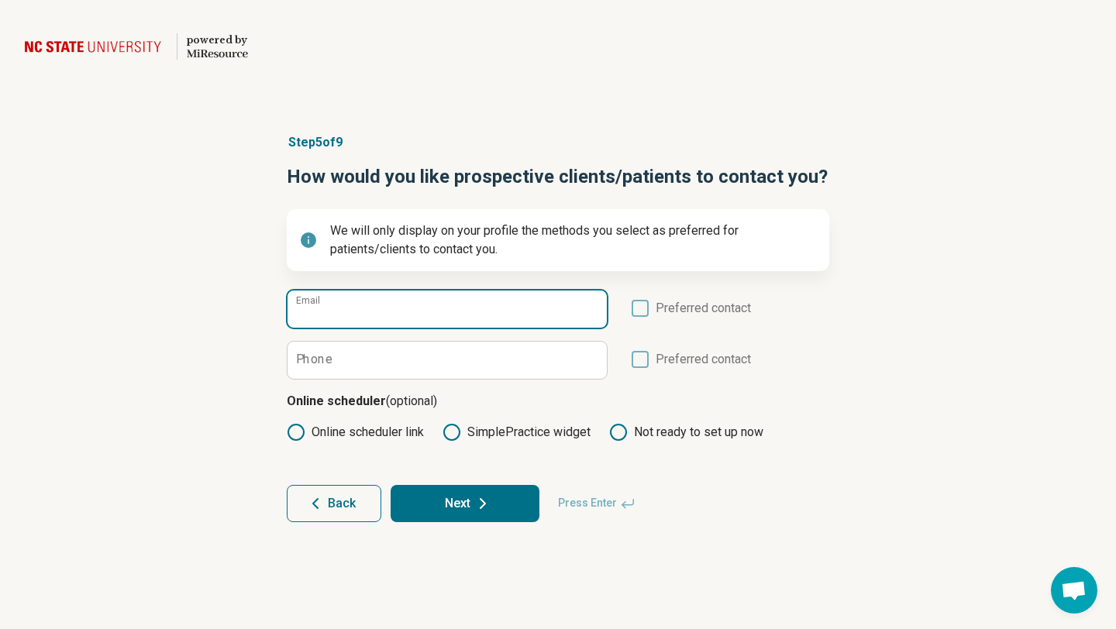
click at [389, 307] on input "Email" at bounding box center [446, 309] width 319 height 37
type input "**********"
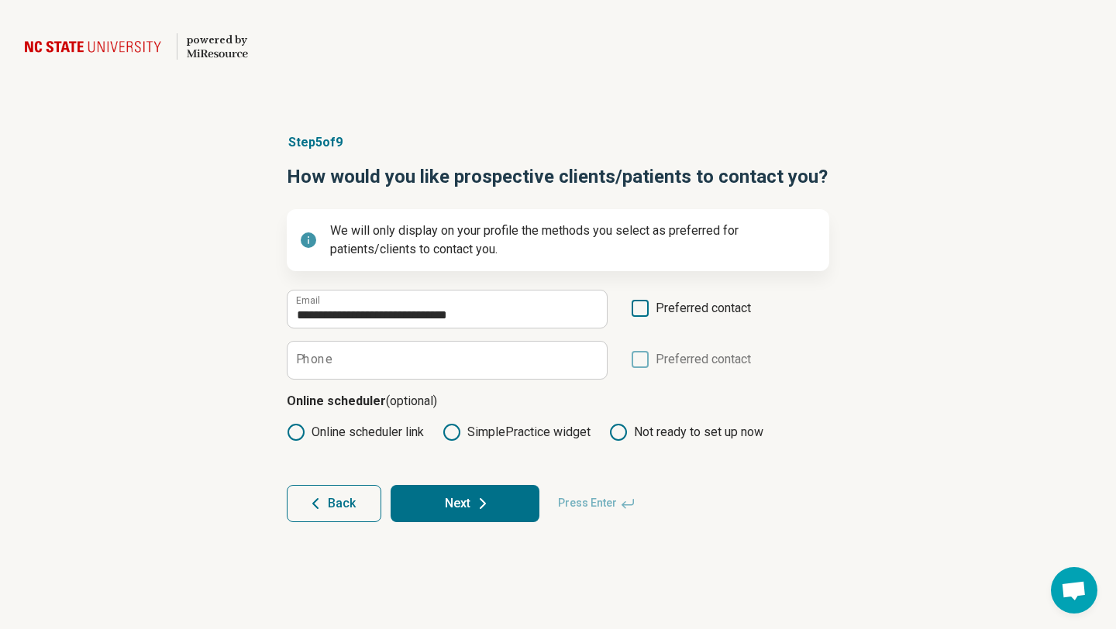
click at [642, 311] on icon at bounding box center [640, 308] width 17 height 17
click at [411, 498] on button "Next" at bounding box center [465, 503] width 149 height 37
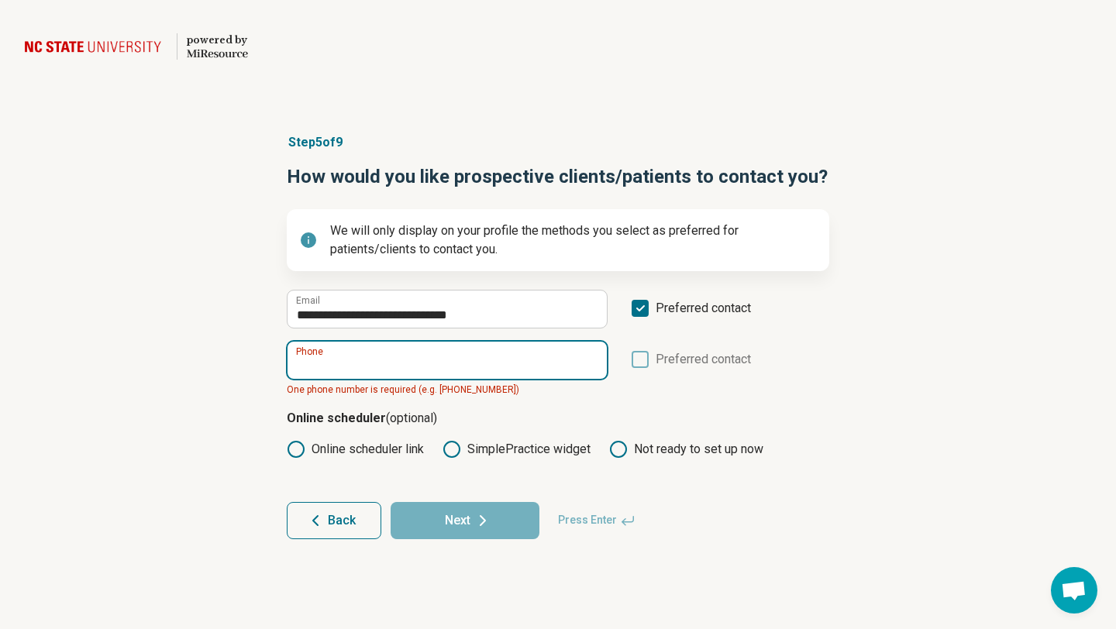
click at [404, 360] on input "Phone" at bounding box center [446, 360] width 319 height 37
paste input "**********"
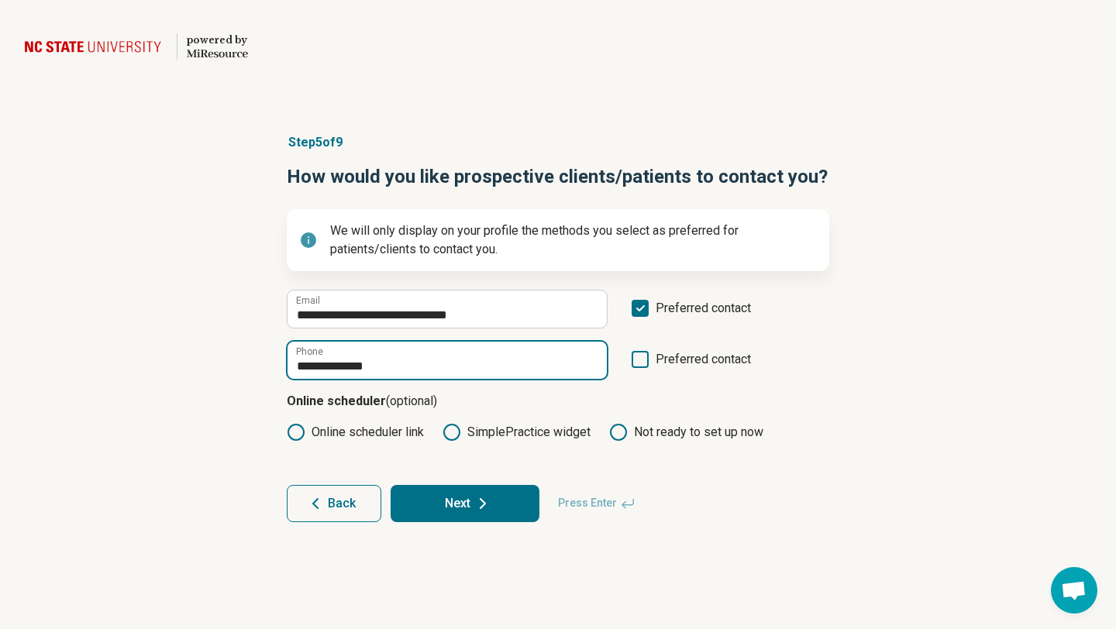
type input "**********"
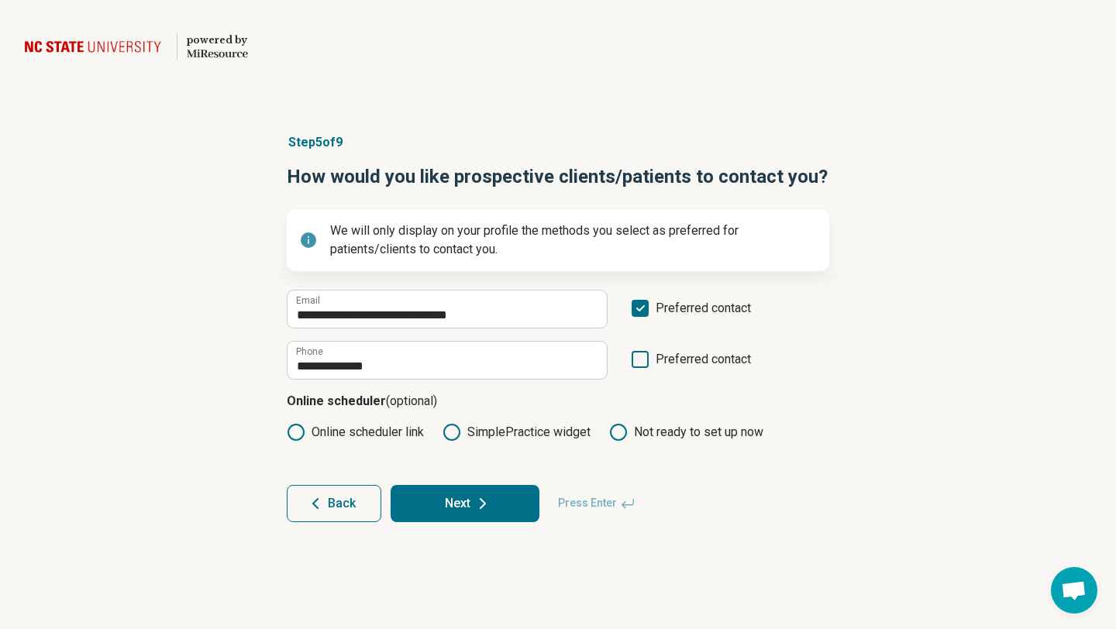
click at [473, 507] on icon at bounding box center [482, 503] width 19 height 19
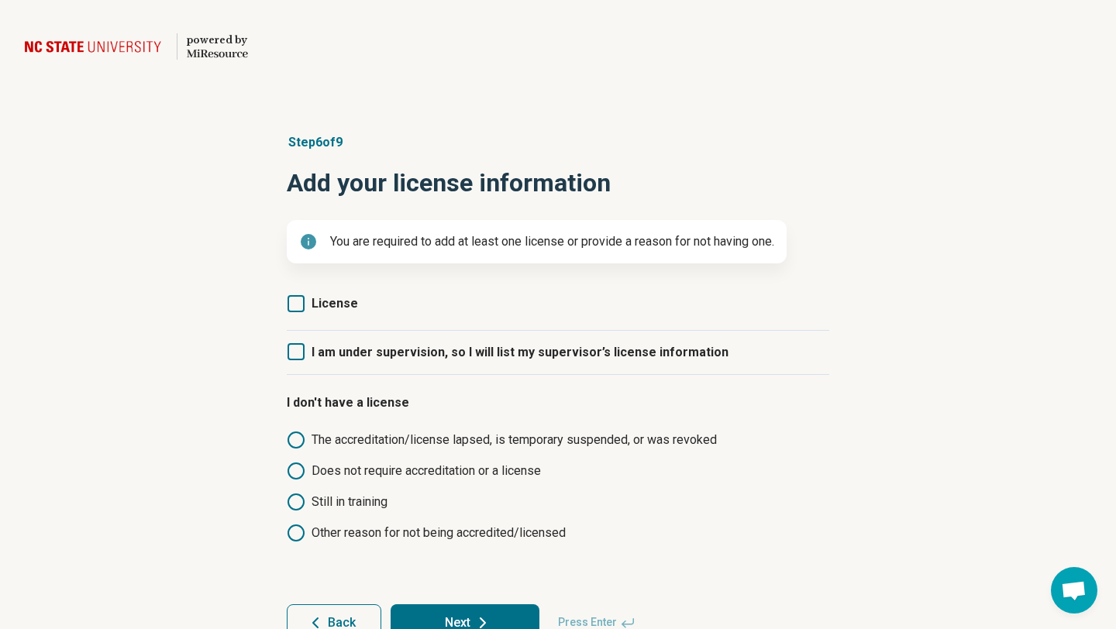
click at [329, 305] on span "License" at bounding box center [335, 303] width 46 height 15
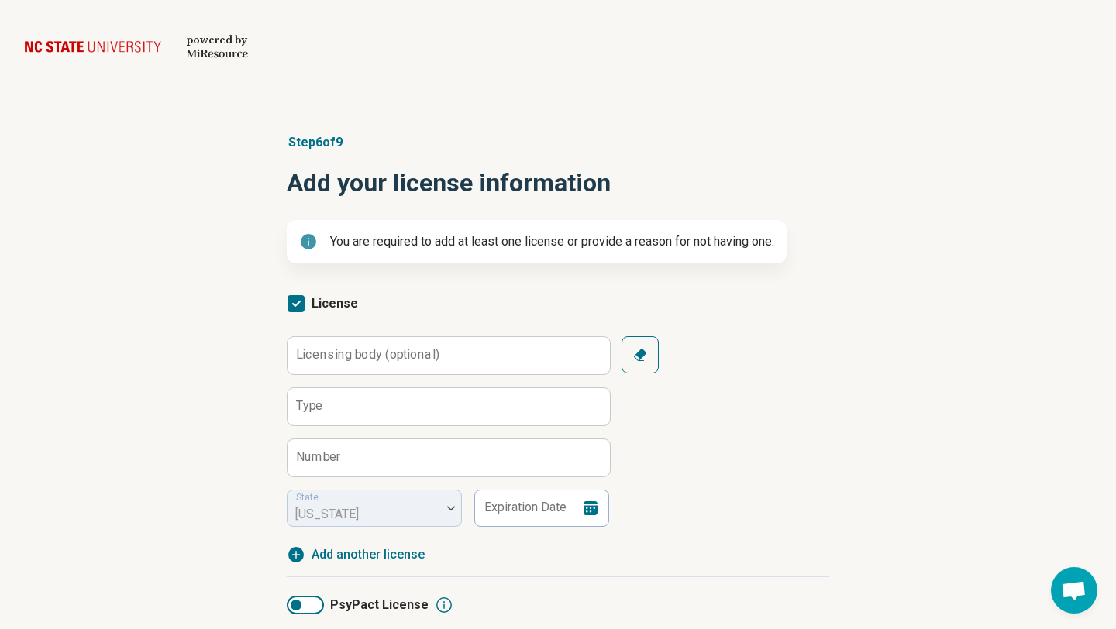
click at [331, 295] on span "License" at bounding box center [335, 303] width 46 height 19
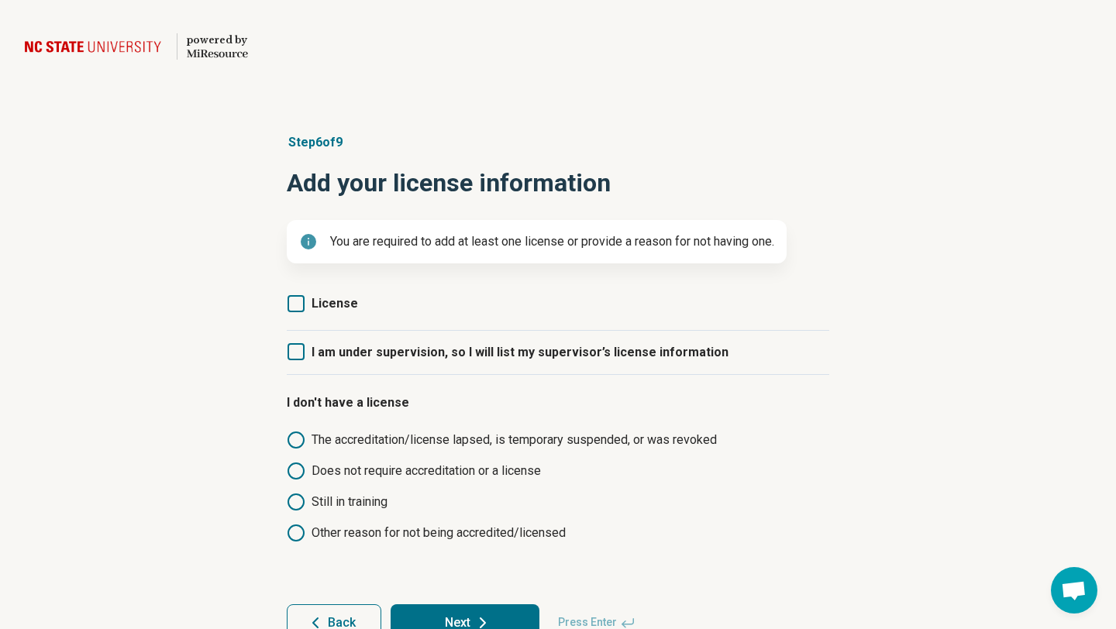
scroll to position [43, 0]
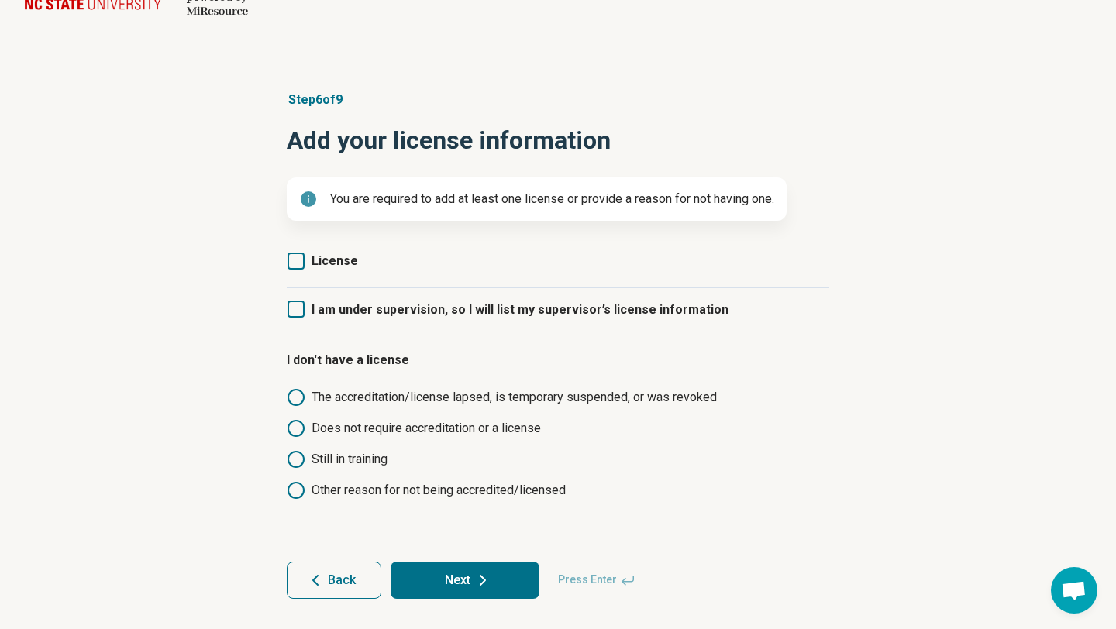
click at [343, 458] on span "Still in training" at bounding box center [571, 459] width 518 height 19
click at [431, 584] on button "Next" at bounding box center [465, 580] width 149 height 37
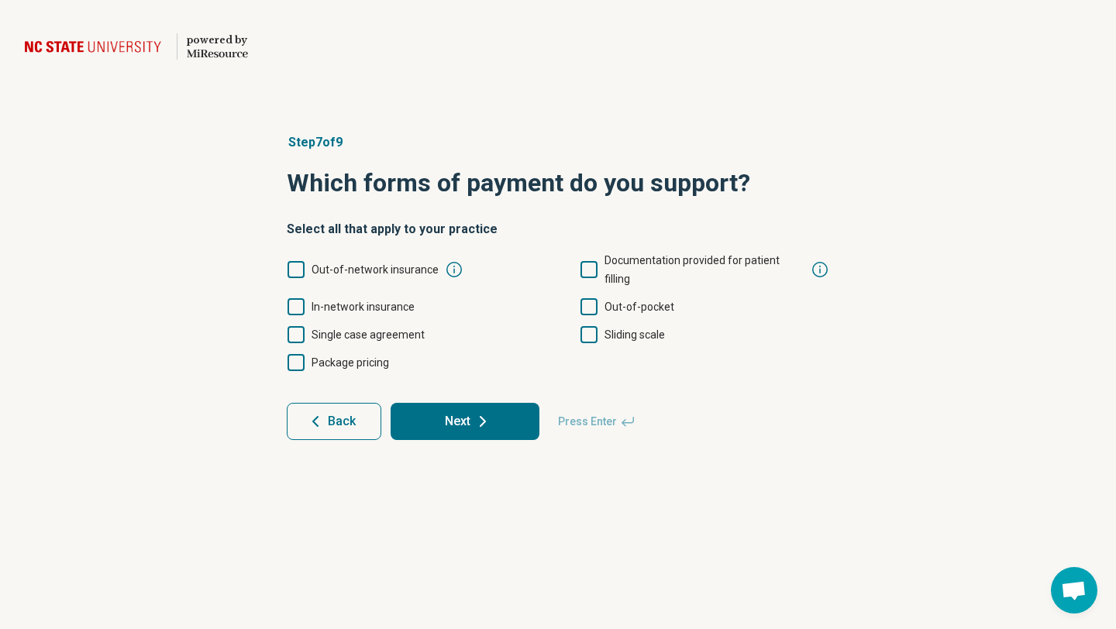
click at [333, 301] on span "In-network insurance" at bounding box center [363, 307] width 103 height 12
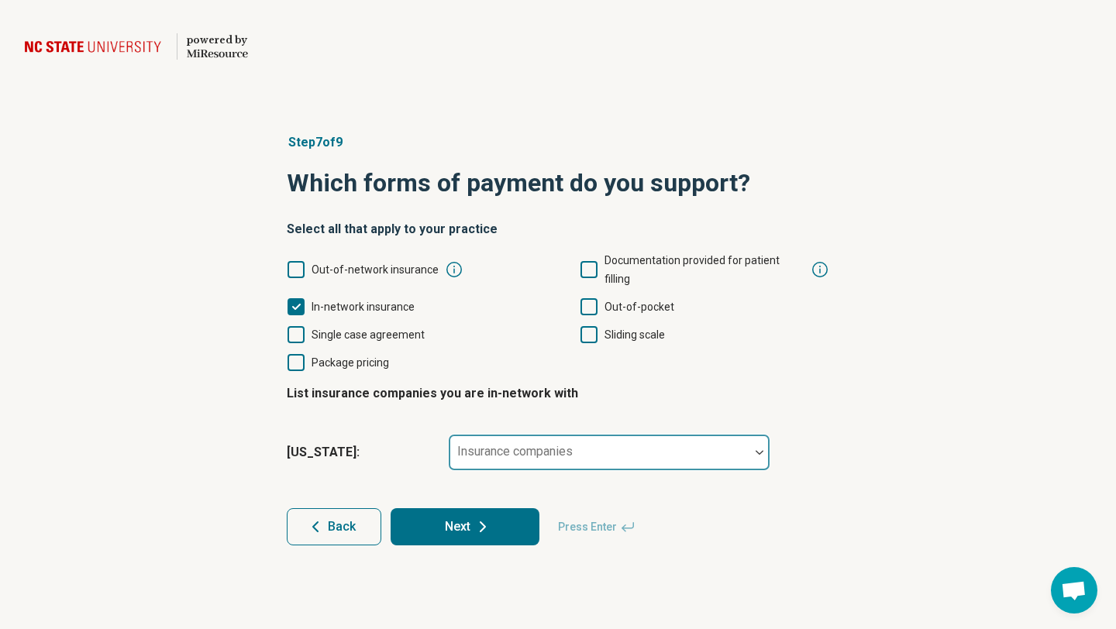
click at [493, 434] on div "Insurance companies" at bounding box center [609, 452] width 322 height 37
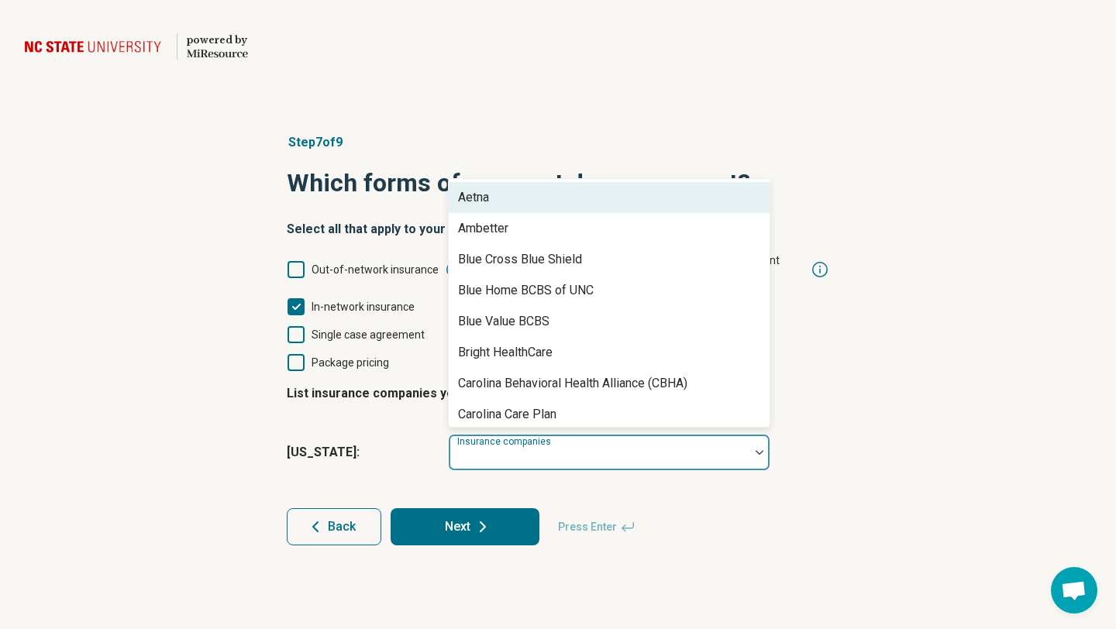
click at [475, 188] on div "Aetna" at bounding box center [473, 197] width 31 height 19
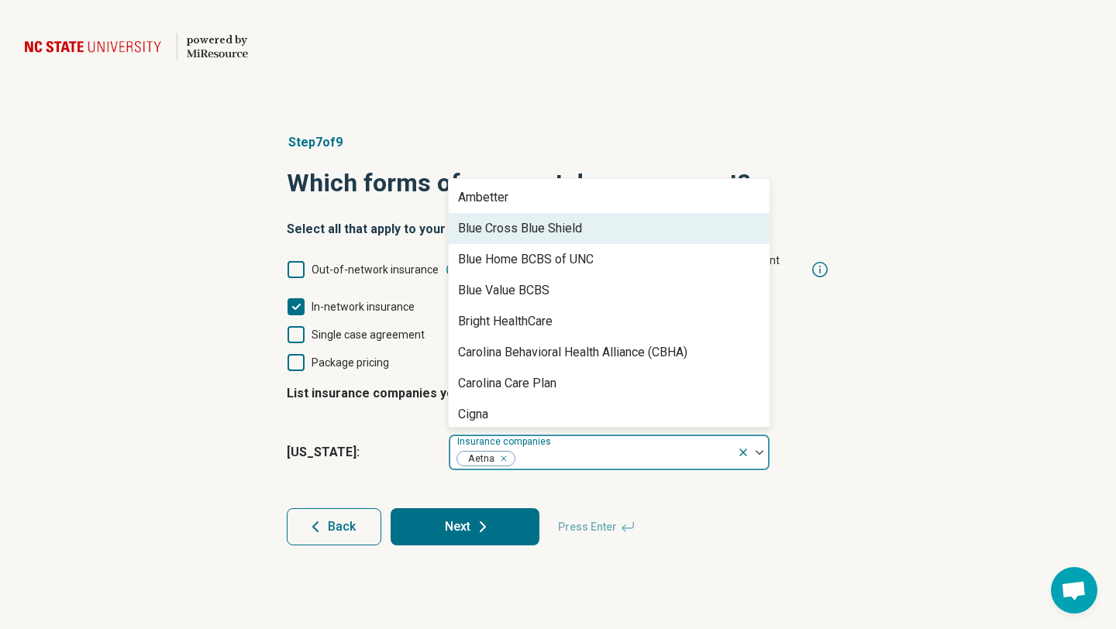
click at [526, 219] on div "Blue Cross Blue Shield" at bounding box center [520, 228] width 124 height 19
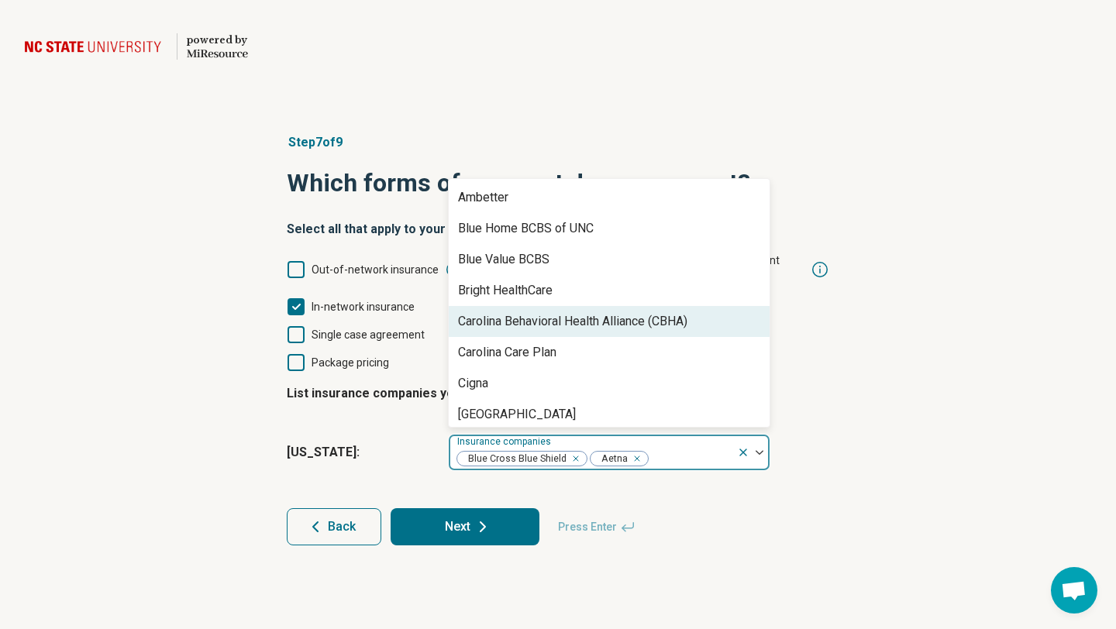
click at [904, 310] on div "Step 7 of 9 Which forms of payment do you support? Select all that apply to you…" at bounding box center [558, 339] width 1116 height 474
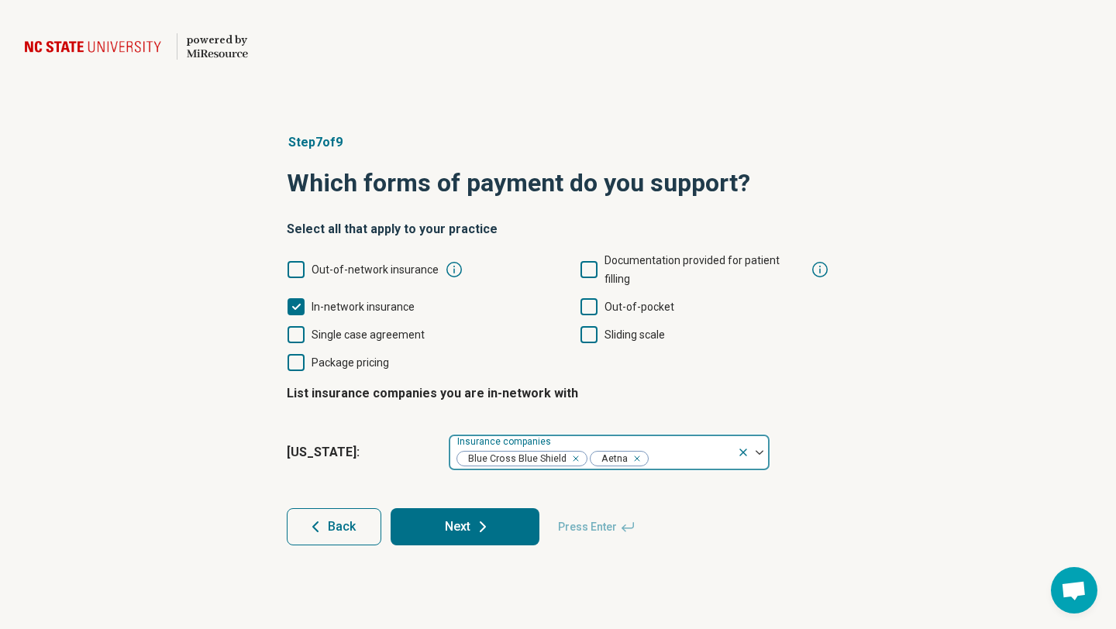
click at [695, 448] on div at bounding box center [689, 459] width 81 height 22
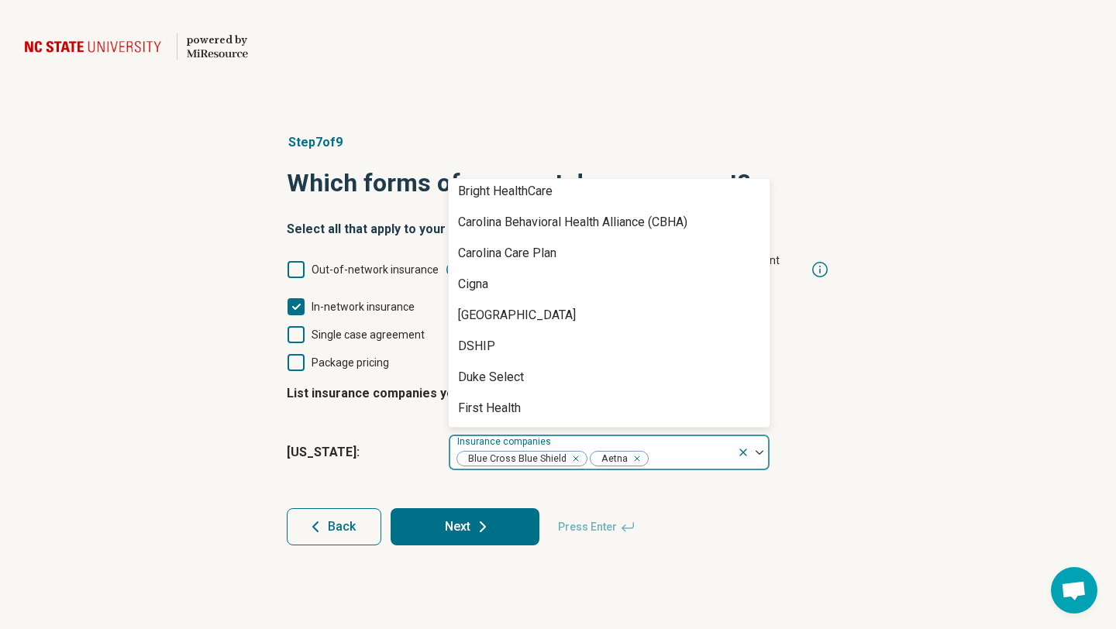
scroll to position [94, 0]
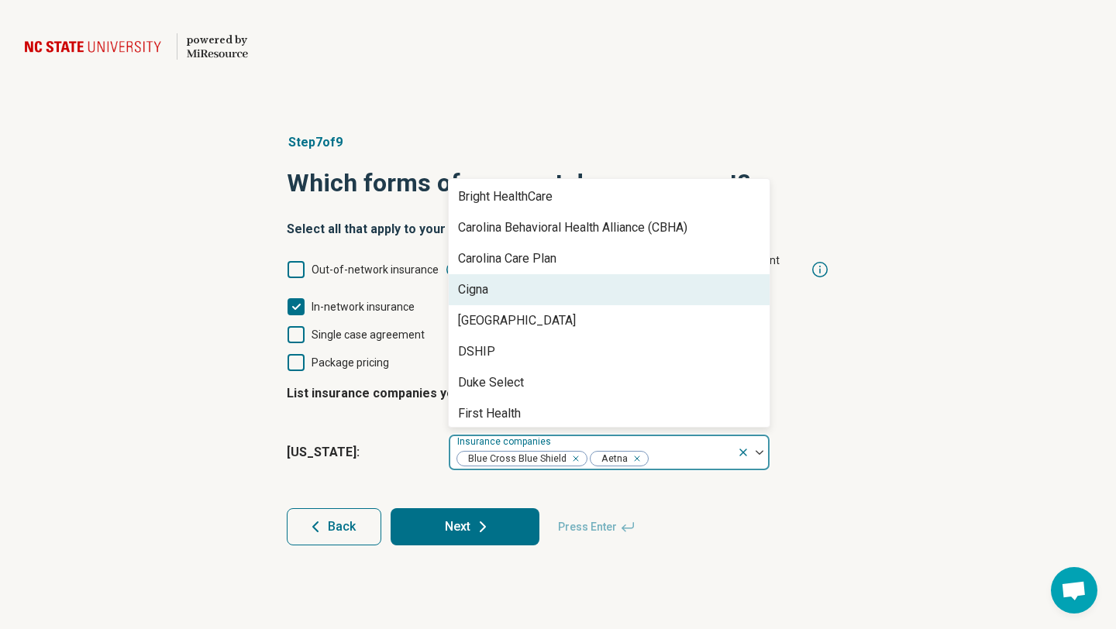
click at [1059, 376] on div "Step 7 of 9 Which forms of payment do you support? Select all that apply to you…" at bounding box center [558, 339] width 1116 height 474
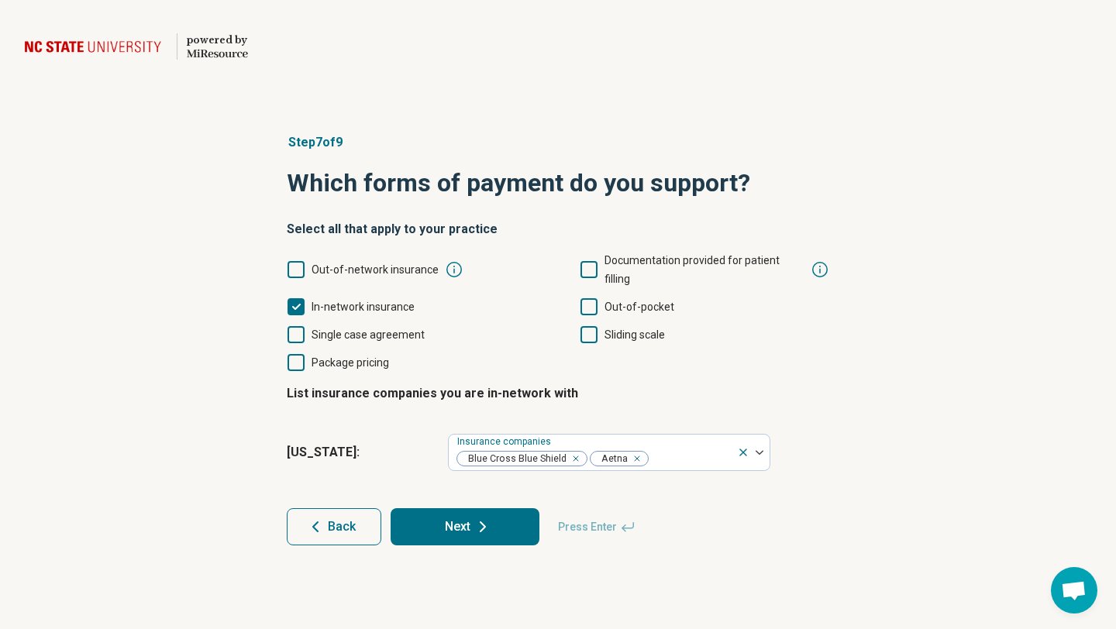
click at [587, 298] on icon at bounding box center [588, 306] width 17 height 17
click at [428, 508] on button "Next" at bounding box center [465, 526] width 149 height 37
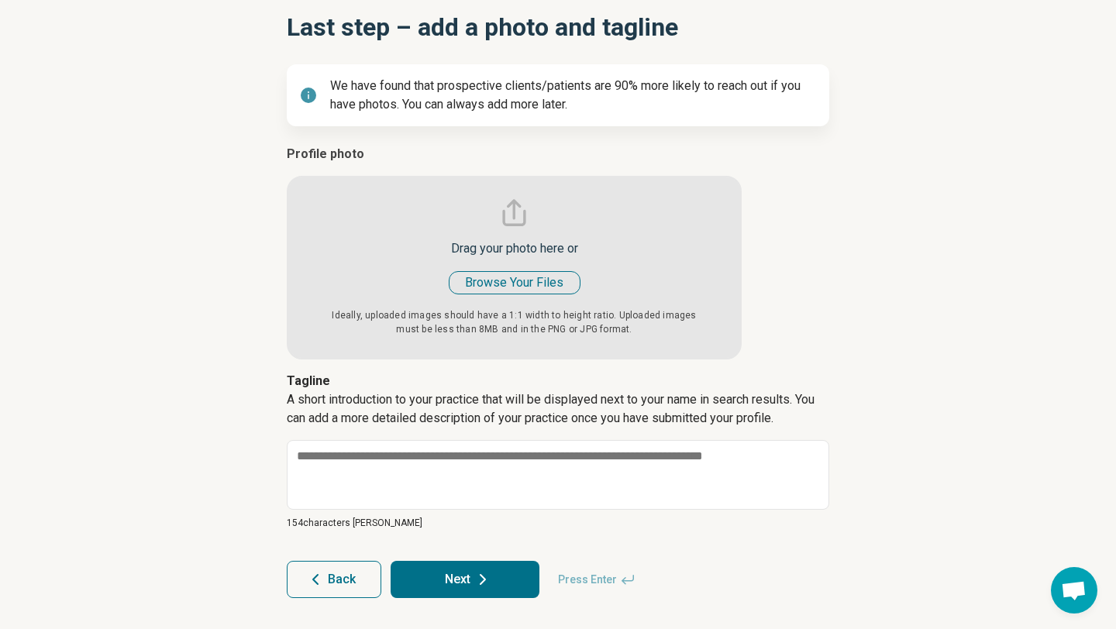
scroll to position [156, 0]
click at [498, 584] on button "Next" at bounding box center [465, 579] width 149 height 37
type textarea "*"
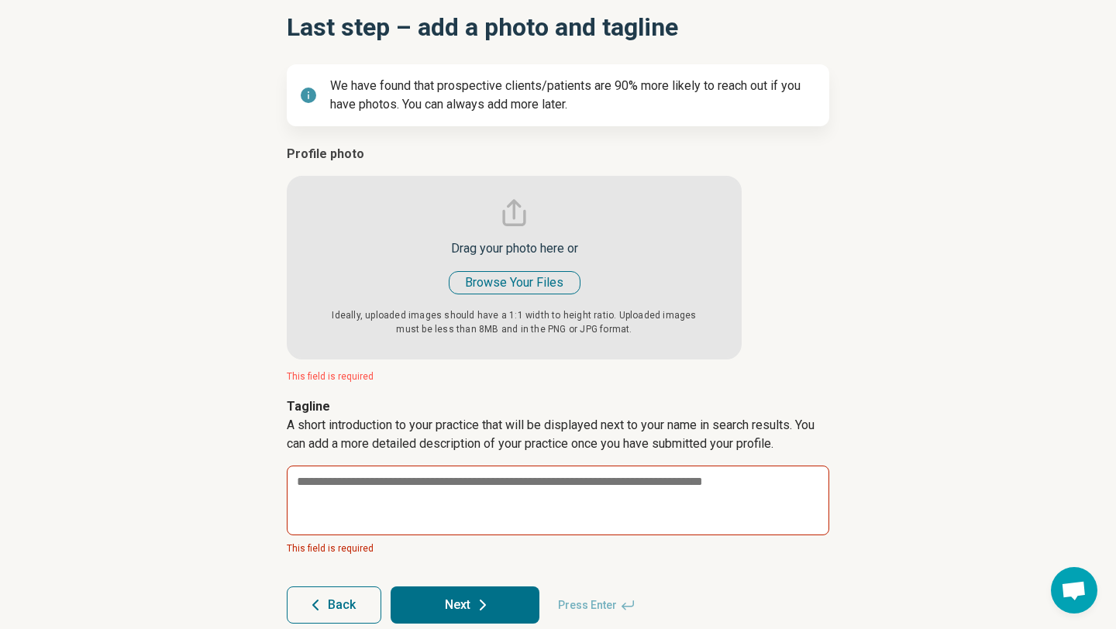
click at [524, 284] on input "file" at bounding box center [514, 252] width 455 height 215
click at [614, 619] on span "Press Enter" at bounding box center [597, 605] width 96 height 37
click at [607, 611] on span "Press Enter" at bounding box center [597, 605] width 96 height 37
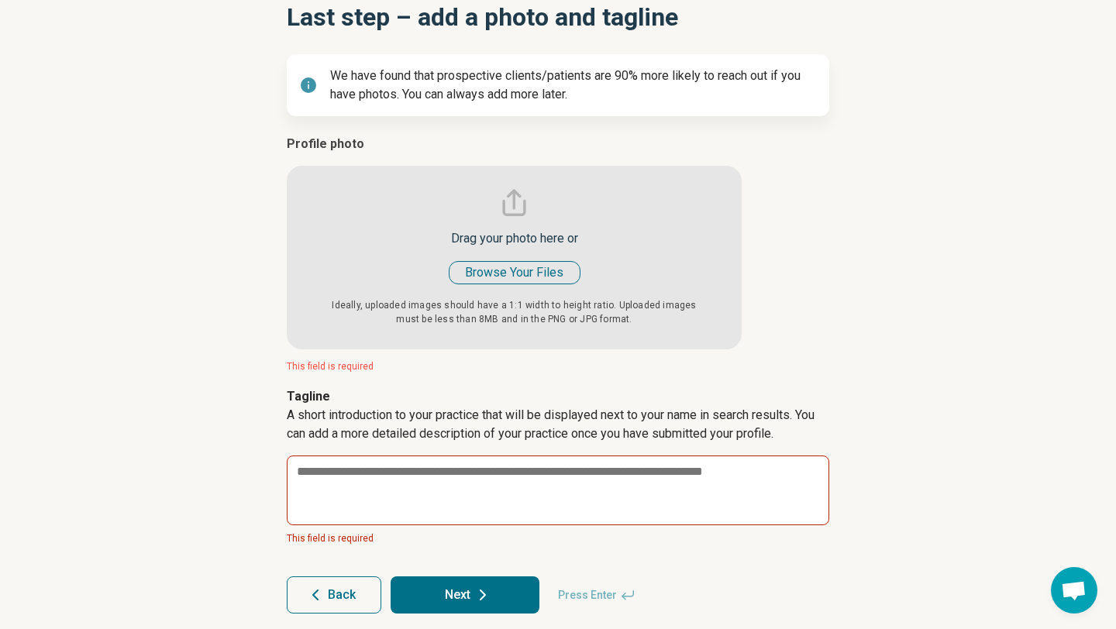
scroll to position [181, 0]
